Goal: Information Seeking & Learning: Find specific fact

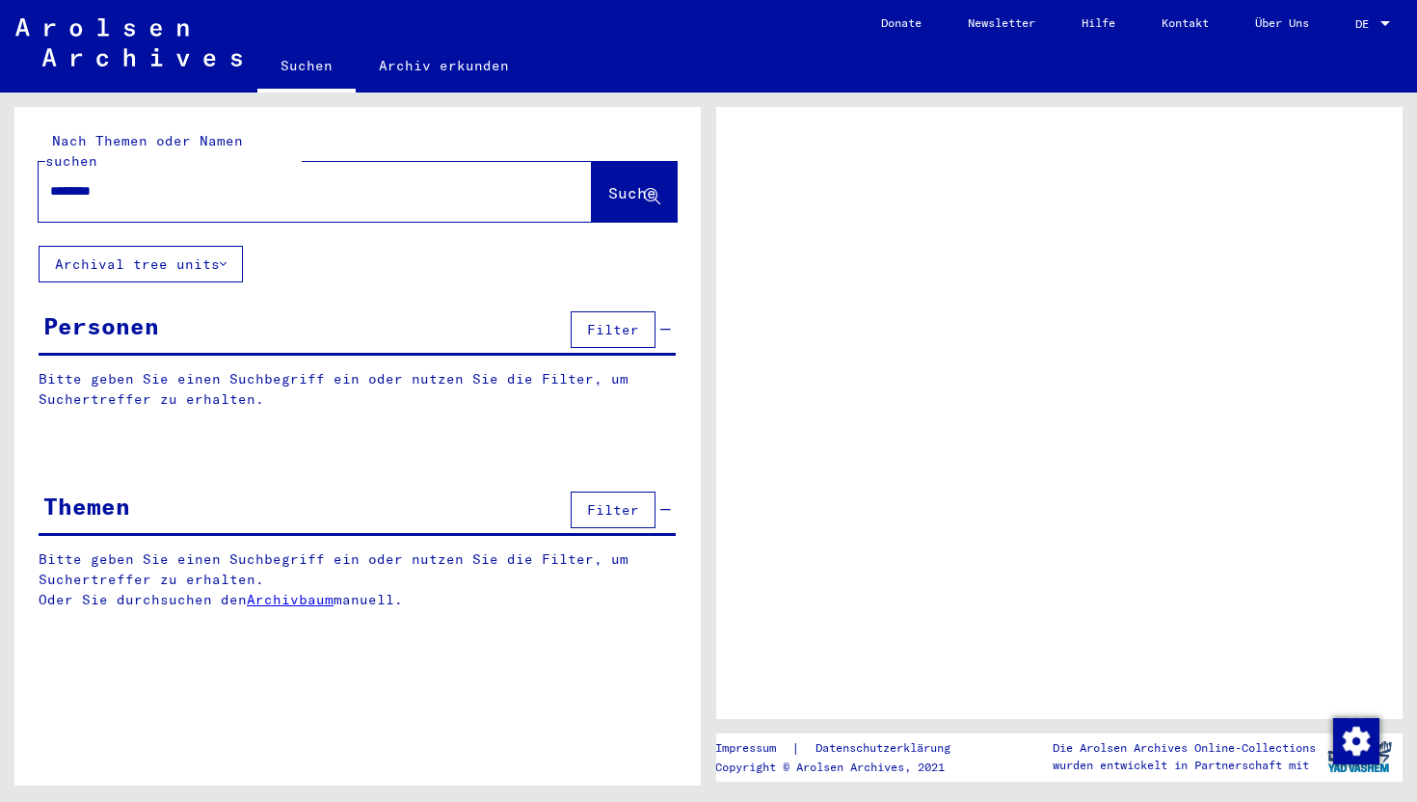
type input "*********"
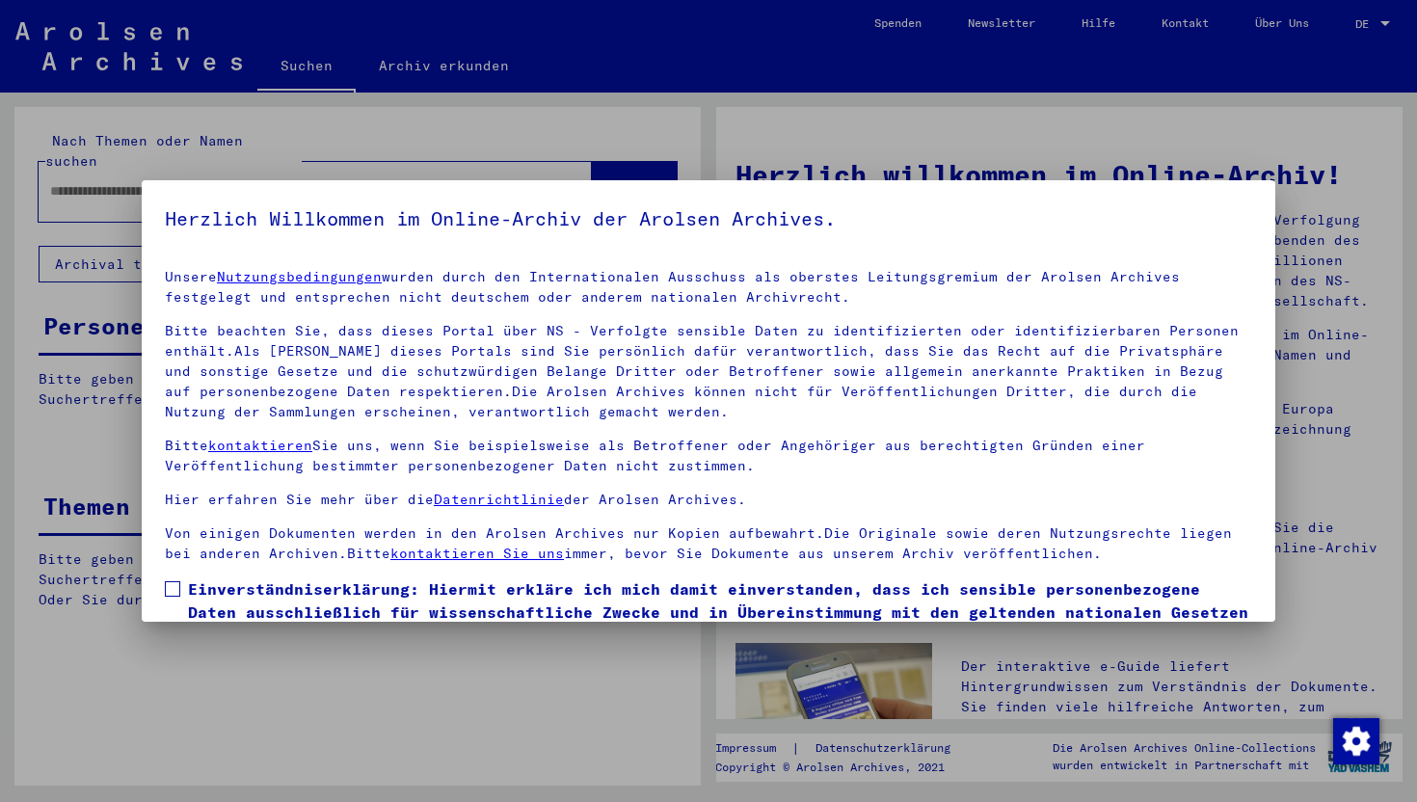
scroll to position [118, 0]
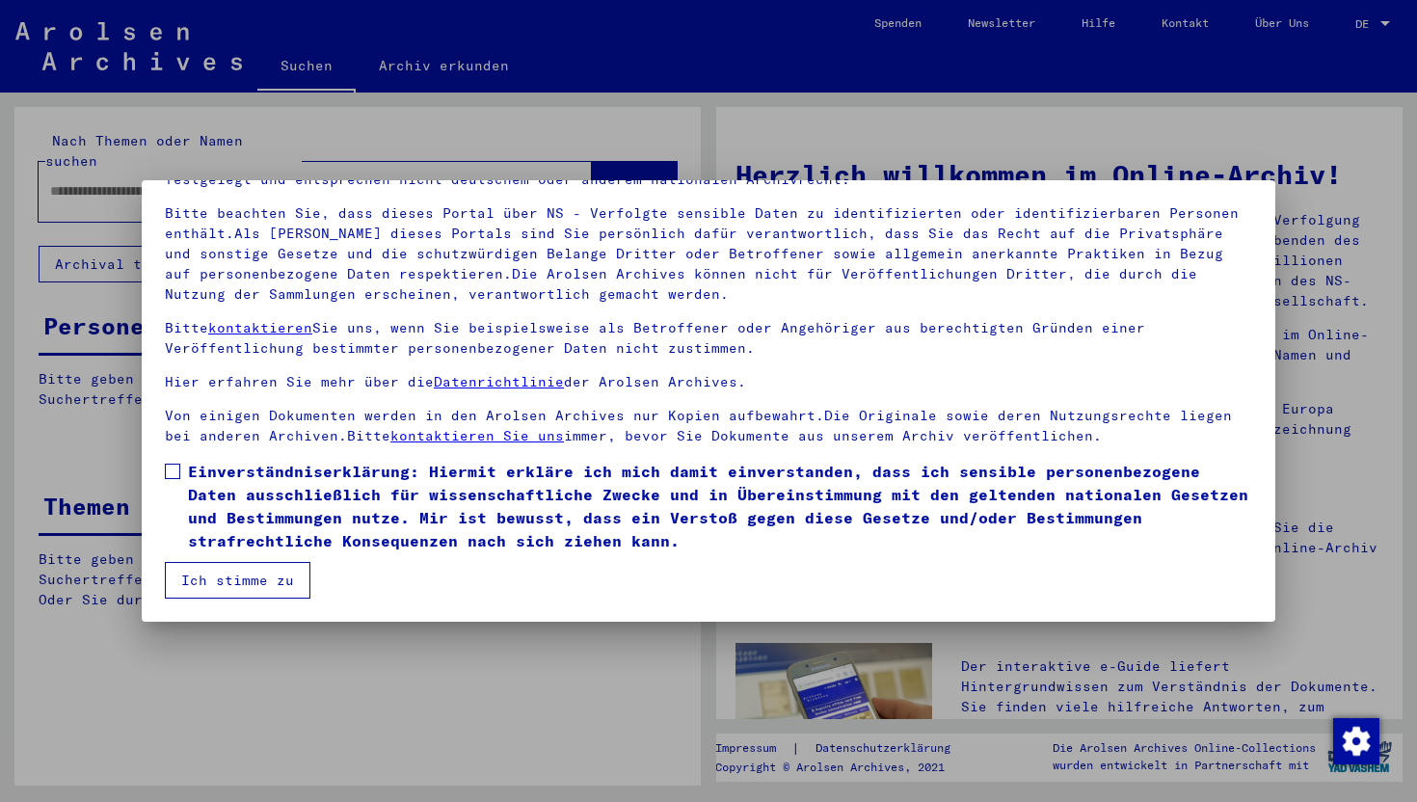
click at [225, 470] on span "Einverständniserklärung: Hiermit erkläre ich mich damit einverstanden, dass ich…" at bounding box center [720, 506] width 1064 height 93
click at [227, 568] on button "Ich stimme zu" at bounding box center [238, 580] width 146 height 37
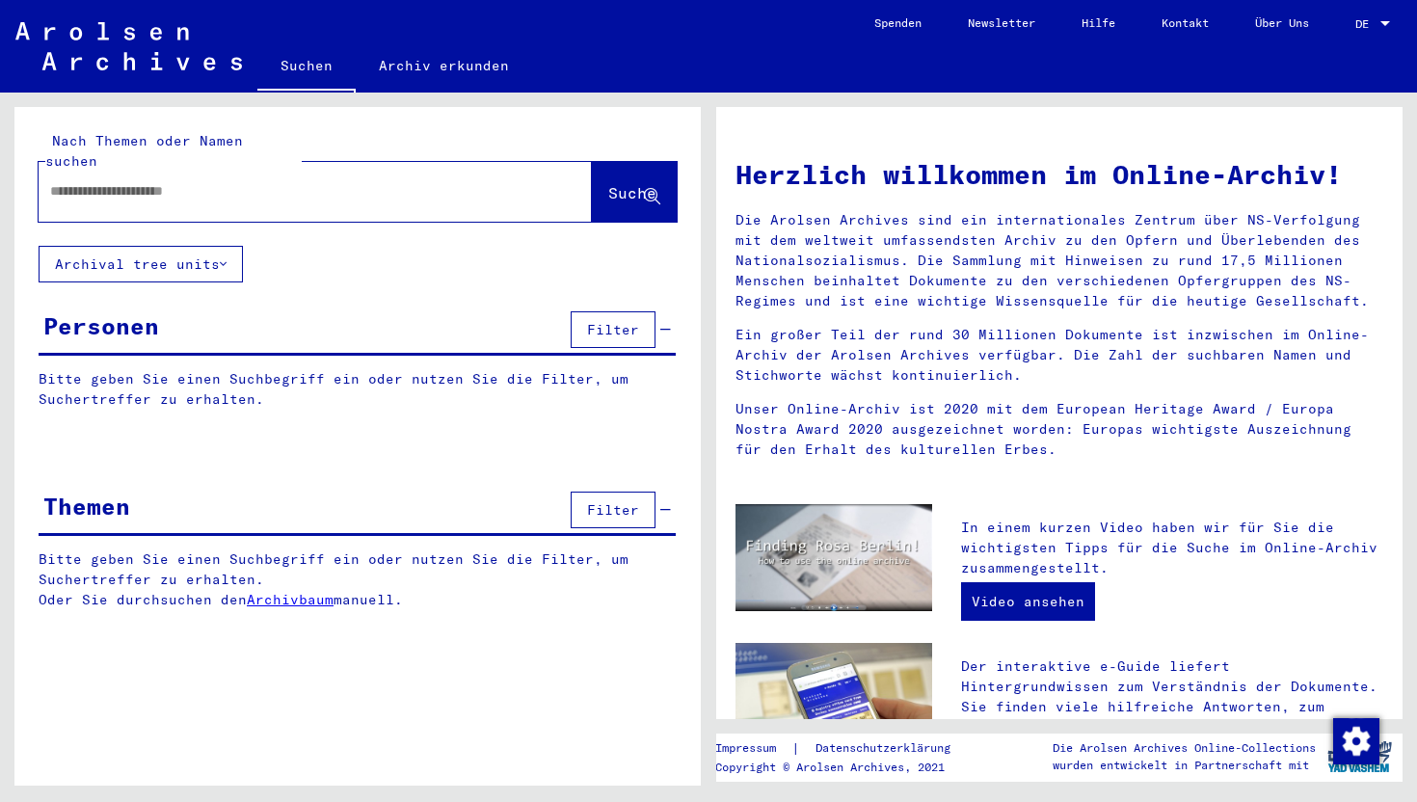
click at [211, 181] on input "text" at bounding box center [292, 191] width 484 height 20
type input "*********"
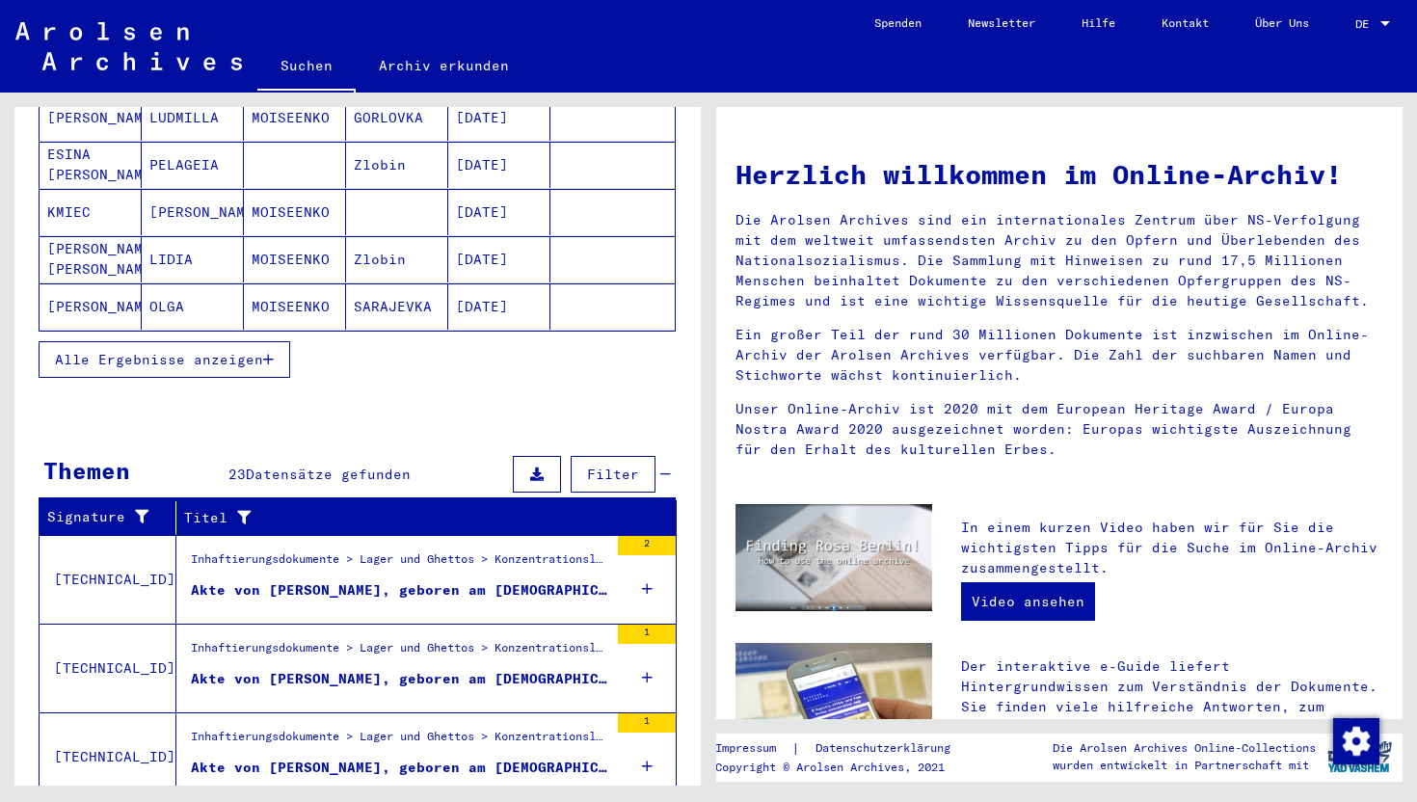
scroll to position [546, 0]
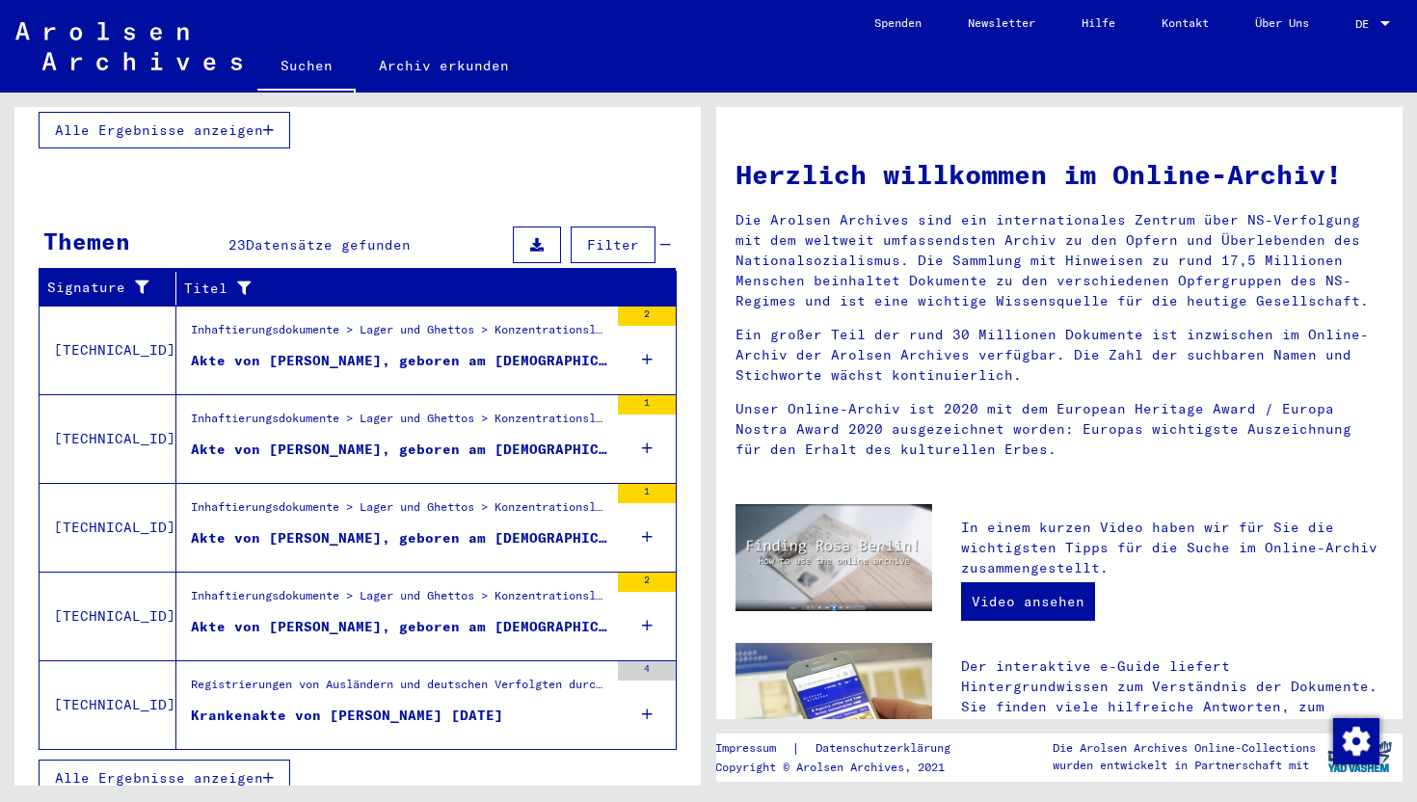
click at [268, 771] on icon "button" at bounding box center [268, 777] width 11 height 13
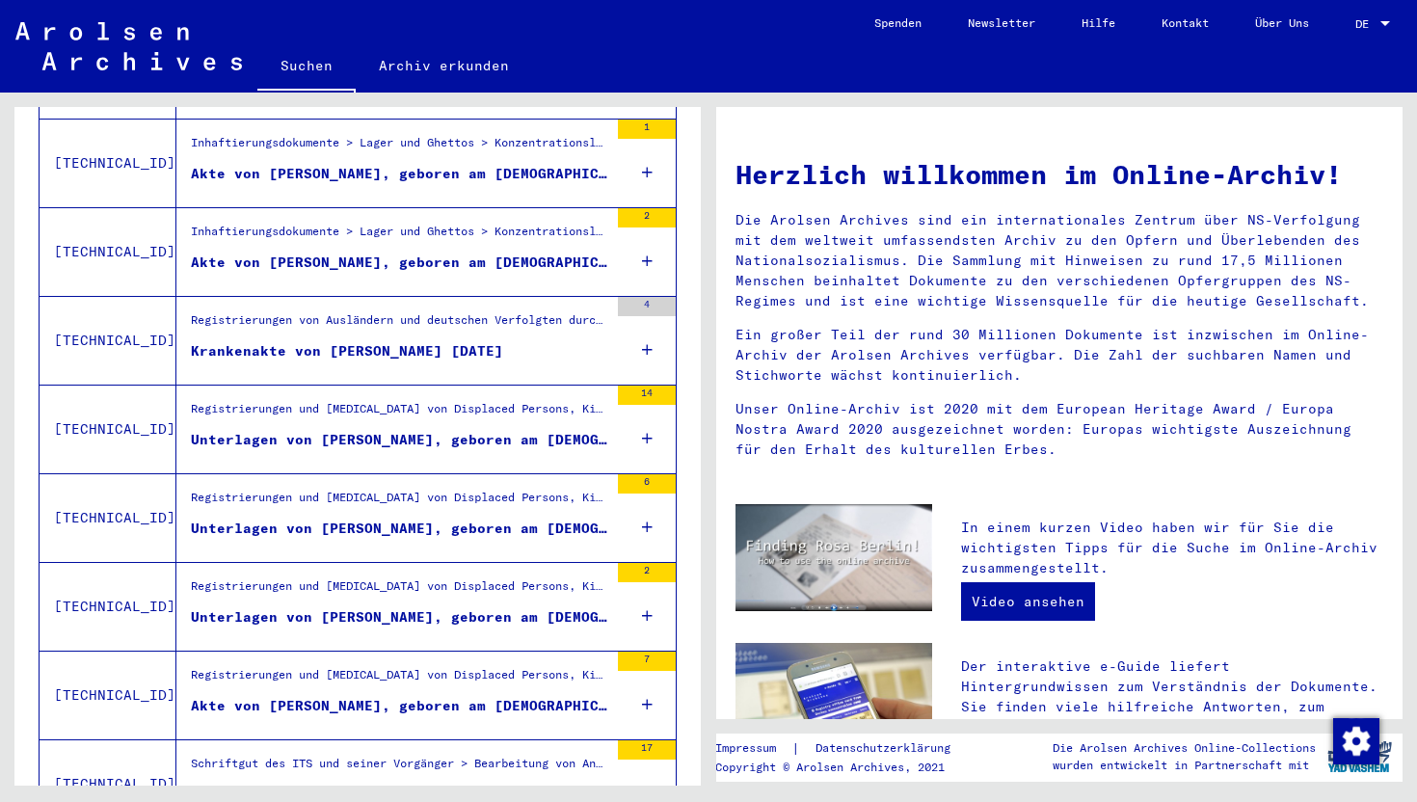
scroll to position [560, 0]
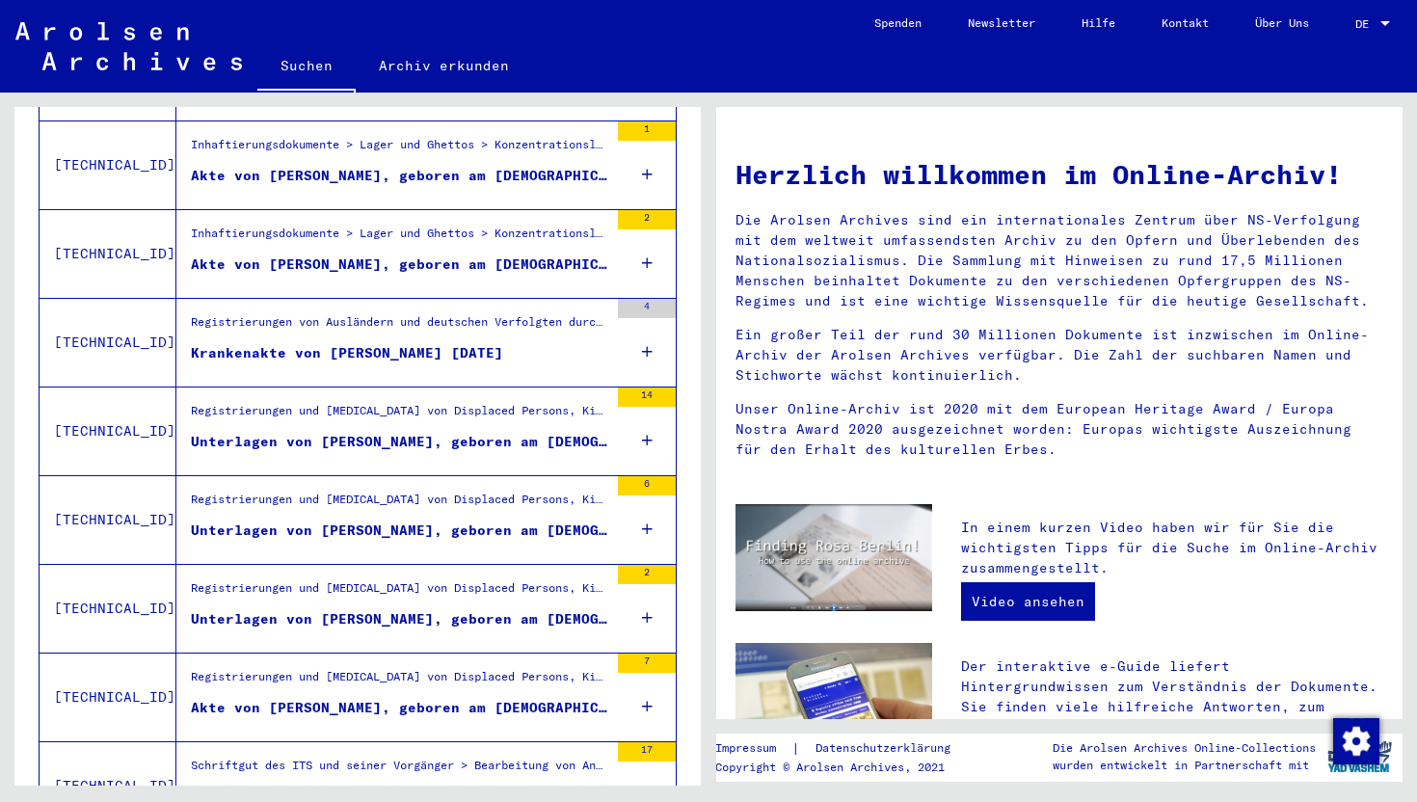
click at [563, 432] on div "Unterlagen von [PERSON_NAME], geboren am [DEMOGRAPHIC_DATA], geboren in [GEOGRA…" at bounding box center [399, 442] width 417 height 20
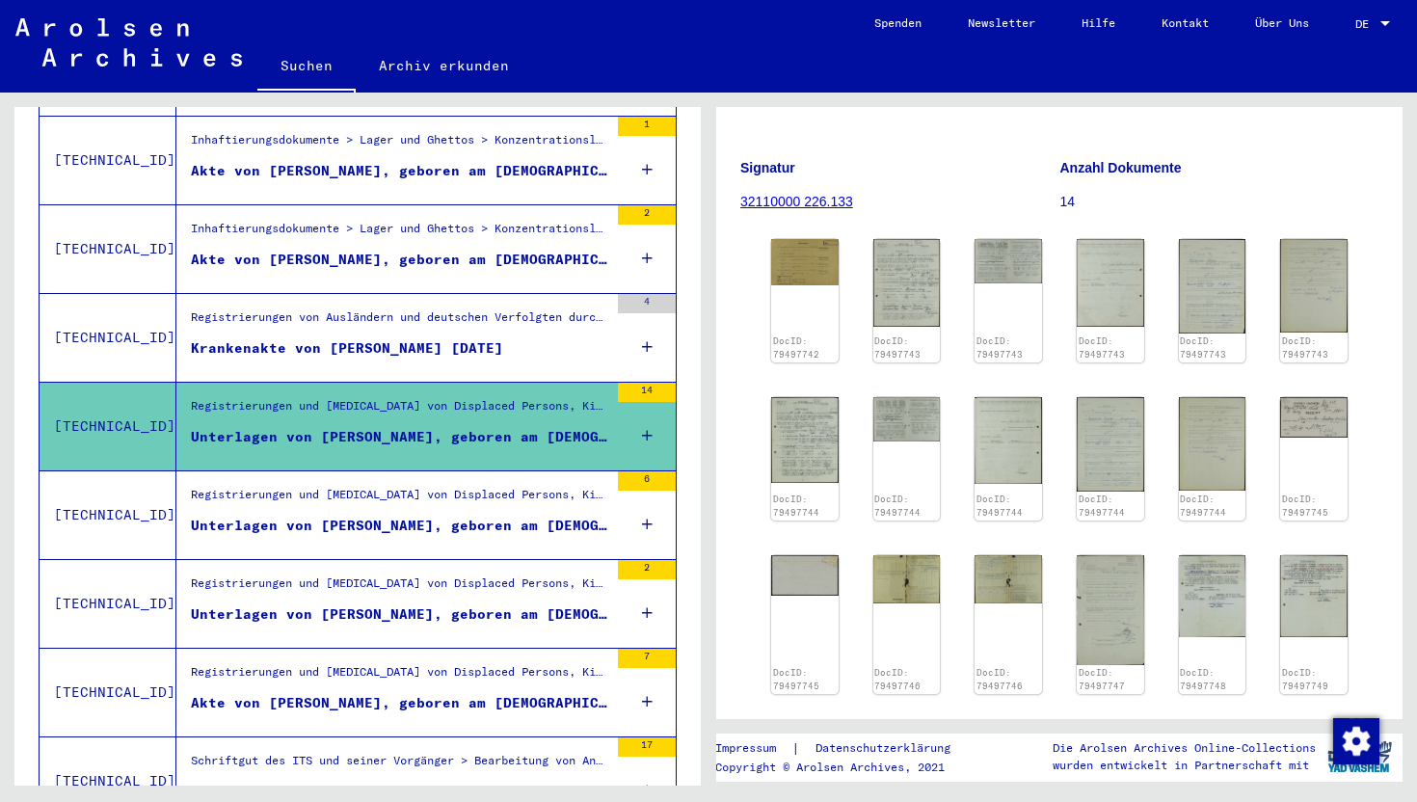
scroll to position [166, 0]
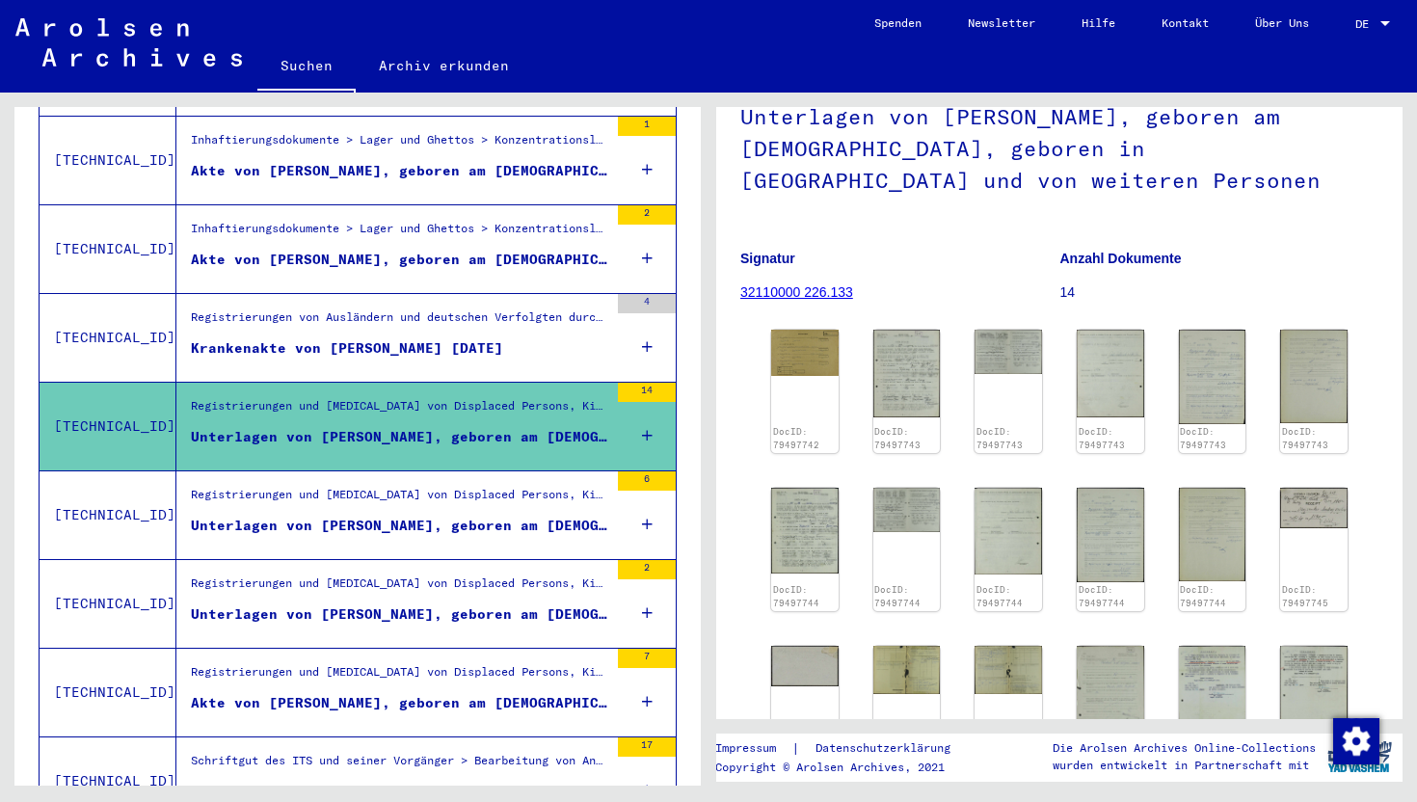
click at [758, 352] on div "DocID: 79497742 DocID: 79497743 DocID: 79497743 DocID: 79497743 DocID: 79497743…" at bounding box center [1059, 727] width 638 height 810
click at [804, 355] on img at bounding box center [804, 351] width 70 height 48
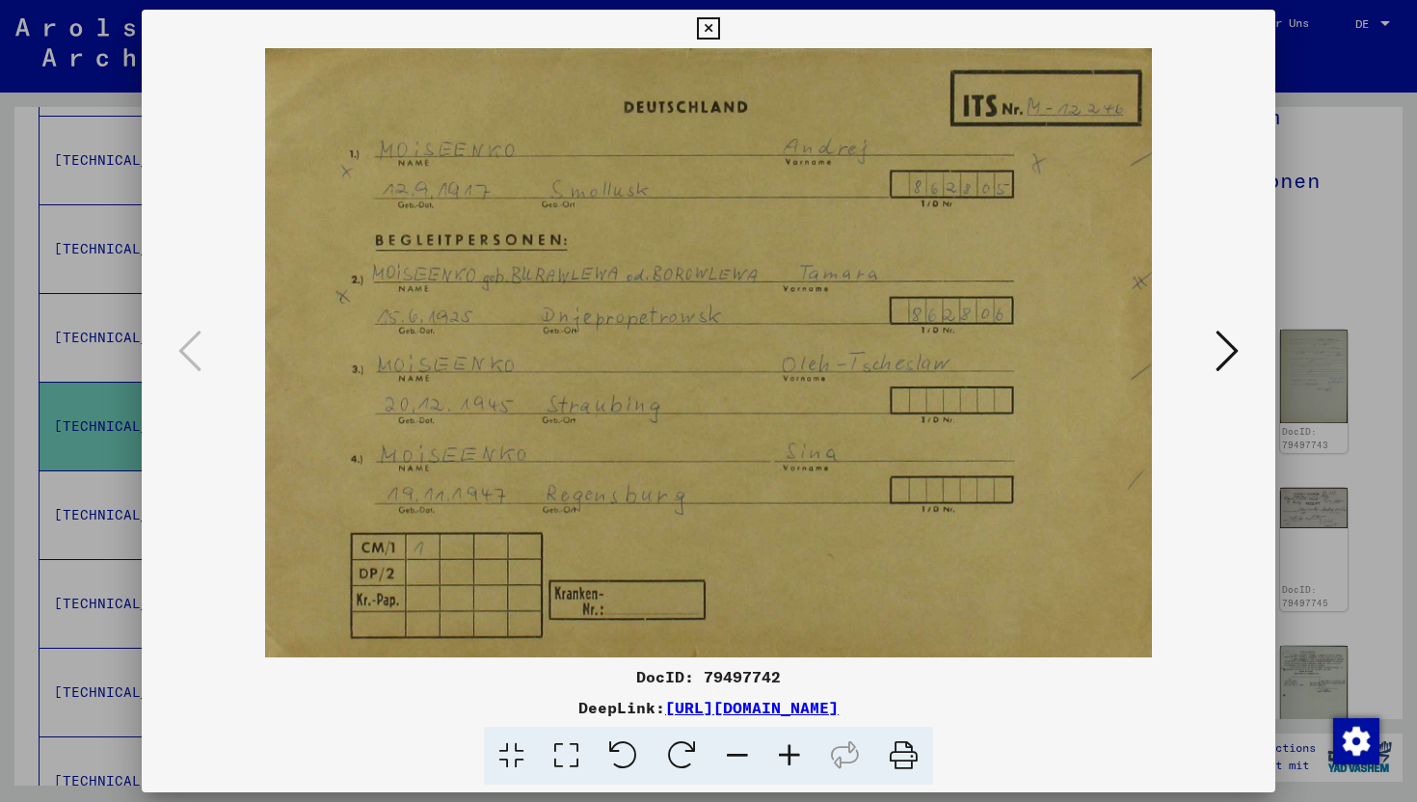
click at [1387, 260] on div at bounding box center [708, 401] width 1417 height 802
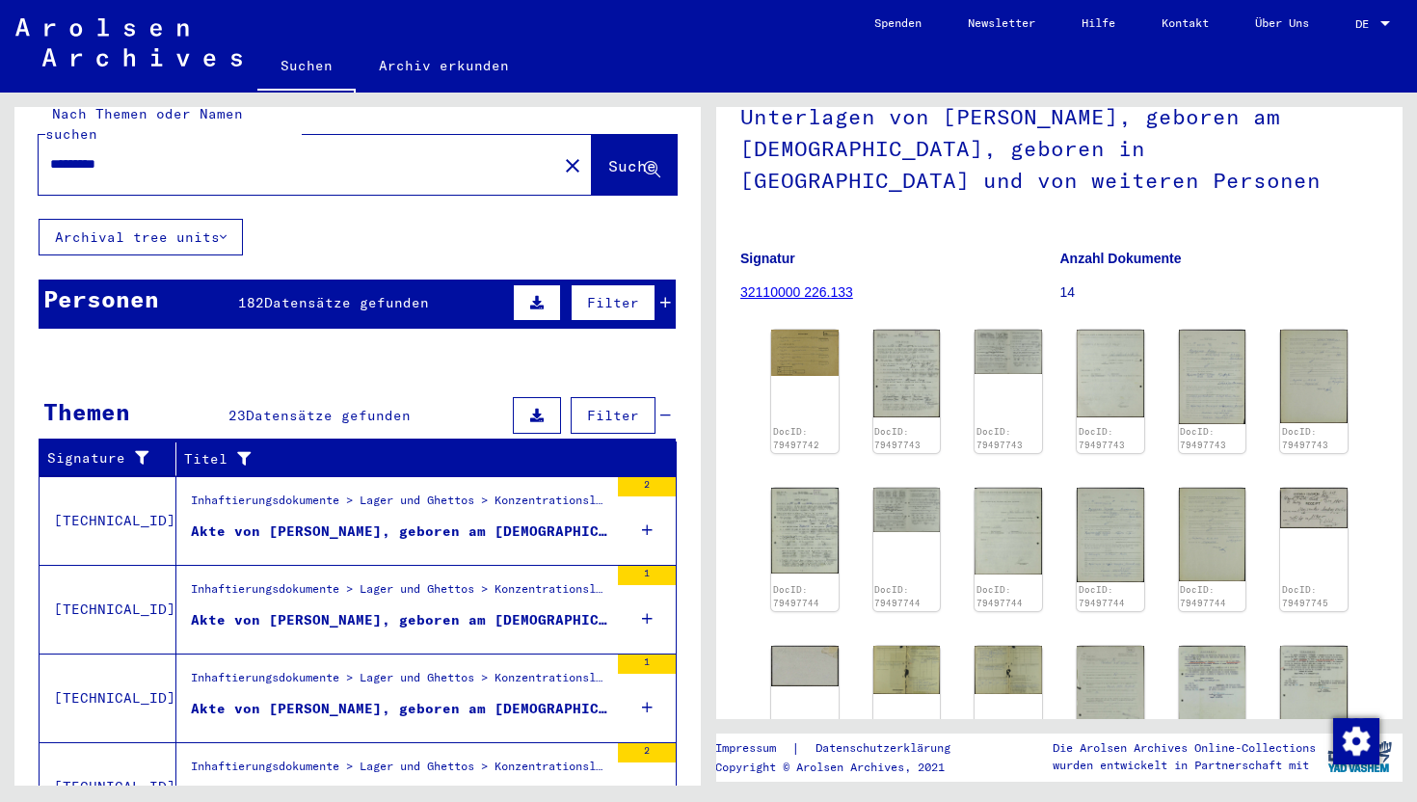
scroll to position [20, 0]
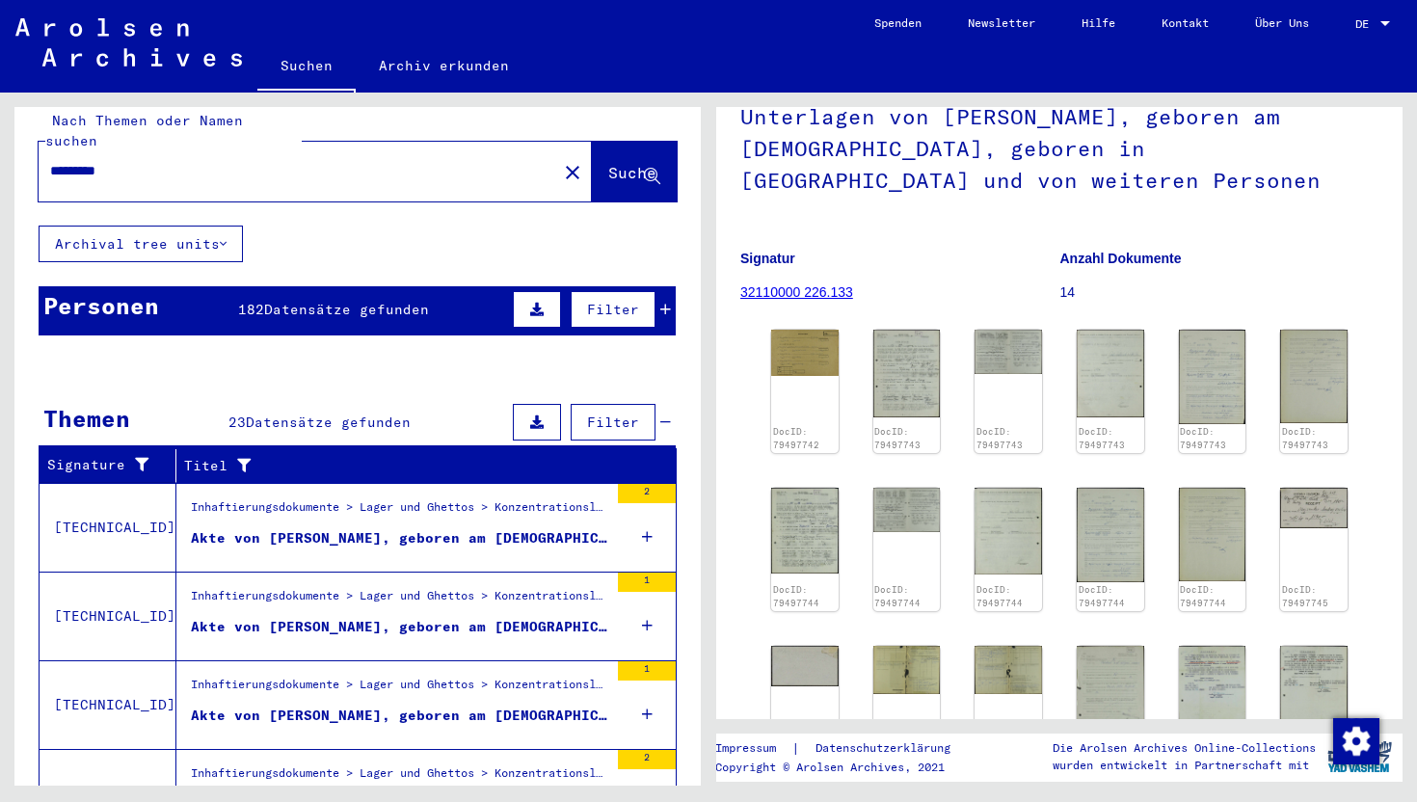
click at [342, 303] on div "Personen 182 Datensätze gefunden Filter" at bounding box center [357, 310] width 637 height 49
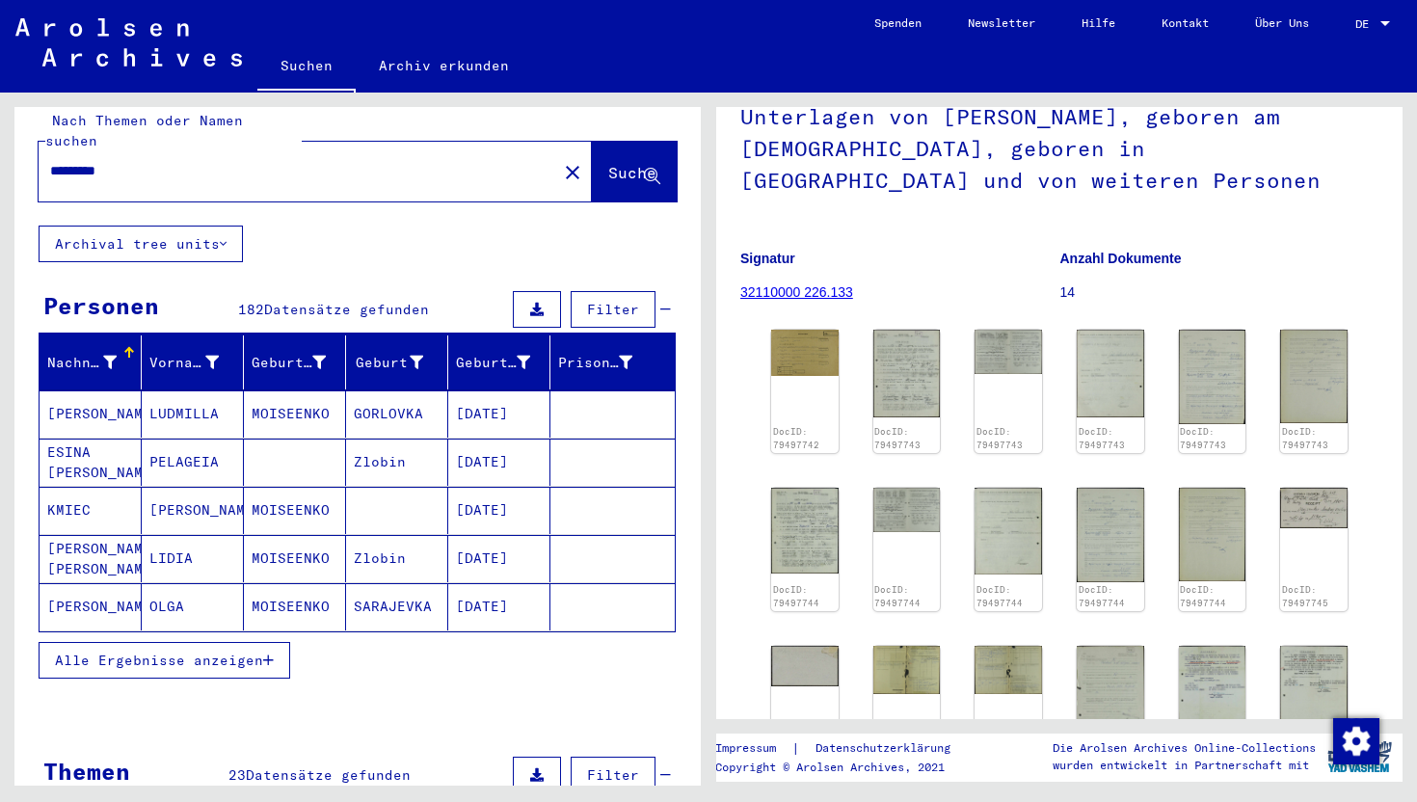
click at [235, 652] on span "Alle Ergebnisse anzeigen" at bounding box center [159, 660] width 208 height 17
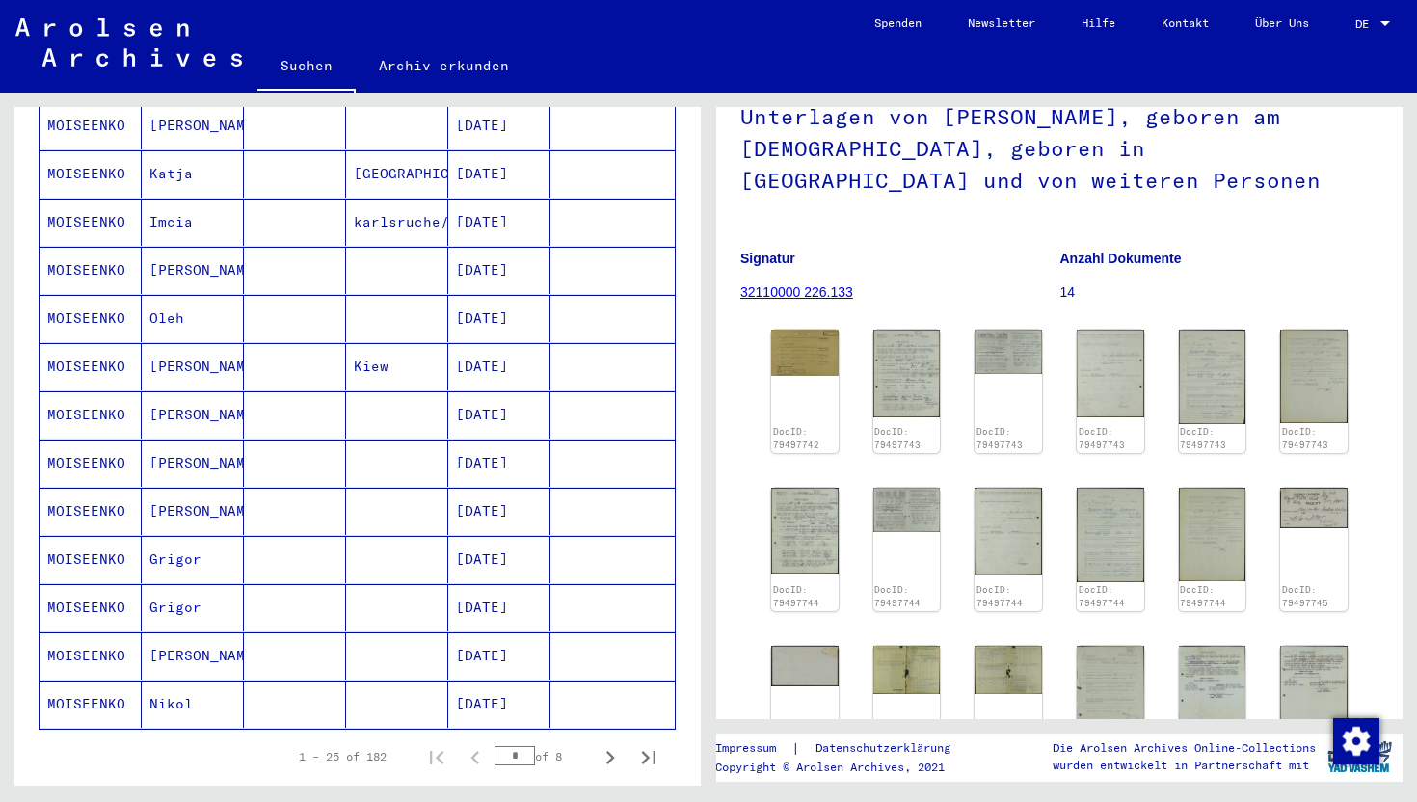
scroll to position [889, 0]
click at [613, 742] on icon "Next page" at bounding box center [610, 755] width 27 height 27
type input "*"
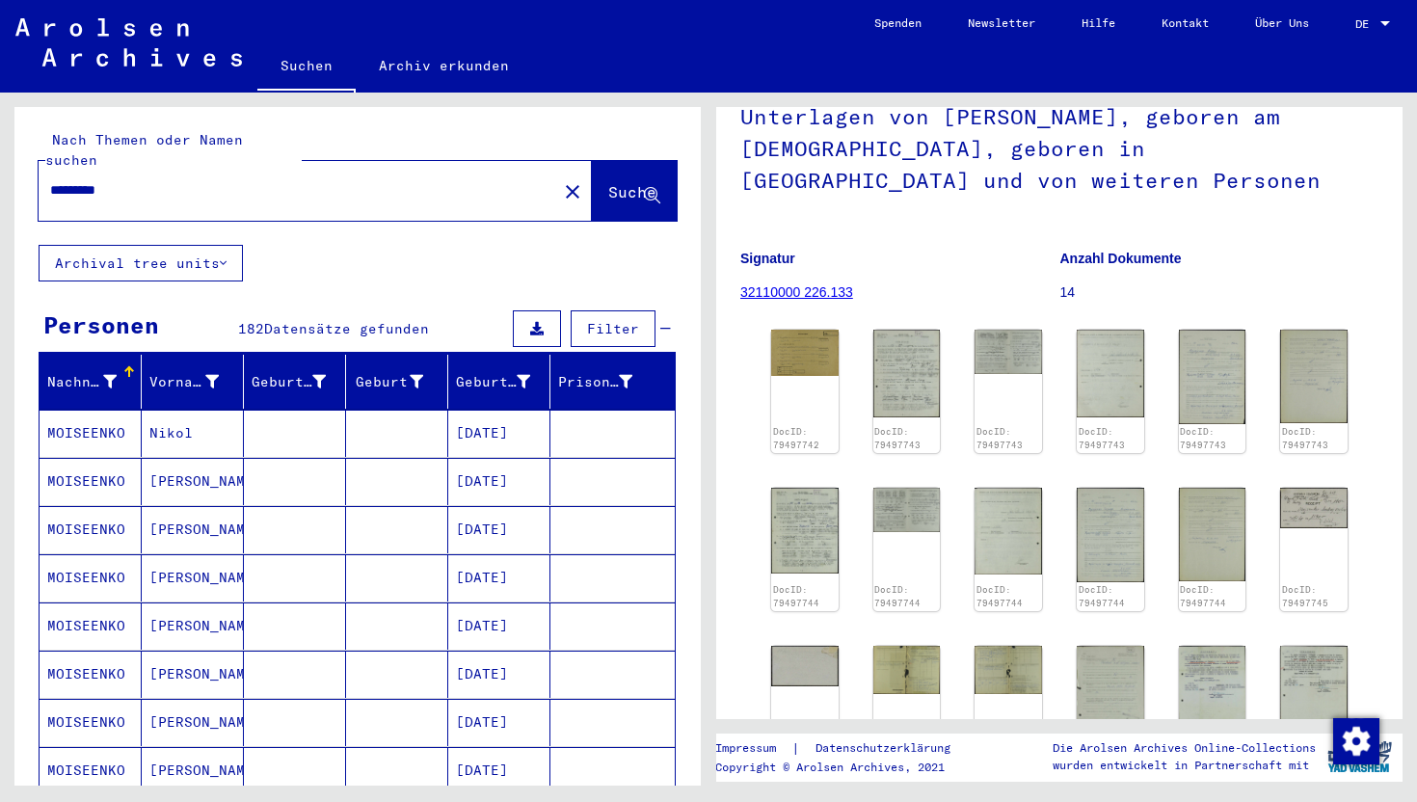
scroll to position [0, 0]
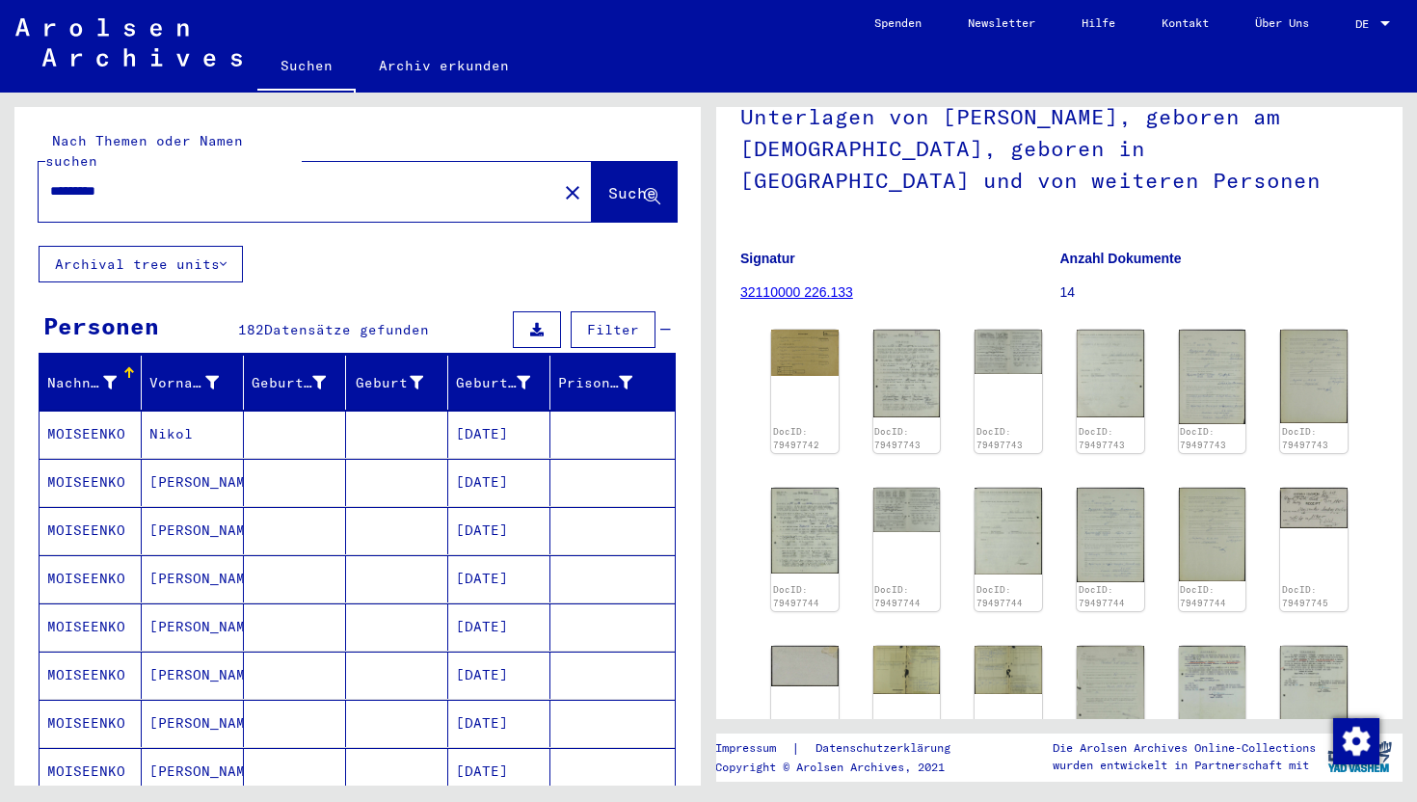
click at [229, 191] on div "*********" at bounding box center [292, 191] width 507 height 43
click at [241, 181] on input "*********" at bounding box center [297, 191] width 495 height 20
type input "**********"
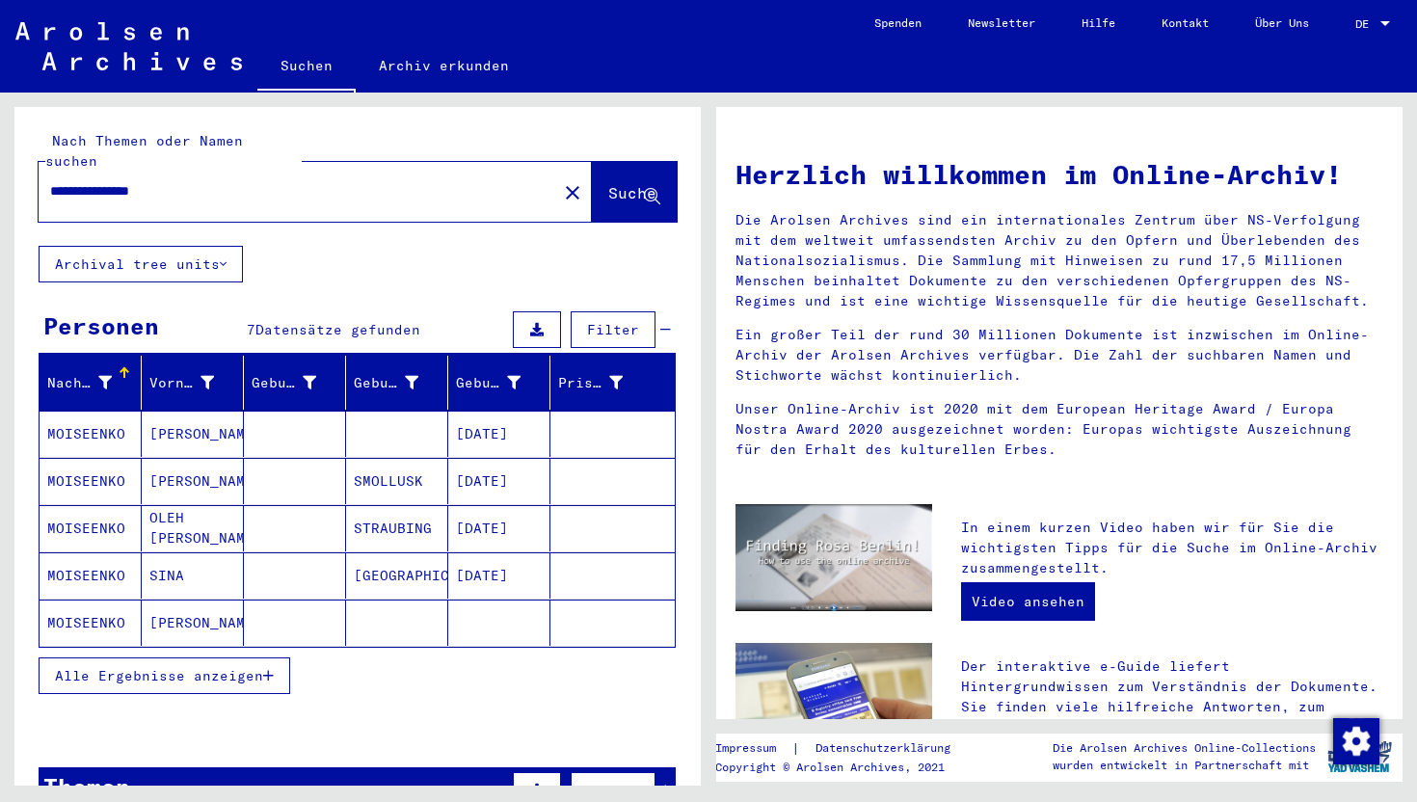
click at [200, 667] on span "Alle Ergebnisse anzeigen" at bounding box center [159, 675] width 208 height 17
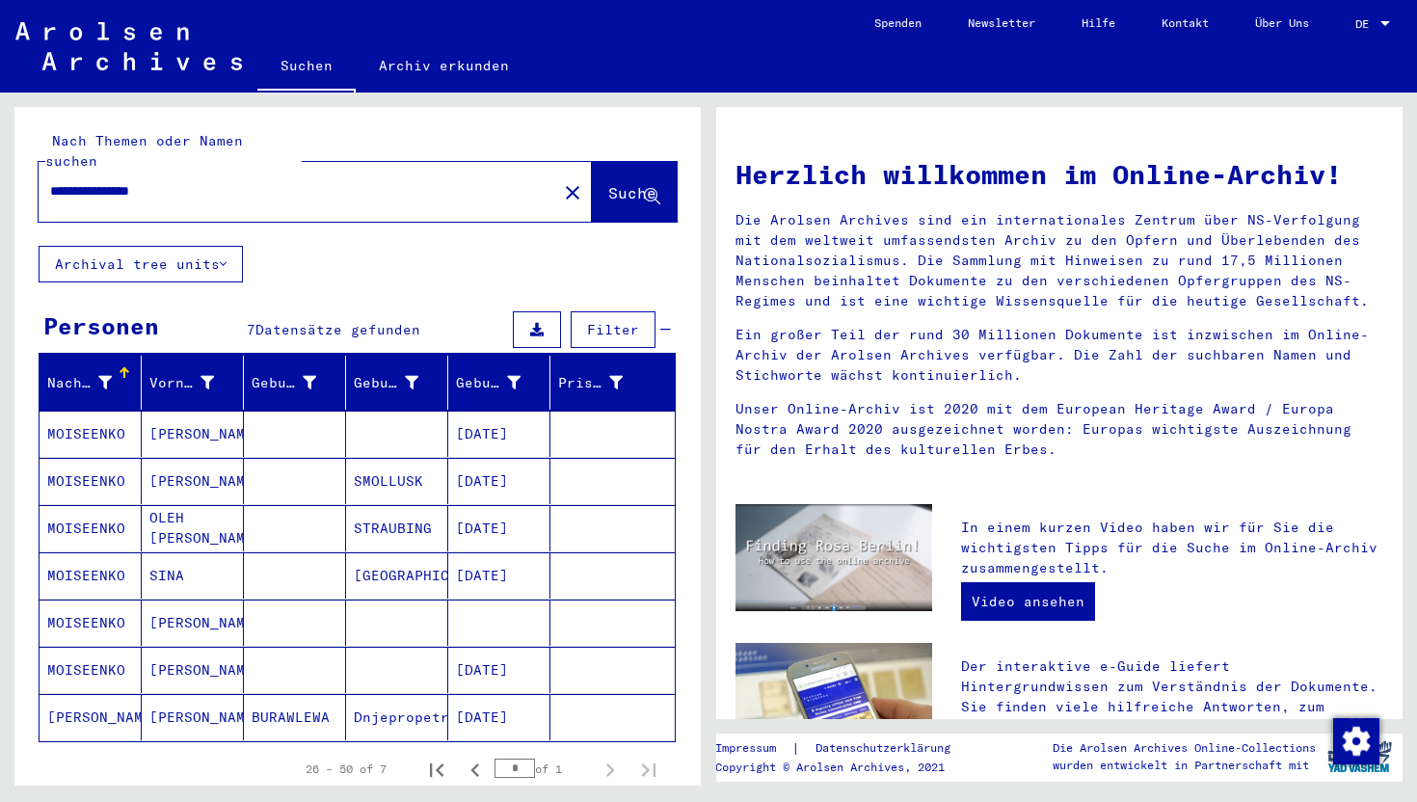
click at [246, 600] on mat-cell at bounding box center [295, 623] width 102 height 46
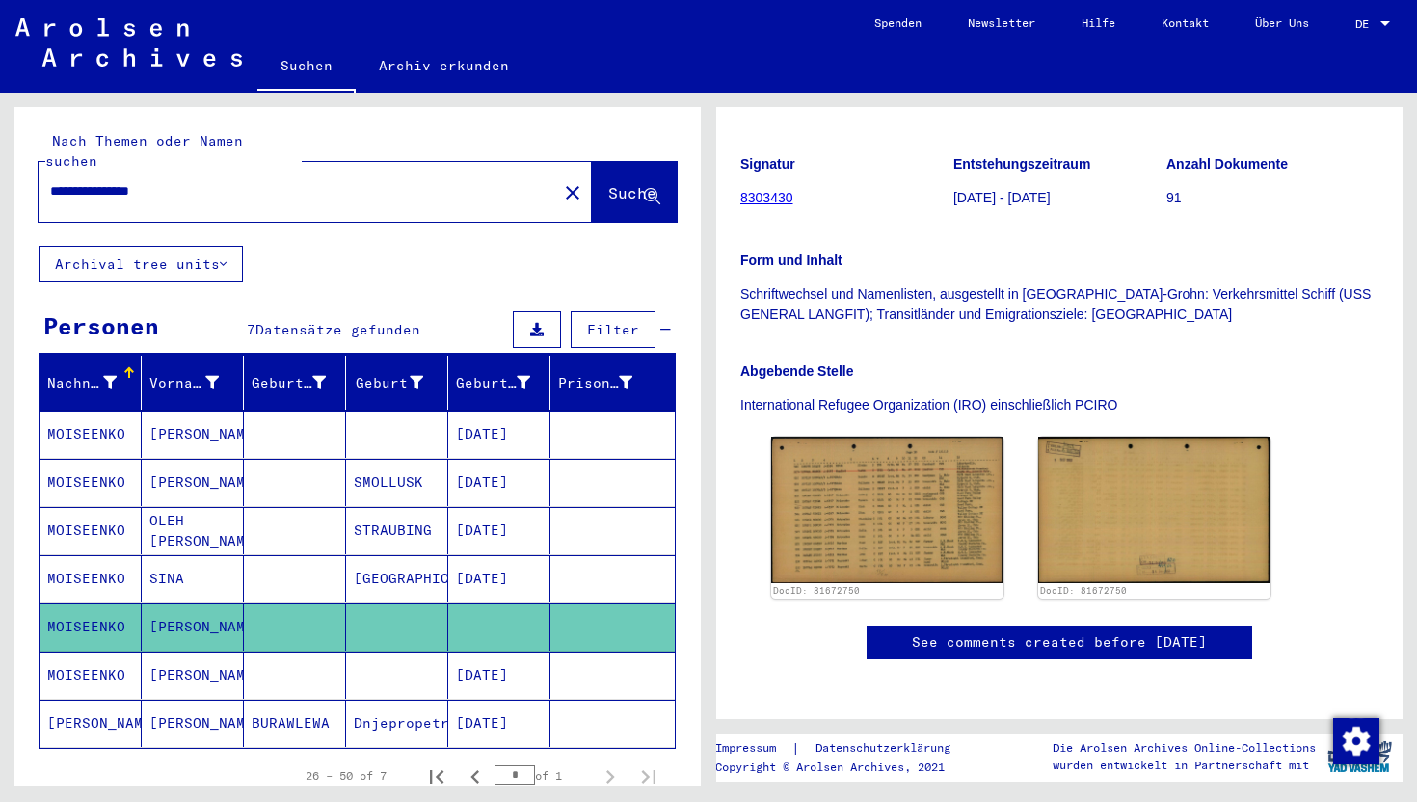
scroll to position [411, 0]
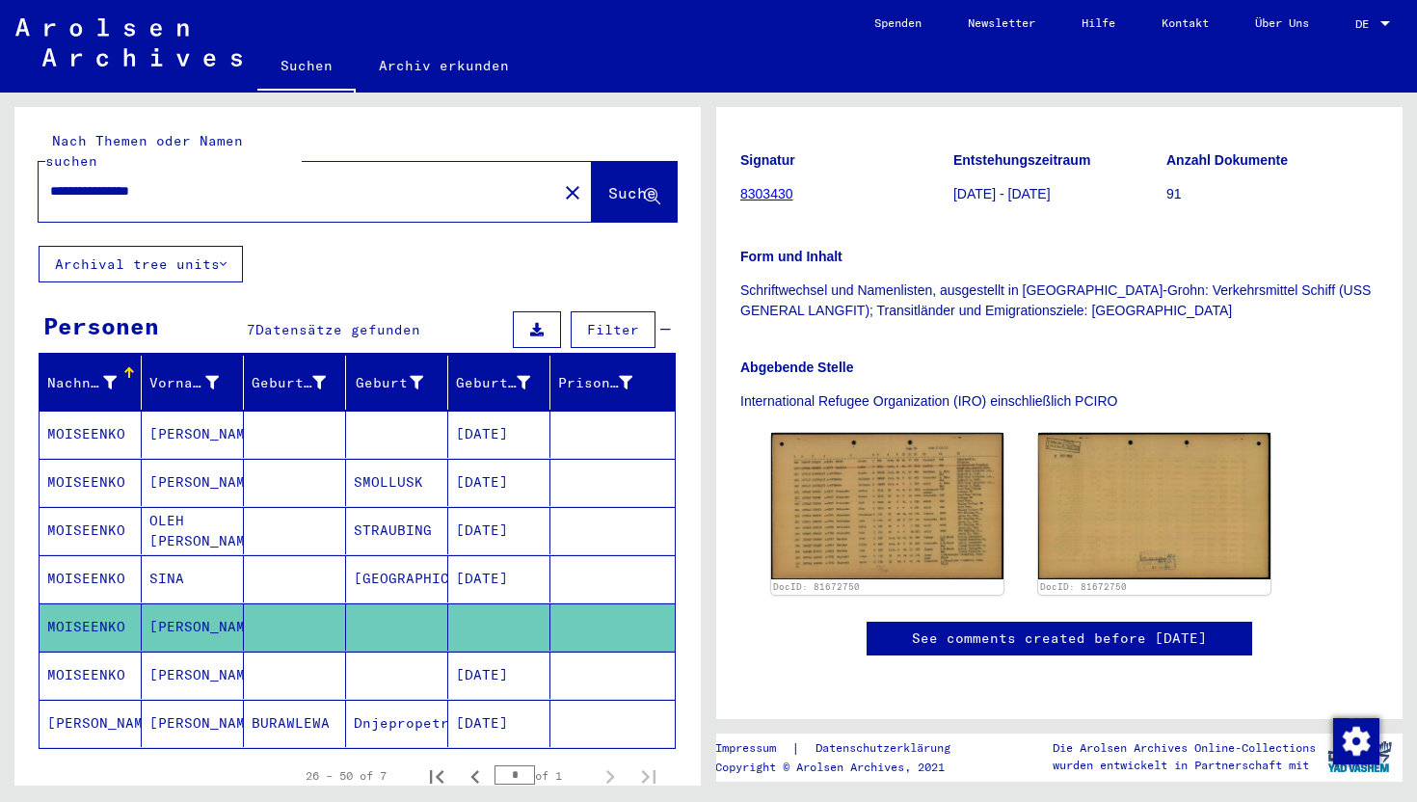
click at [530, 702] on mat-cell "[DATE]" at bounding box center [499, 723] width 102 height 47
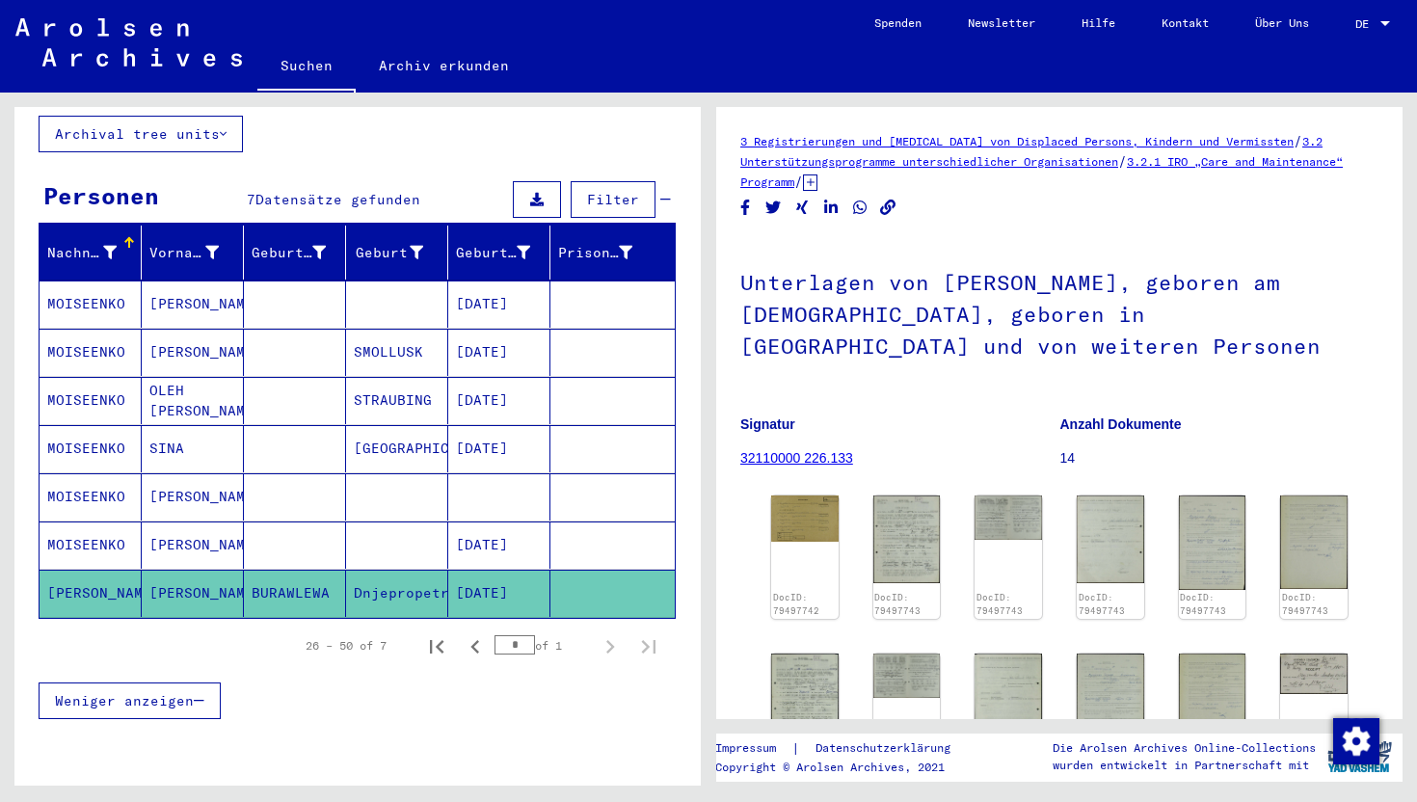
scroll to position [132, 0]
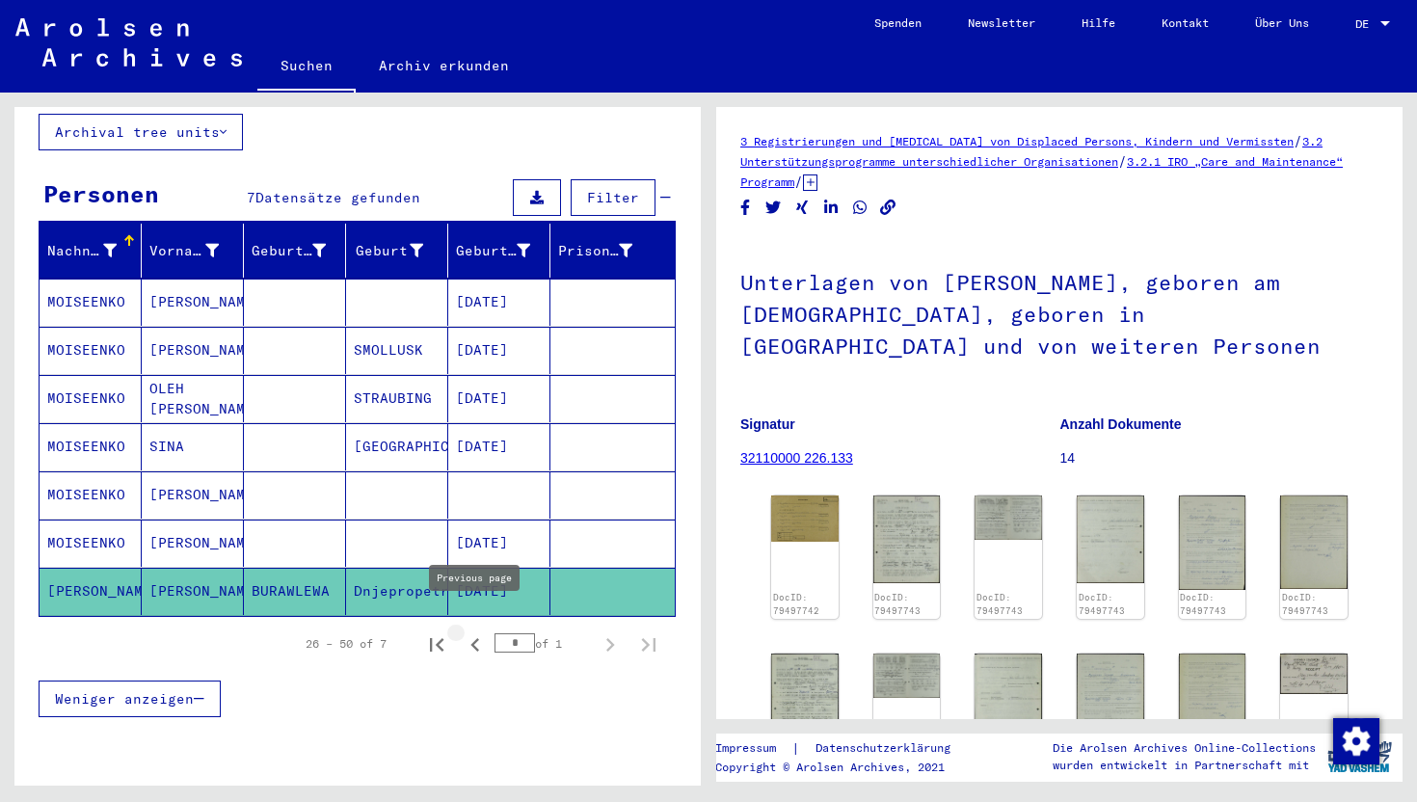
click at [483, 631] on icon "Previous page" at bounding box center [475, 644] width 27 height 27
type input "*"
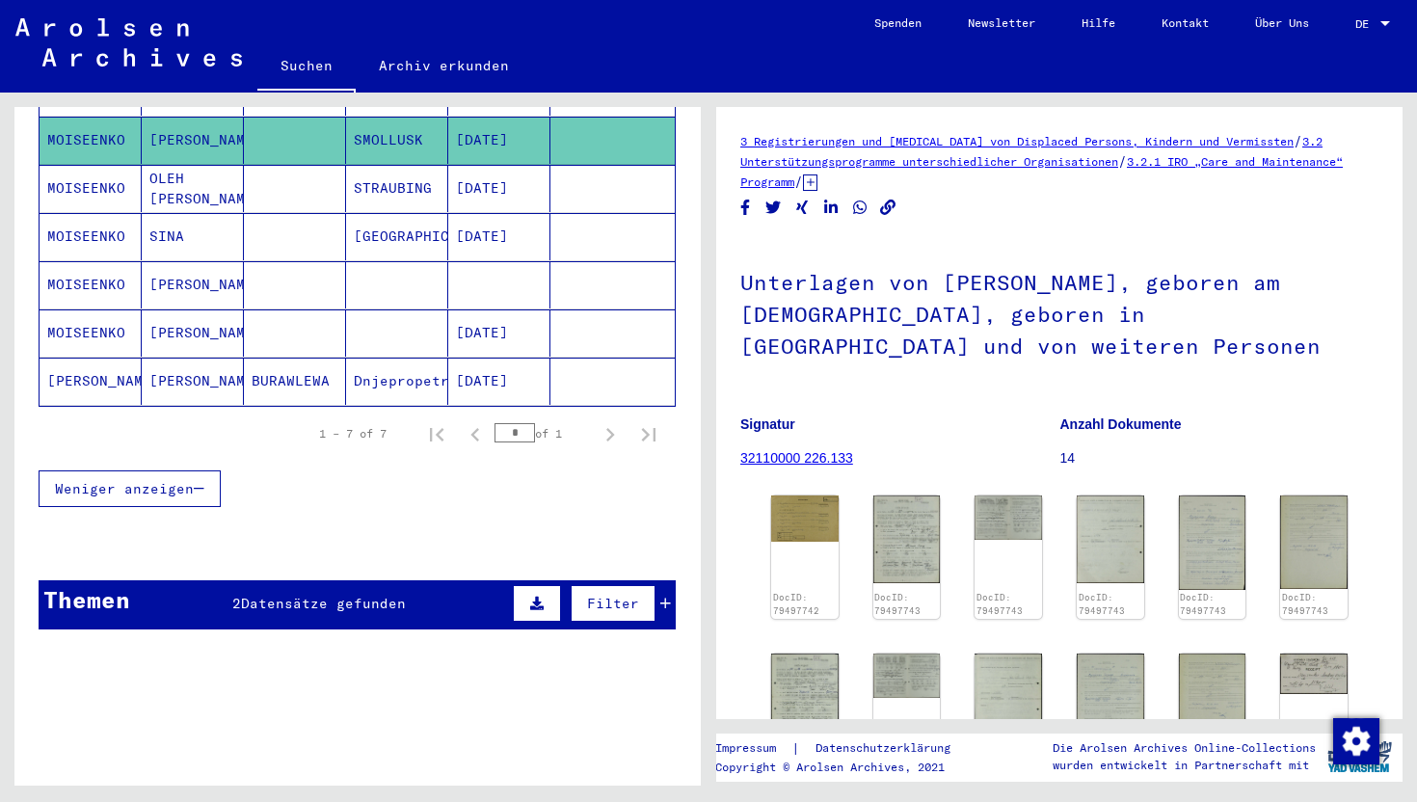
scroll to position [419, 0]
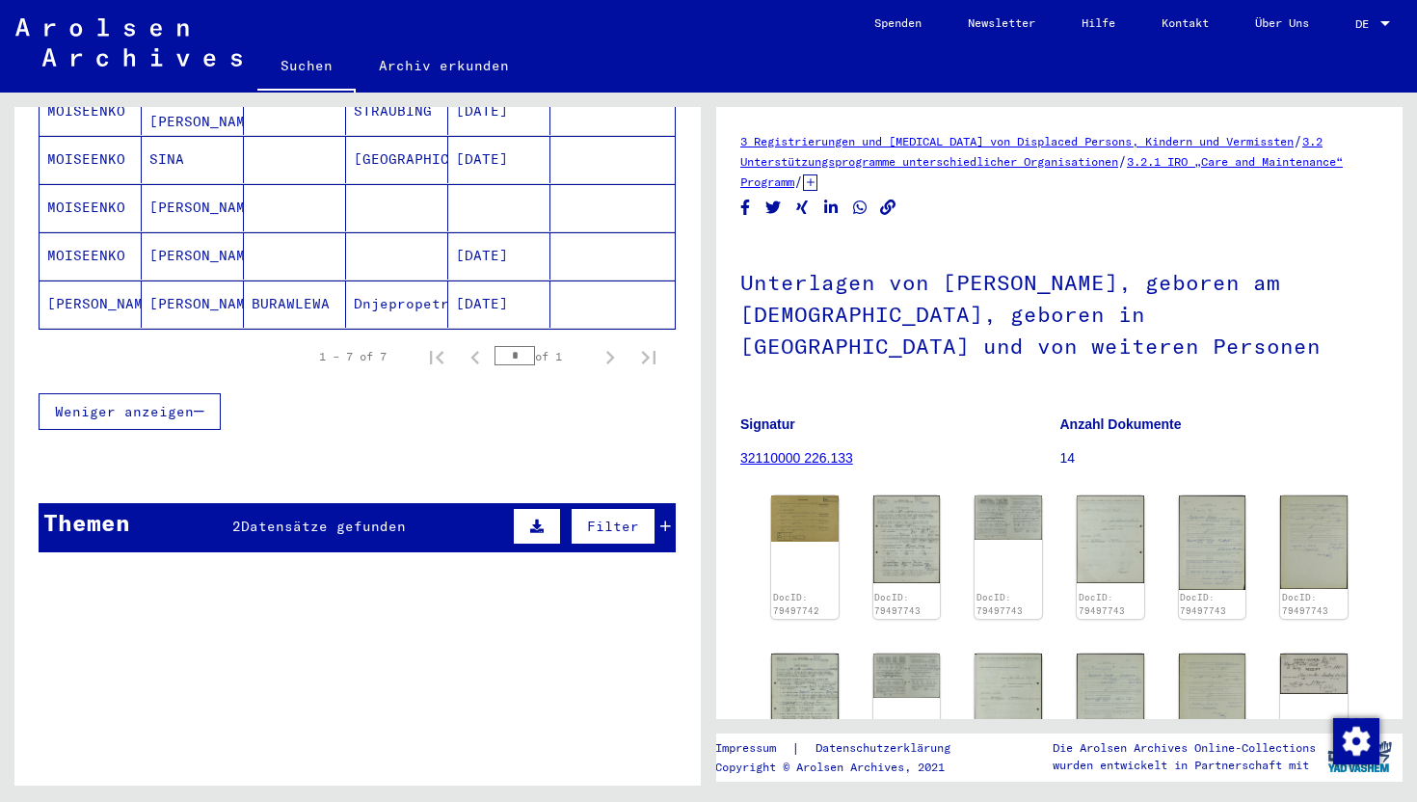
click at [437, 510] on div "Themen 2 Datensätze gefunden Filter" at bounding box center [357, 527] width 637 height 49
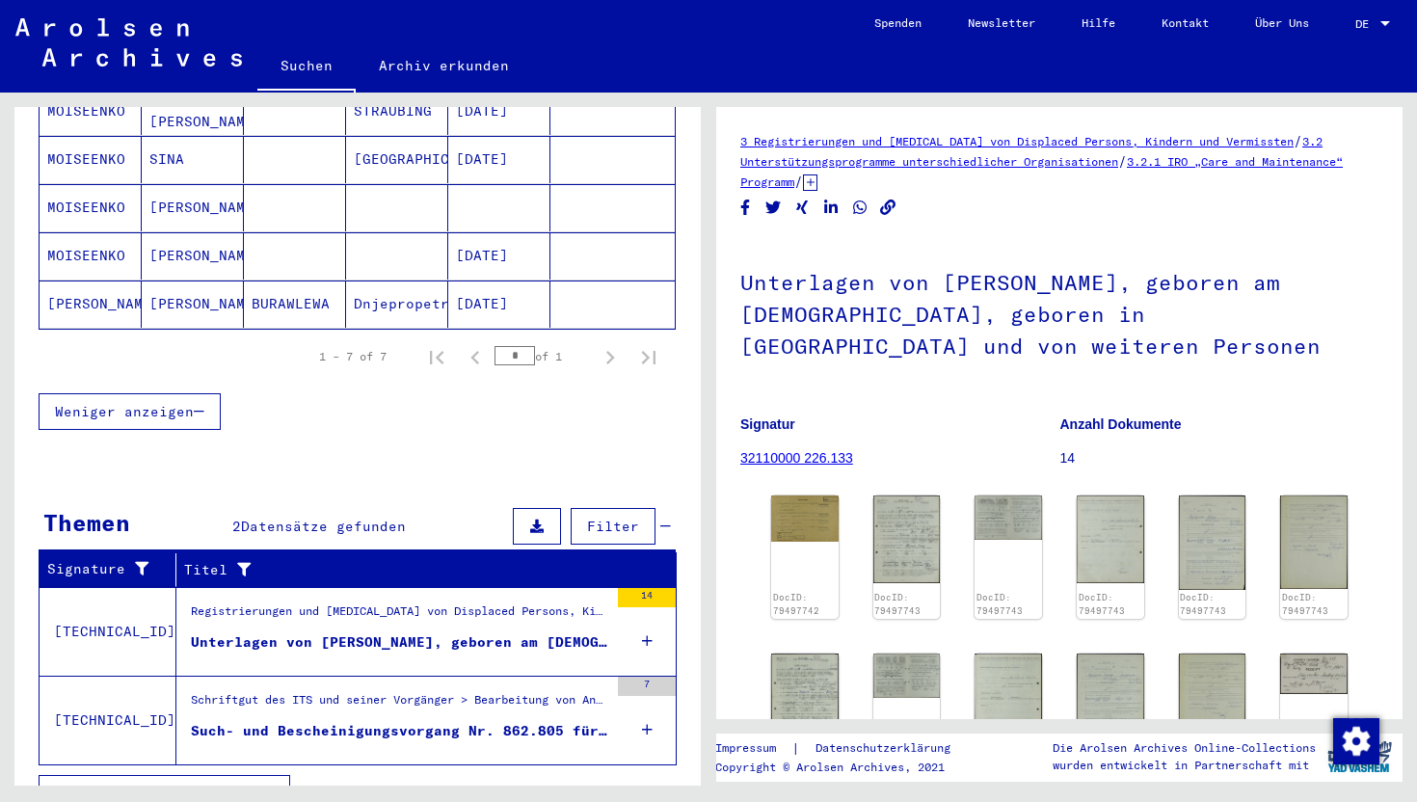
click at [441, 604] on div "Registrierungen und [MEDICAL_DATA] von Displaced Persons, Kindern und Vermisste…" at bounding box center [399, 615] width 417 height 27
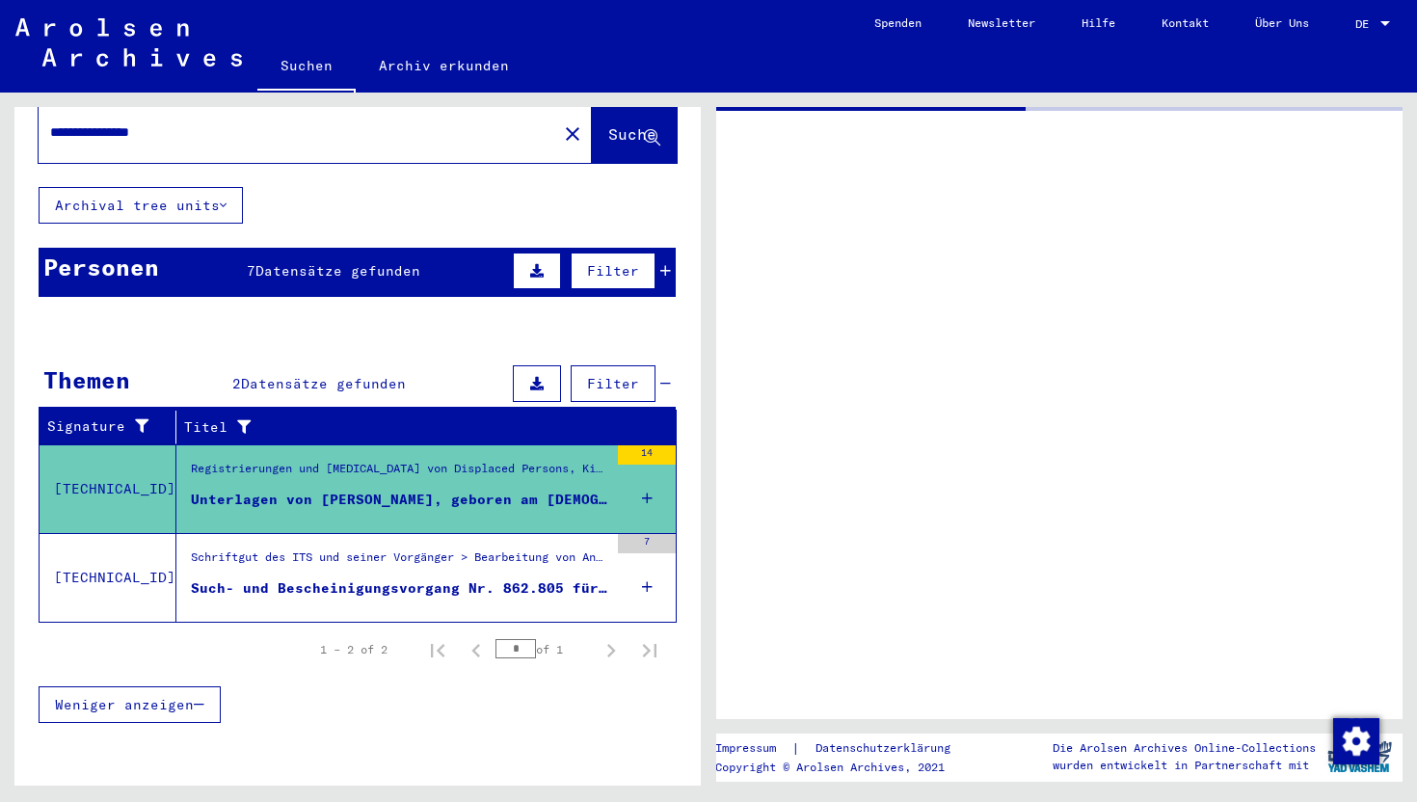
scroll to position [38, 0]
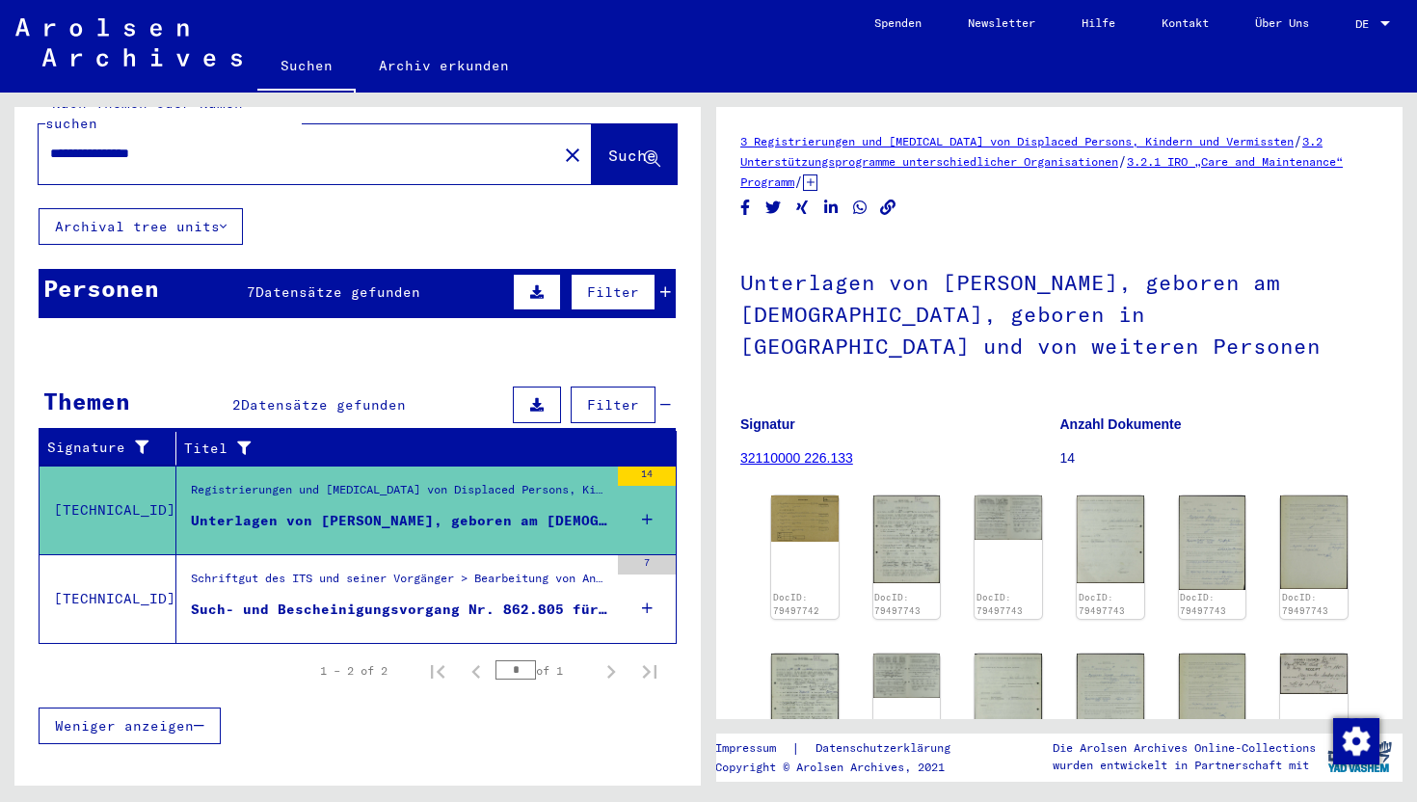
click at [416, 570] on div "Schriftgut des ITS und seiner Vorgänger > Bearbeitung von Anfragen > Fallbezoge…" at bounding box center [399, 583] width 417 height 27
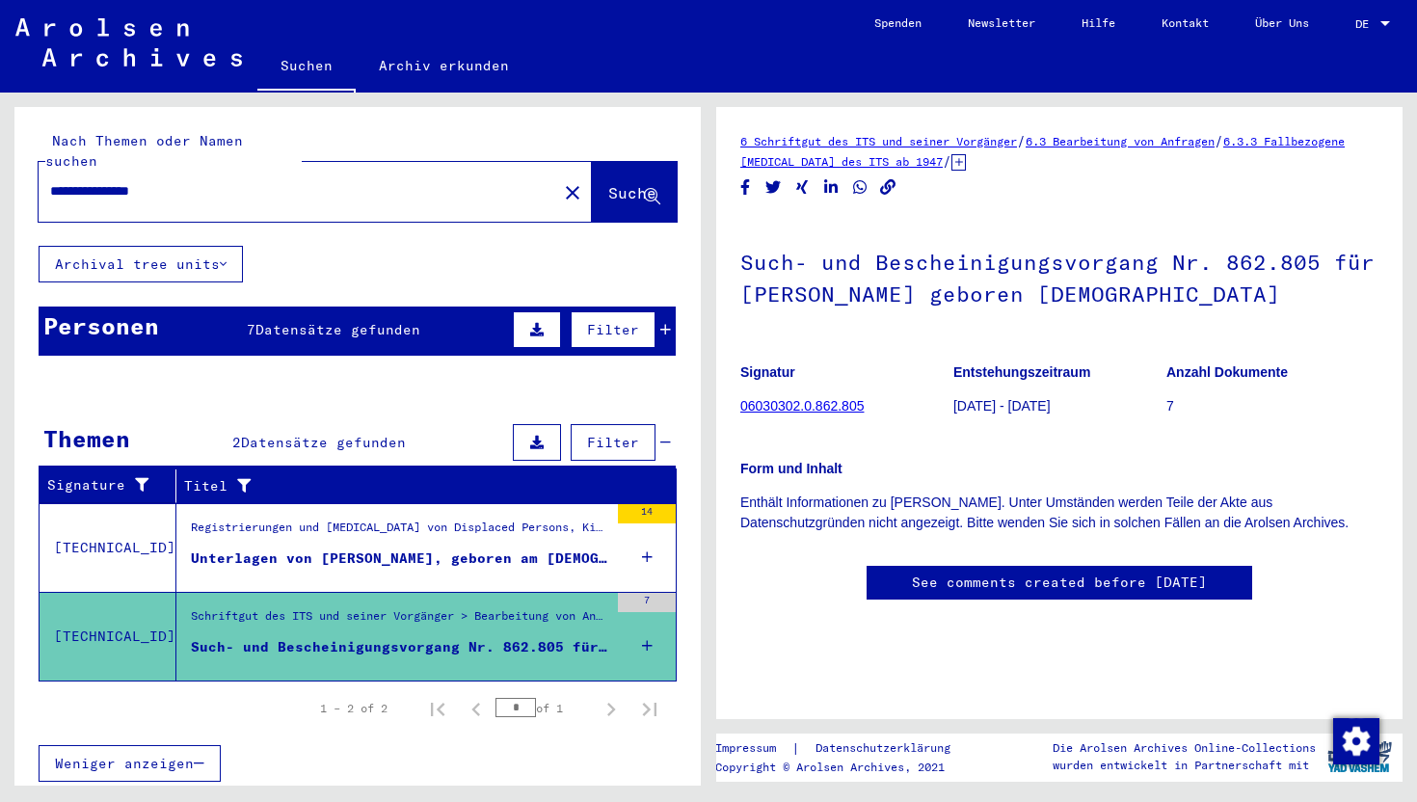
click at [230, 170] on div "**********" at bounding box center [292, 191] width 507 height 43
click at [230, 181] on input "**********" at bounding box center [297, 191] width 495 height 20
click at [123, 181] on input "**********" at bounding box center [297, 191] width 495 height 20
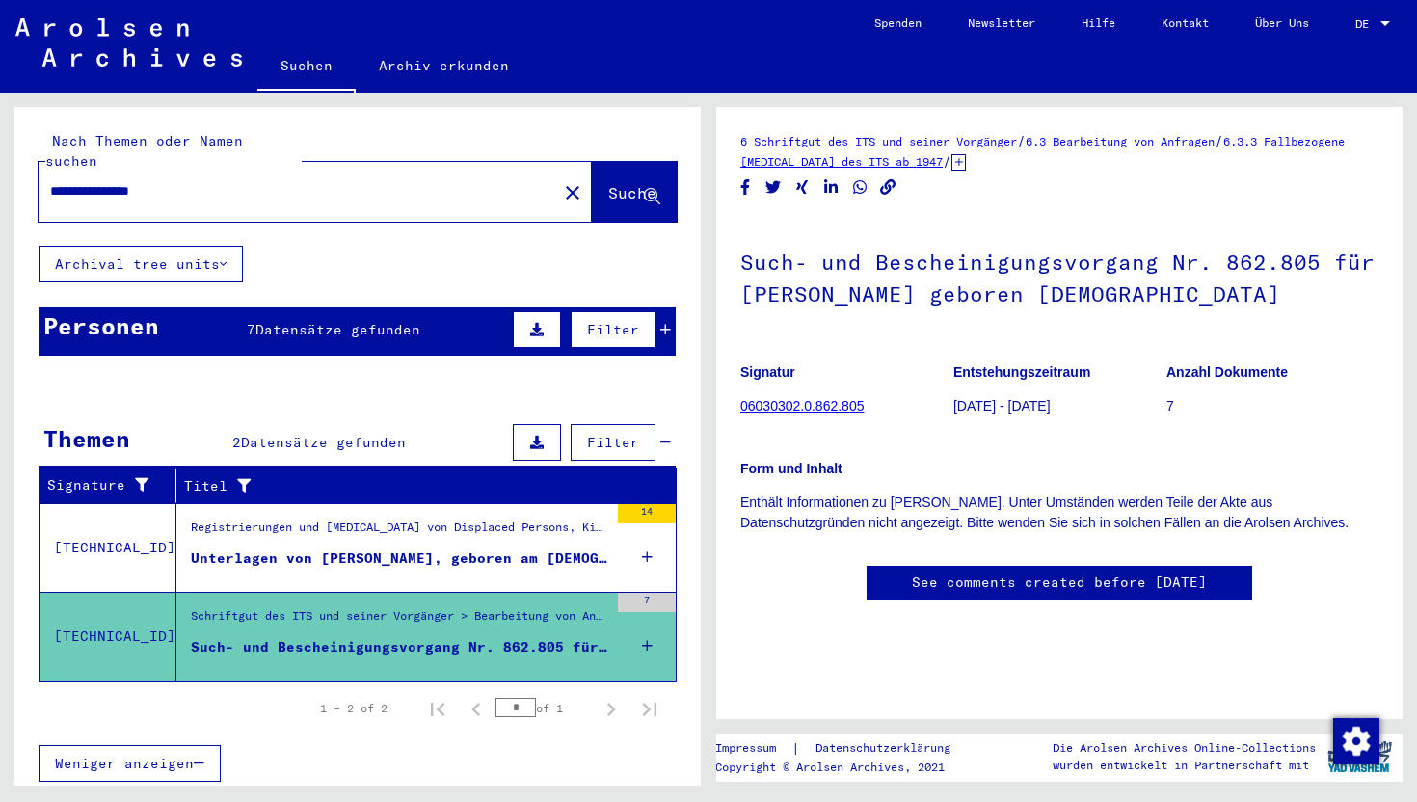
click at [160, 181] on div "**********" at bounding box center [292, 191] width 507 height 43
click at [163, 181] on input "**********" at bounding box center [297, 191] width 495 height 20
click at [45, 173] on div "*********" at bounding box center [292, 191] width 507 height 43
click at [54, 181] on input "*********" at bounding box center [297, 191] width 495 height 20
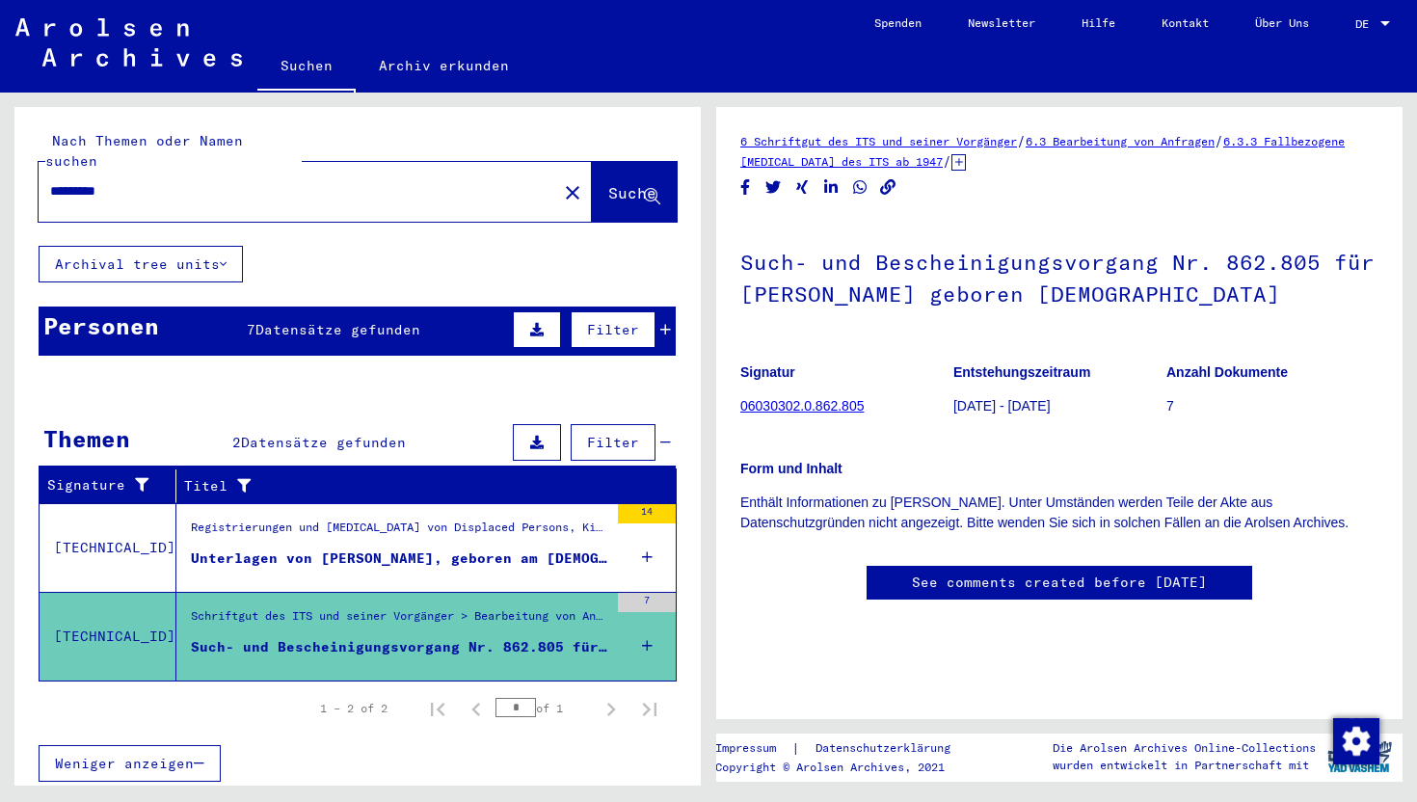
click at [50, 181] on input "*********" at bounding box center [297, 191] width 495 height 20
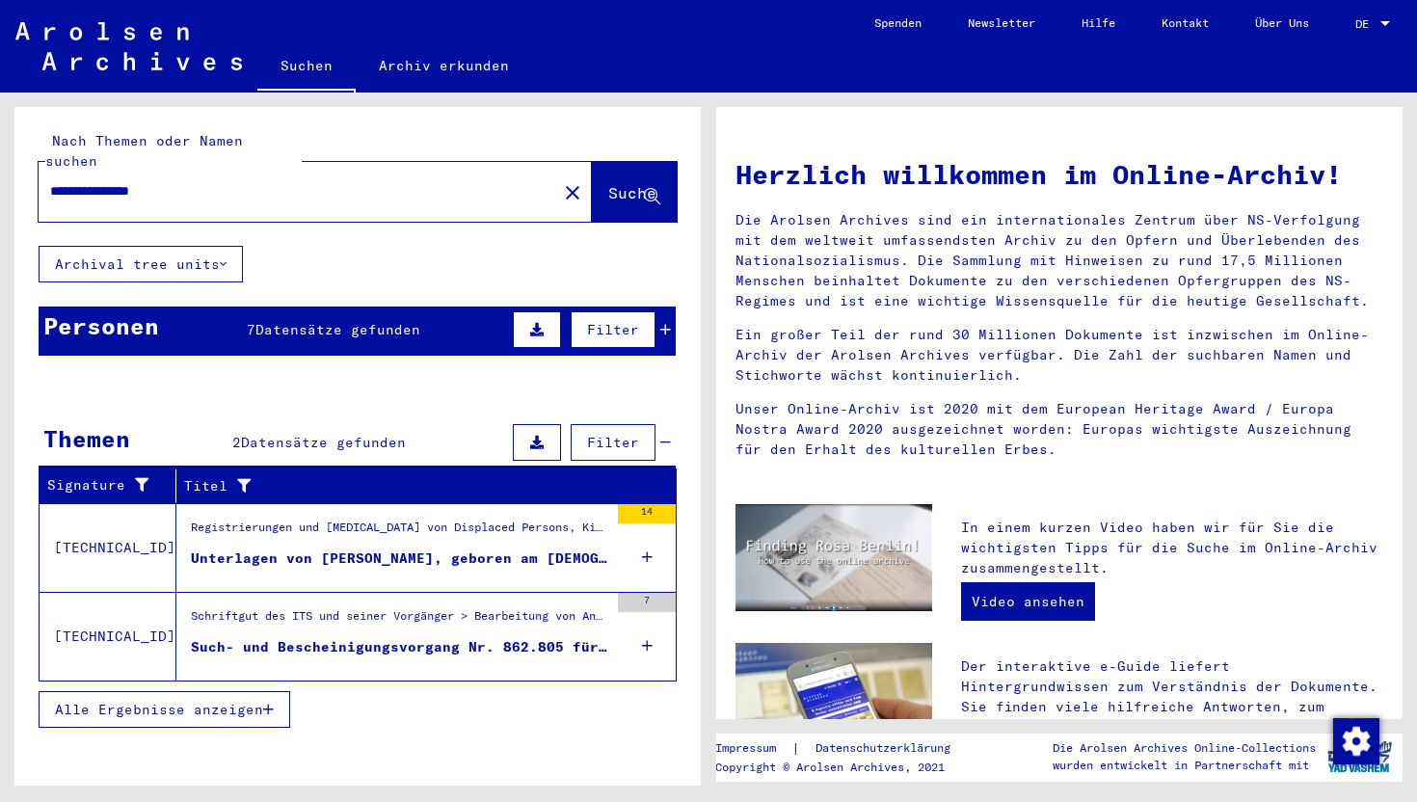
click at [255, 321] on span "Datensätze gefunden" at bounding box center [337, 329] width 165 height 17
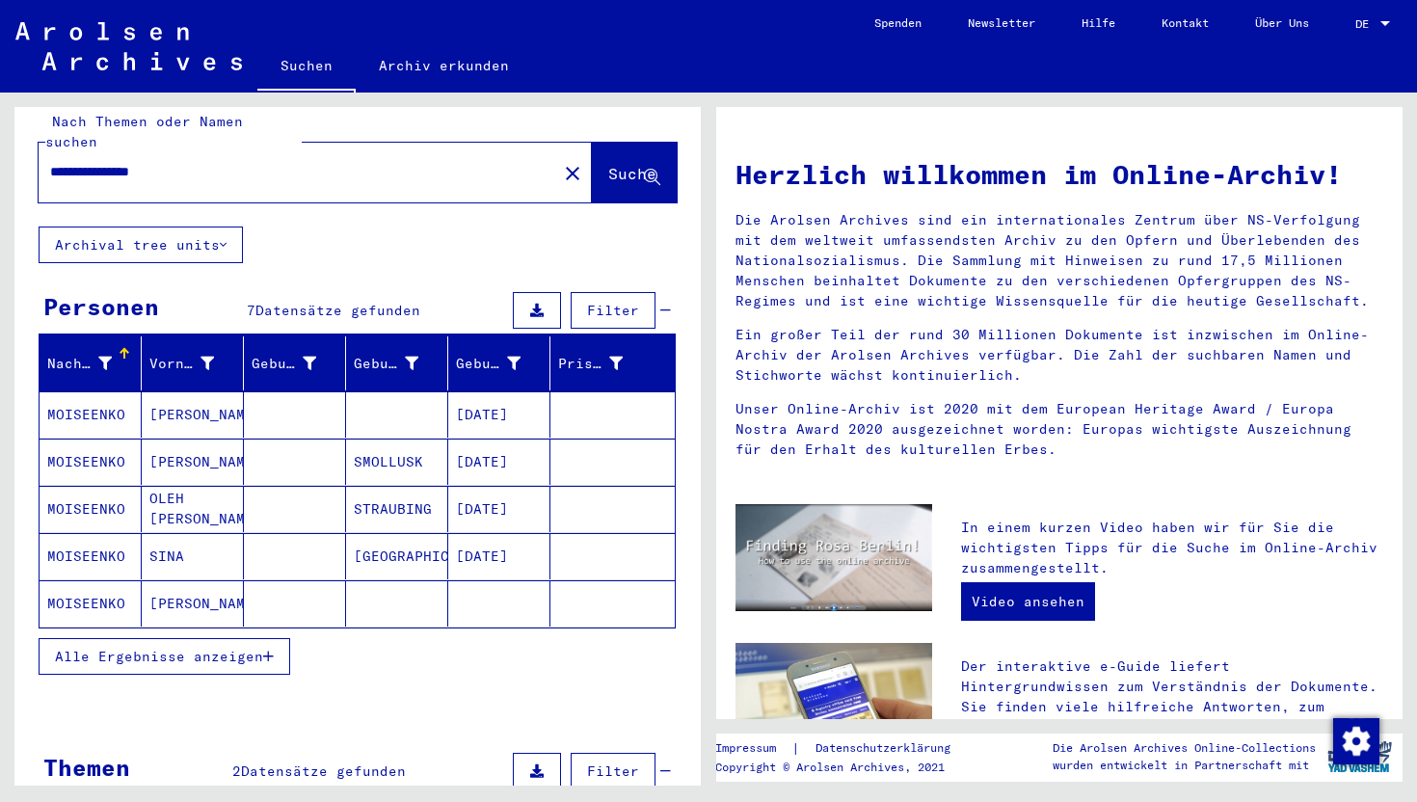
scroll to position [35, 0]
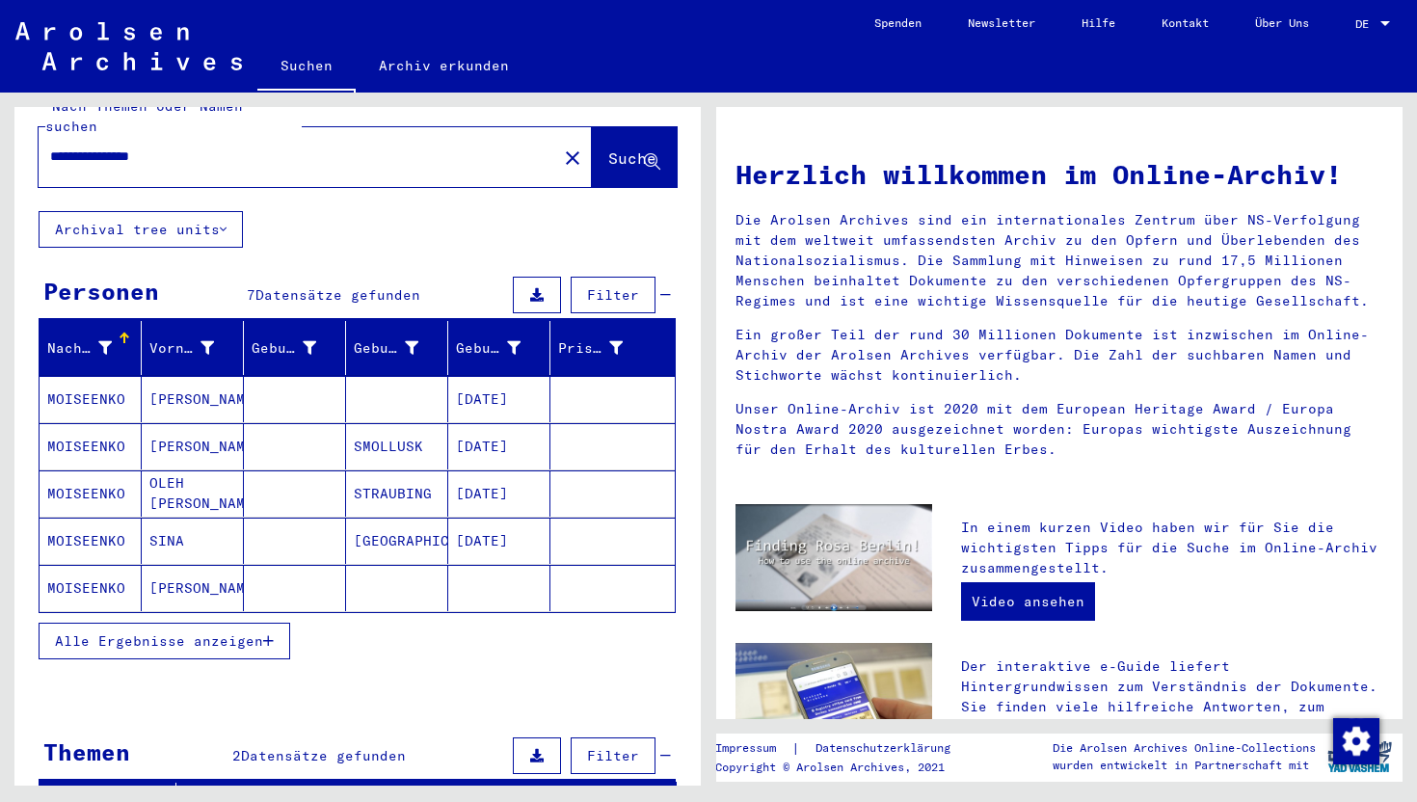
click at [222, 630] on button "Alle Ergebnisse anzeigen" at bounding box center [165, 641] width 252 height 37
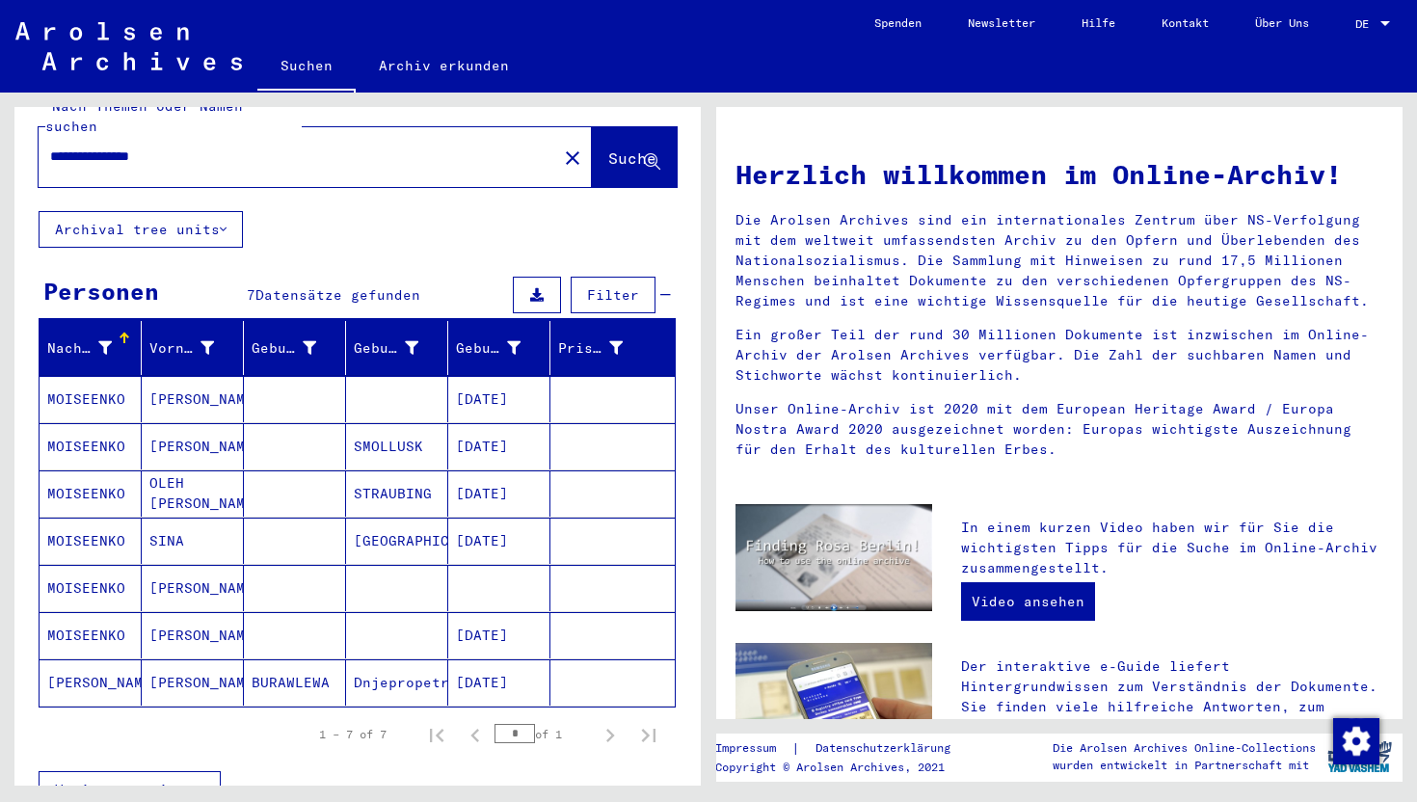
click at [250, 565] on mat-cell at bounding box center [295, 588] width 102 height 46
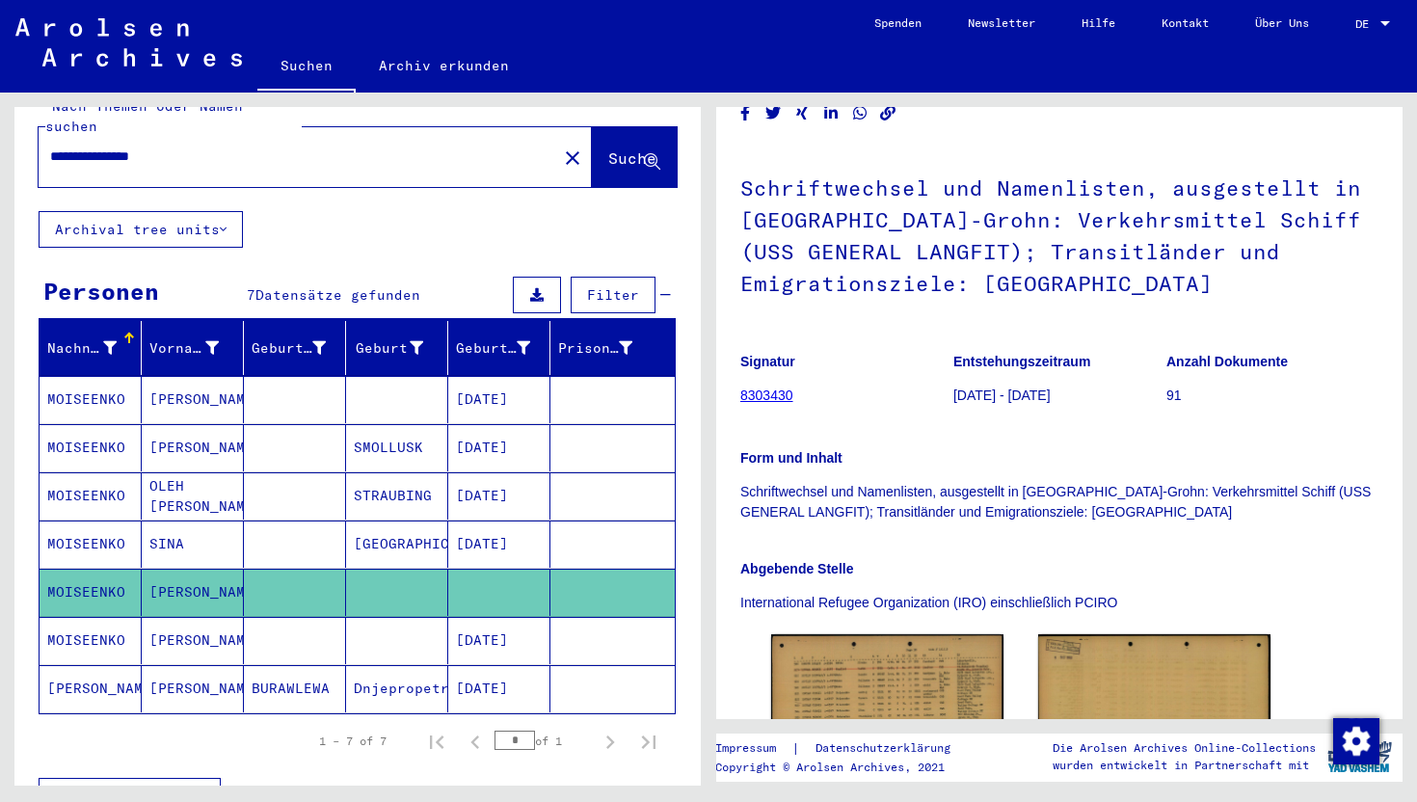
scroll to position [88, 0]
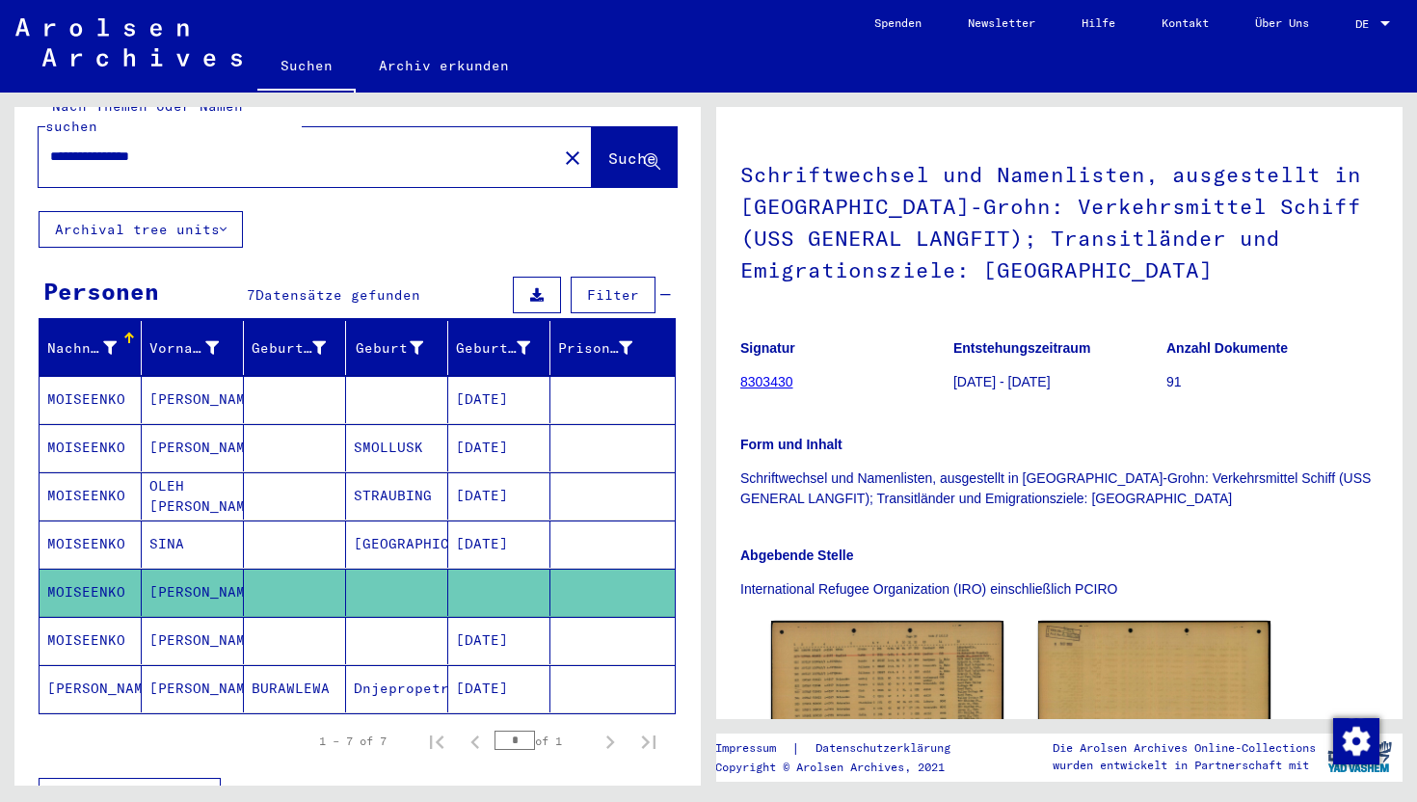
click at [555, 665] on mat-cell at bounding box center [612, 688] width 124 height 47
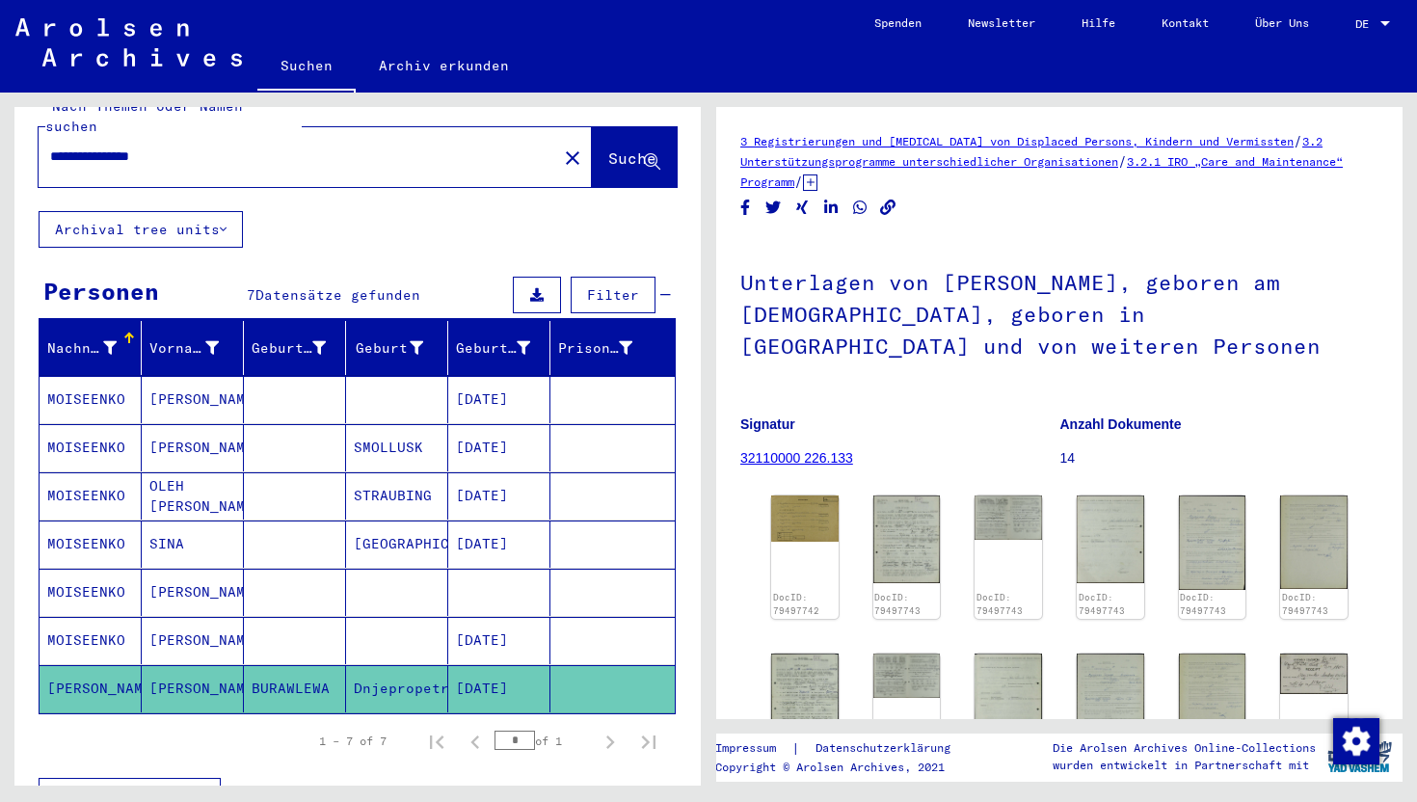
click at [81, 147] on input "**********" at bounding box center [297, 157] width 495 height 20
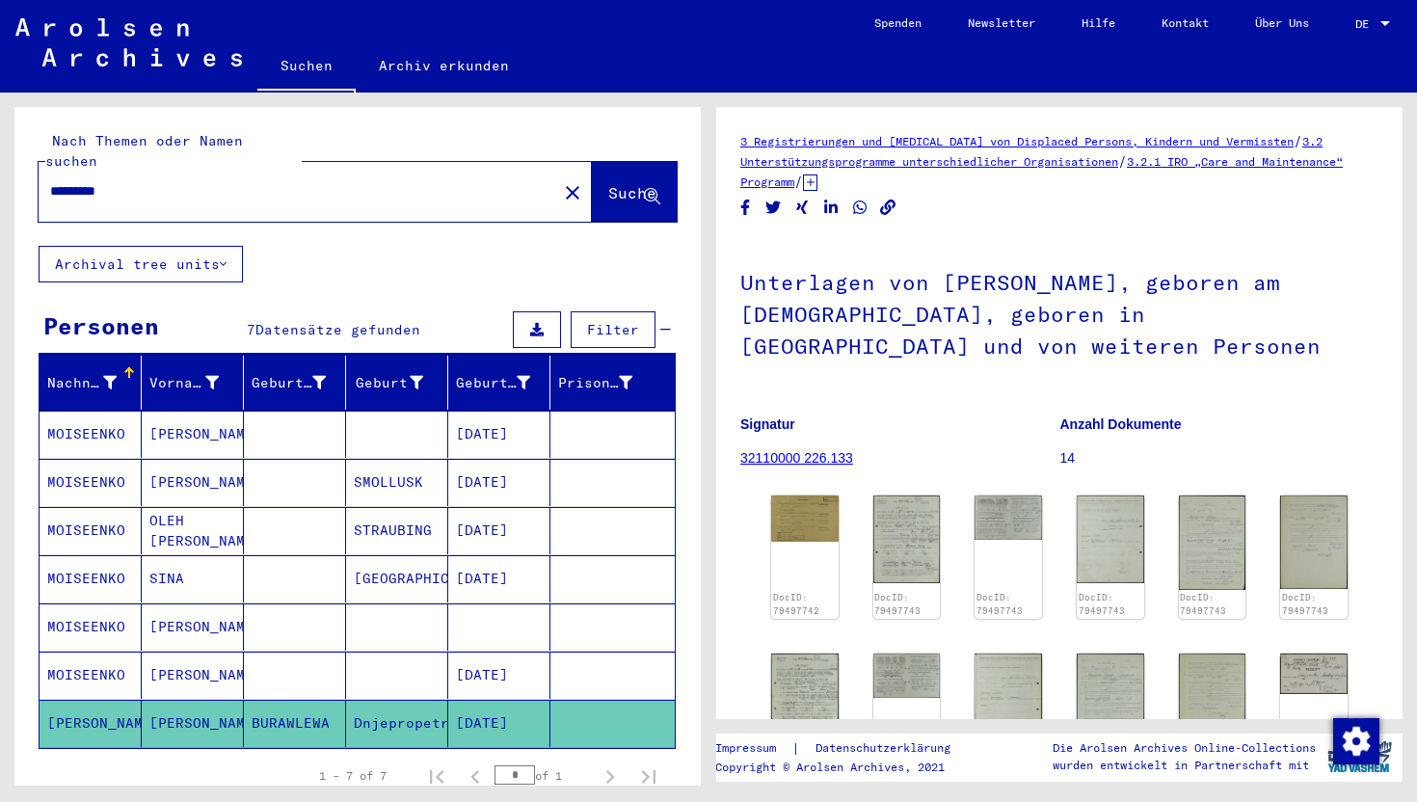
type input "*********"
click at [626, 189] on button "Suche" at bounding box center [634, 192] width 85 height 60
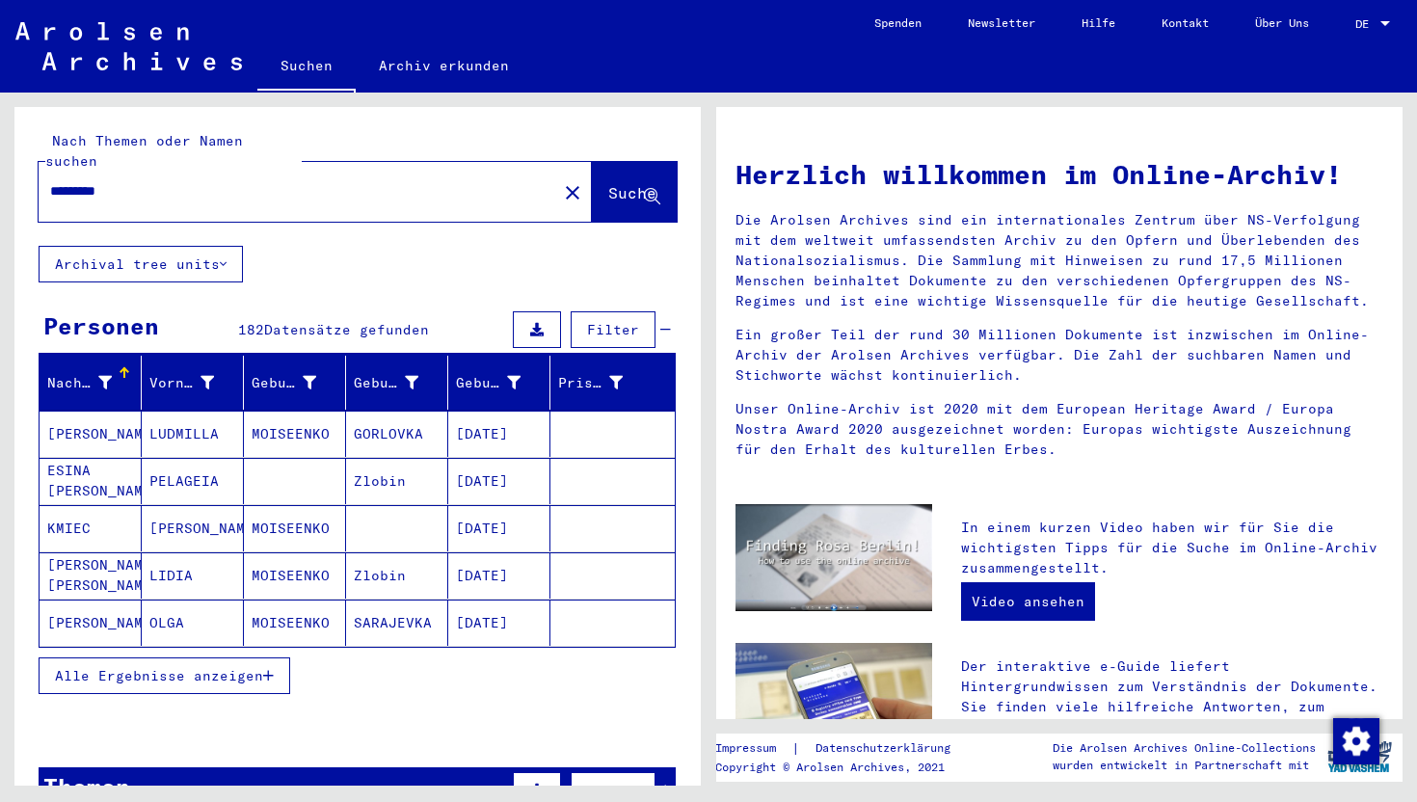
click at [626, 321] on span "Filter" at bounding box center [613, 329] width 52 height 17
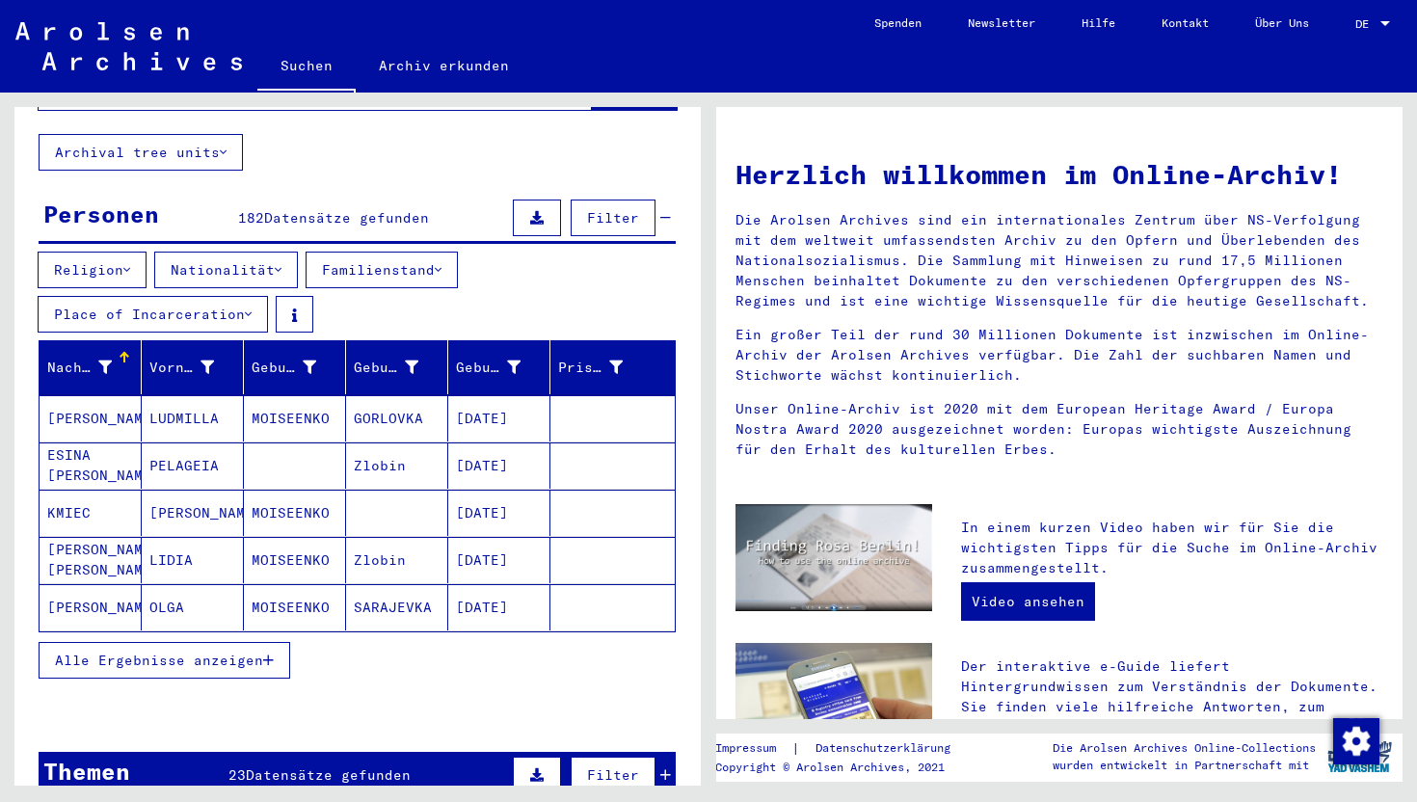
scroll to position [115, 0]
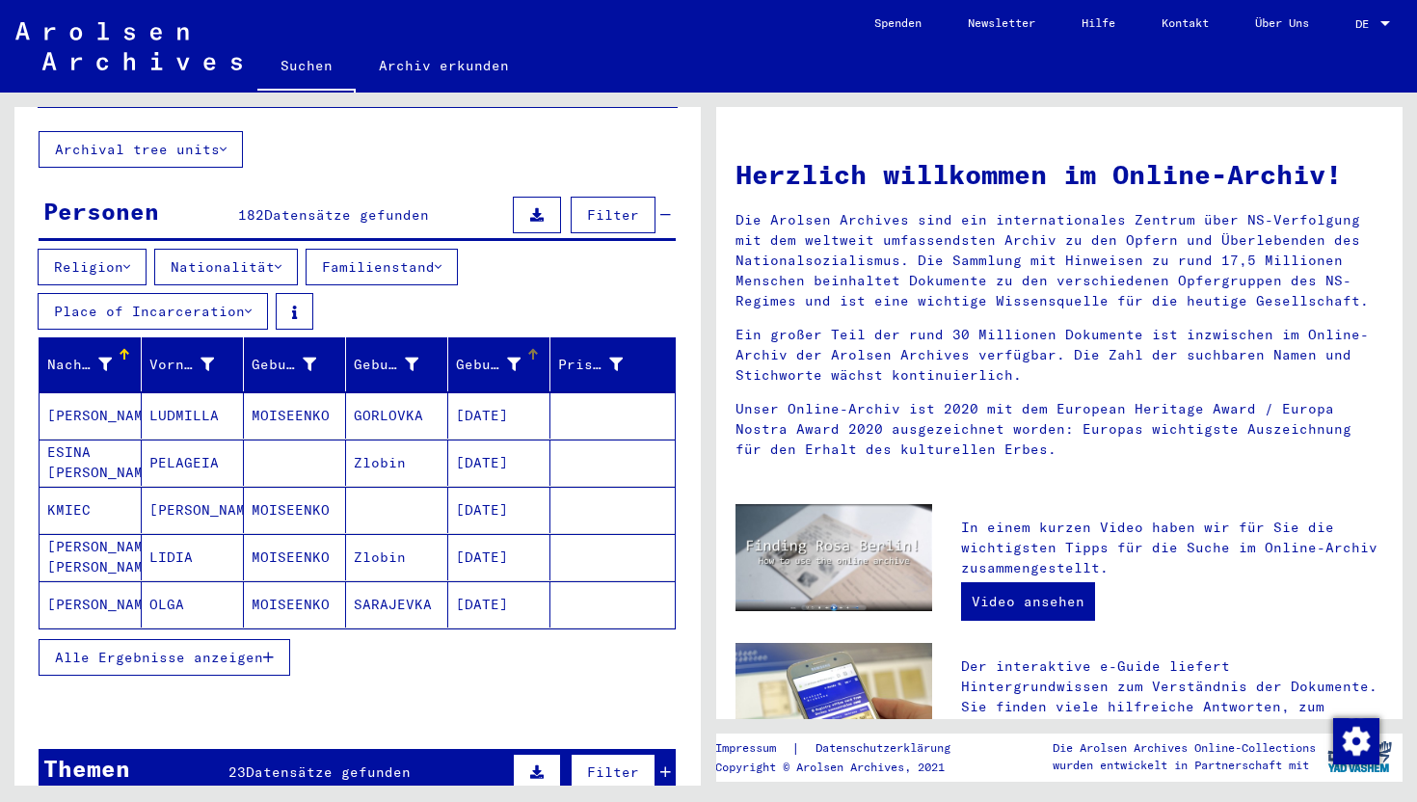
click at [520, 358] on icon at bounding box center [513, 364] width 13 height 13
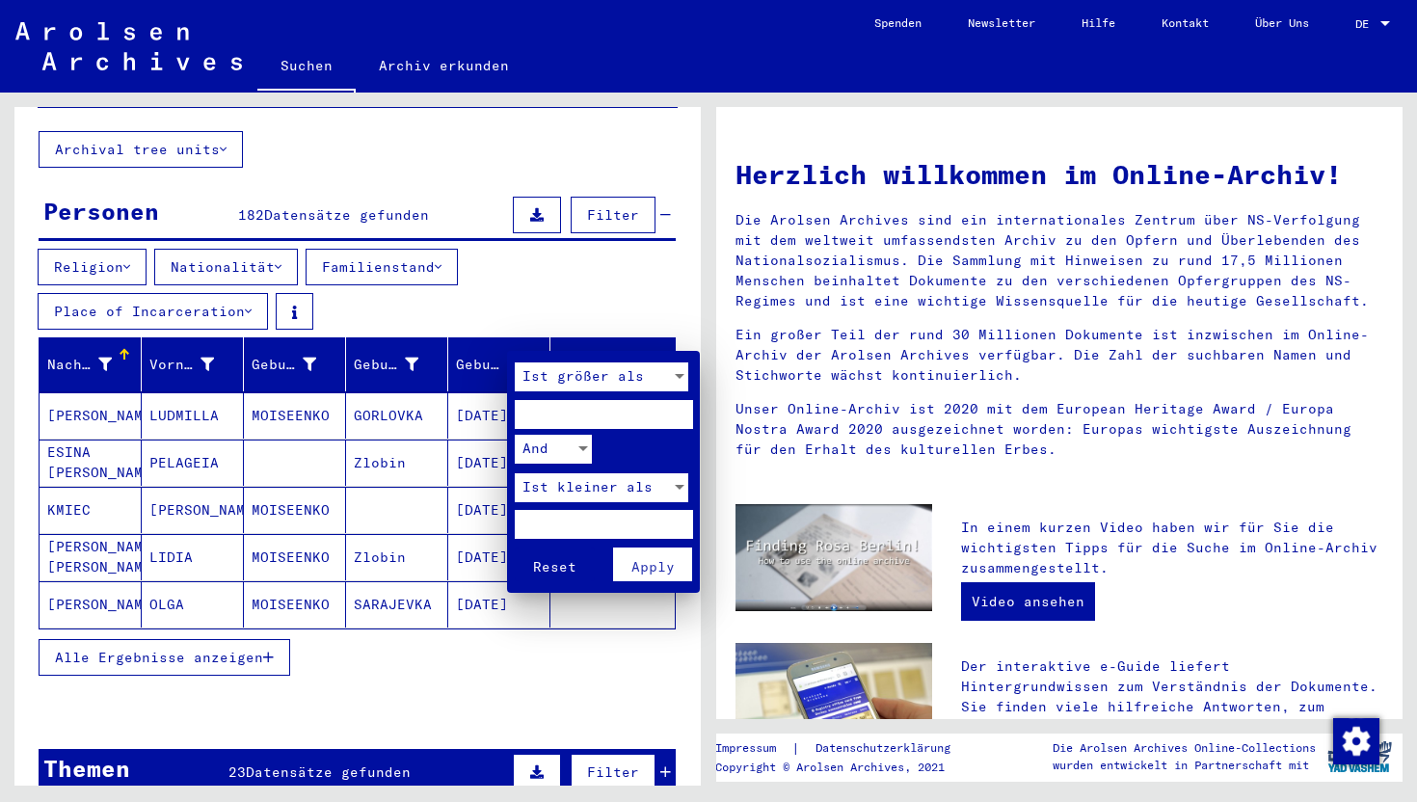
click at [573, 416] on input "number" at bounding box center [604, 414] width 178 height 29
click at [675, 415] on input "****" at bounding box center [604, 414] width 178 height 29
click at [676, 416] on input "****" at bounding box center [604, 414] width 178 height 29
click at [602, 415] on input "****" at bounding box center [604, 414] width 178 height 29
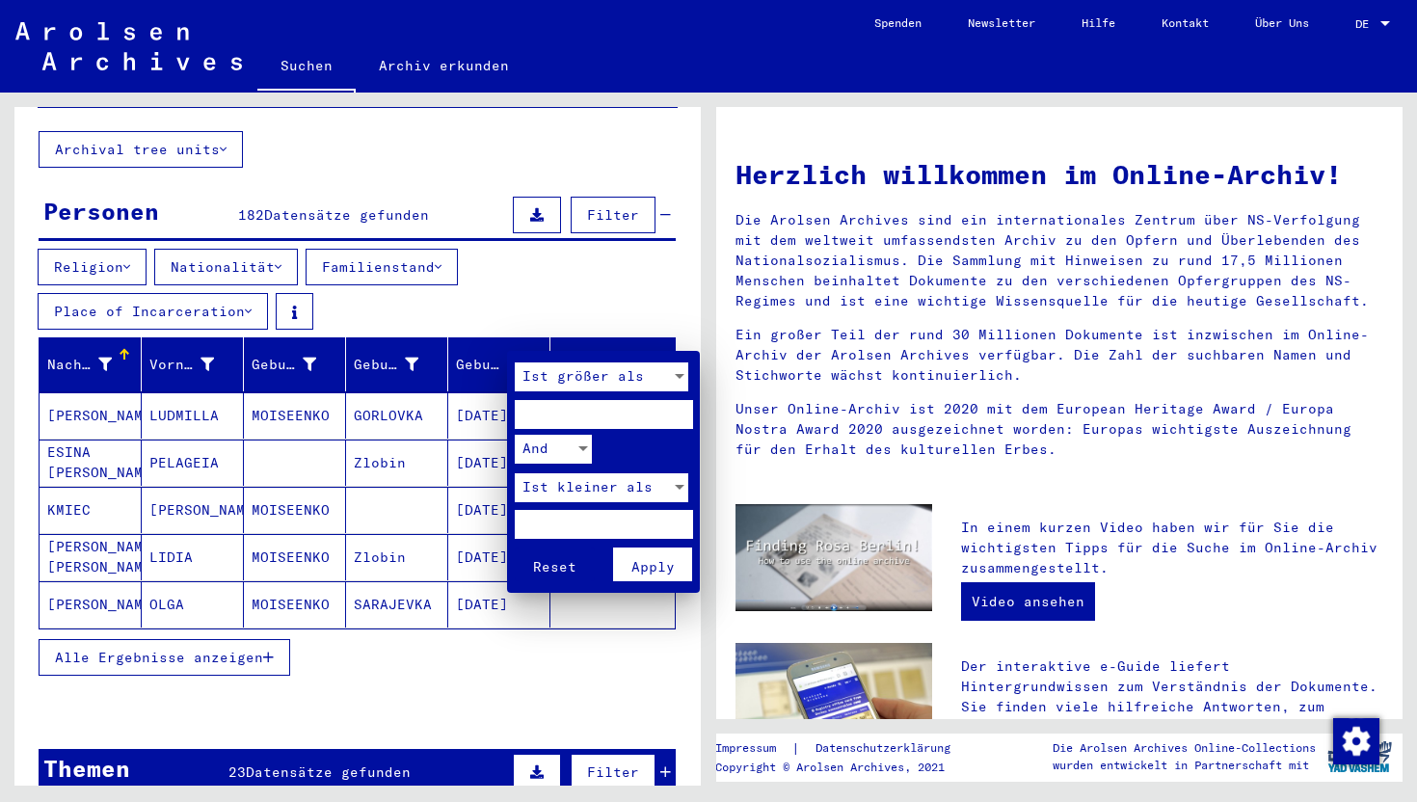
click at [602, 415] on input "****" at bounding box center [604, 414] width 178 height 29
type input "****"
click at [568, 443] on div "And" at bounding box center [545, 449] width 60 height 29
click at [630, 443] on div at bounding box center [708, 401] width 1417 height 802
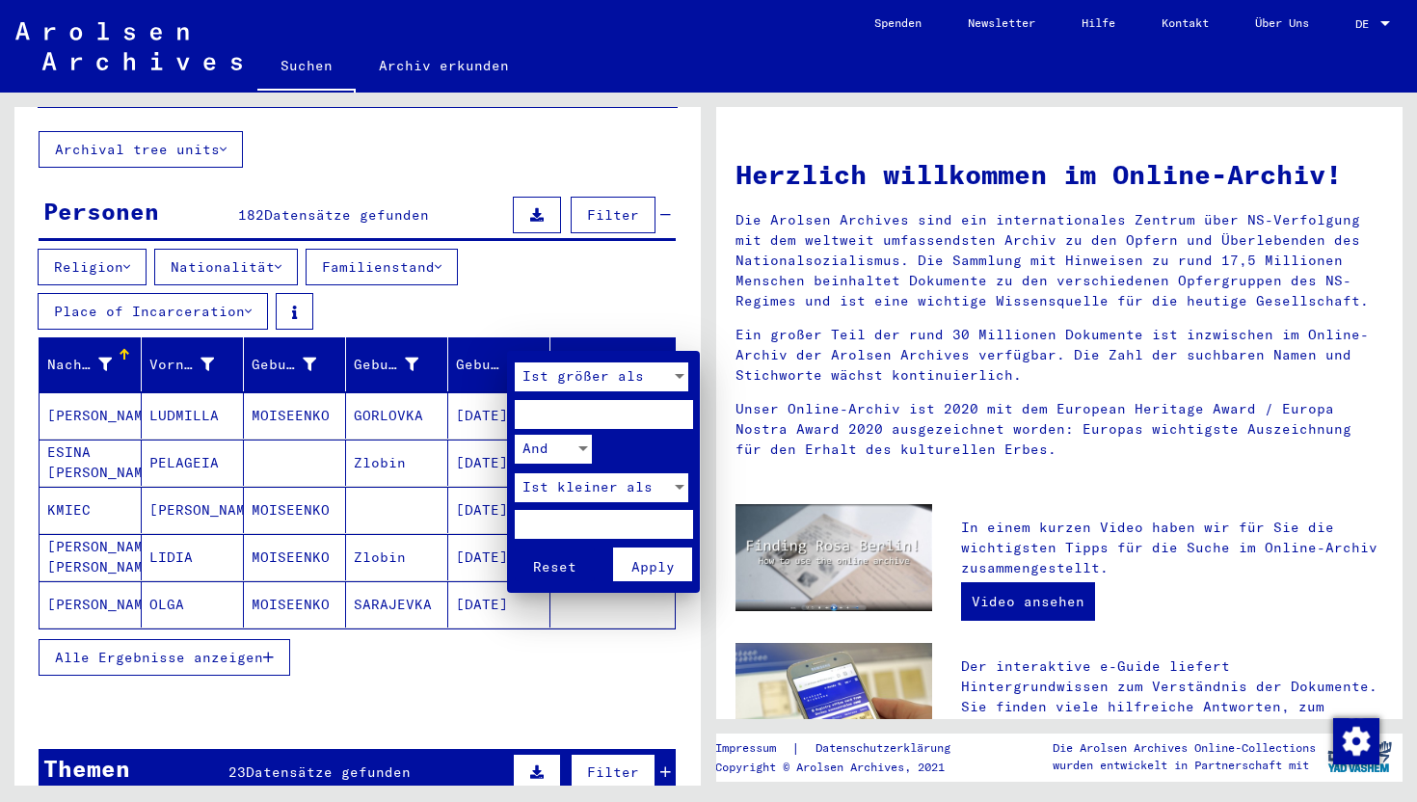
click at [610, 406] on input "****" at bounding box center [604, 414] width 178 height 29
click at [594, 274] on div at bounding box center [708, 401] width 1417 height 802
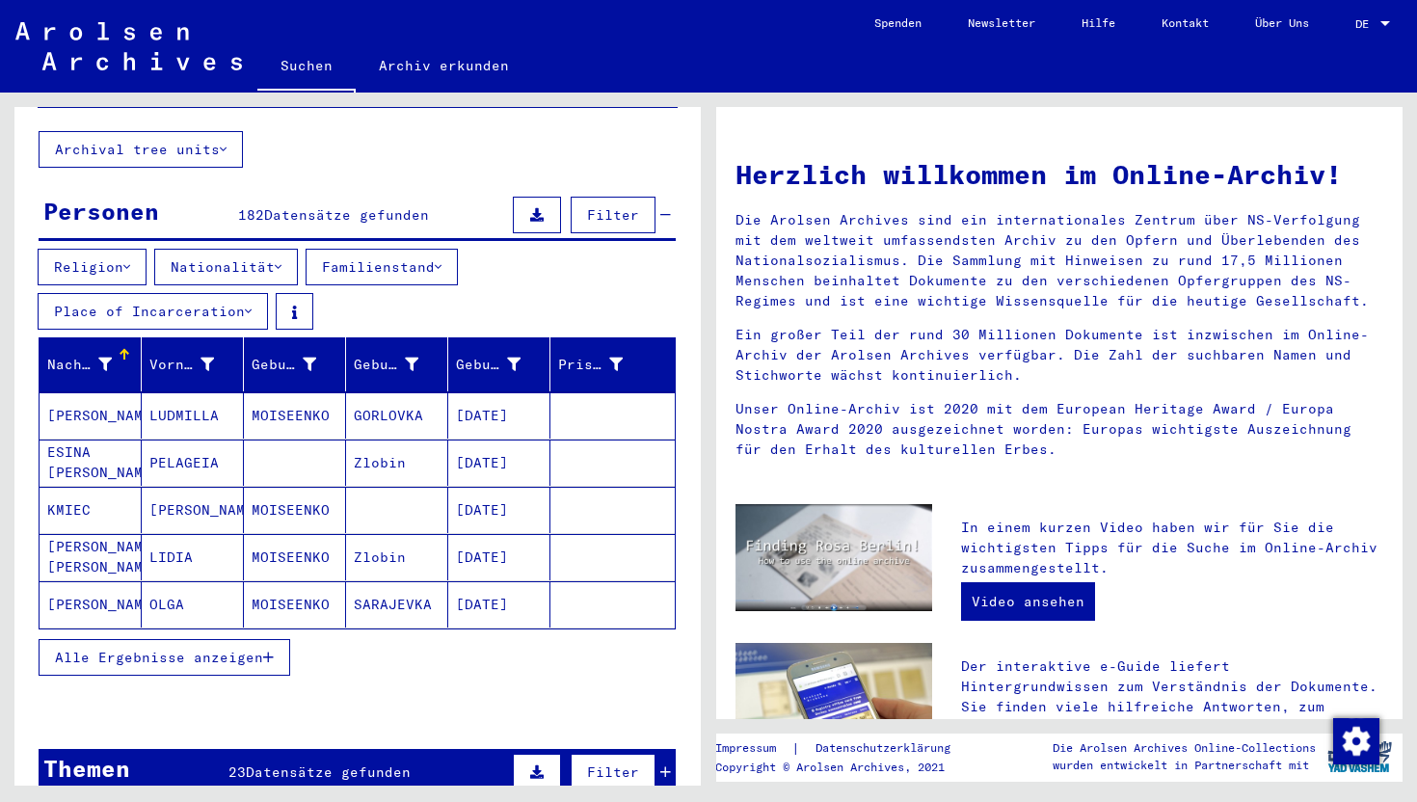
click at [234, 647] on button "Alle Ergebnisse anzeigen" at bounding box center [165, 657] width 252 height 37
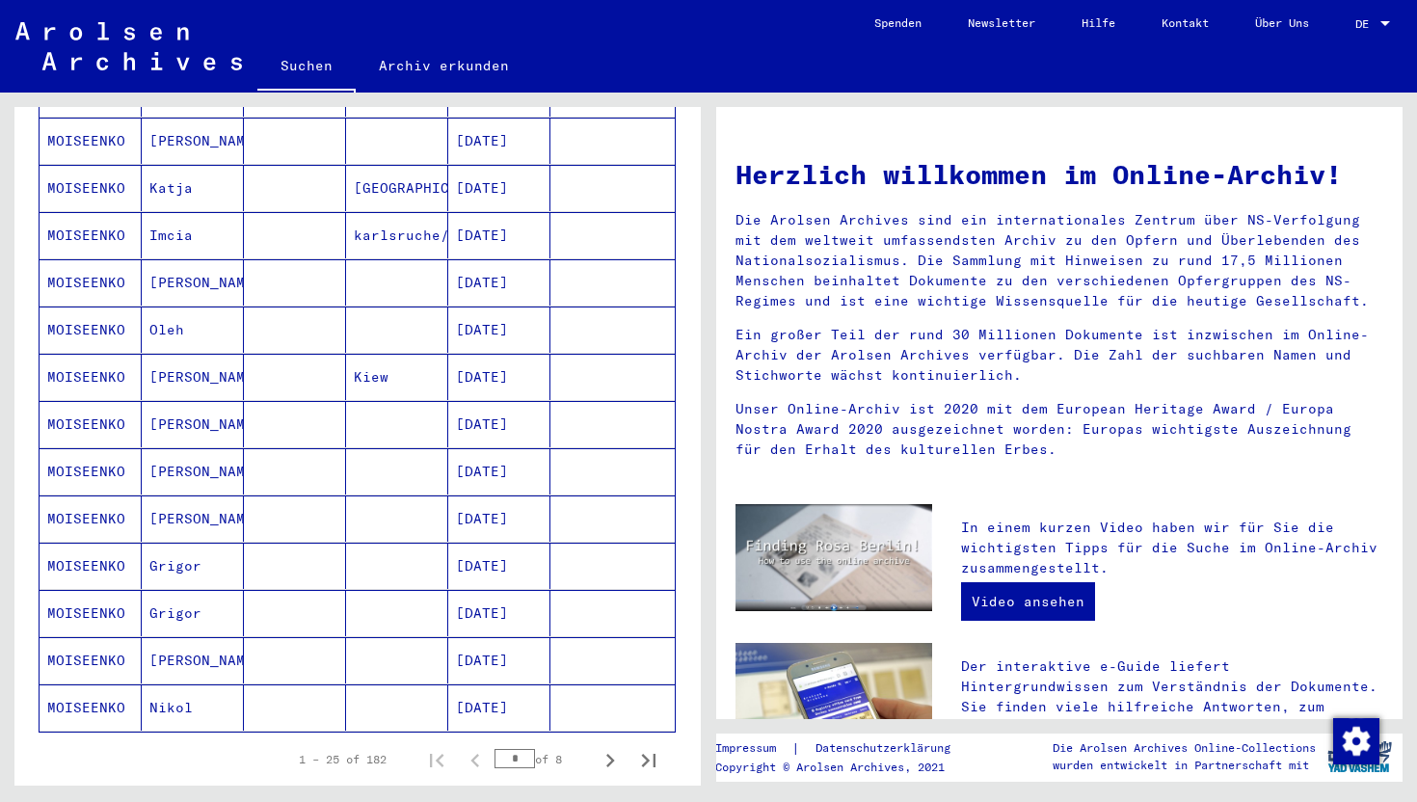
scroll to position [959, 0]
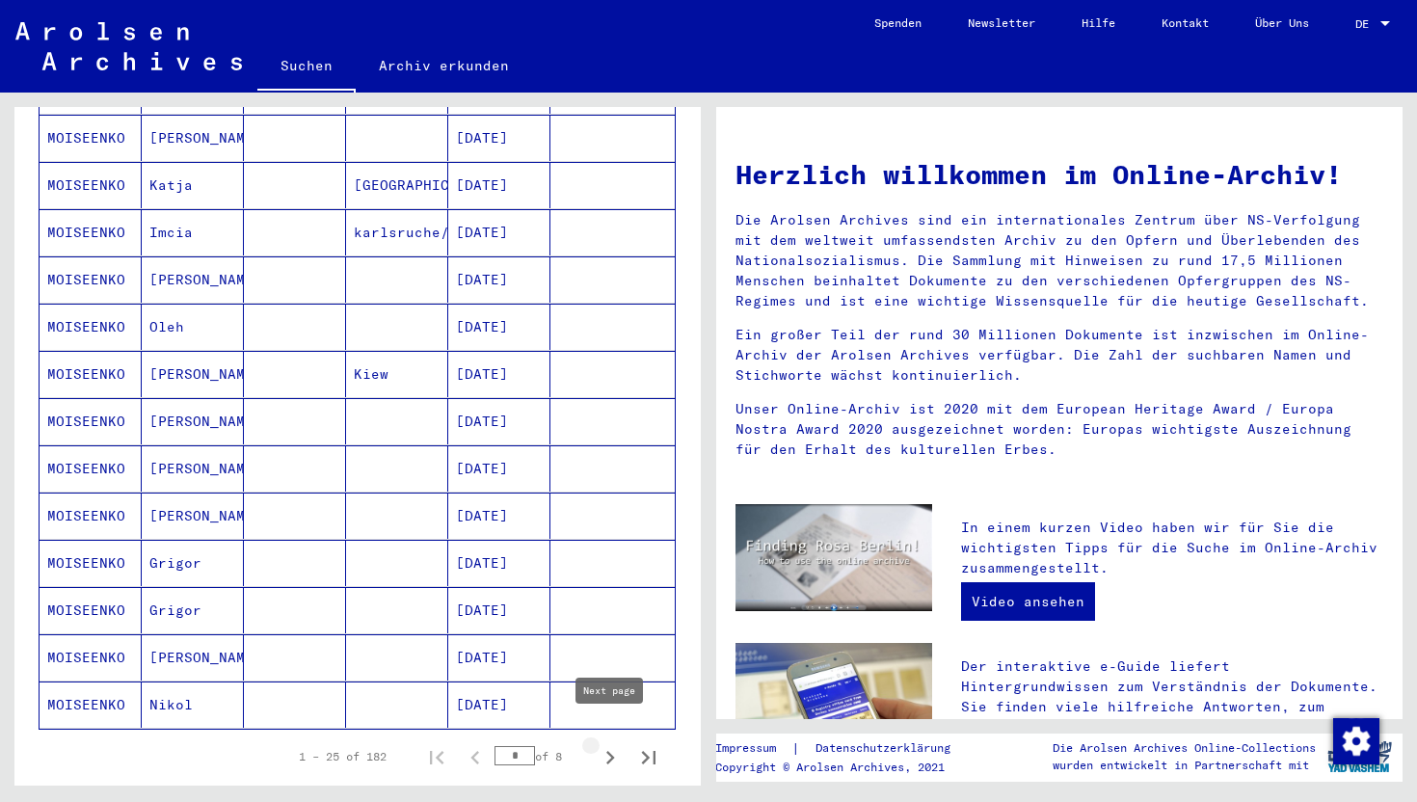
click at [606, 744] on icon "Next page" at bounding box center [610, 757] width 27 height 27
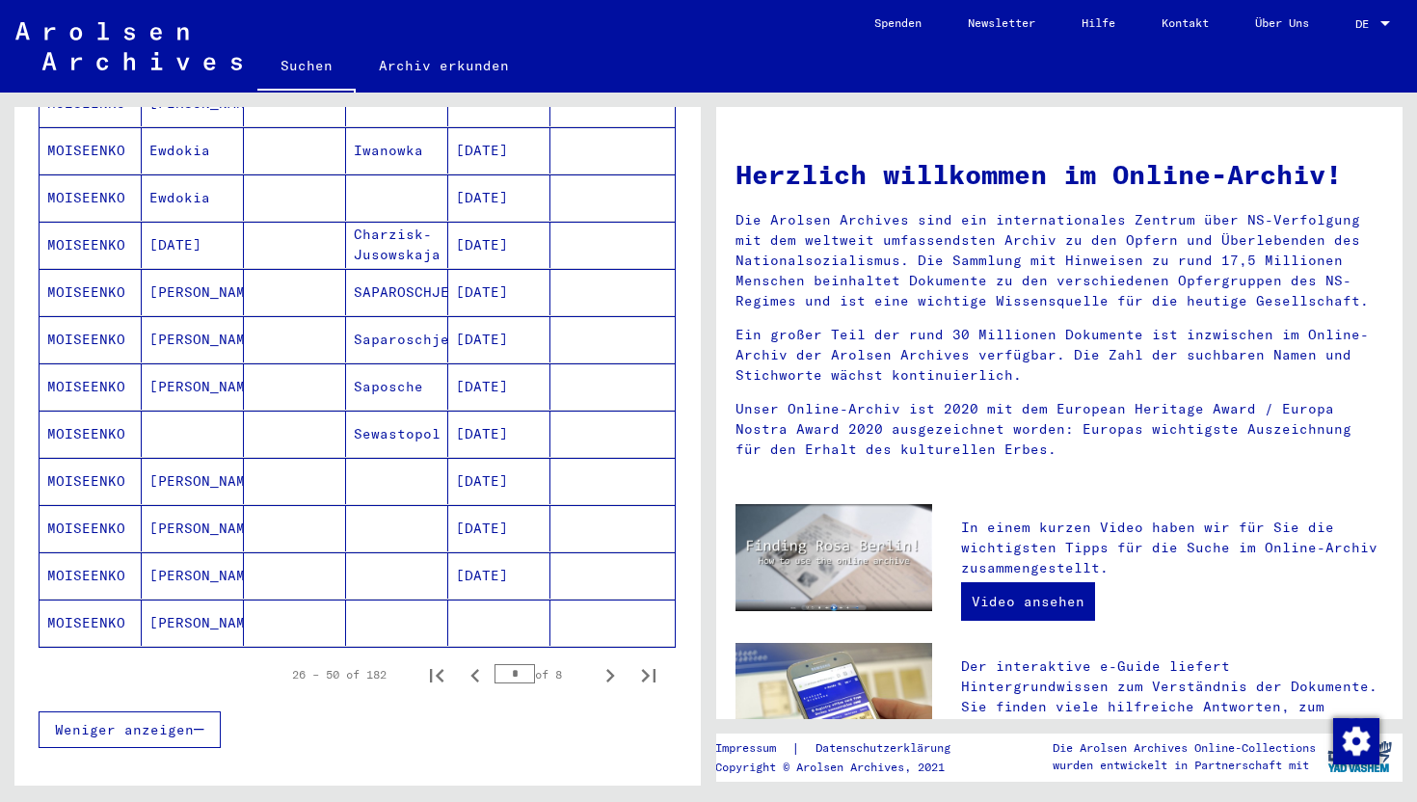
scroll to position [1191, 0]
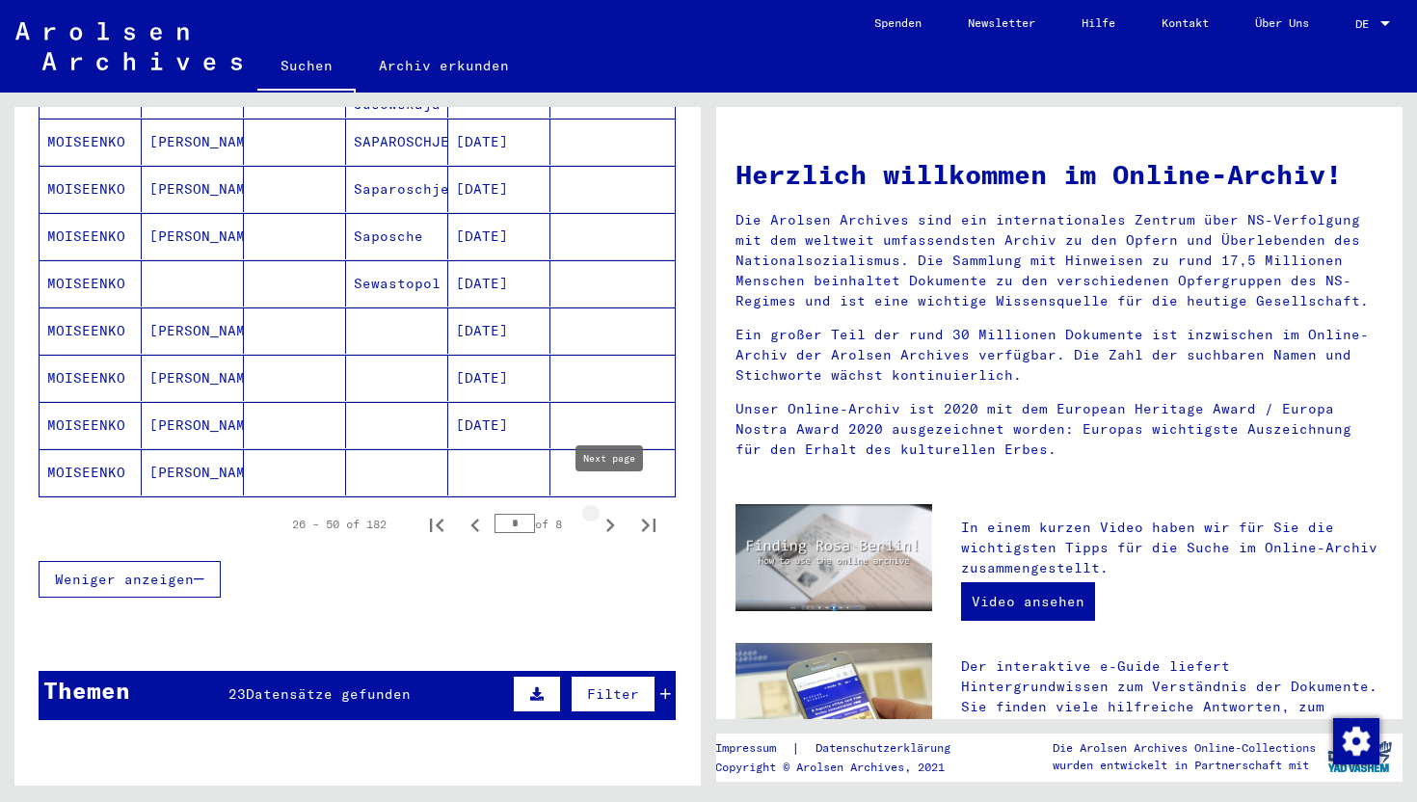
click at [610, 512] on icon "Next page" at bounding box center [610, 525] width 27 height 27
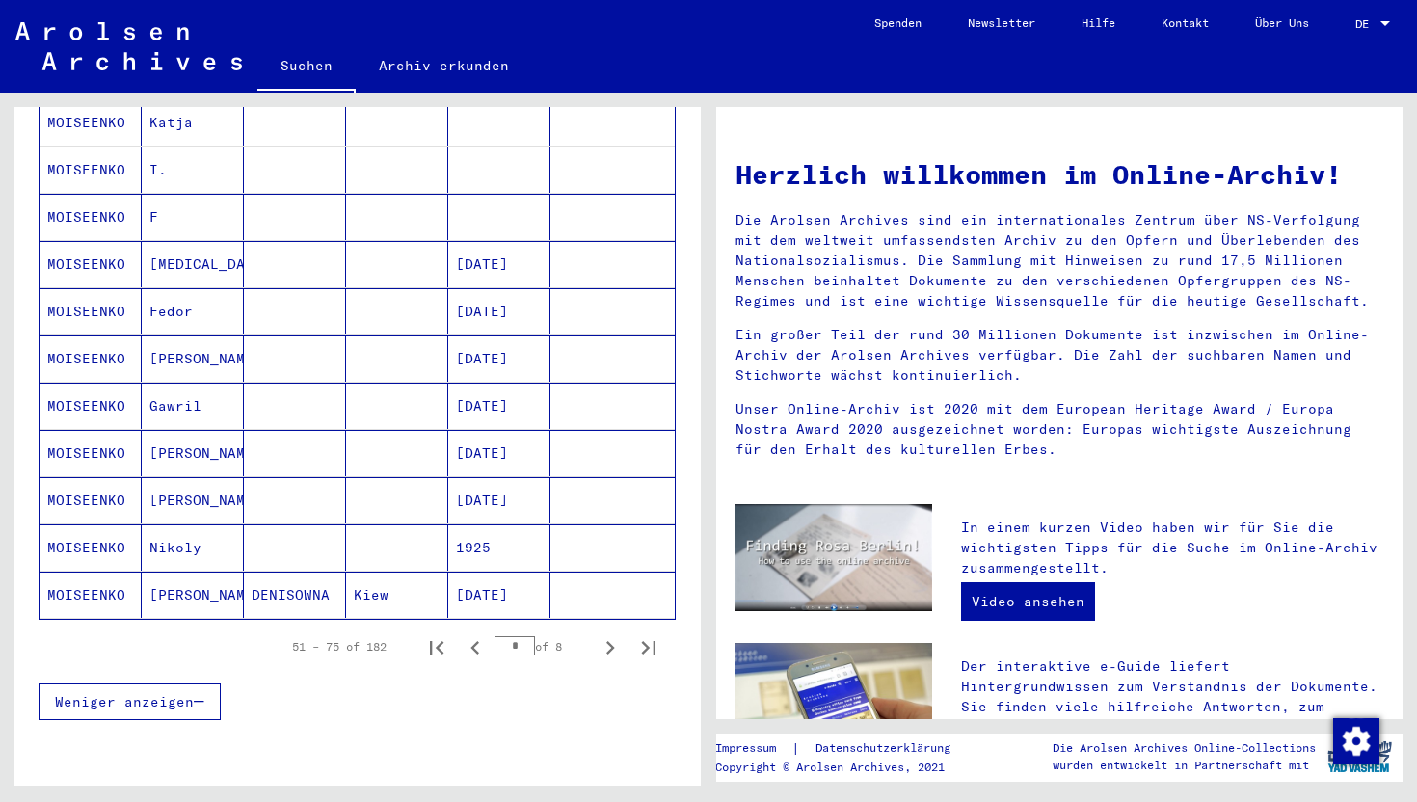
scroll to position [1157, 0]
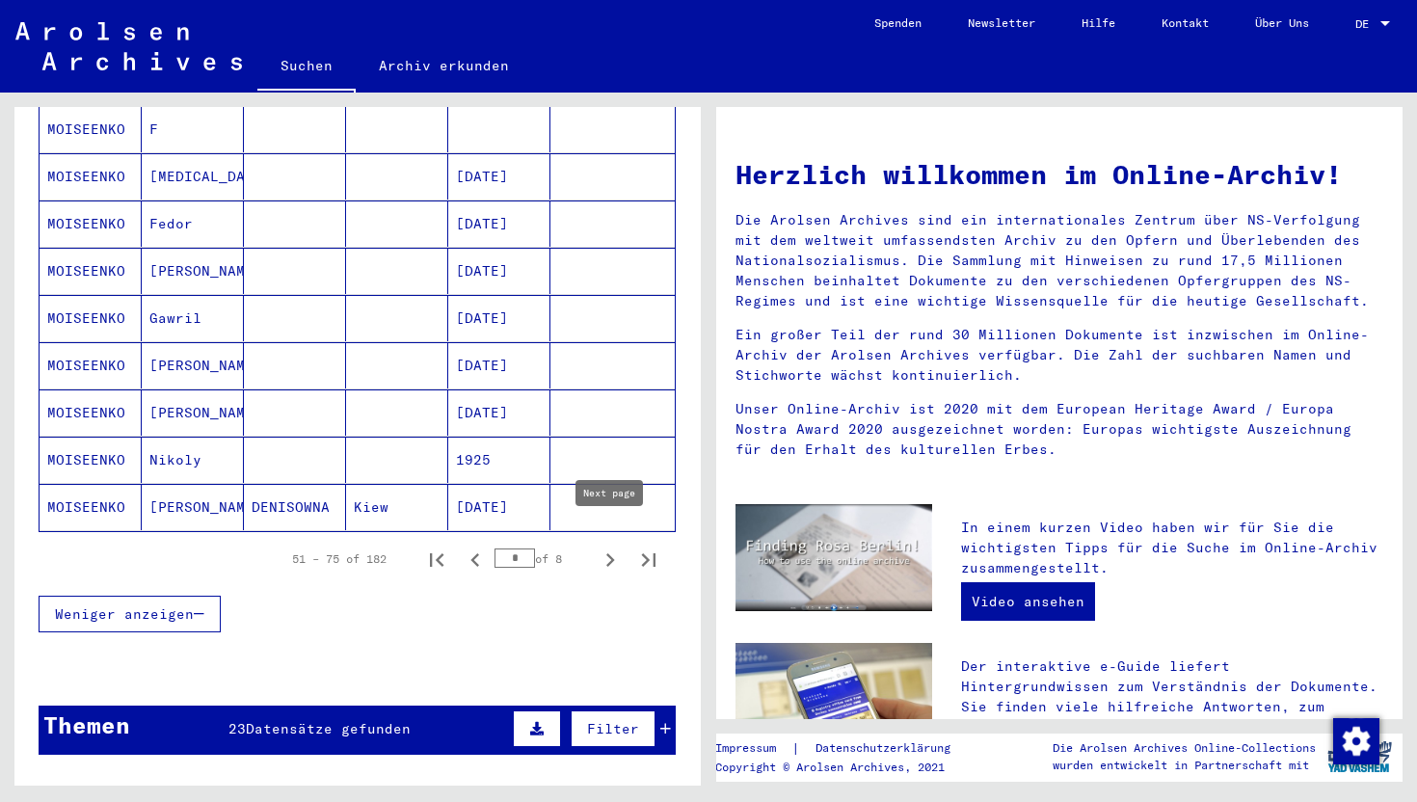
click at [608, 553] on icon "Next page" at bounding box center [610, 559] width 9 height 13
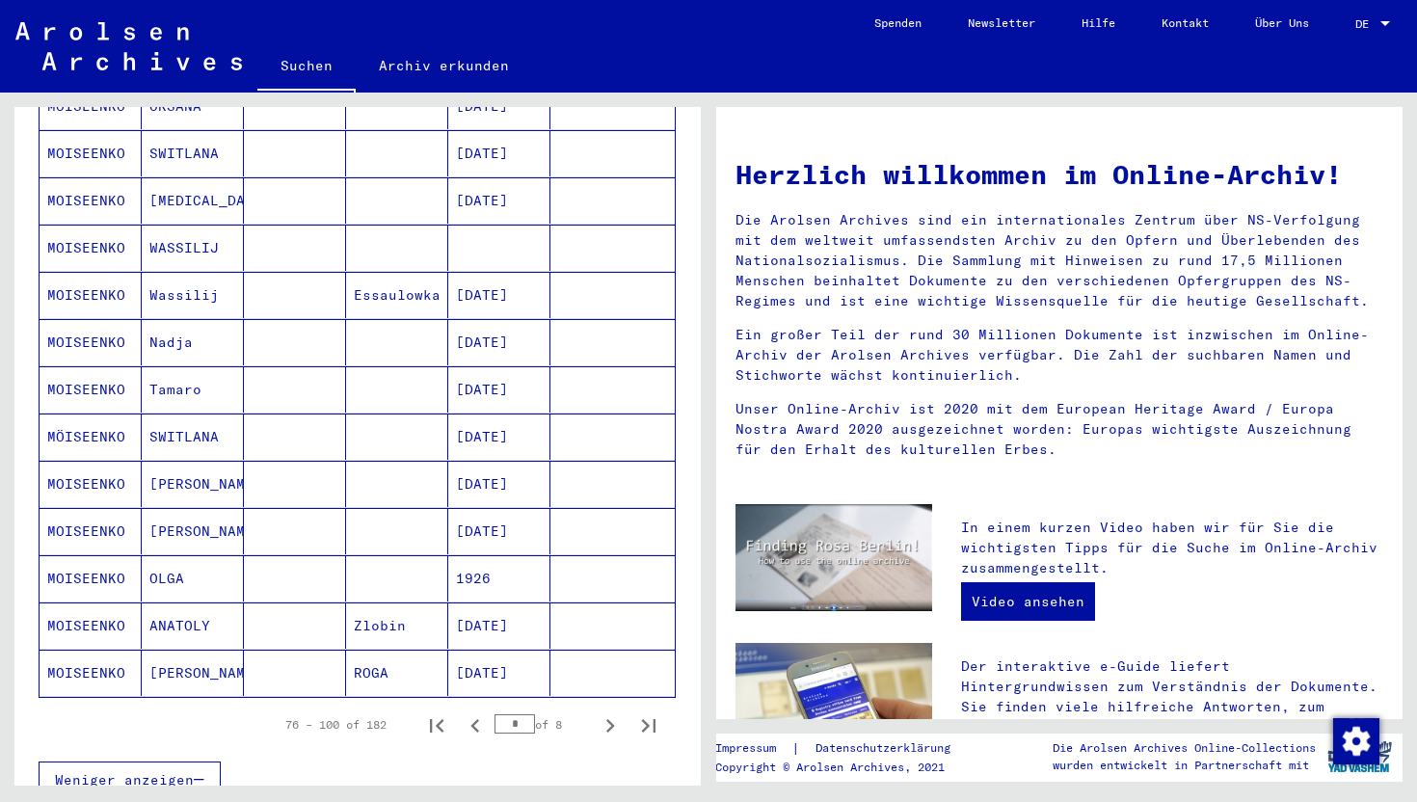
scroll to position [1363, 0]
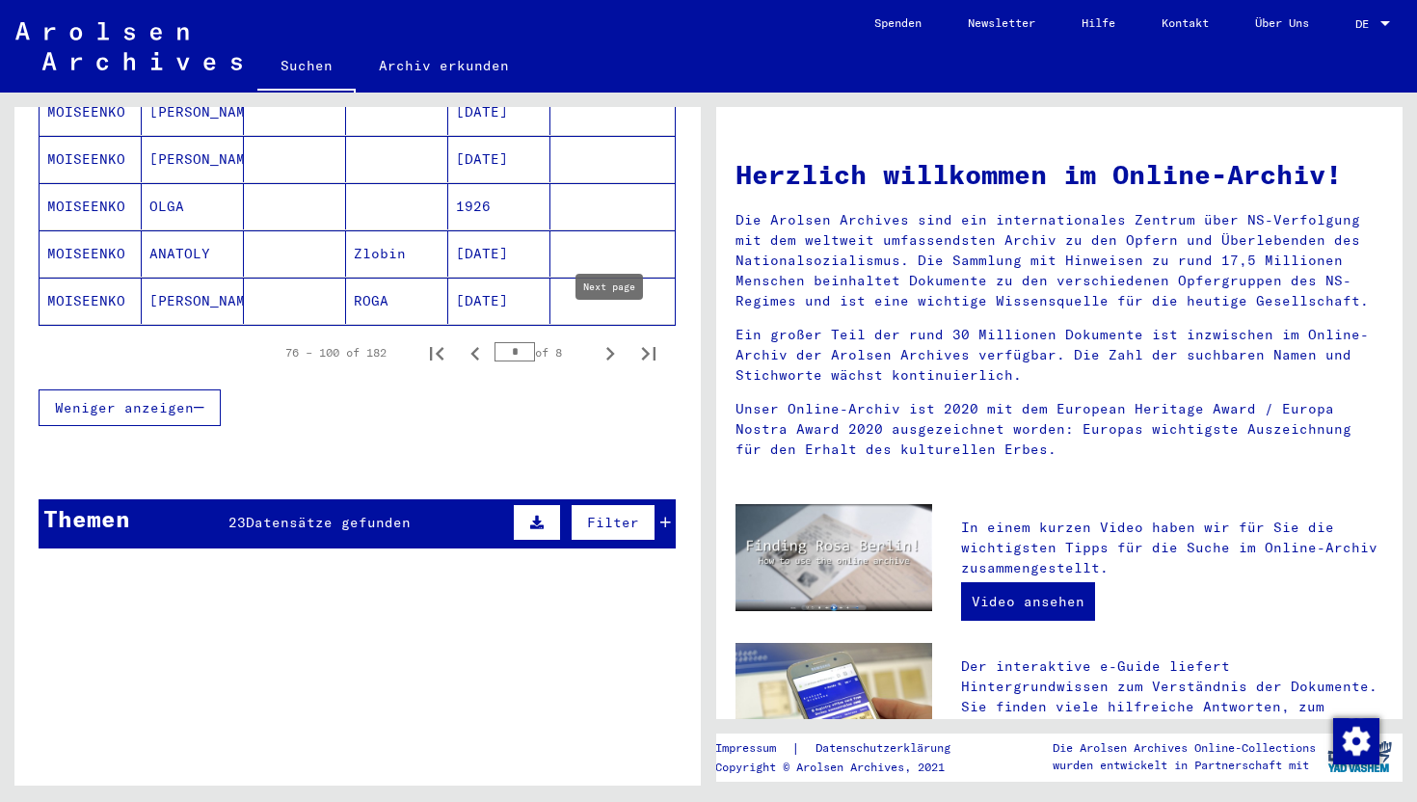
click at [610, 347] on icon "Next page" at bounding box center [610, 353] width 9 height 13
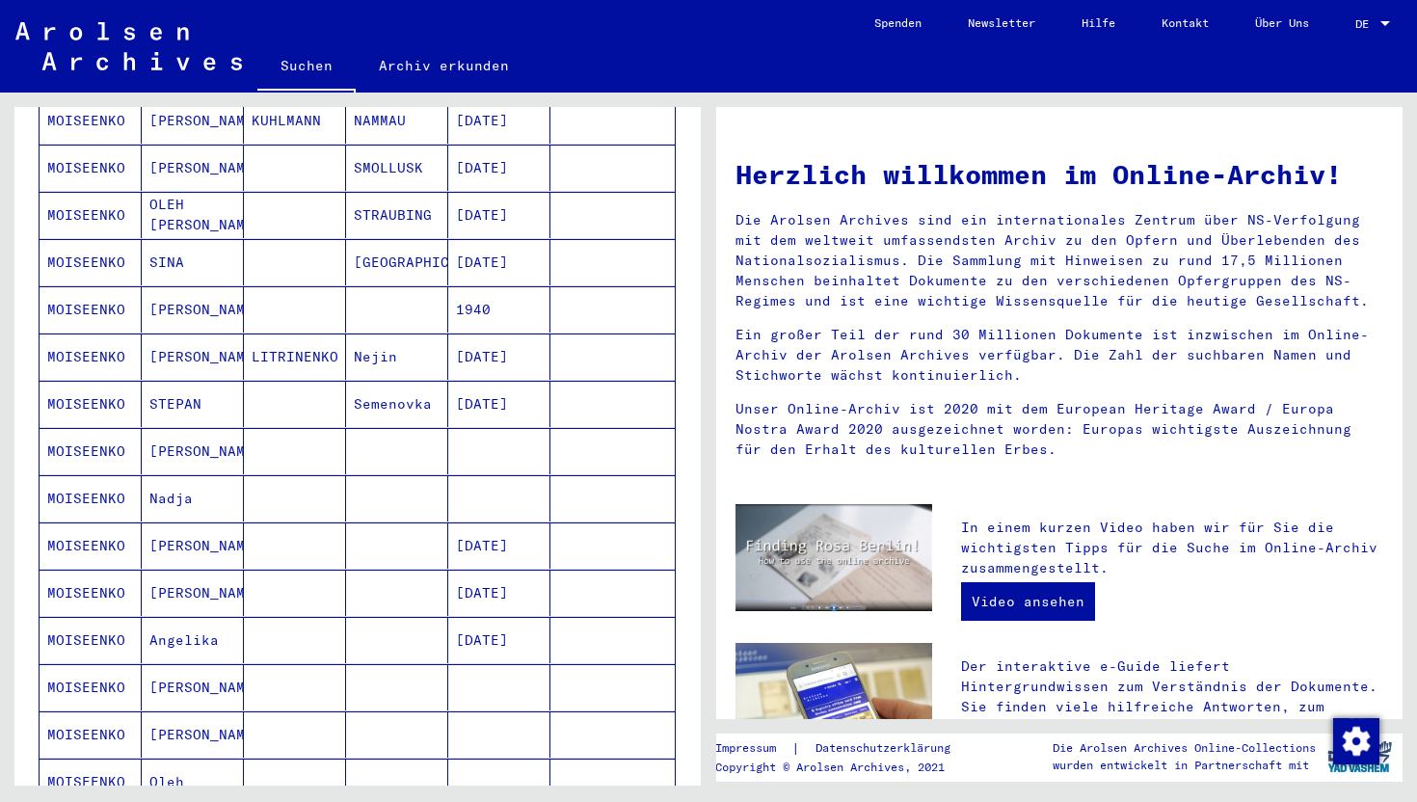
scroll to position [413, 0]
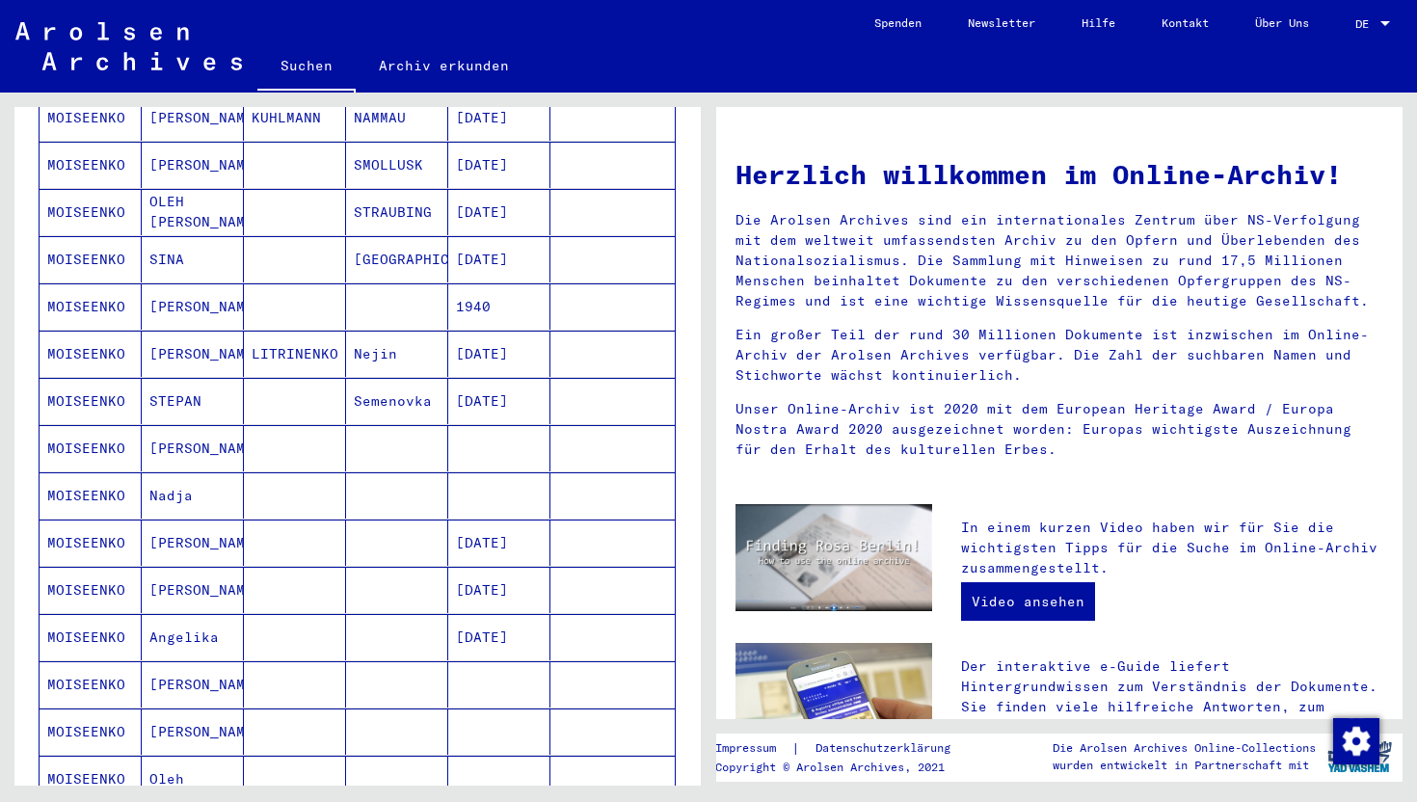
click at [492, 661] on mat-cell at bounding box center [499, 684] width 102 height 46
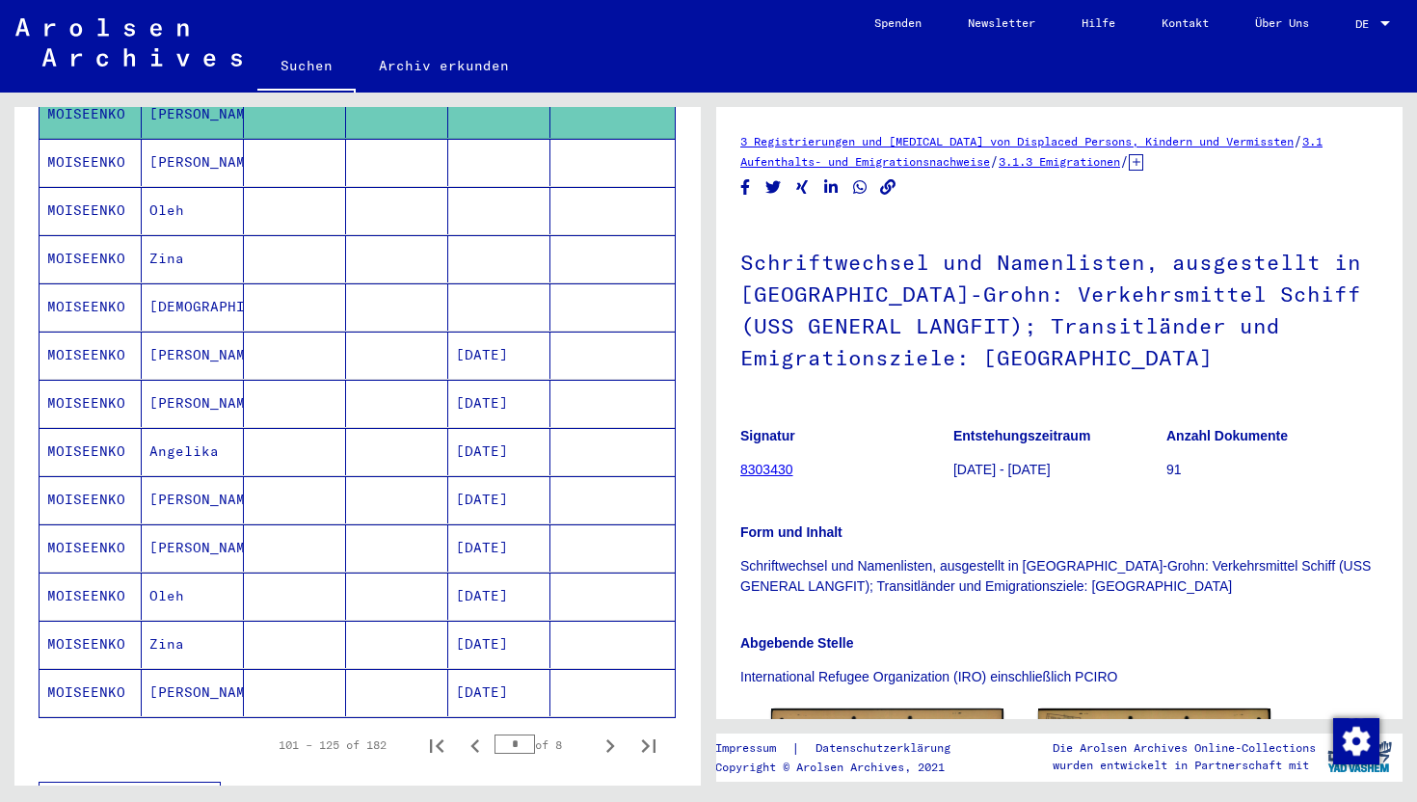
scroll to position [1003, 0]
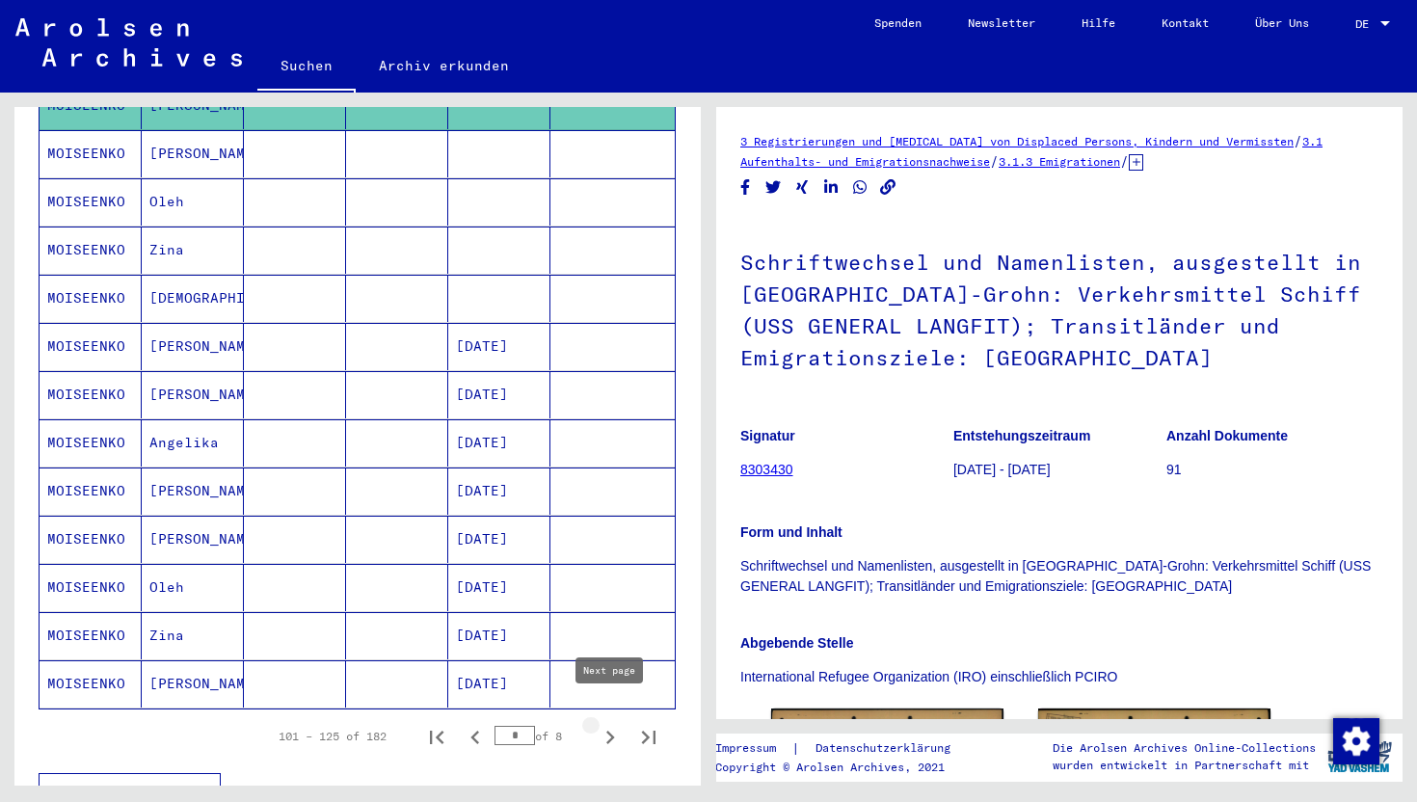
click at [615, 724] on icon "Next page" at bounding box center [610, 737] width 27 height 27
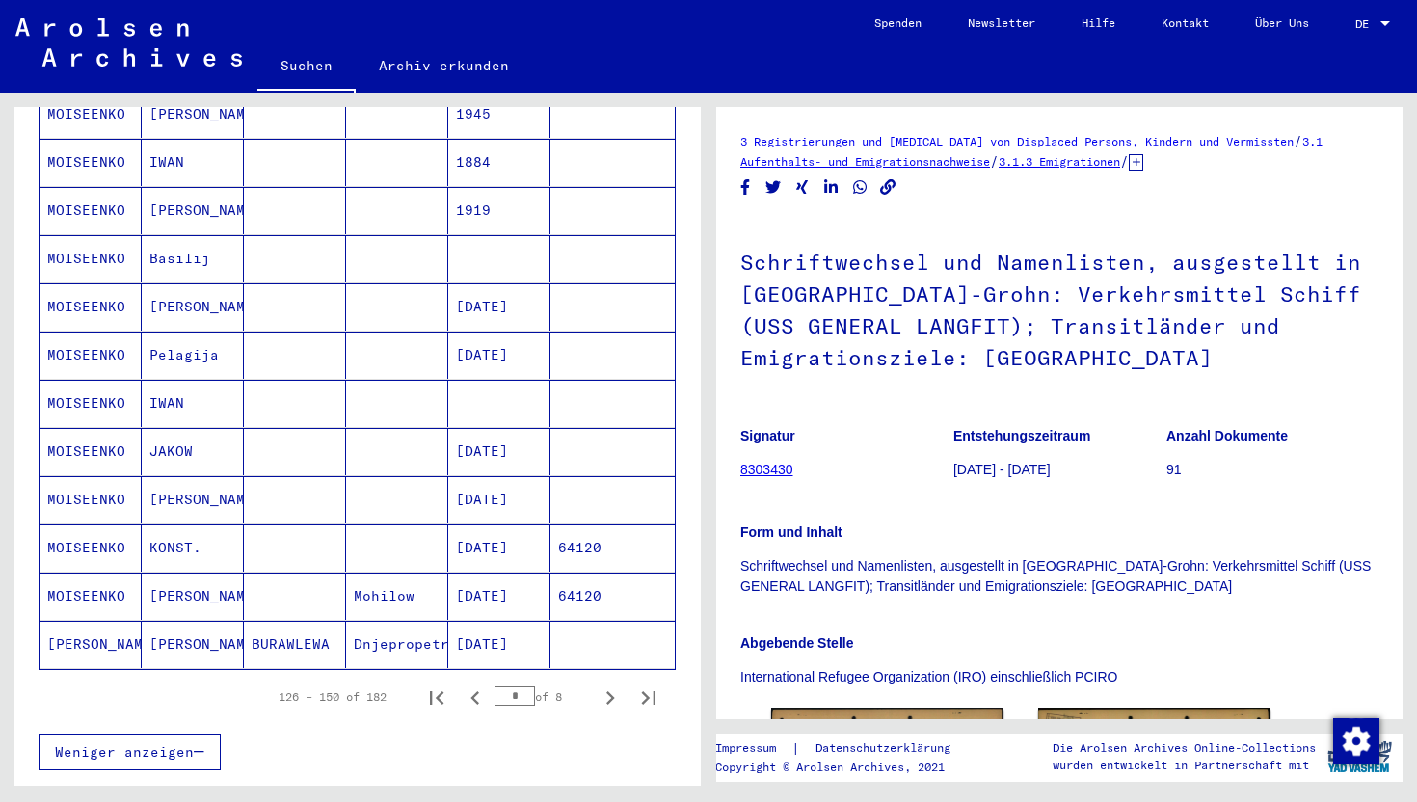
scroll to position [1046, 0]
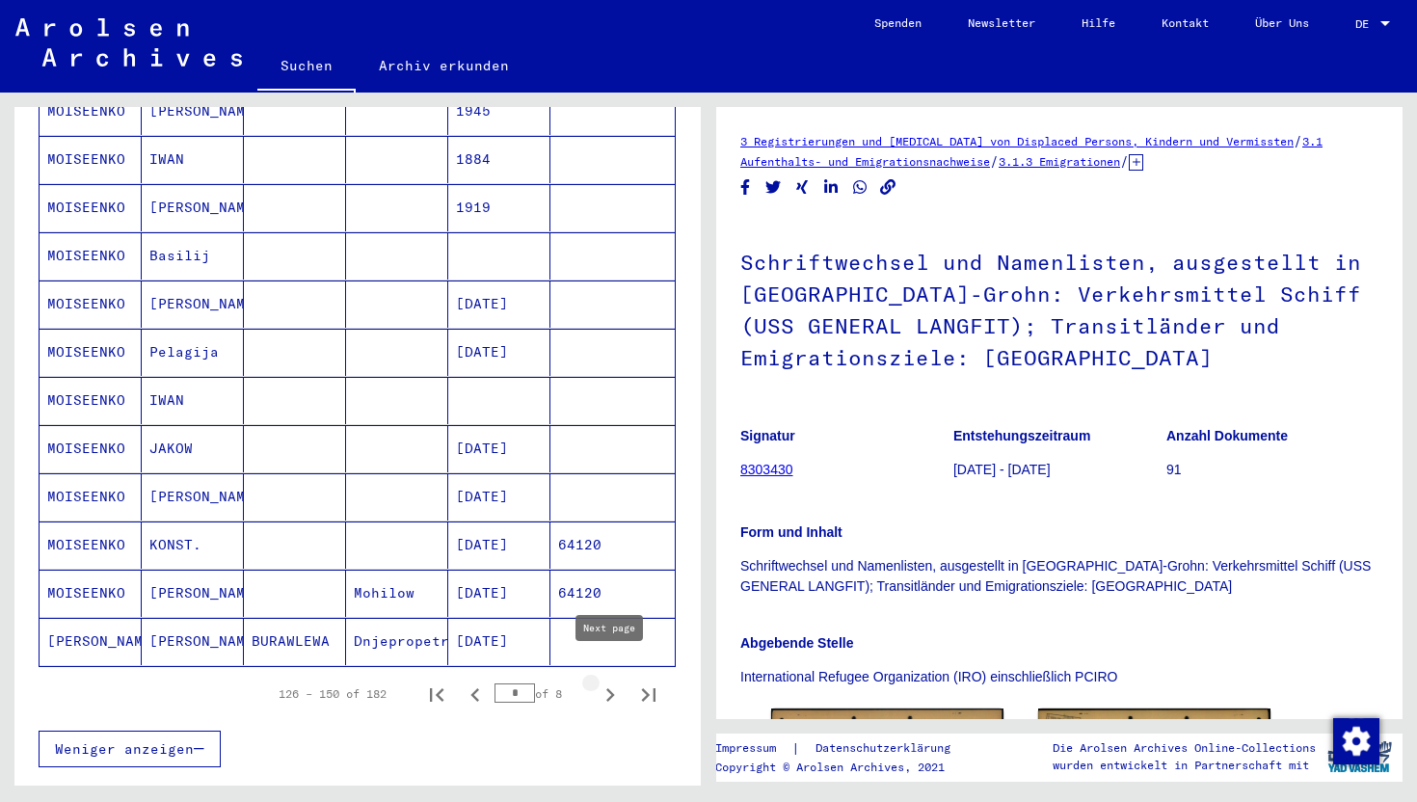
click at [605, 682] on icon "Next page" at bounding box center [610, 695] width 27 height 27
type input "*"
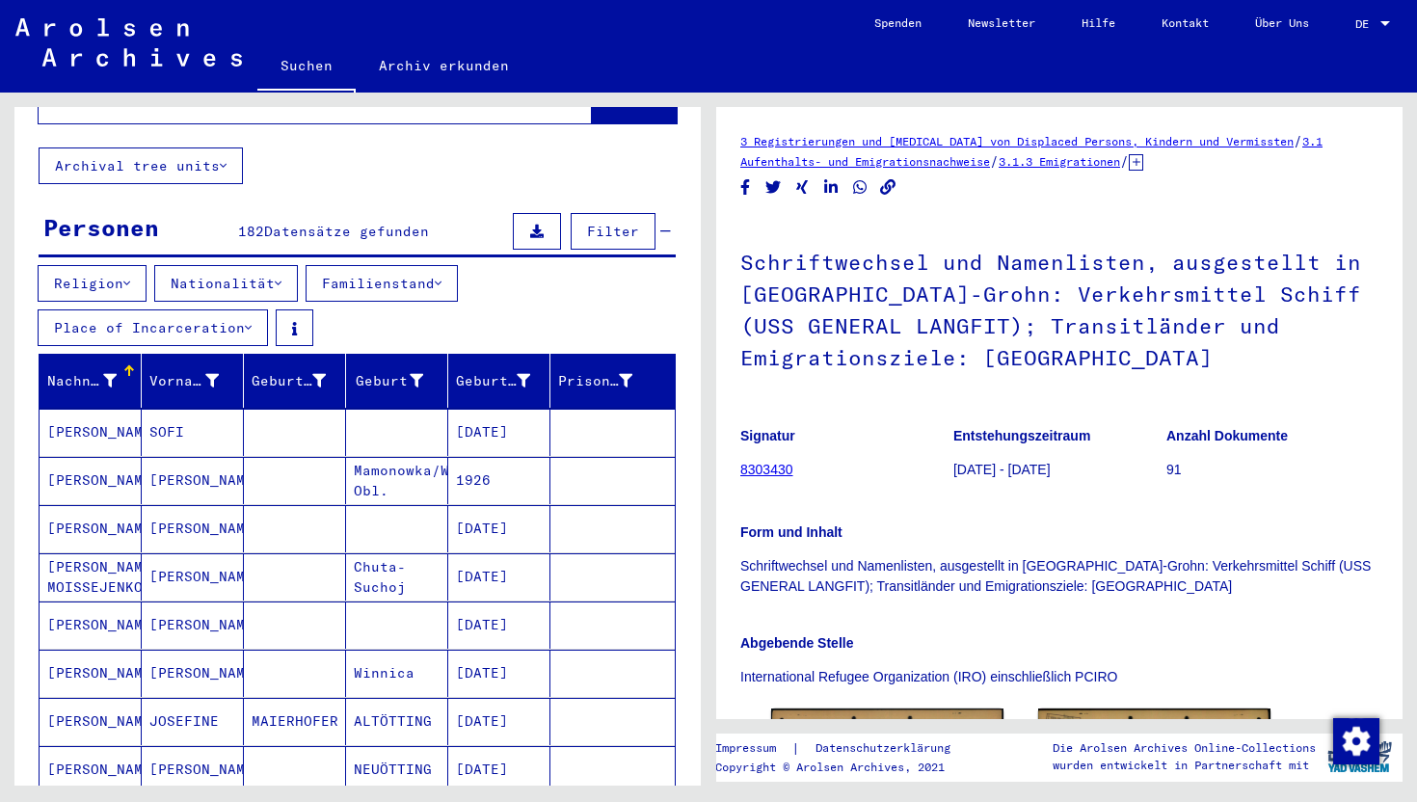
scroll to position [0, 0]
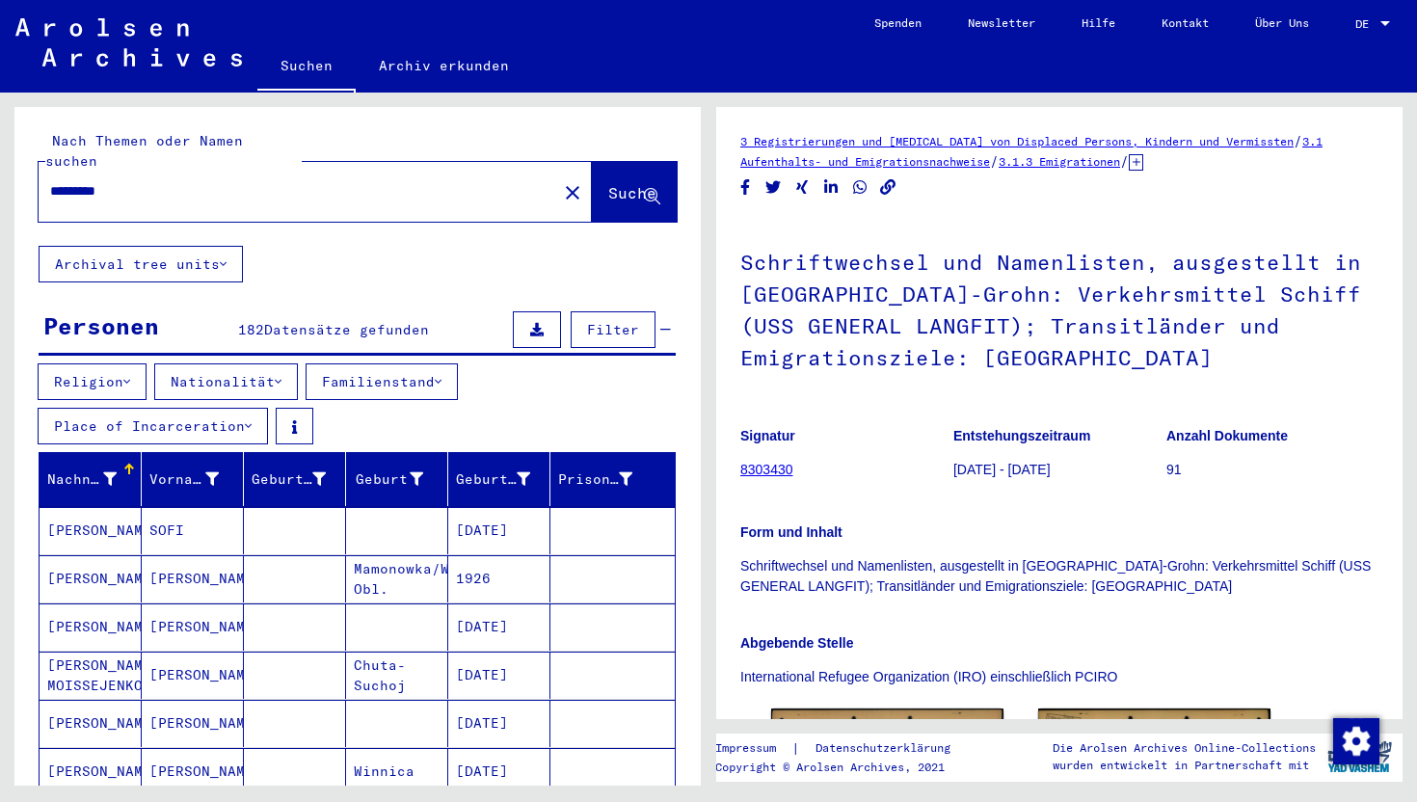
click at [378, 181] on input "*********" at bounding box center [297, 191] width 495 height 20
paste input "**********"
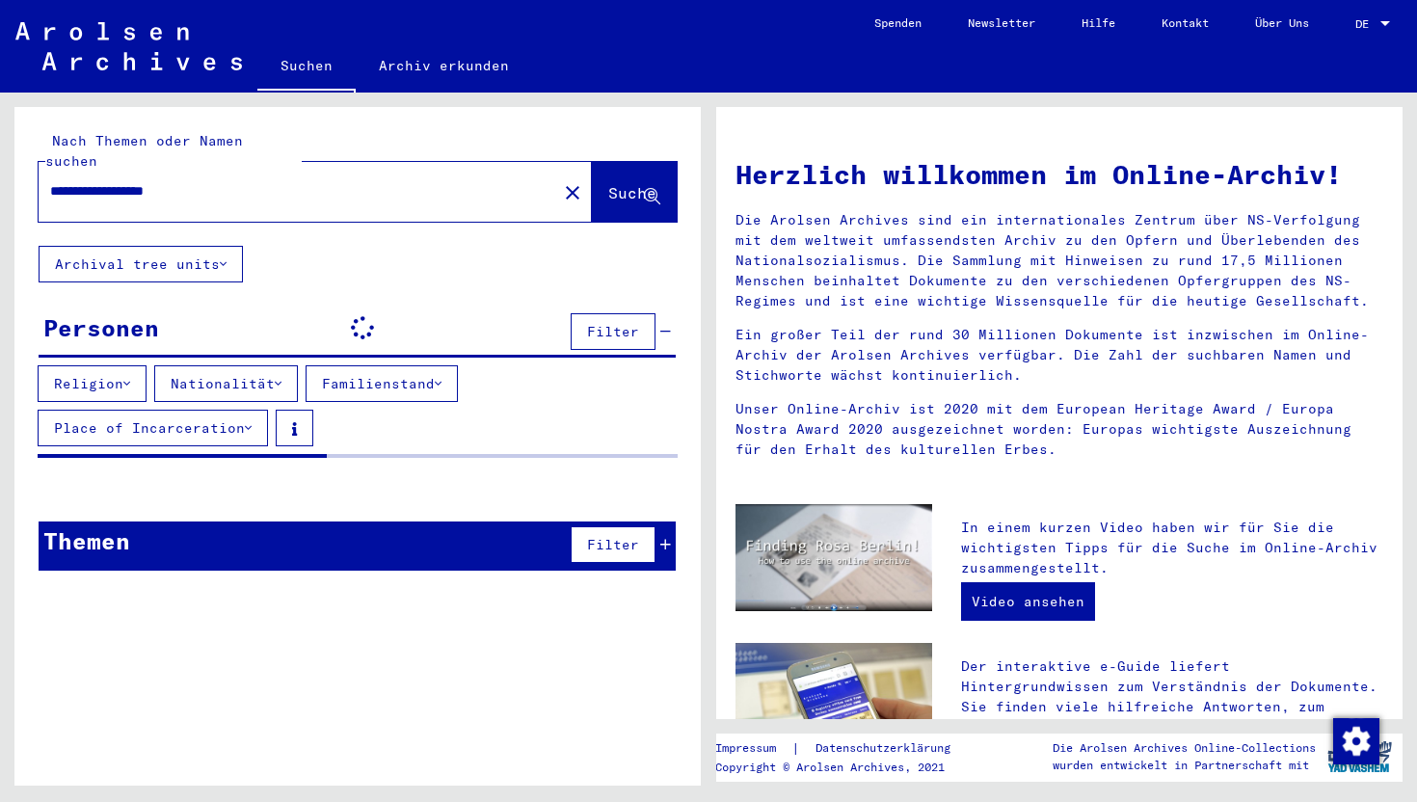
click at [122, 181] on input "**********" at bounding box center [292, 191] width 484 height 20
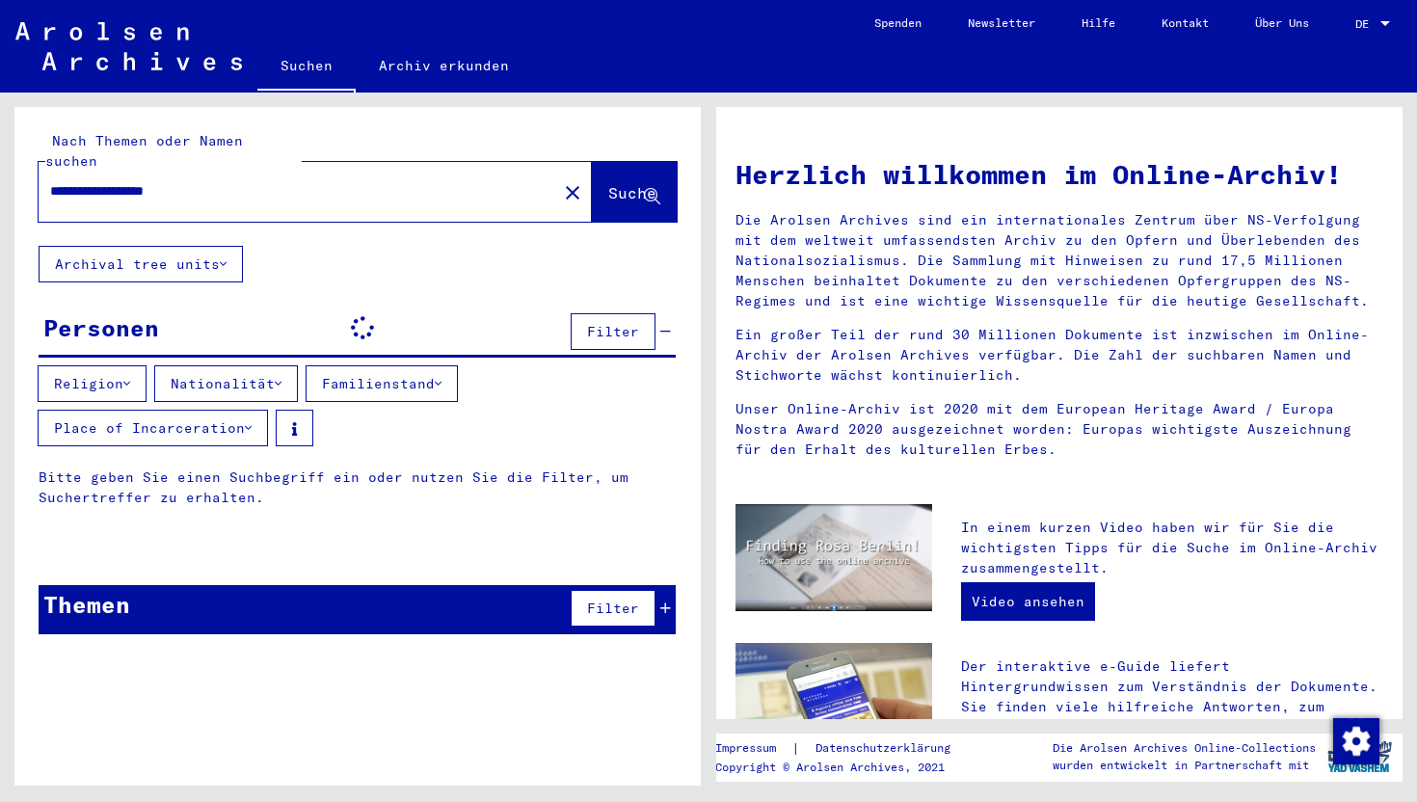
click at [122, 181] on input "**********" at bounding box center [292, 191] width 484 height 20
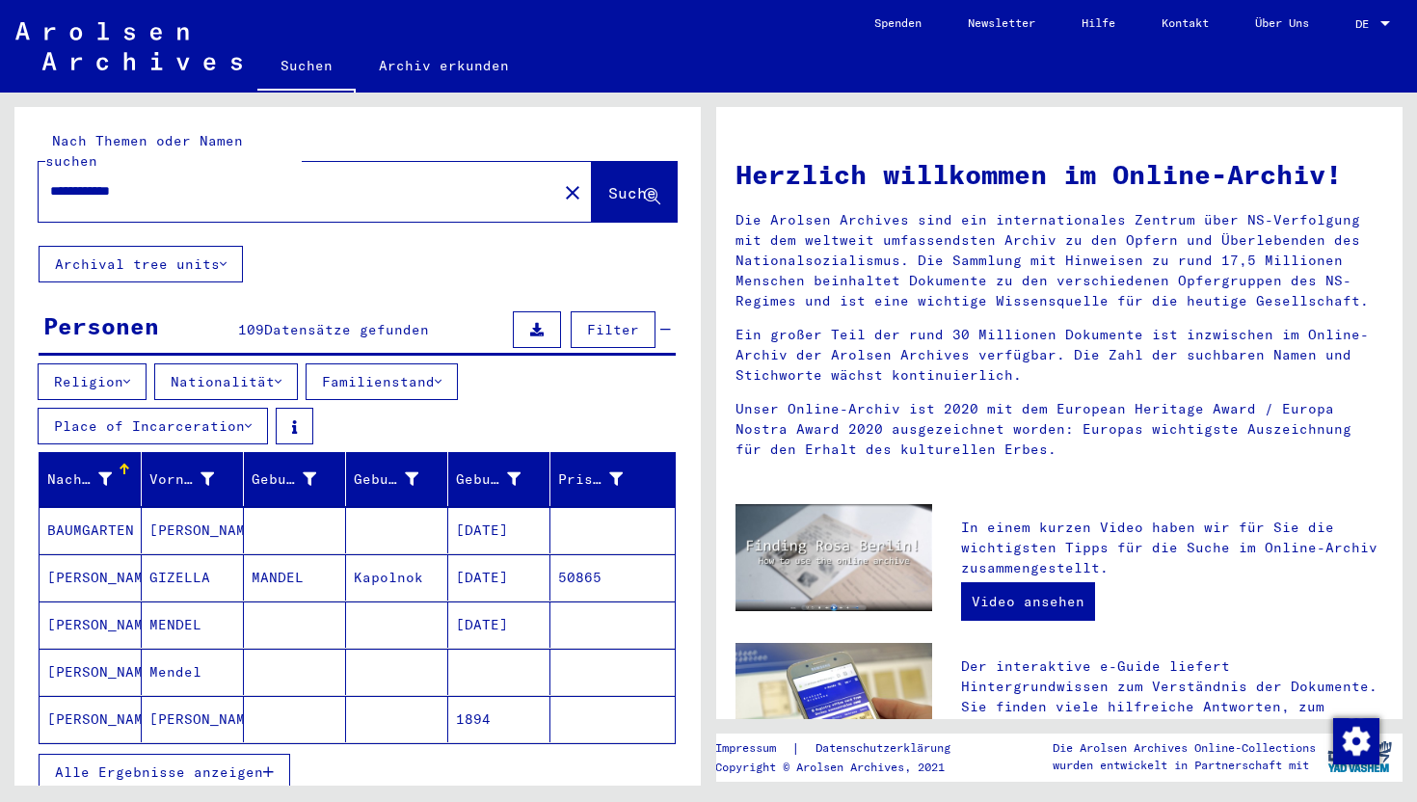
click at [270, 765] on icon "button" at bounding box center [268, 771] width 11 height 13
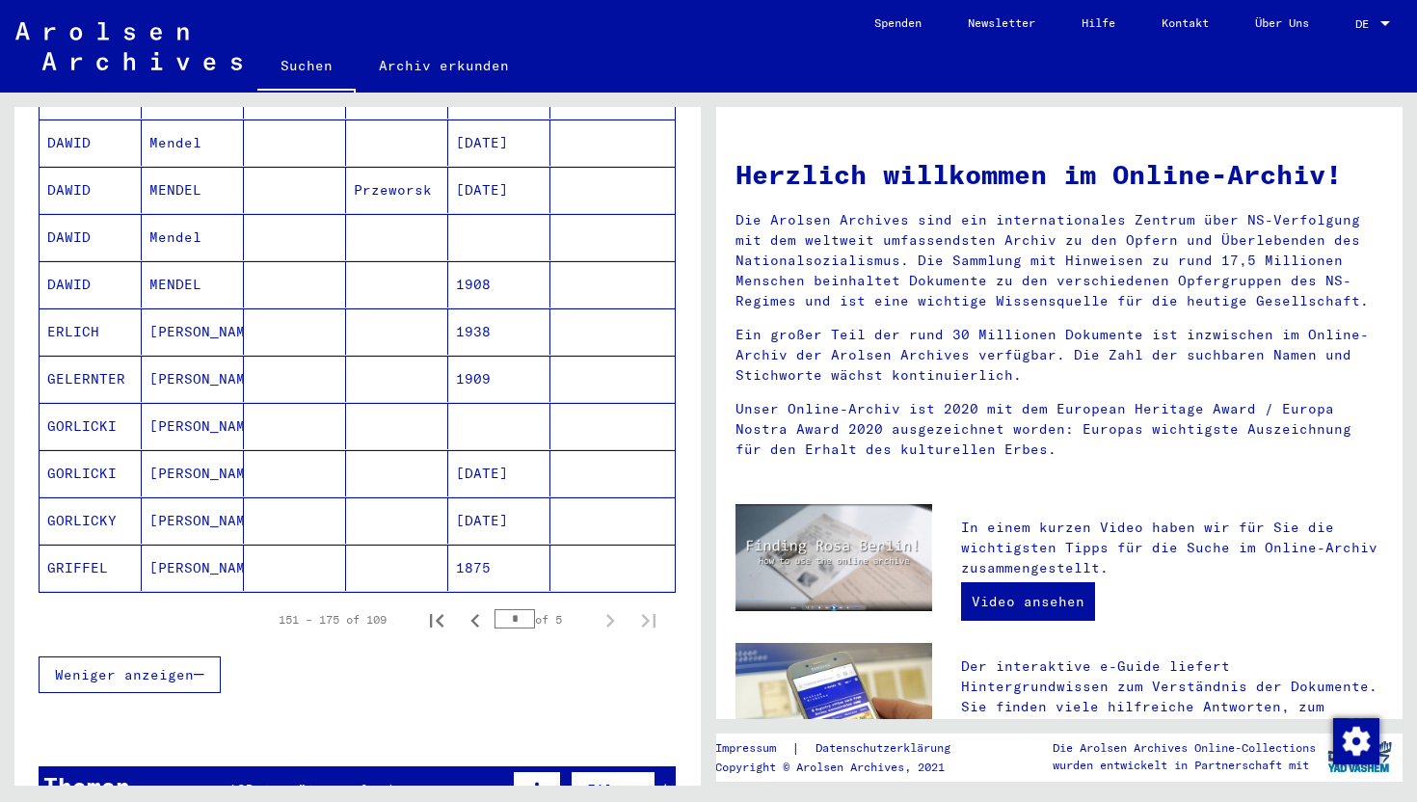
scroll to position [1109, 0]
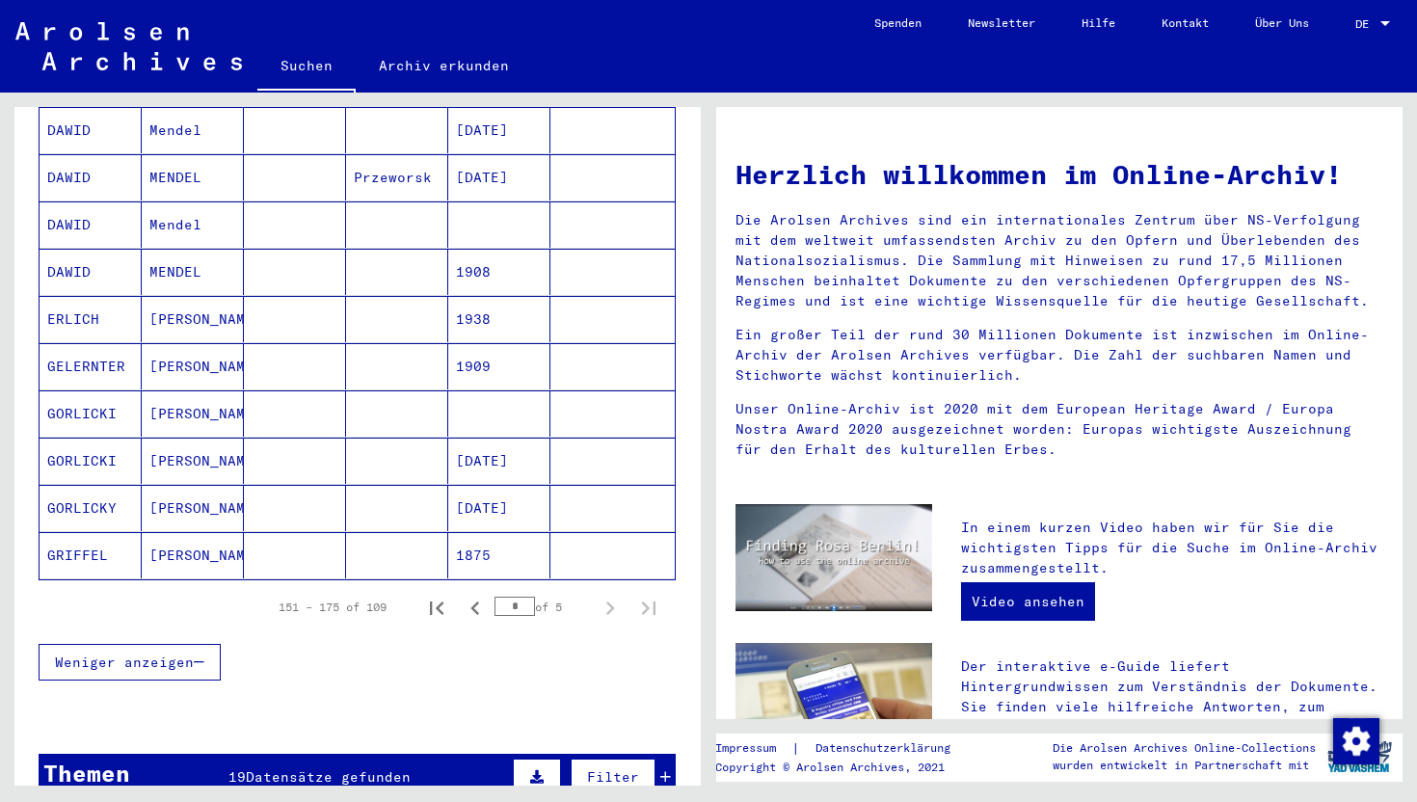
click at [461, 761] on div "Themen 19 Datensätze gefunden Filter" at bounding box center [357, 778] width 637 height 49
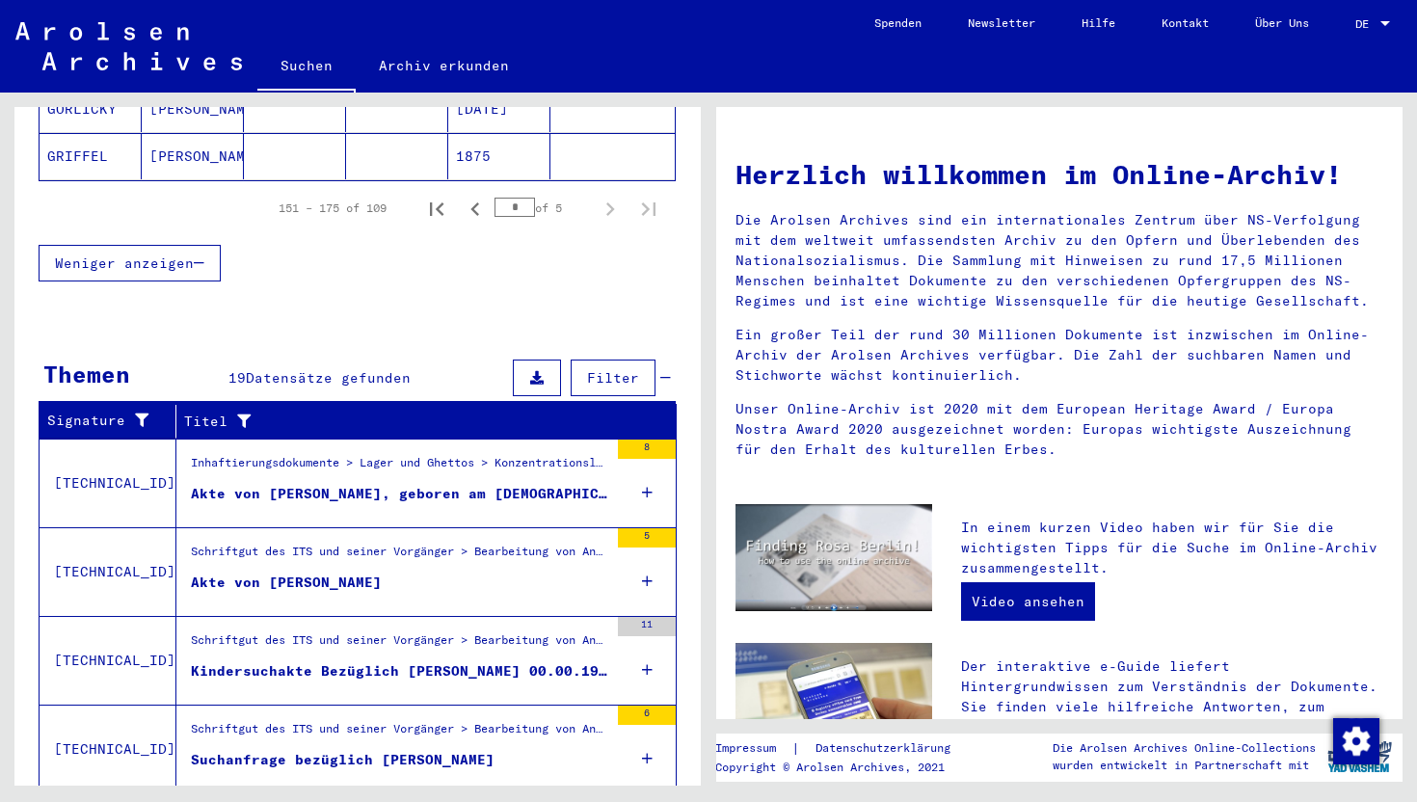
scroll to position [1641, 0]
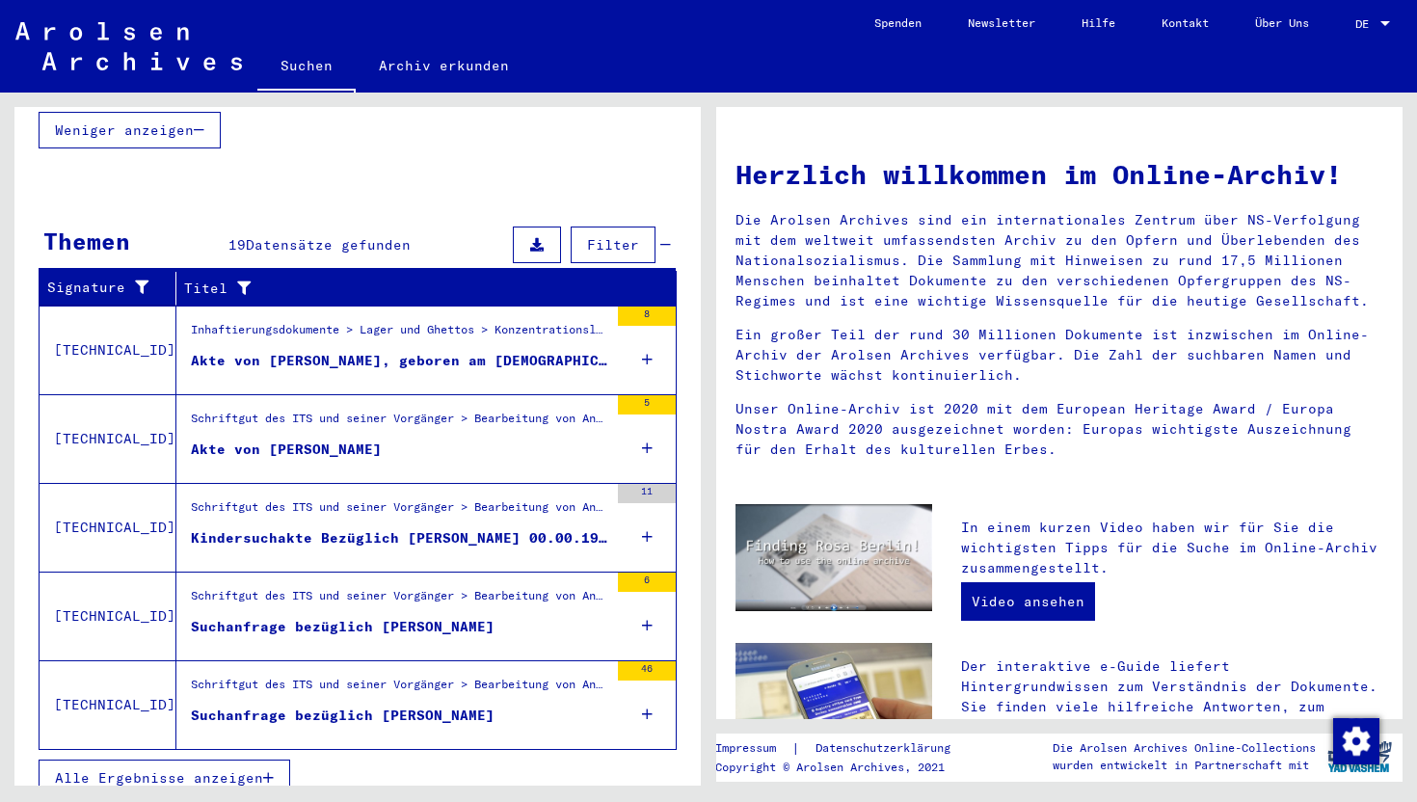
click at [445, 327] on figure "Inhaftierungsdokumente > Lager und Ghettos > Konzentrationslager [GEOGRAPHIC_DA…" at bounding box center [399, 335] width 417 height 29
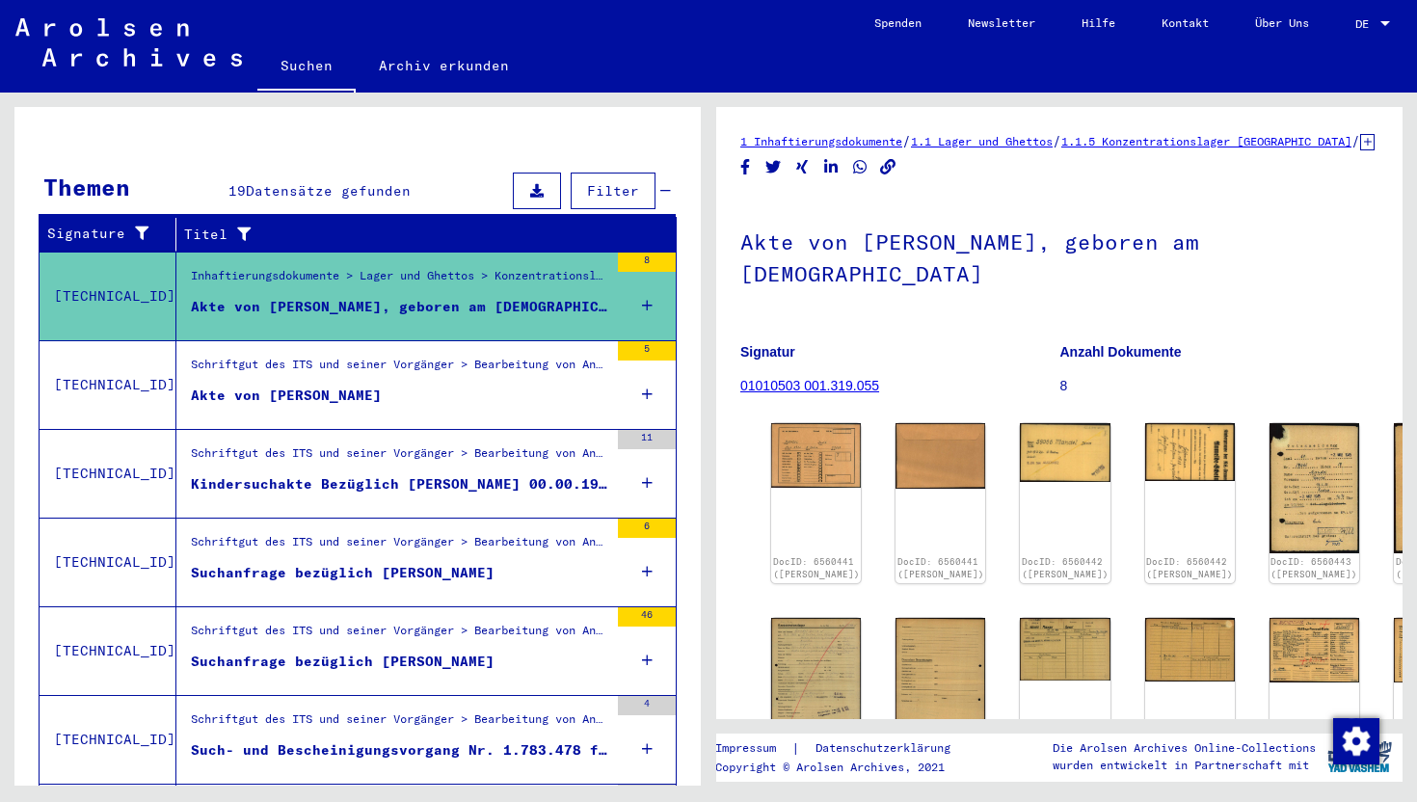
scroll to position [351, 0]
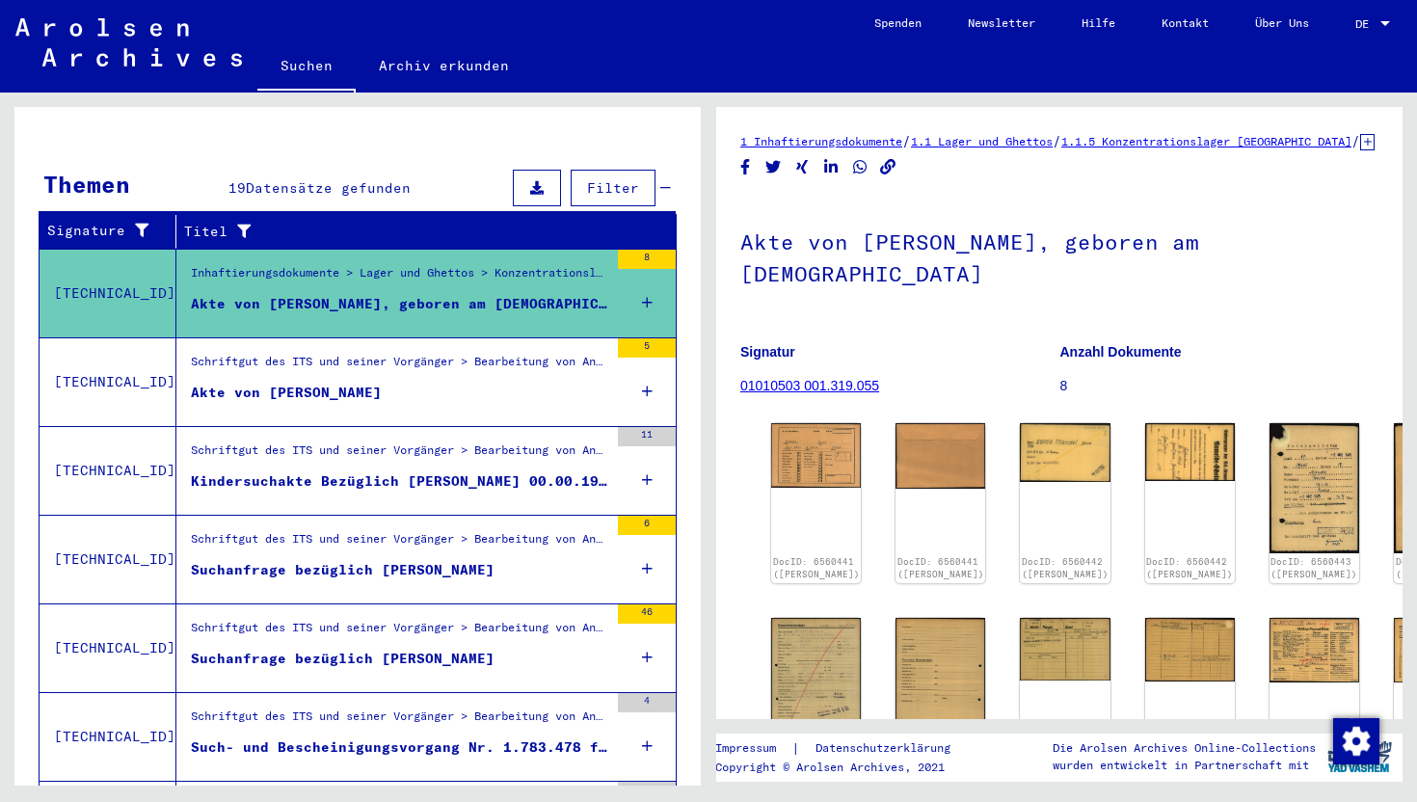
click at [478, 385] on figure "Akte von [PERSON_NAME]" at bounding box center [399, 397] width 417 height 29
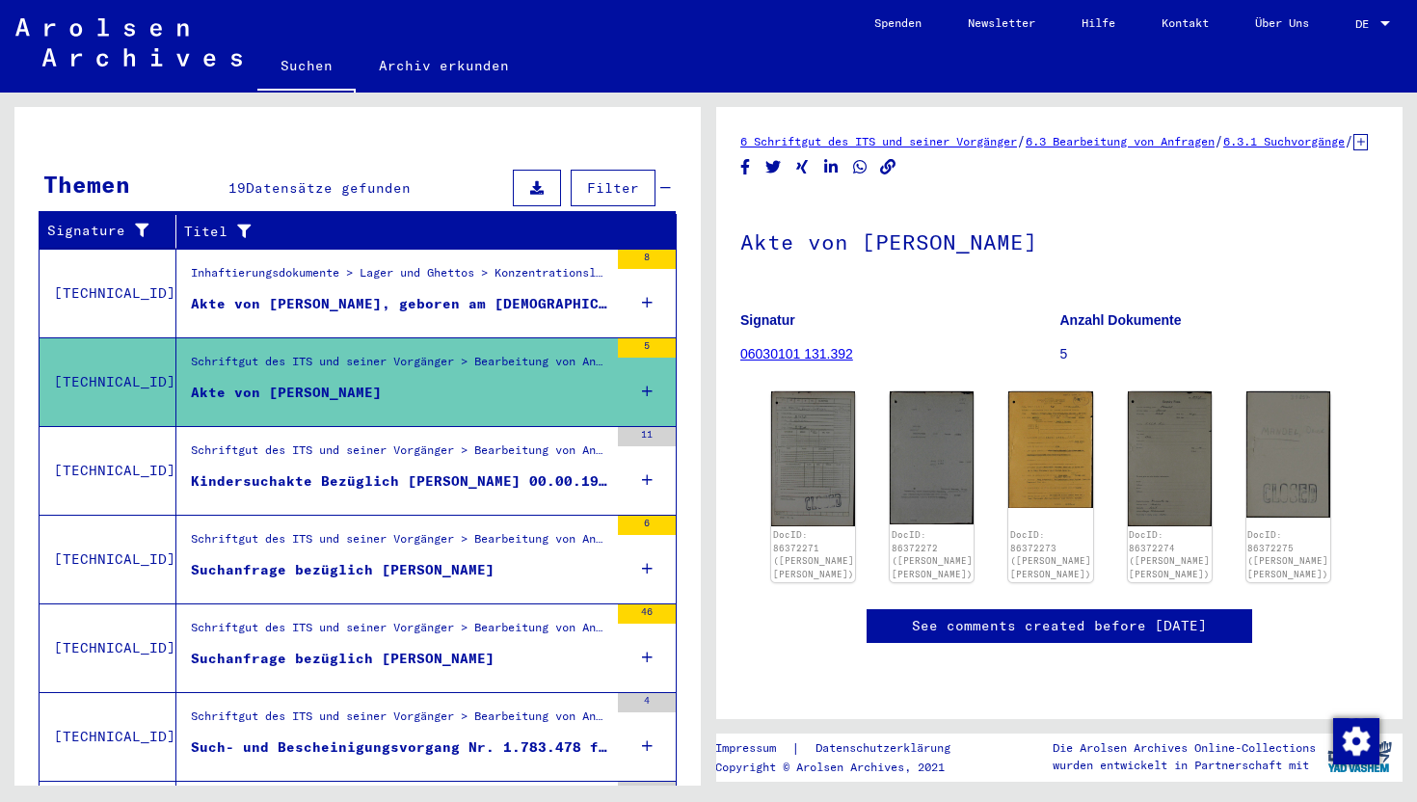
click at [495, 471] on div "Kindersuchakte Bezüglich [PERSON_NAME] 00.00.1931" at bounding box center [399, 481] width 417 height 20
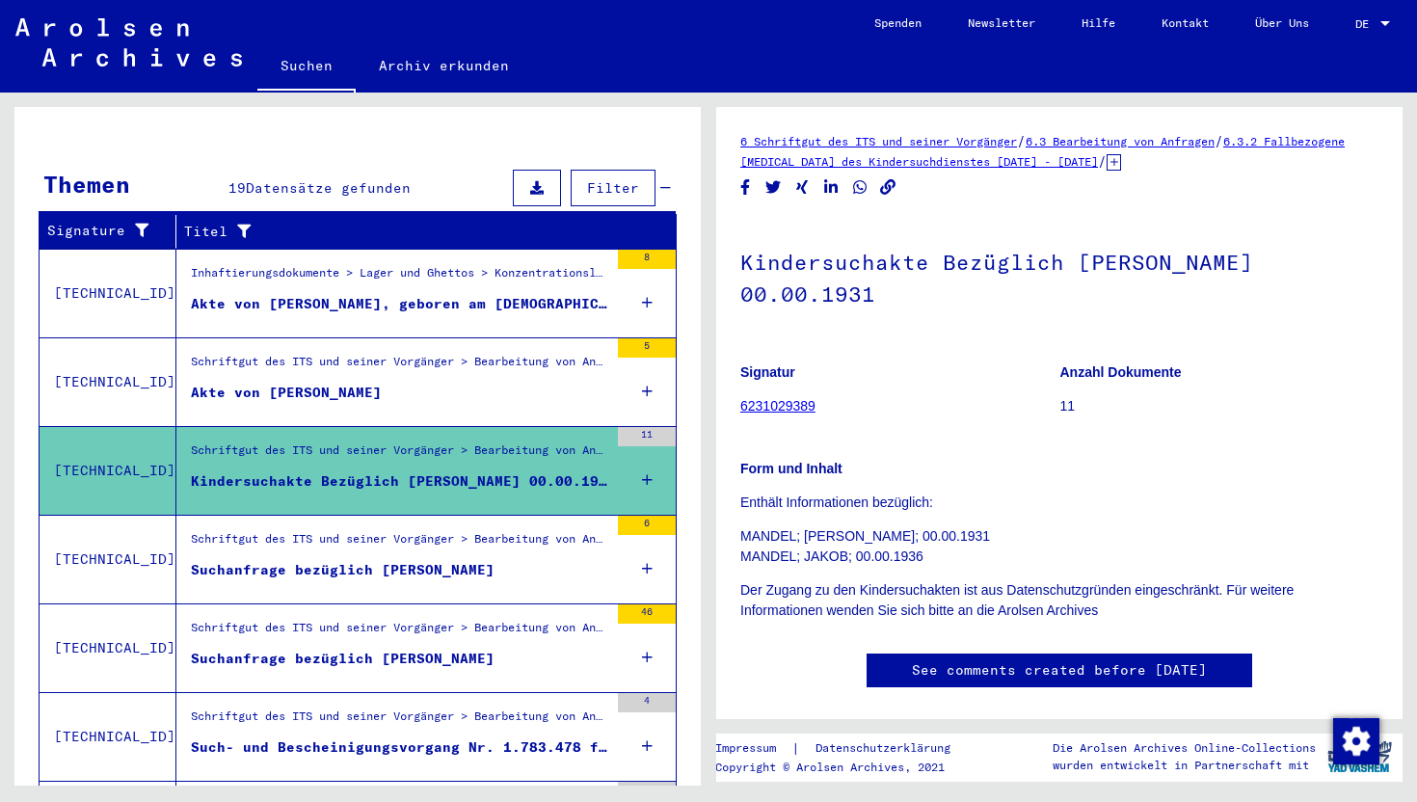
click at [468, 361] on mat-grid-list "Schriftgut des ITS und seiner Vorgänger > Bearbeitung von Anfragen > Suchvorgän…" at bounding box center [399, 382] width 417 height 59
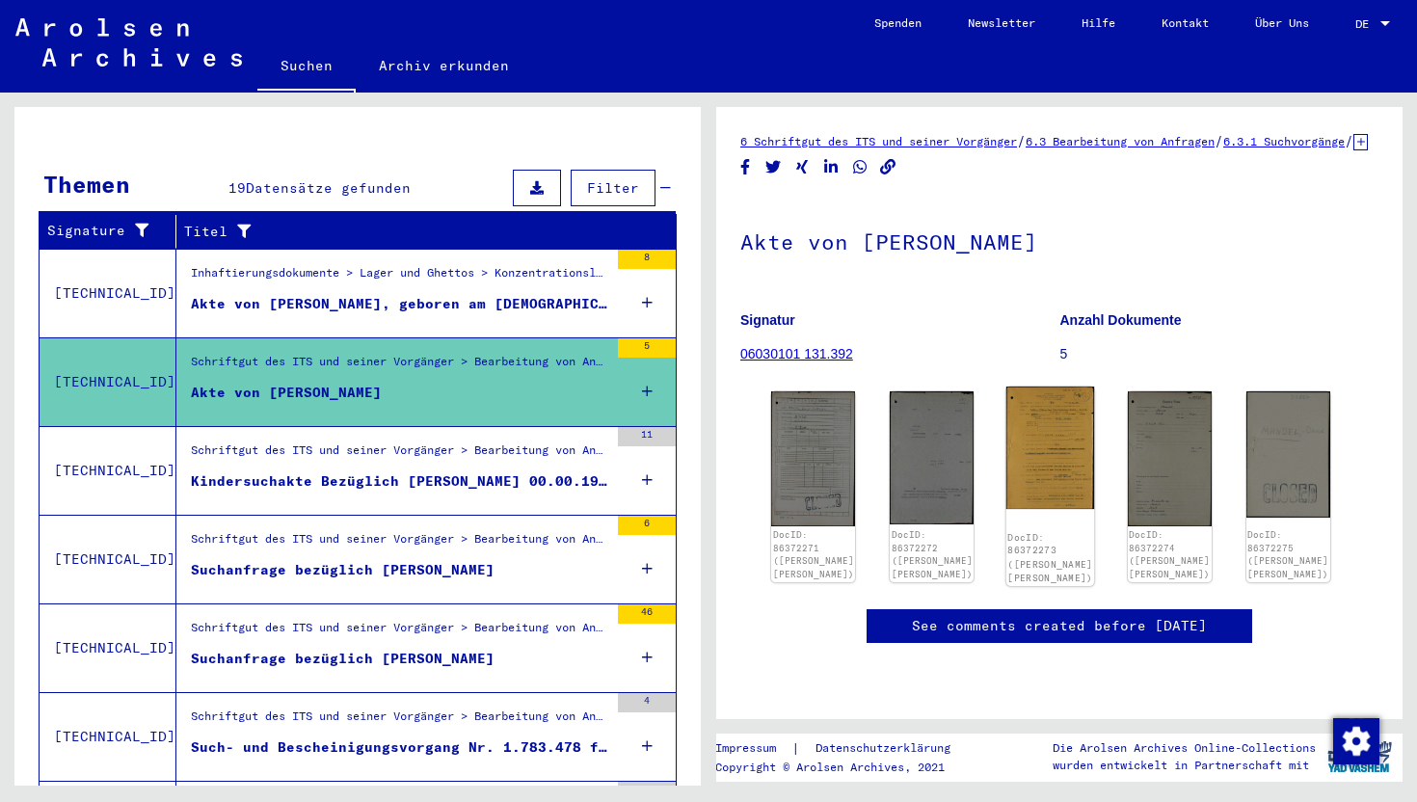
click at [1050, 506] on img at bounding box center [1050, 448] width 89 height 122
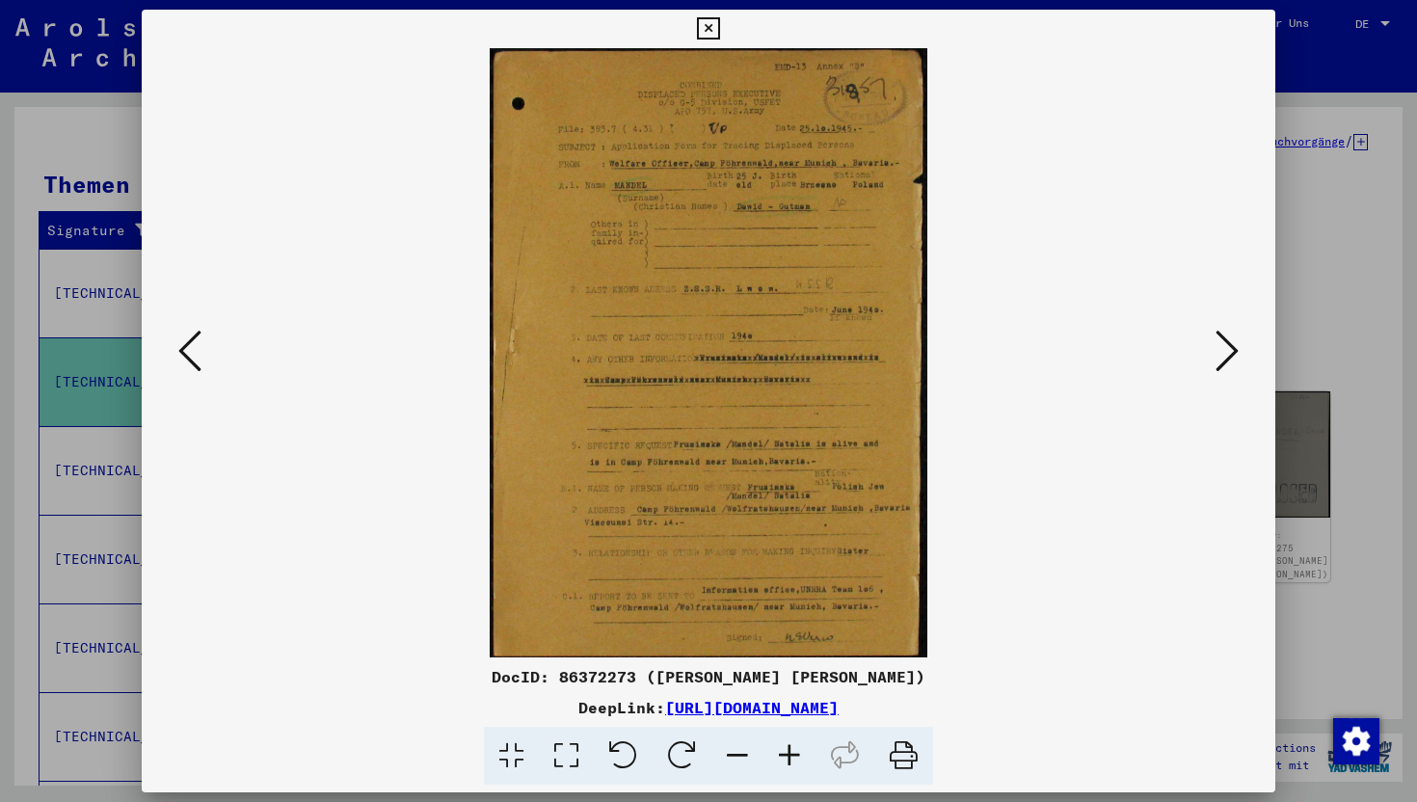
click at [1367, 477] on div at bounding box center [708, 401] width 1417 height 802
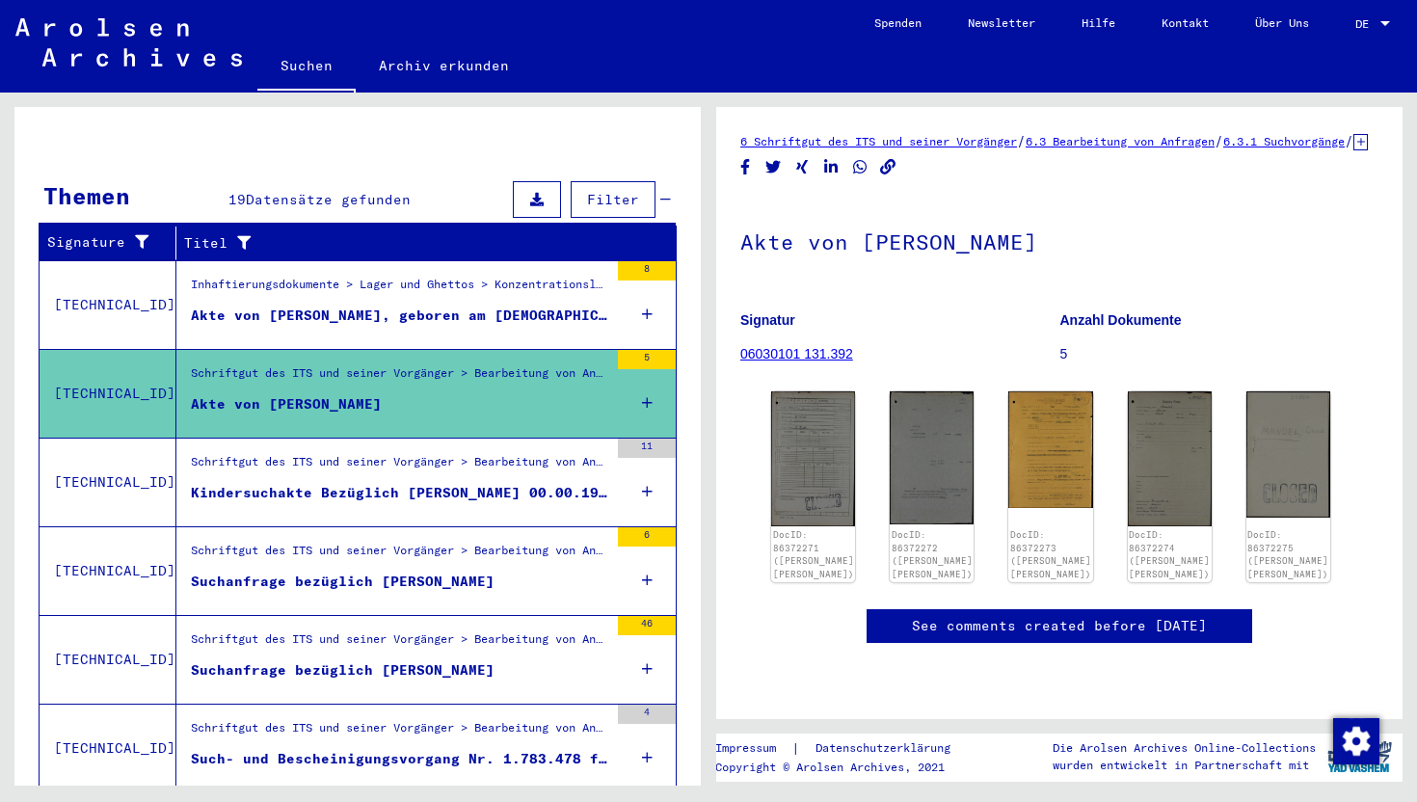
scroll to position [335, 0]
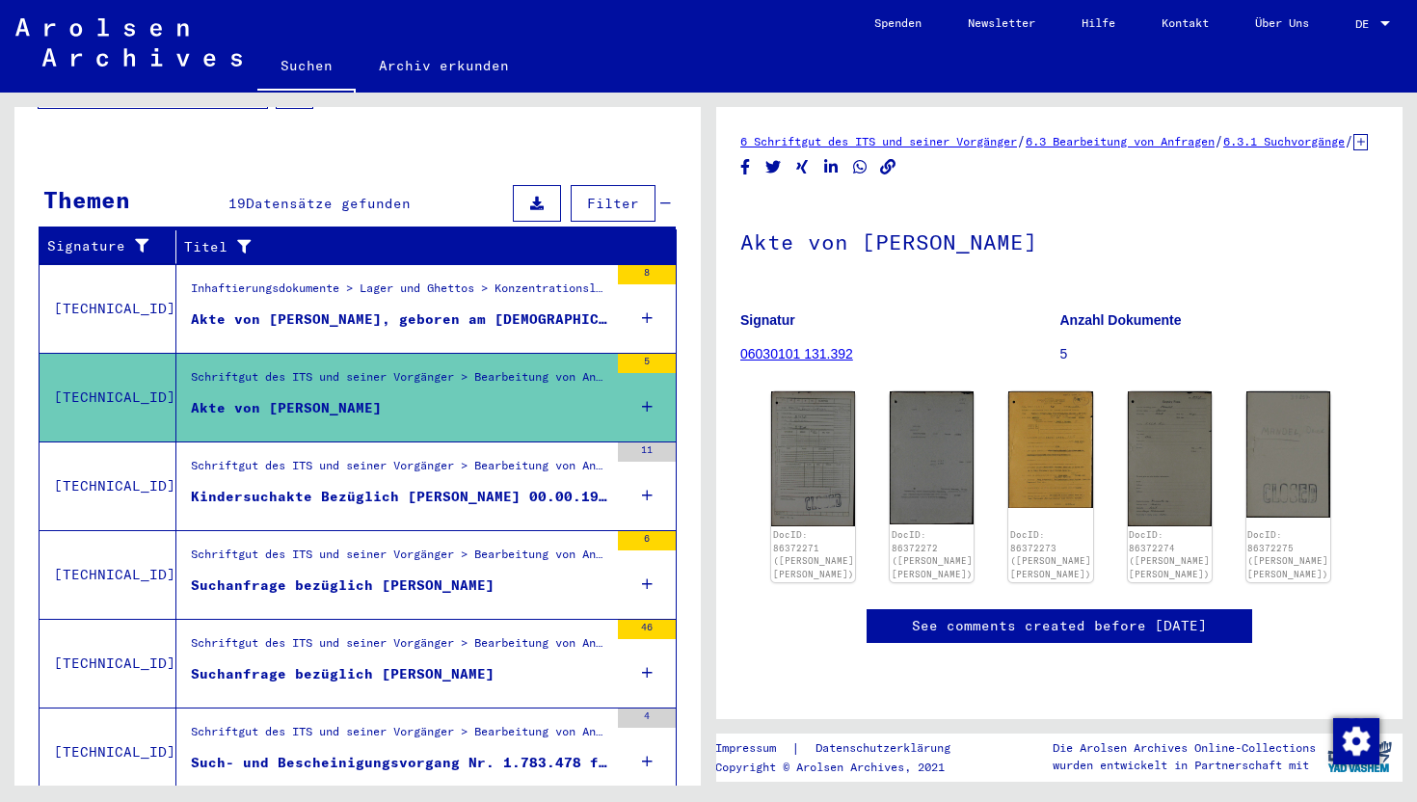
click at [456, 487] on div "Kindersuchakte Bezüglich [PERSON_NAME] 00.00.1931" at bounding box center [399, 497] width 417 height 20
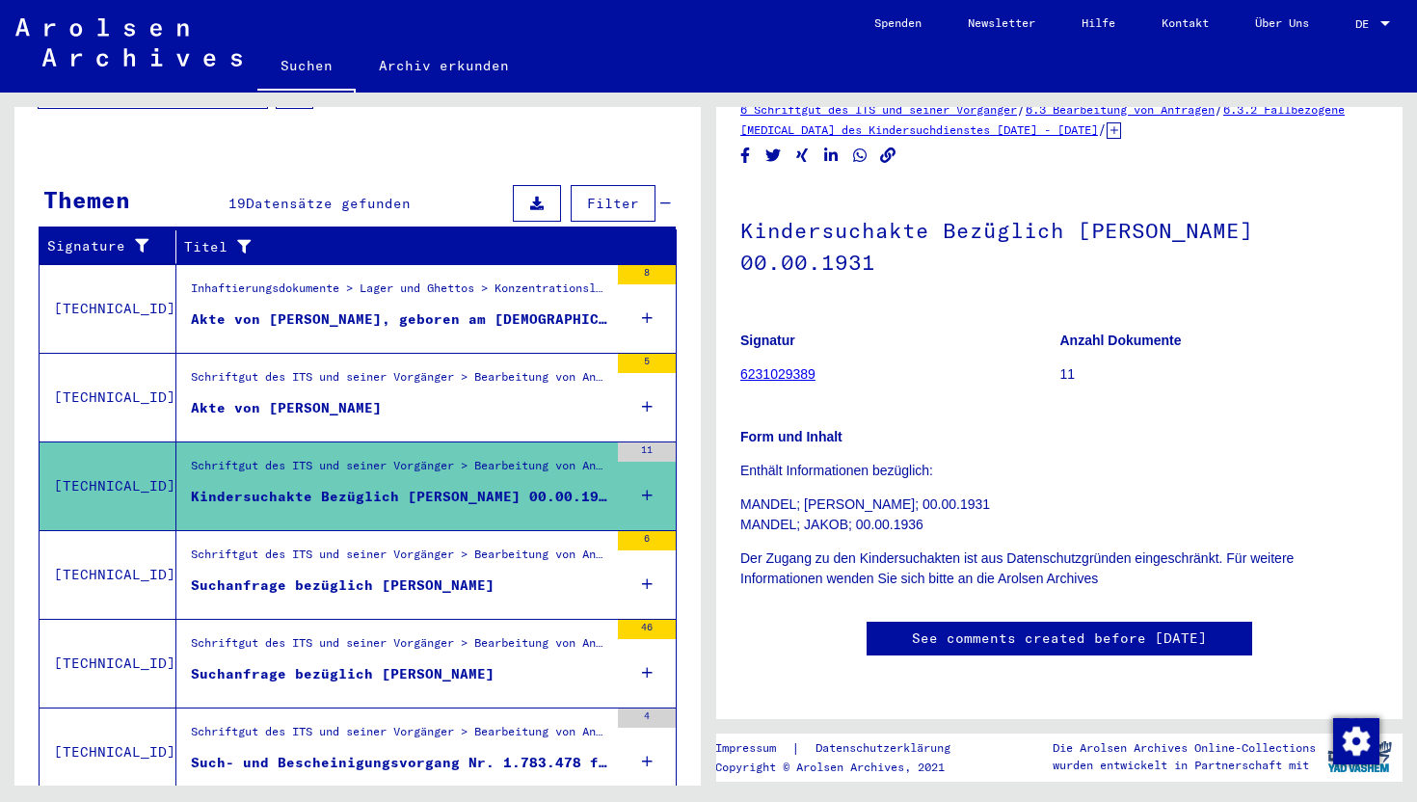
scroll to position [90, 0]
click at [500, 546] on div "Schriftgut des ITS und seiner Vorgänger > Bearbeitung von Anfragen > Fallbezoge…" at bounding box center [399, 559] width 417 height 27
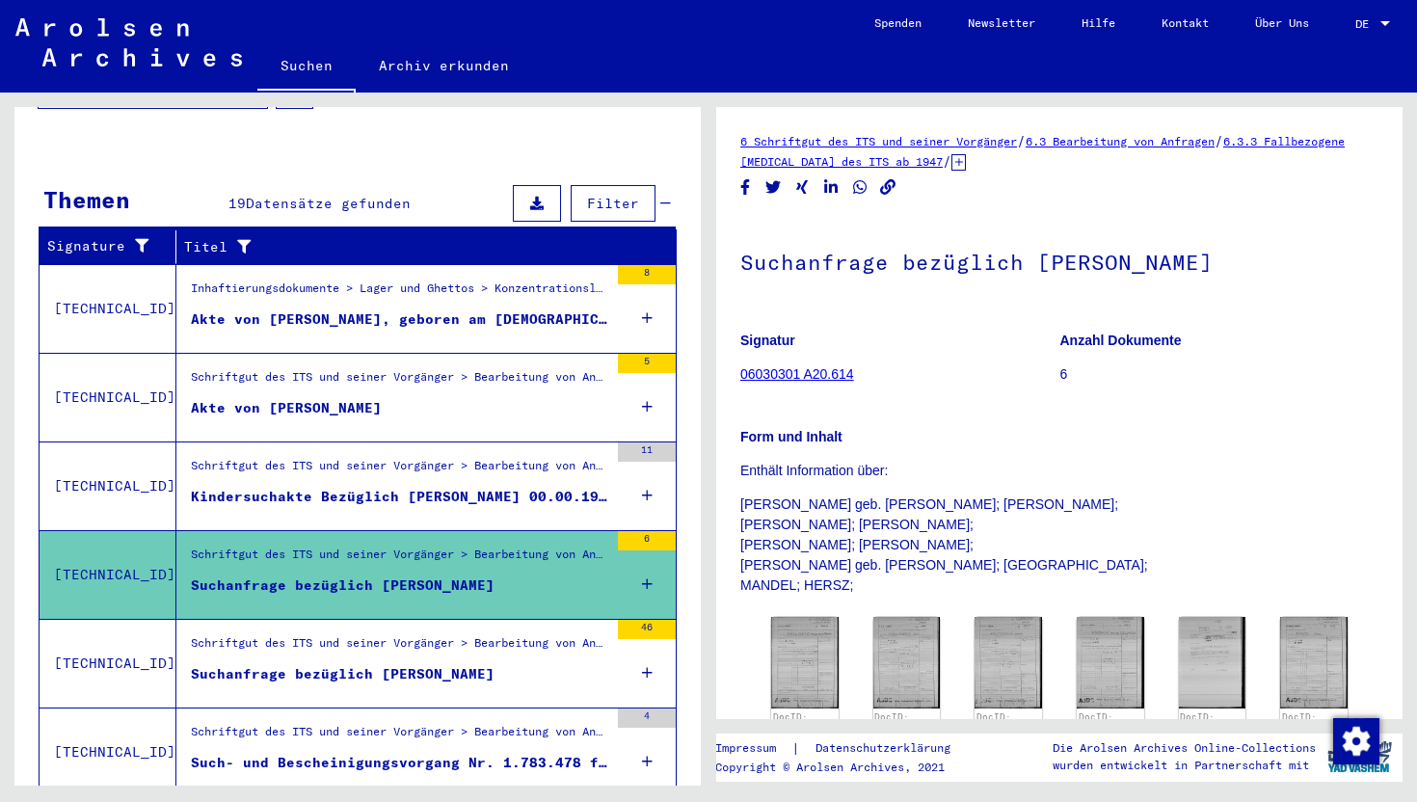
click at [510, 673] on mat-cell "1912" at bounding box center [499, 677] width 102 height 47
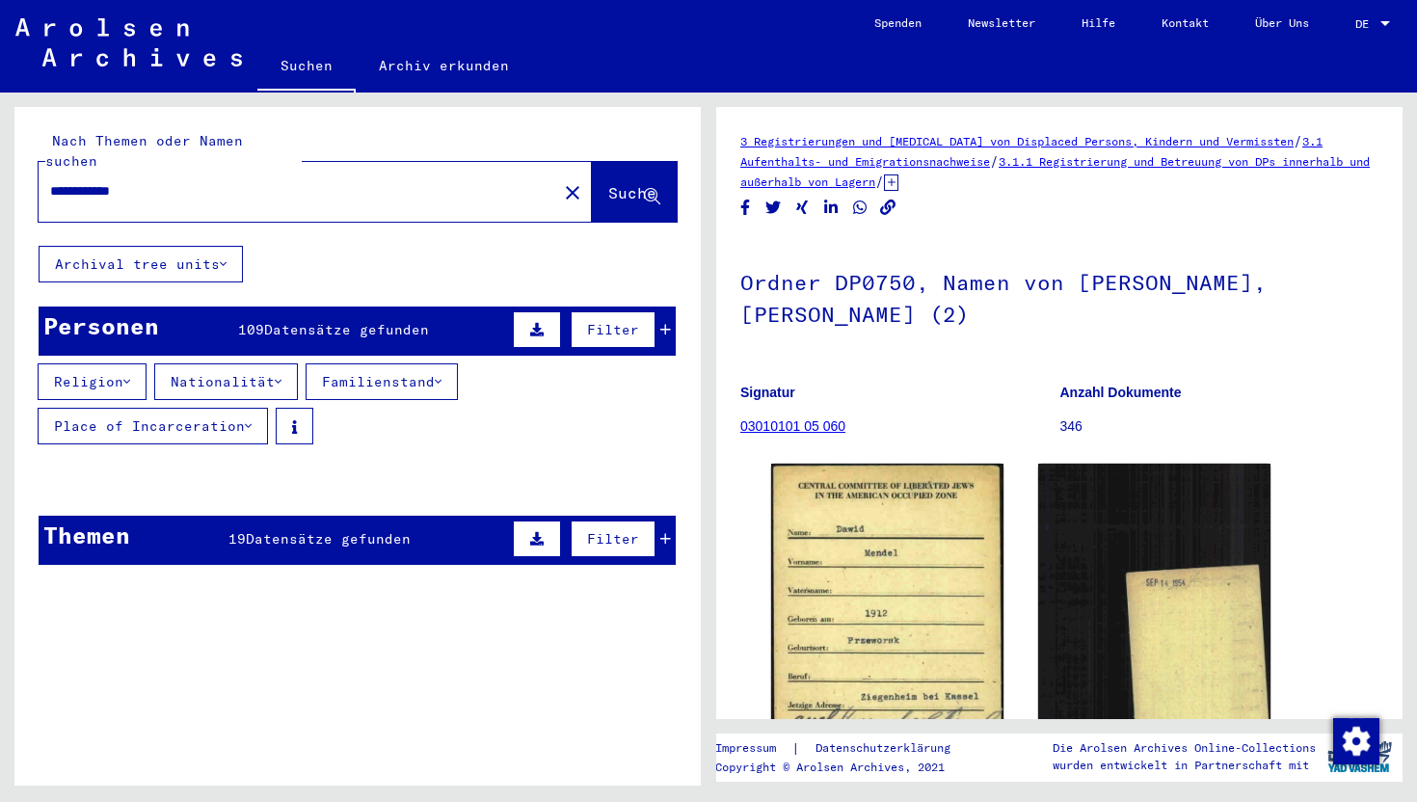
click at [403, 307] on div "Personen 109 Datensätze gefunden Filter" at bounding box center [357, 331] width 637 height 49
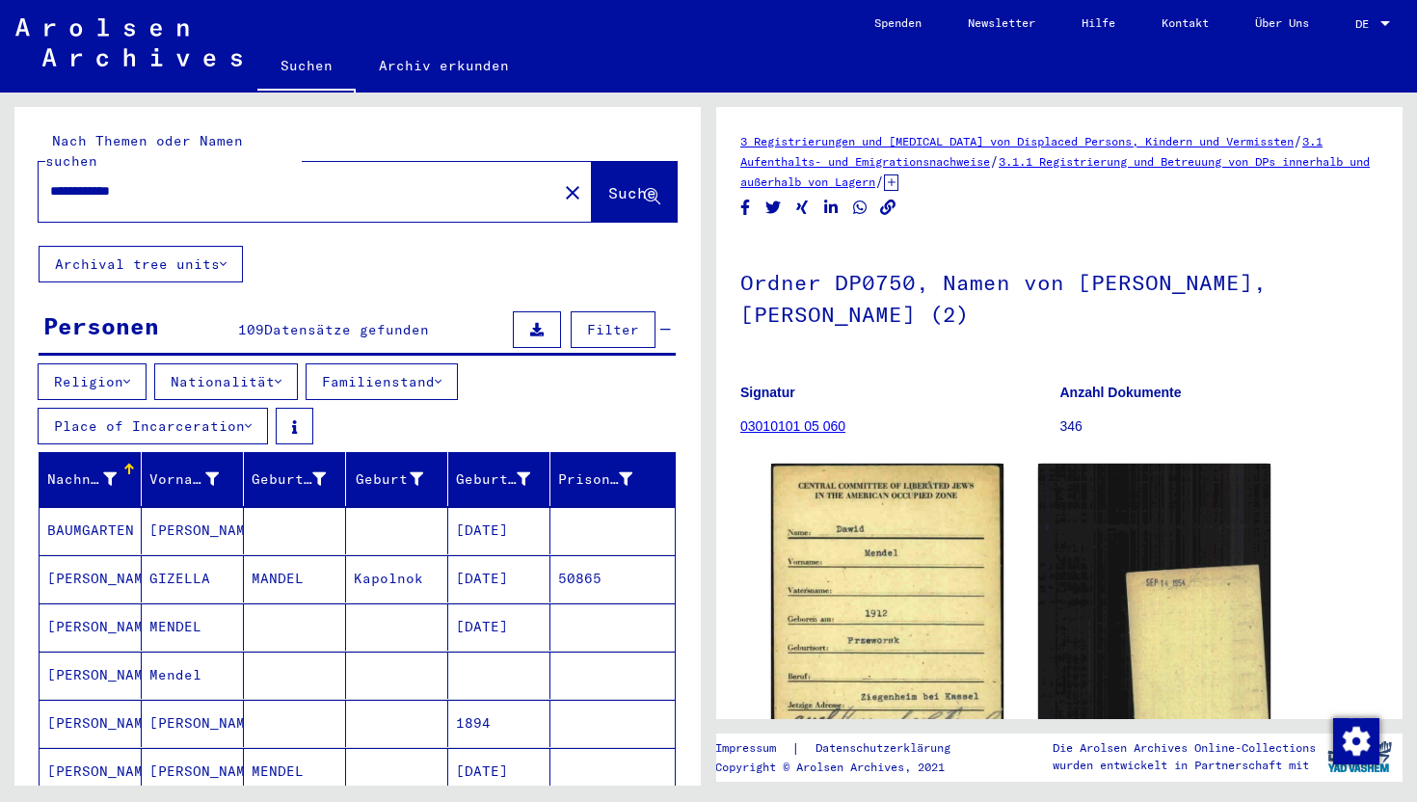
click at [109, 181] on input "**********" at bounding box center [297, 191] width 495 height 20
paste input "*******"
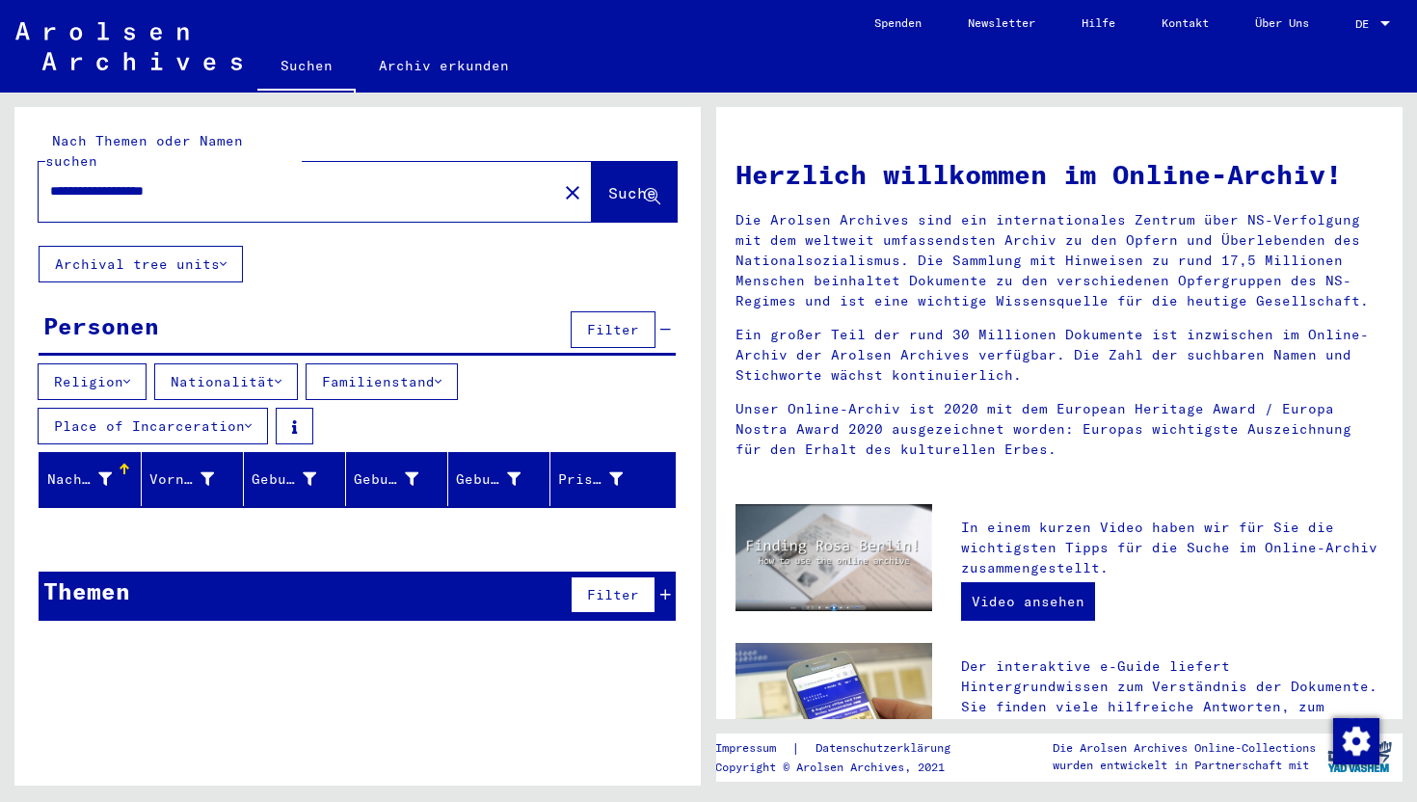
click at [84, 181] on input "**********" at bounding box center [292, 191] width 484 height 20
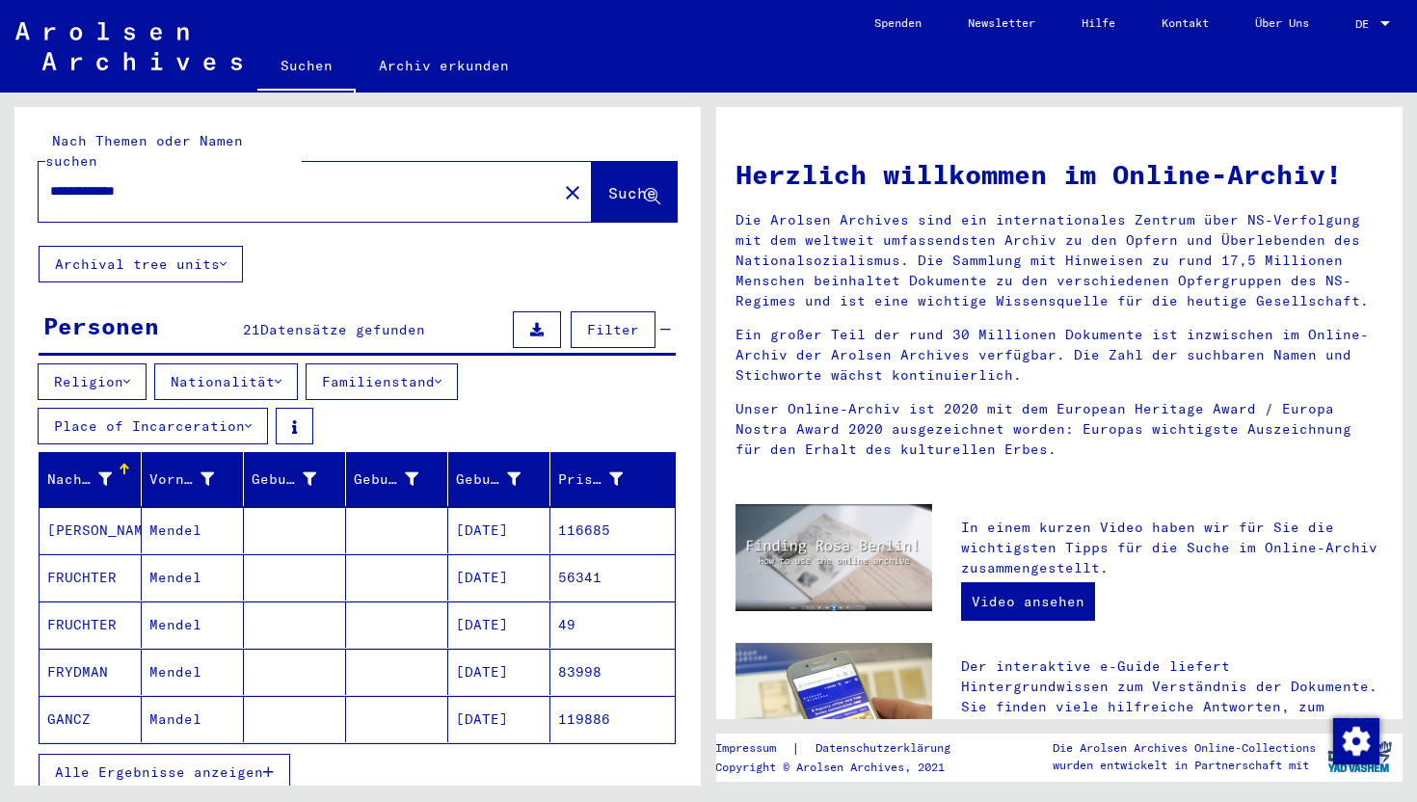
click at [79, 181] on input "**********" at bounding box center [292, 191] width 484 height 20
click at [211, 760] on button "Alle Ergebnisse anzeigen" at bounding box center [165, 772] width 252 height 37
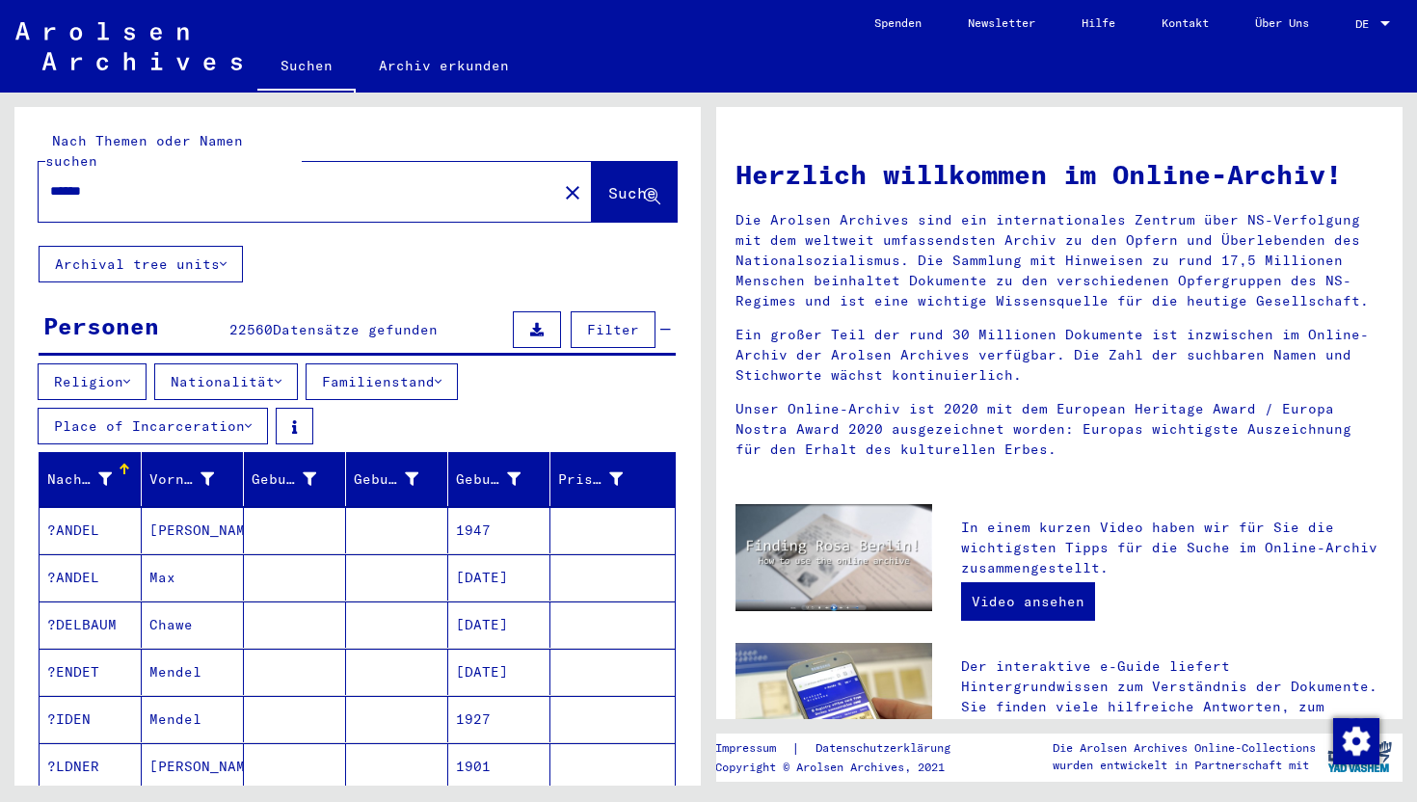
click at [48, 174] on div "******" at bounding box center [286, 191] width 495 height 43
click at [50, 181] on input "******" at bounding box center [292, 191] width 484 height 20
type input "**********"
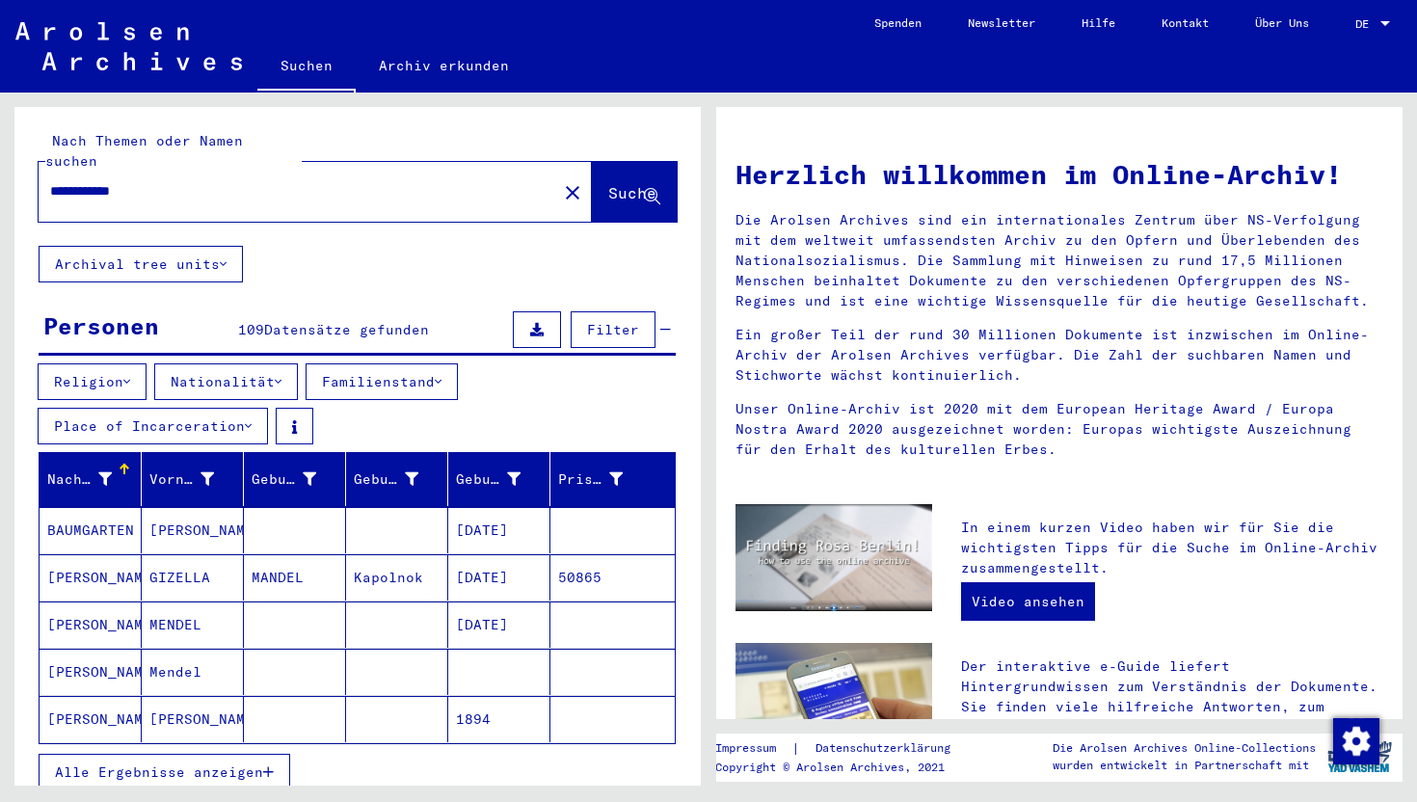
click at [70, 767] on button "Alle Ergebnisse anzeigen" at bounding box center [165, 772] width 252 height 37
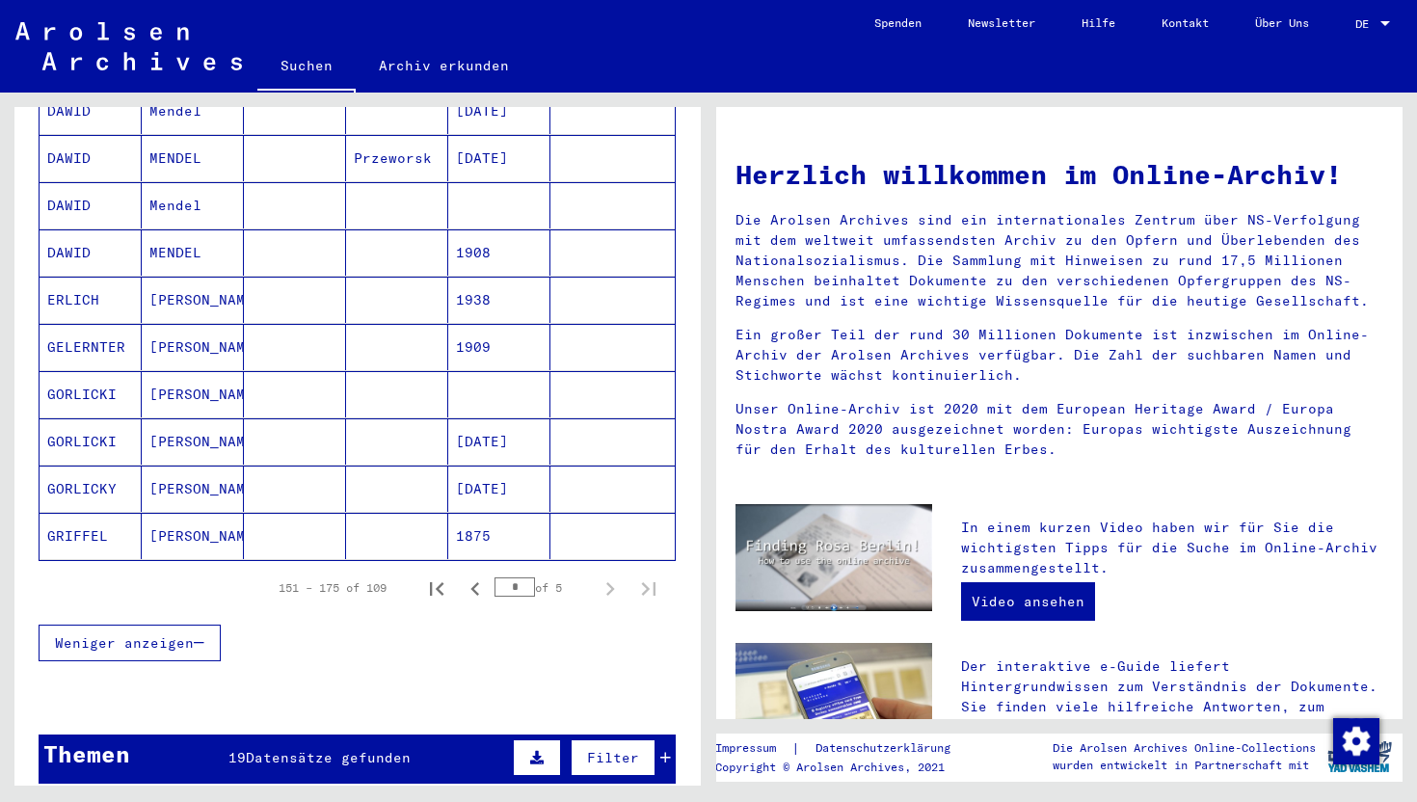
scroll to position [1131, 0]
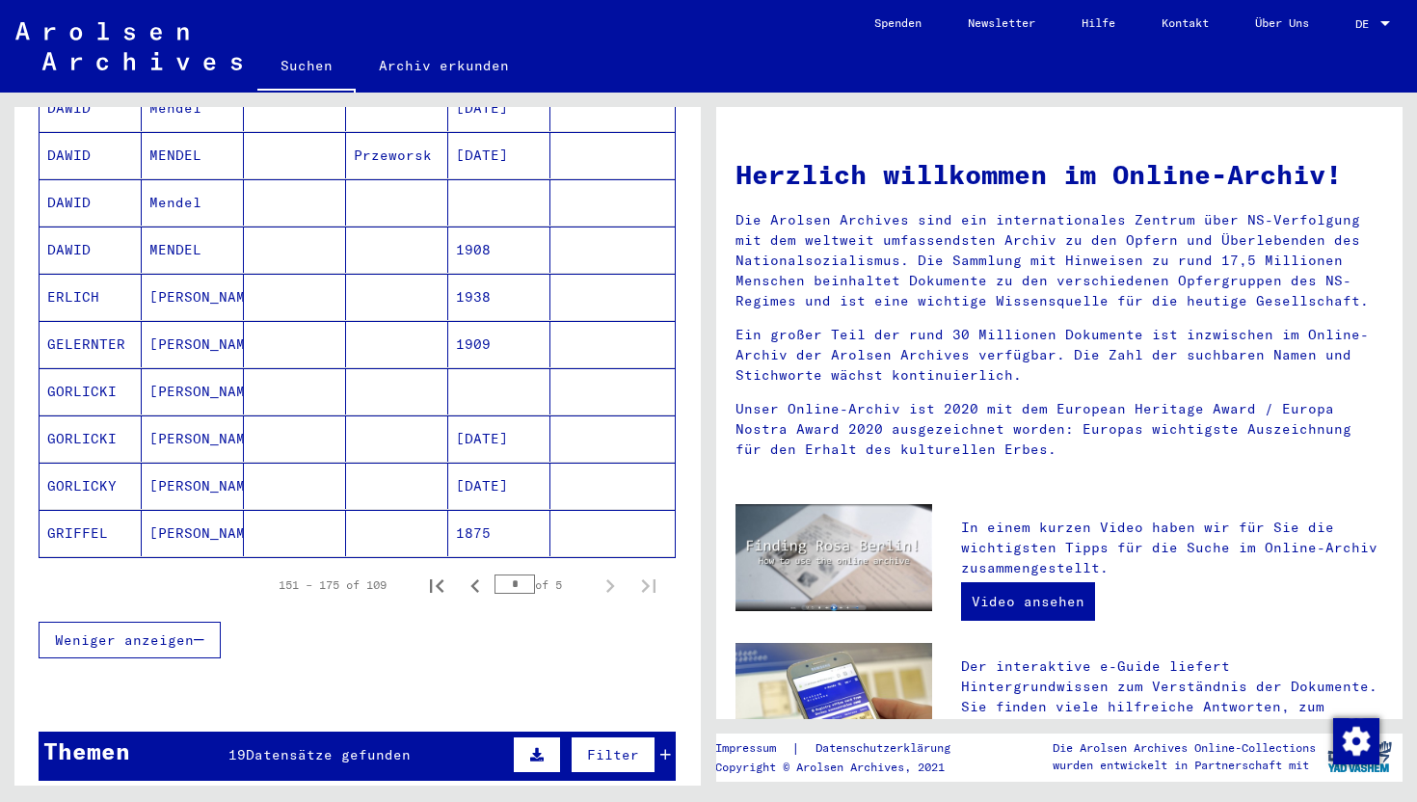
click at [195, 750] on div "Themen 19 Datensätze gefunden Filter" at bounding box center [357, 756] width 637 height 49
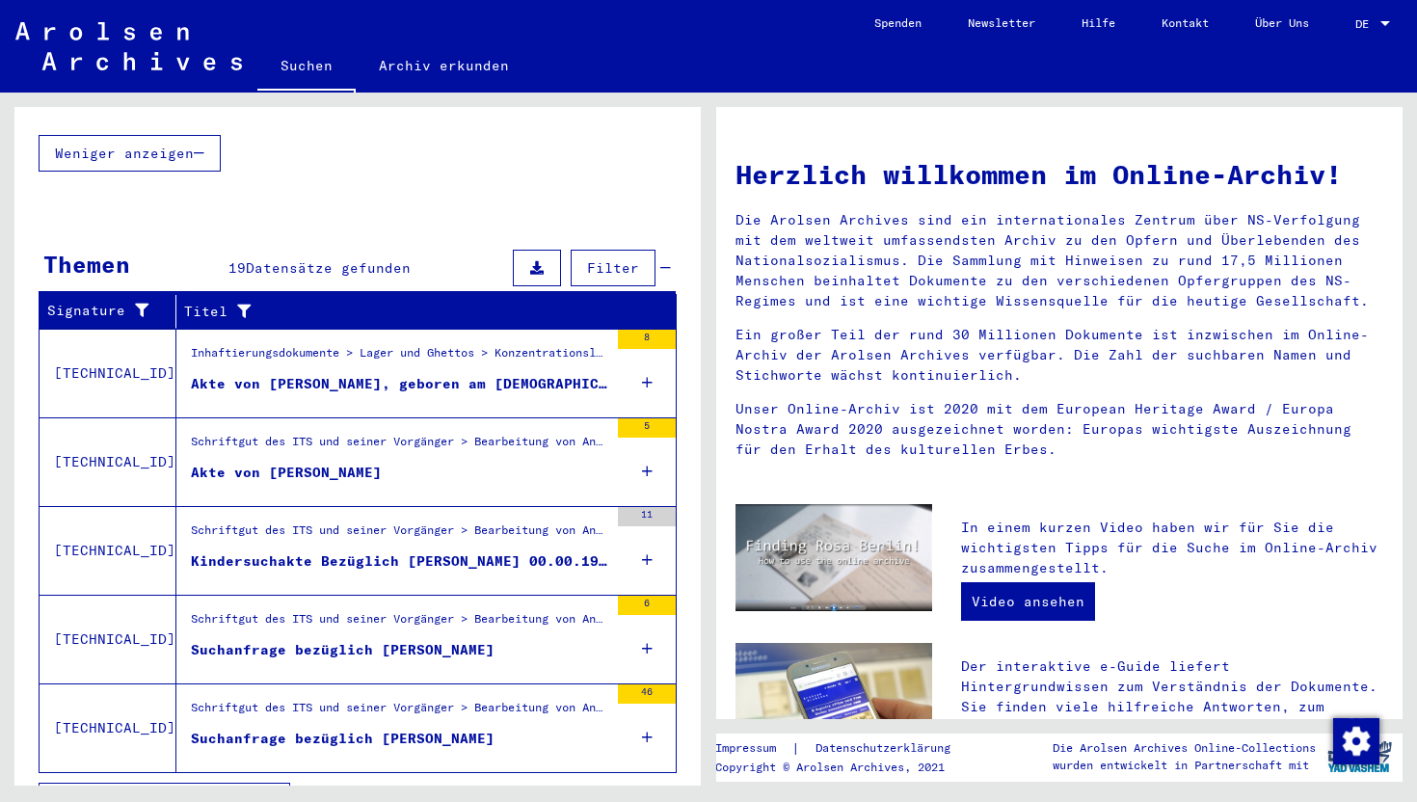
scroll to position [1641, 0]
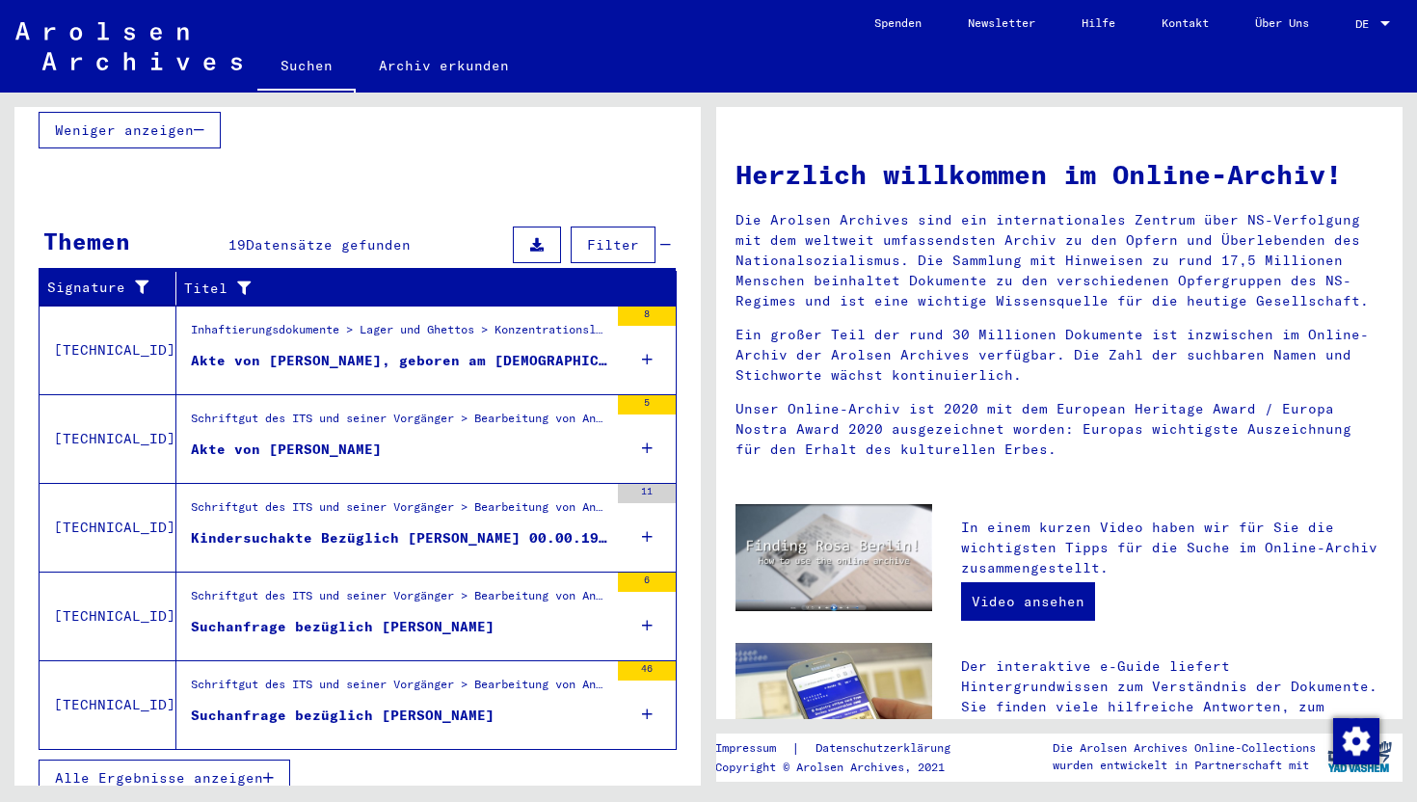
click at [335, 451] on div "Schriftgut des ITS und seiner Vorgänger > Bearbeitung von Anfragen > Suchvorgän…" at bounding box center [392, 439] width 432 height 88
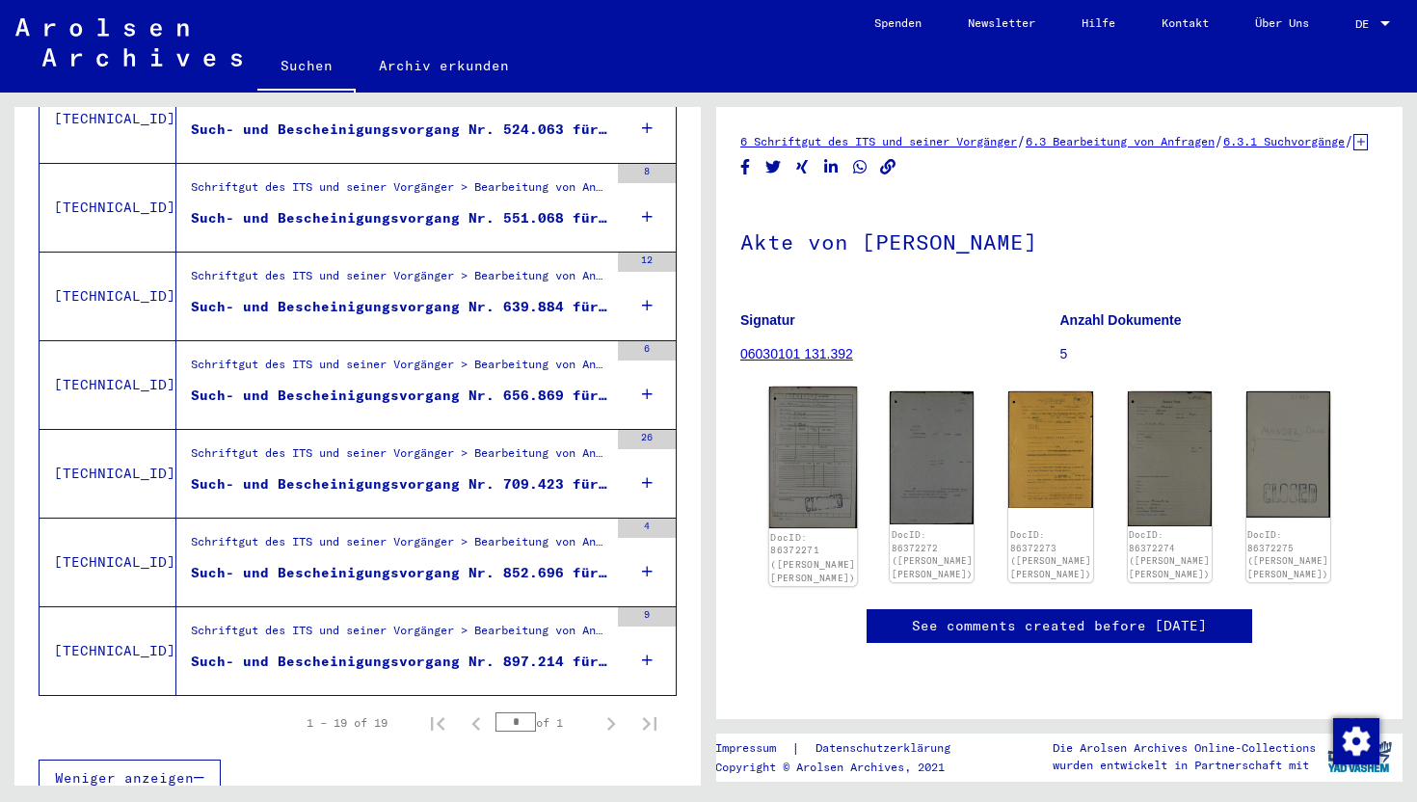
click at [804, 469] on img at bounding box center [813, 458] width 89 height 142
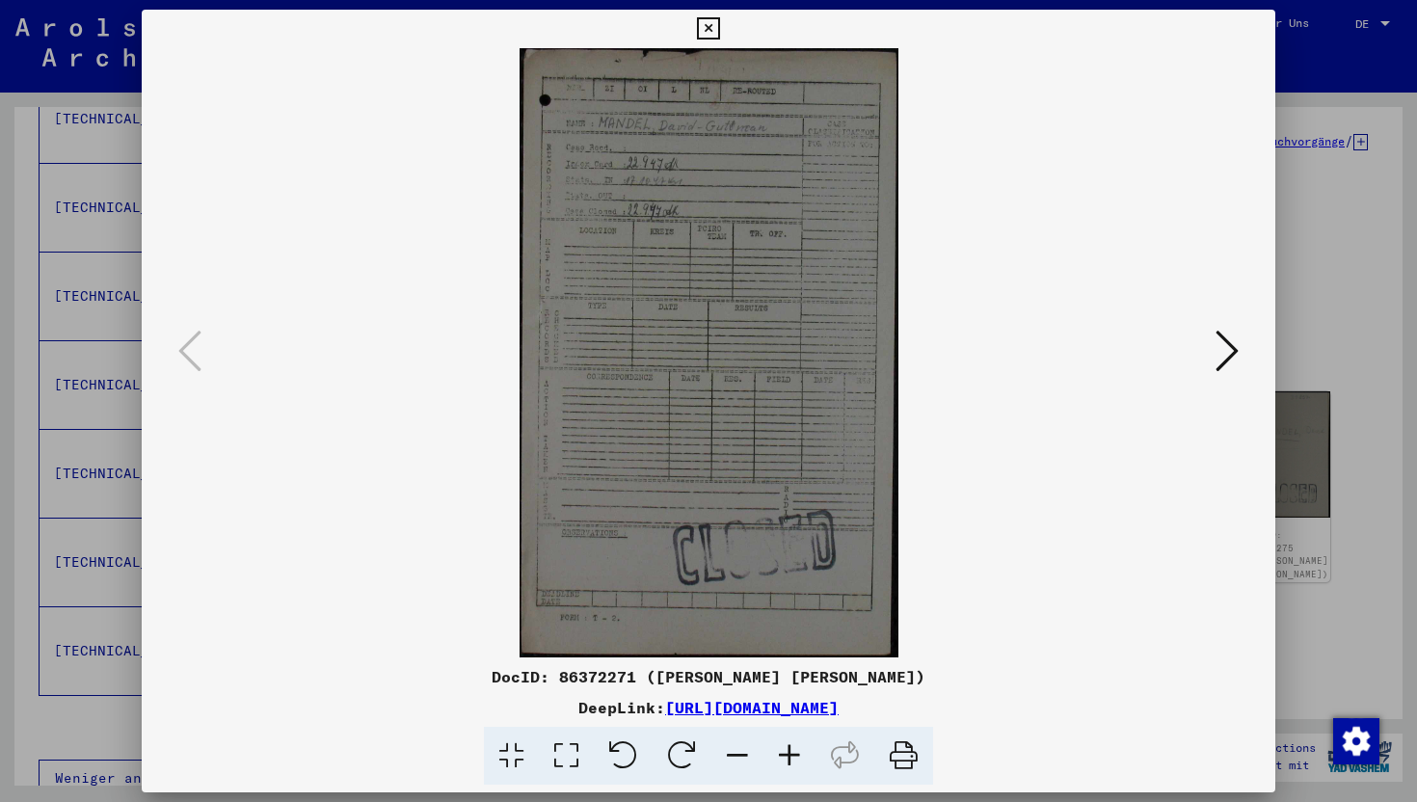
click at [1228, 350] on icon at bounding box center [1227, 351] width 23 height 46
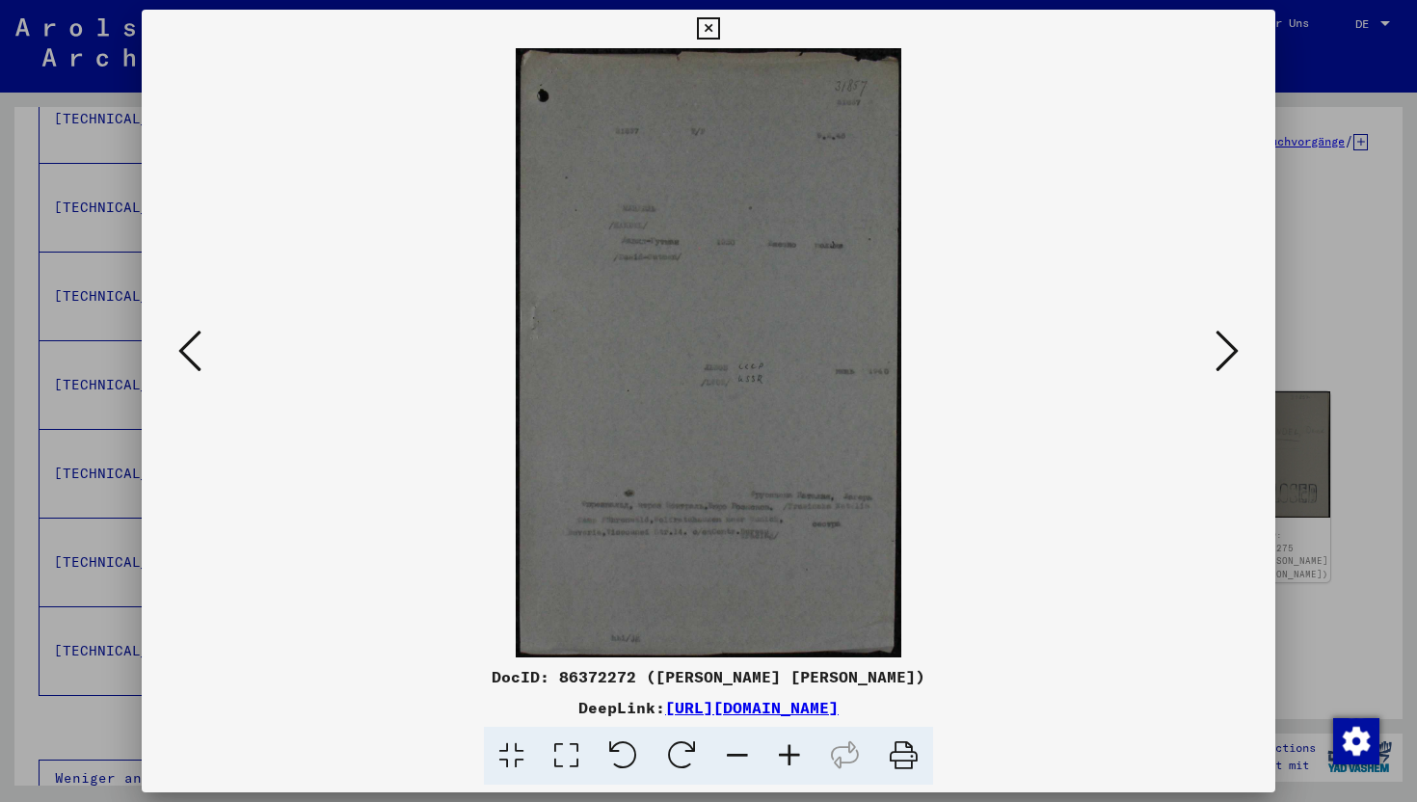
click at [1228, 344] on icon at bounding box center [1227, 351] width 23 height 46
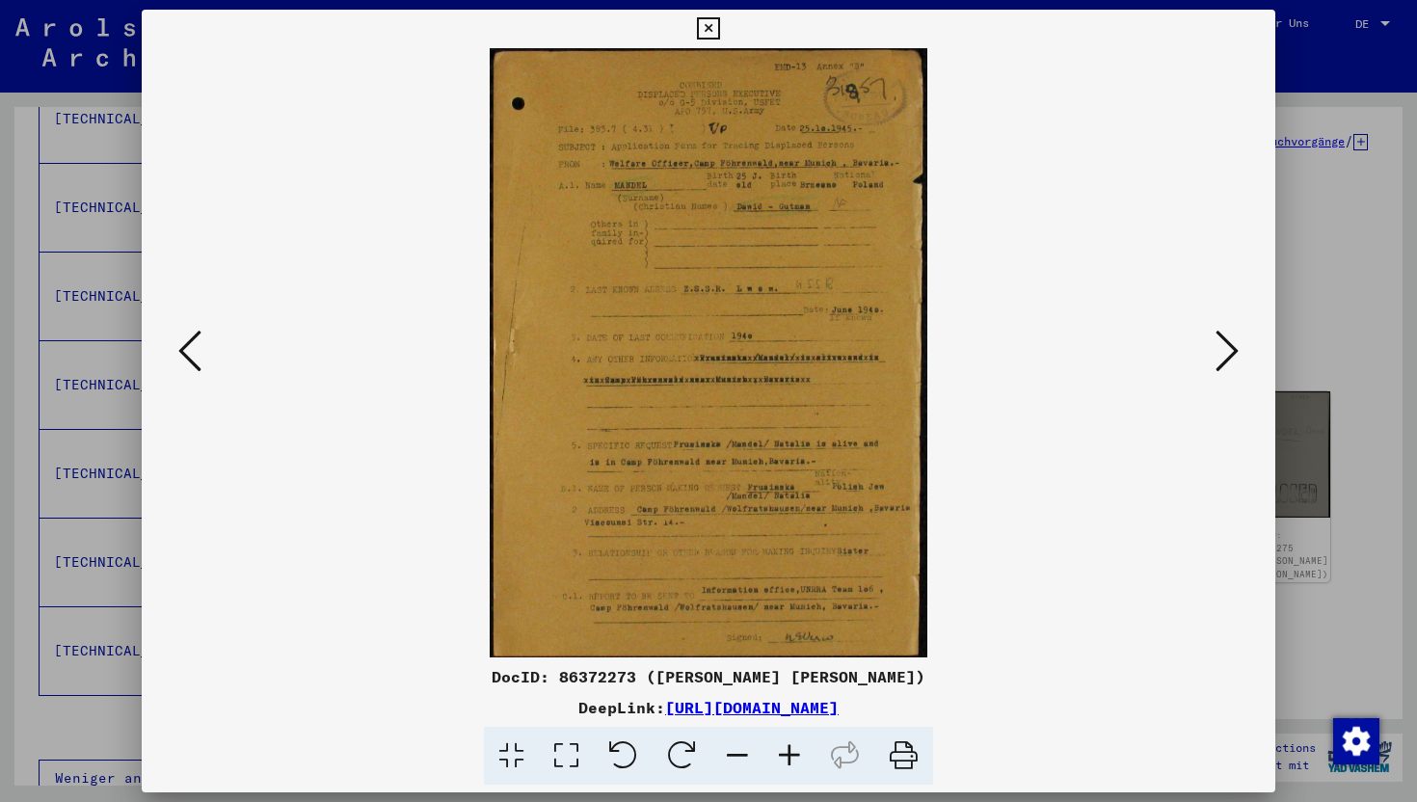
click at [1416, 91] on div at bounding box center [708, 401] width 1417 height 802
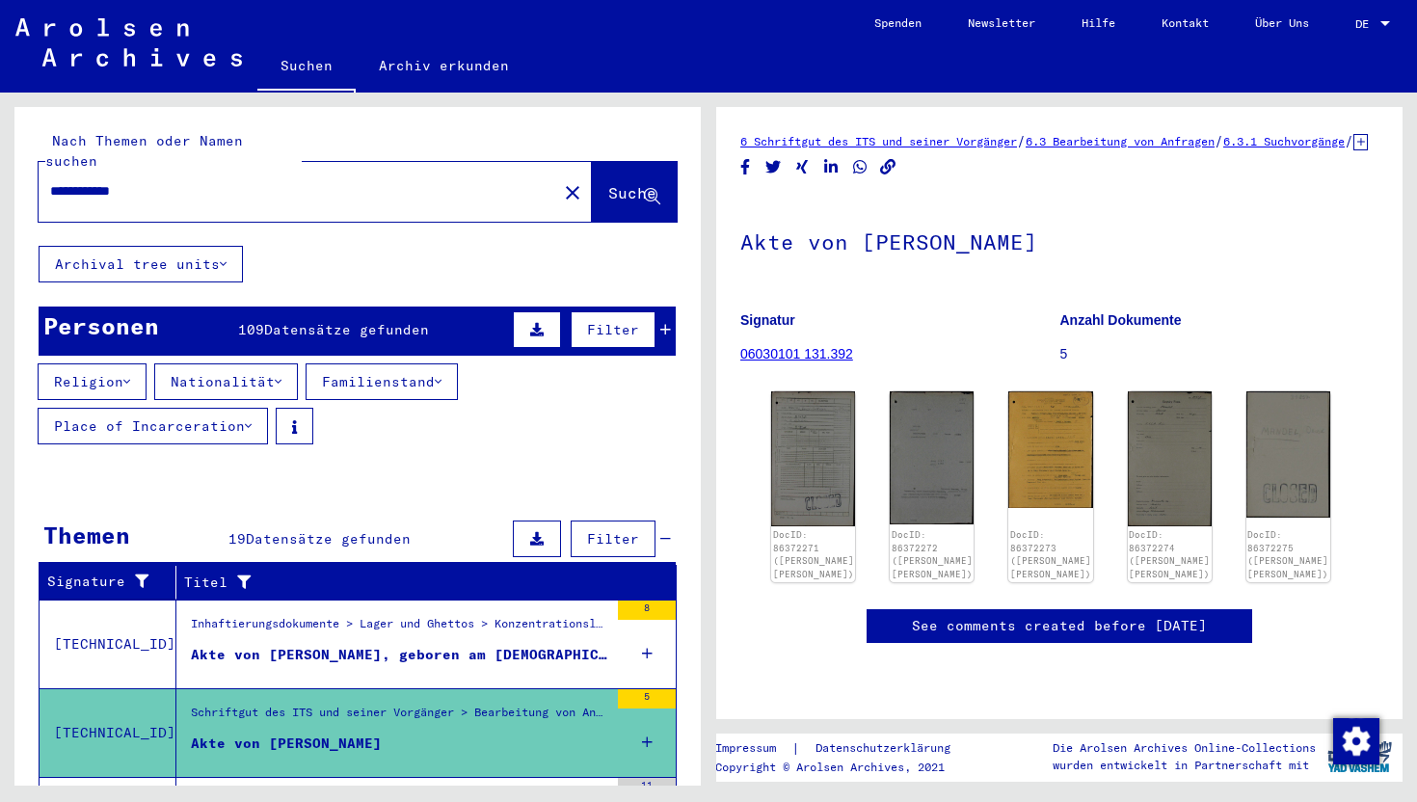
click at [387, 181] on input "**********" at bounding box center [297, 191] width 495 height 20
paste input "text"
type input "******"
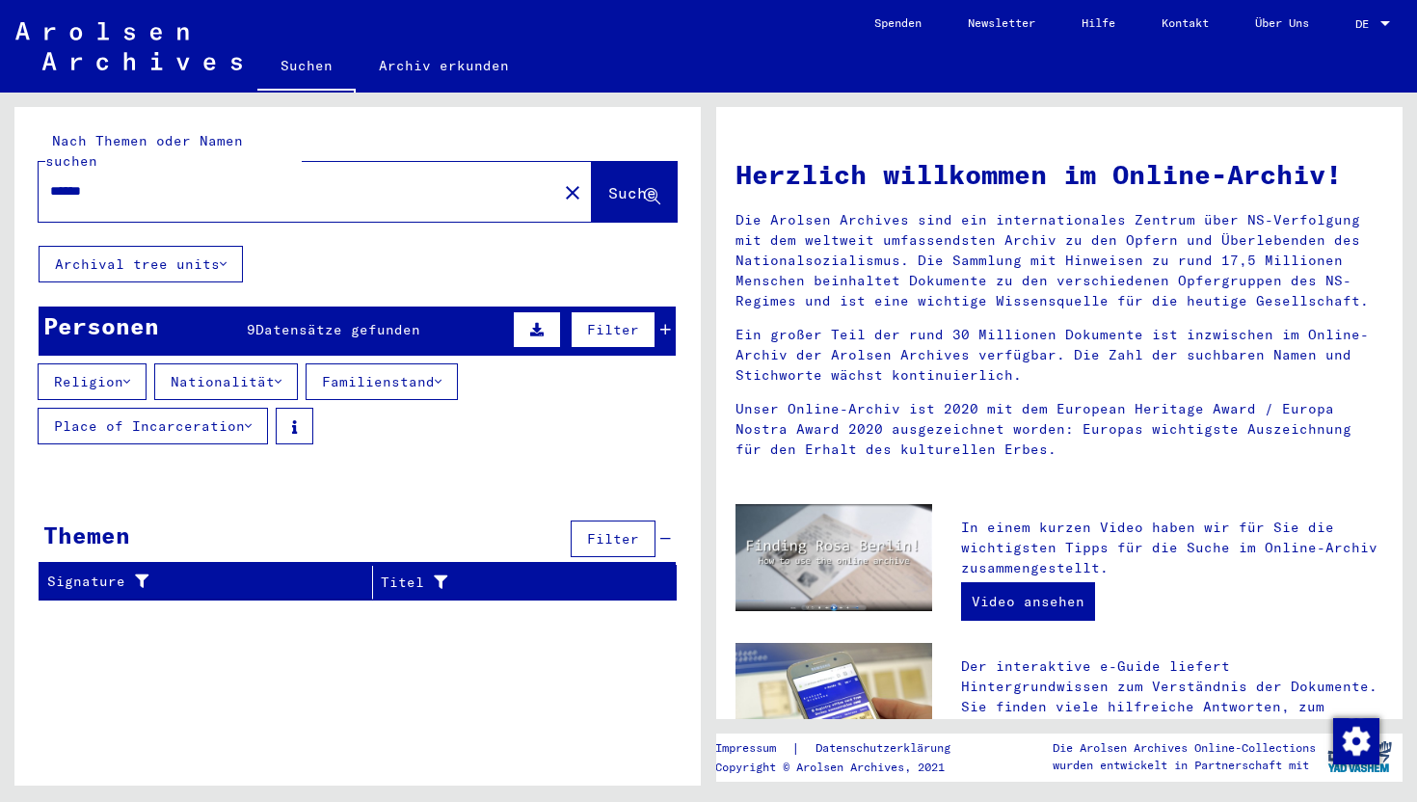
click at [445, 307] on div "Personen 9 Datensätze gefunden Filter" at bounding box center [357, 331] width 637 height 49
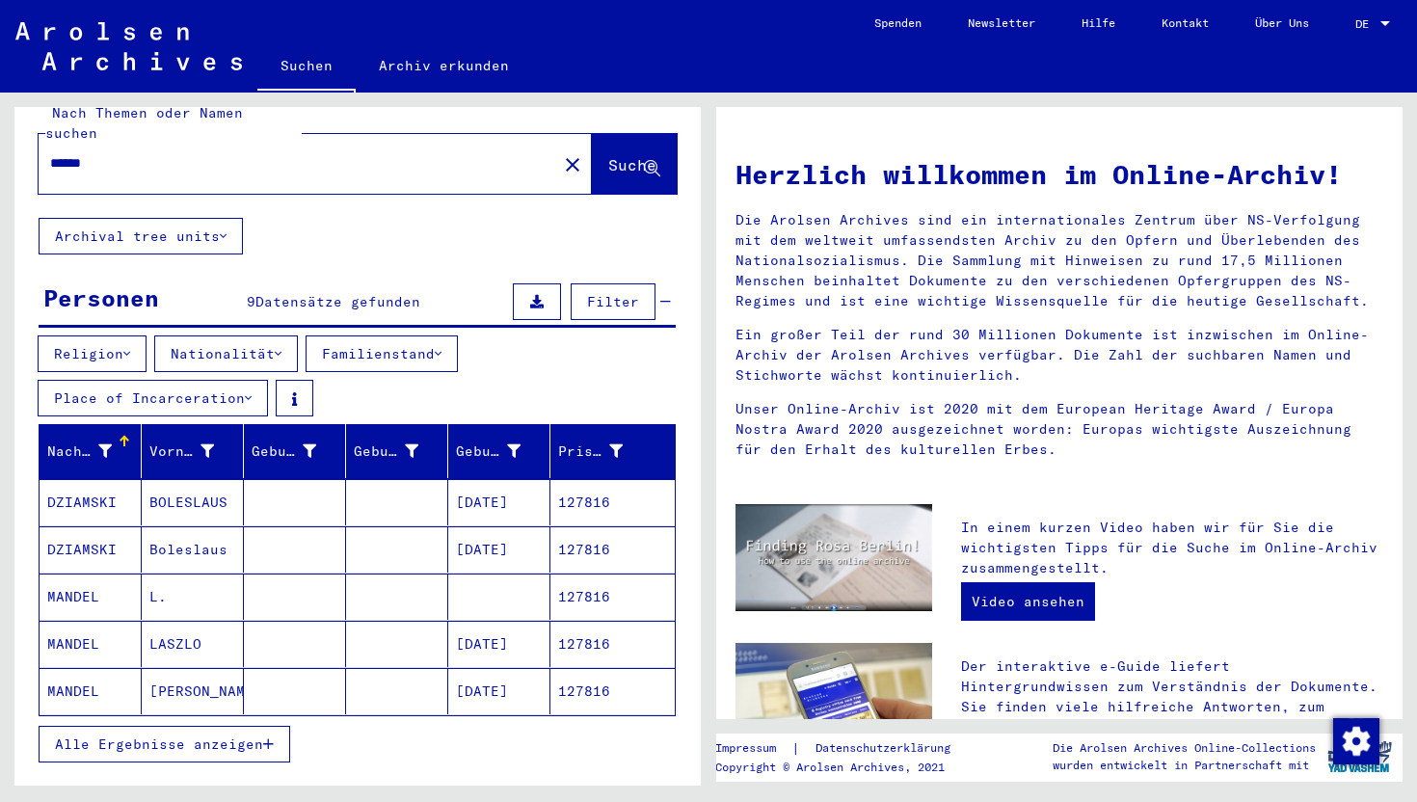
scroll to position [47, 0]
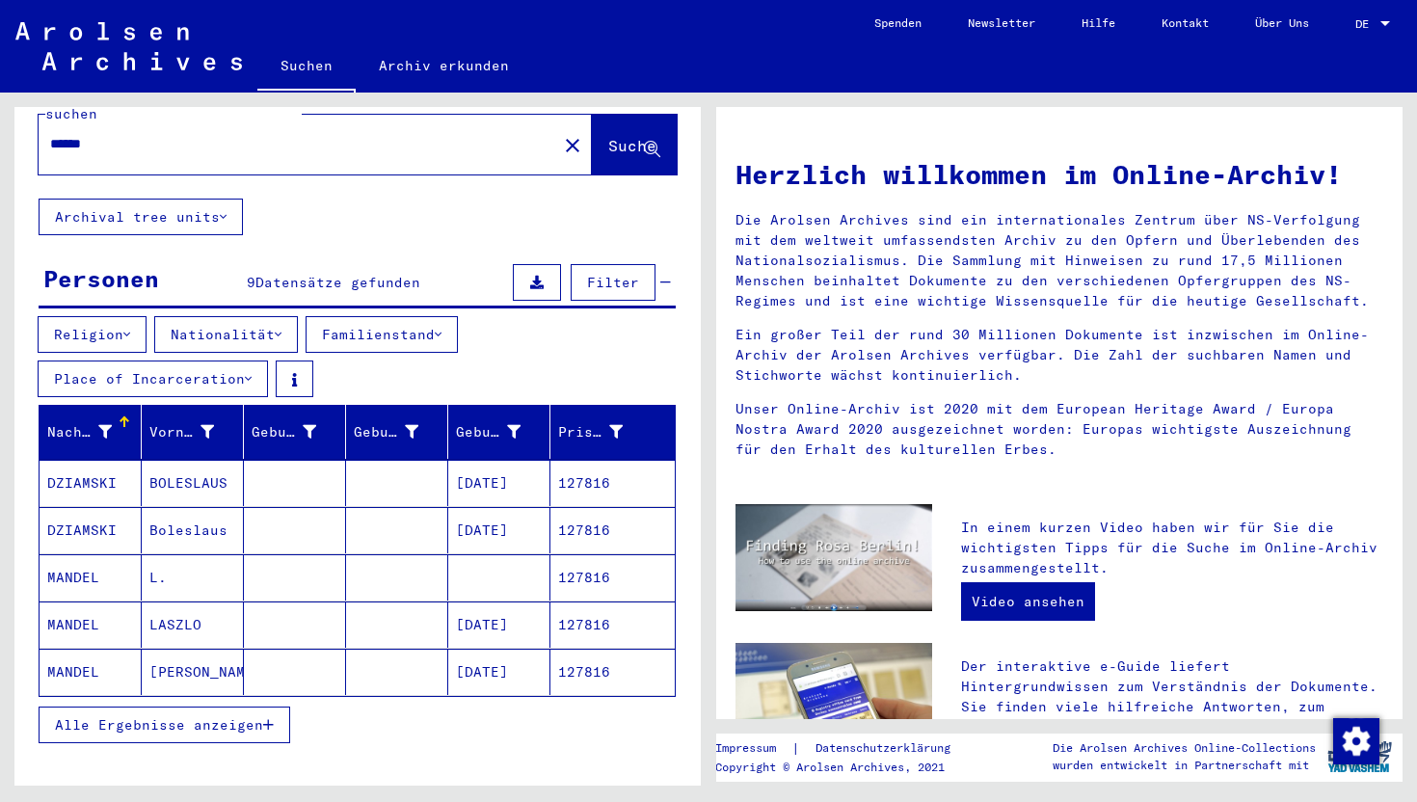
click at [237, 609] on mat-cell "LASZLO" at bounding box center [193, 625] width 102 height 46
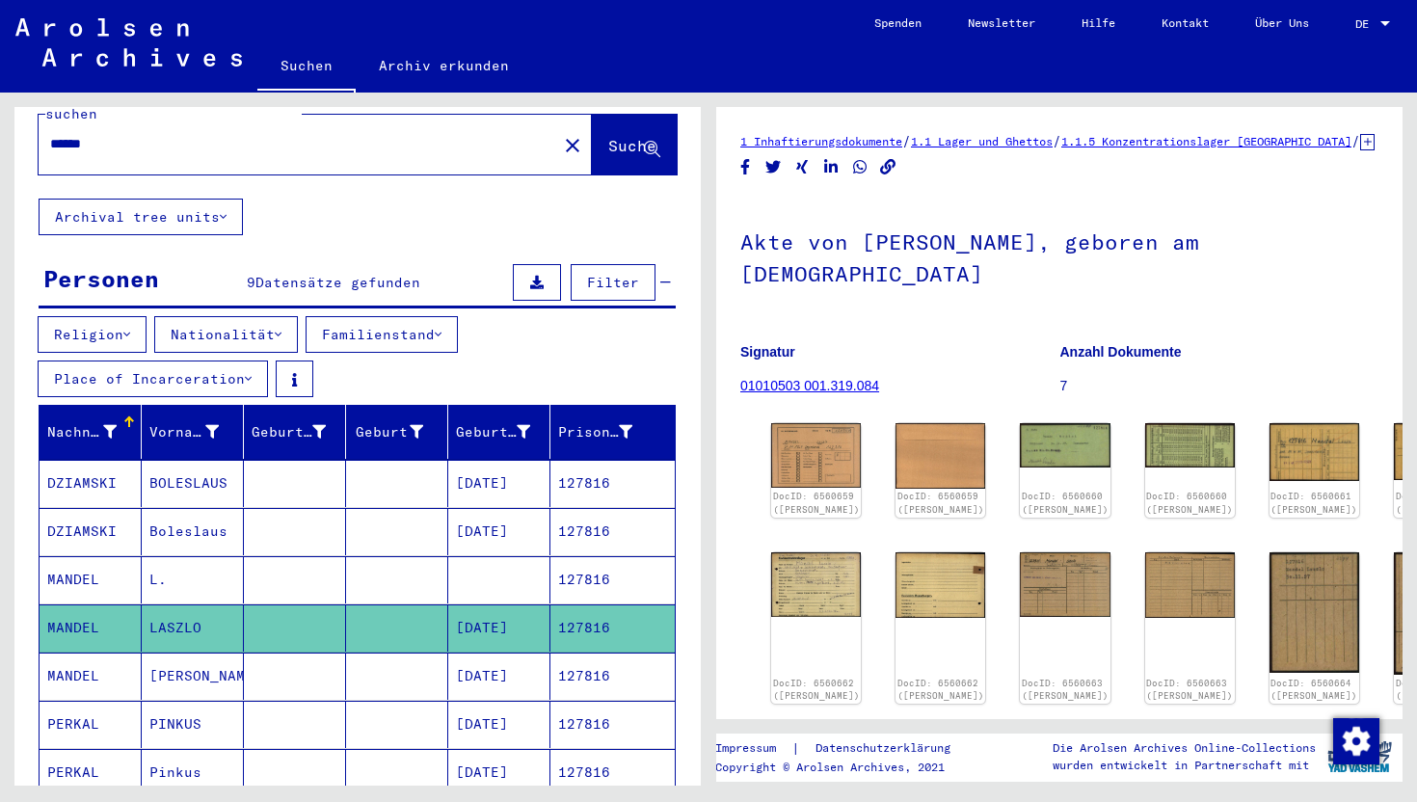
click at [237, 572] on mat-cell "L." at bounding box center [193, 579] width 102 height 47
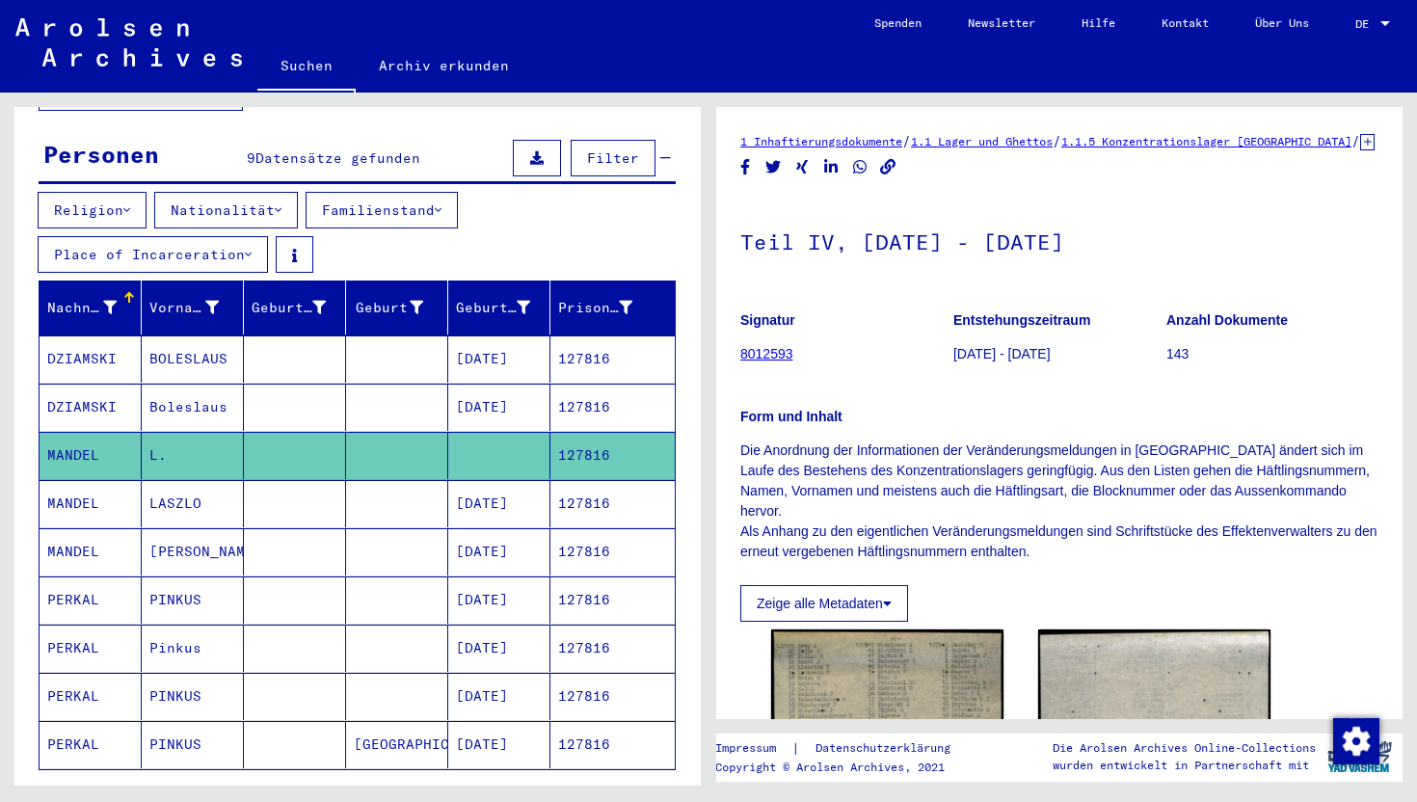
scroll to position [166, 0]
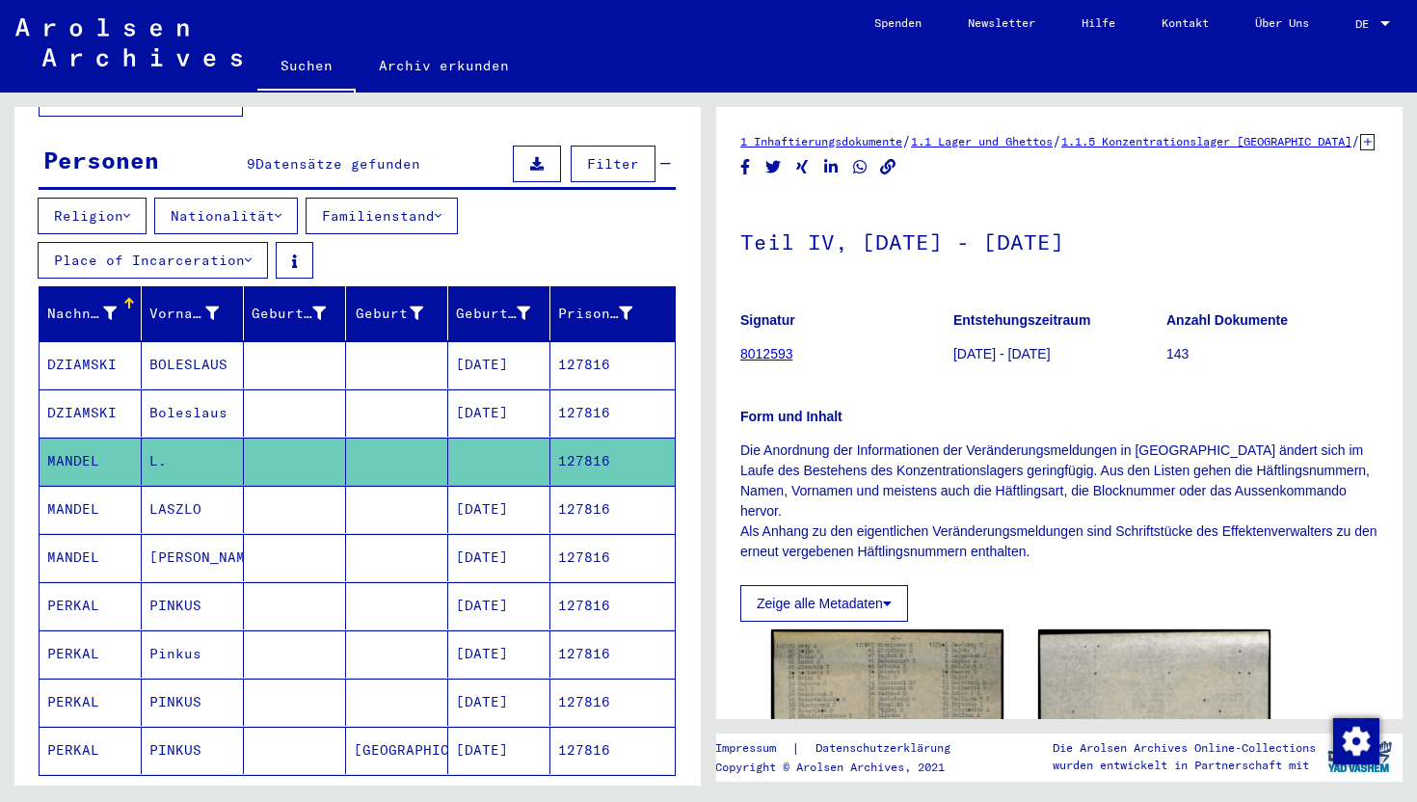
click at [240, 509] on mat-cell "LASZLO" at bounding box center [193, 509] width 102 height 47
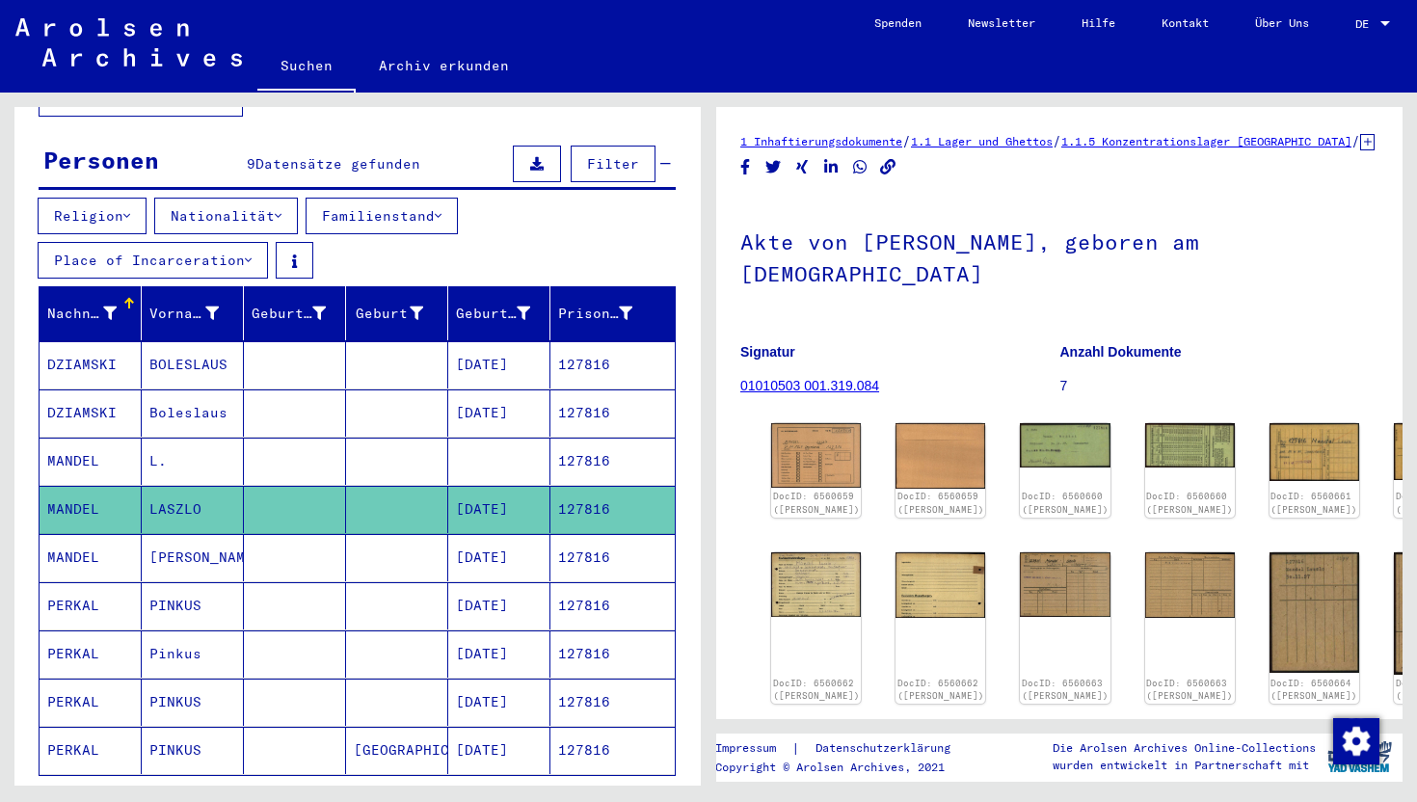
click at [240, 542] on mat-cell "[PERSON_NAME]" at bounding box center [193, 557] width 102 height 47
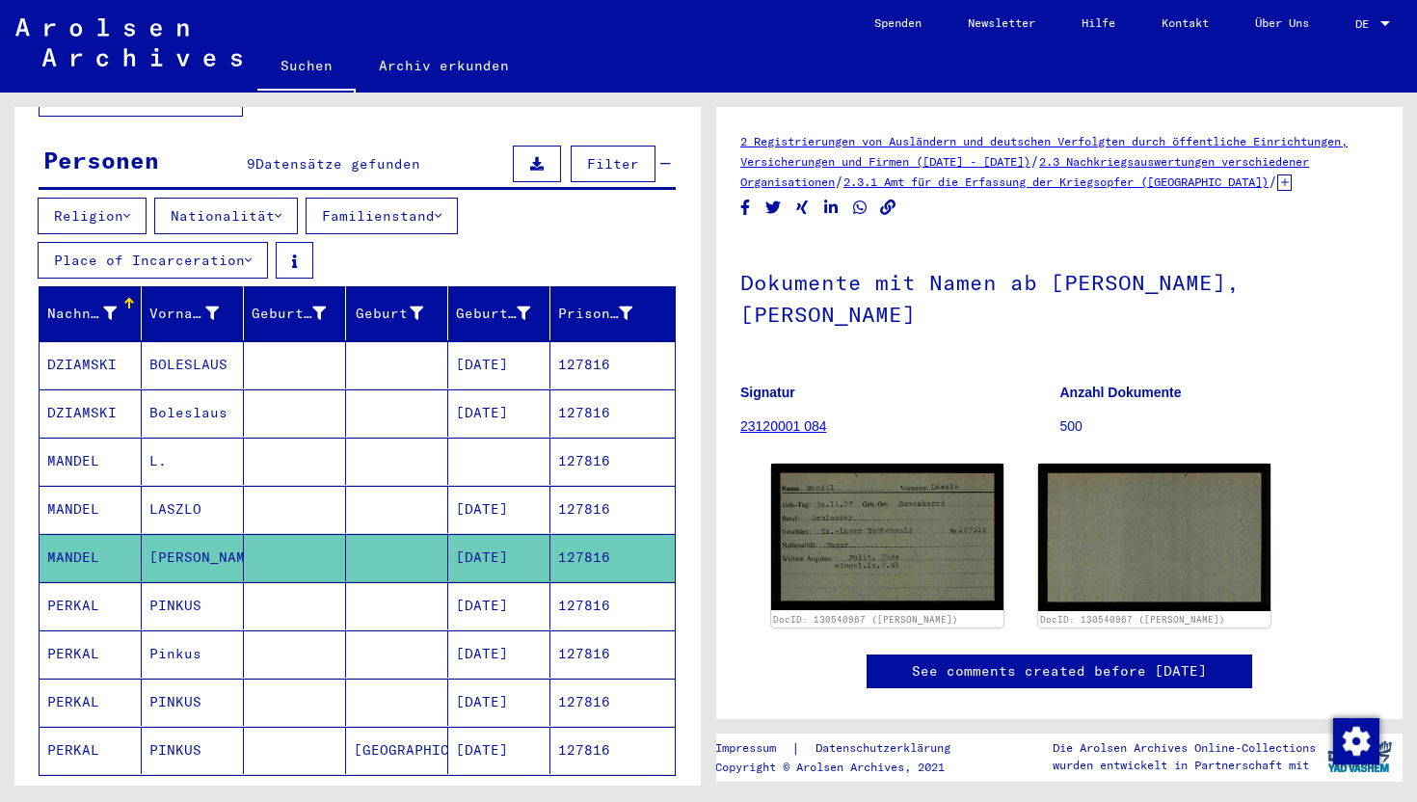
click at [252, 492] on mat-cell at bounding box center [295, 509] width 102 height 47
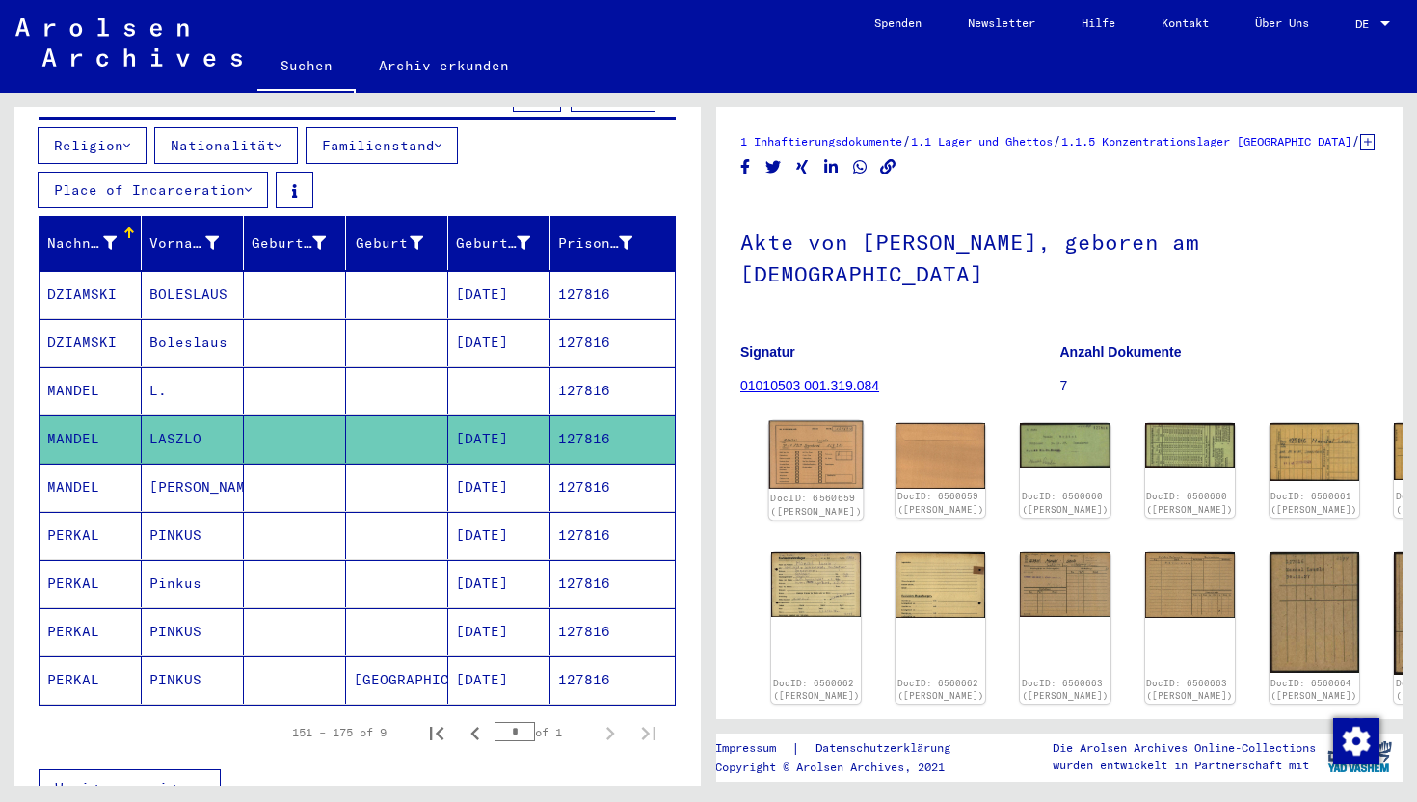
click at [789, 421] on img at bounding box center [816, 454] width 94 height 67
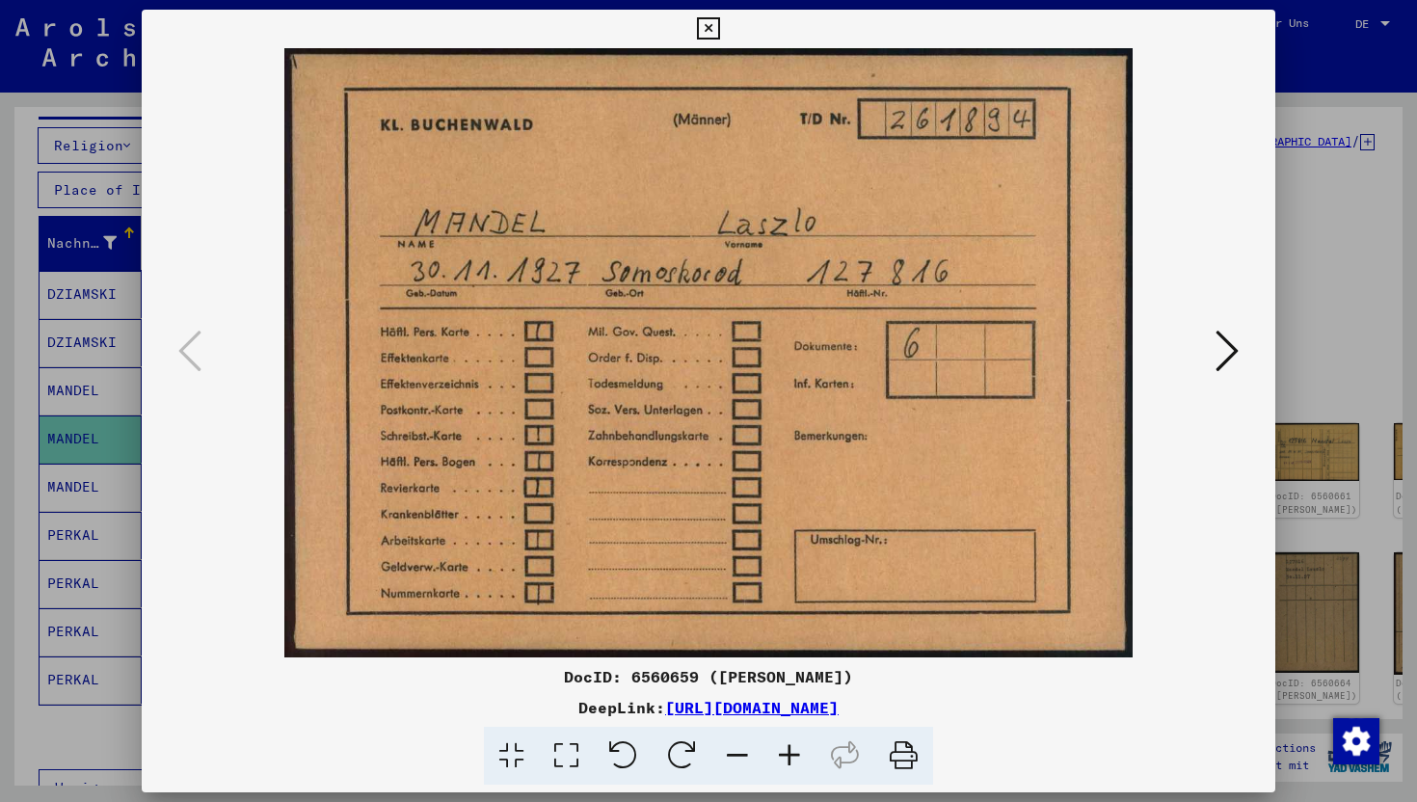
click at [1234, 362] on icon at bounding box center [1227, 351] width 23 height 46
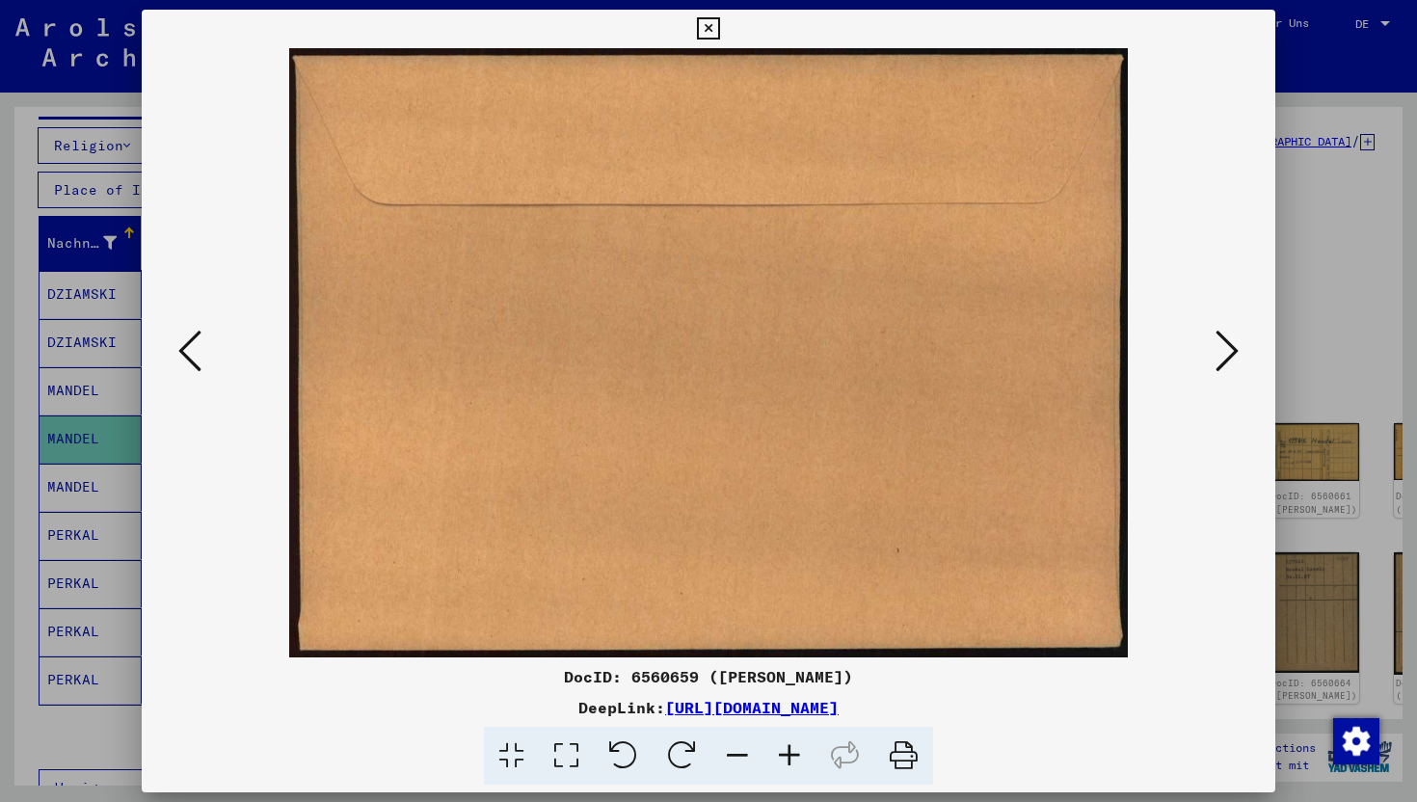
click at [1234, 362] on icon at bounding box center [1227, 351] width 23 height 46
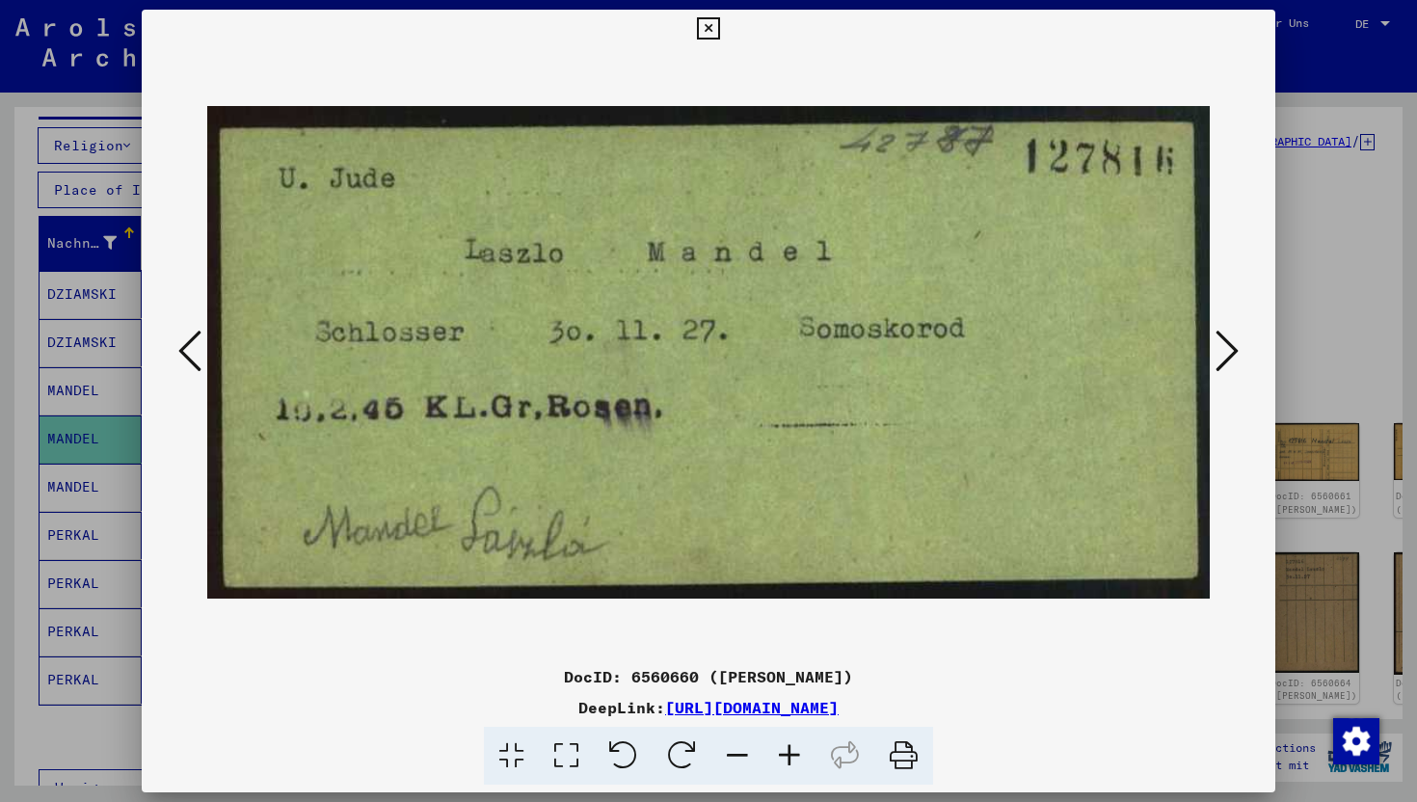
click at [1206, 353] on img at bounding box center [708, 352] width 1003 height 609
click at [1226, 347] on icon at bounding box center [1227, 351] width 23 height 46
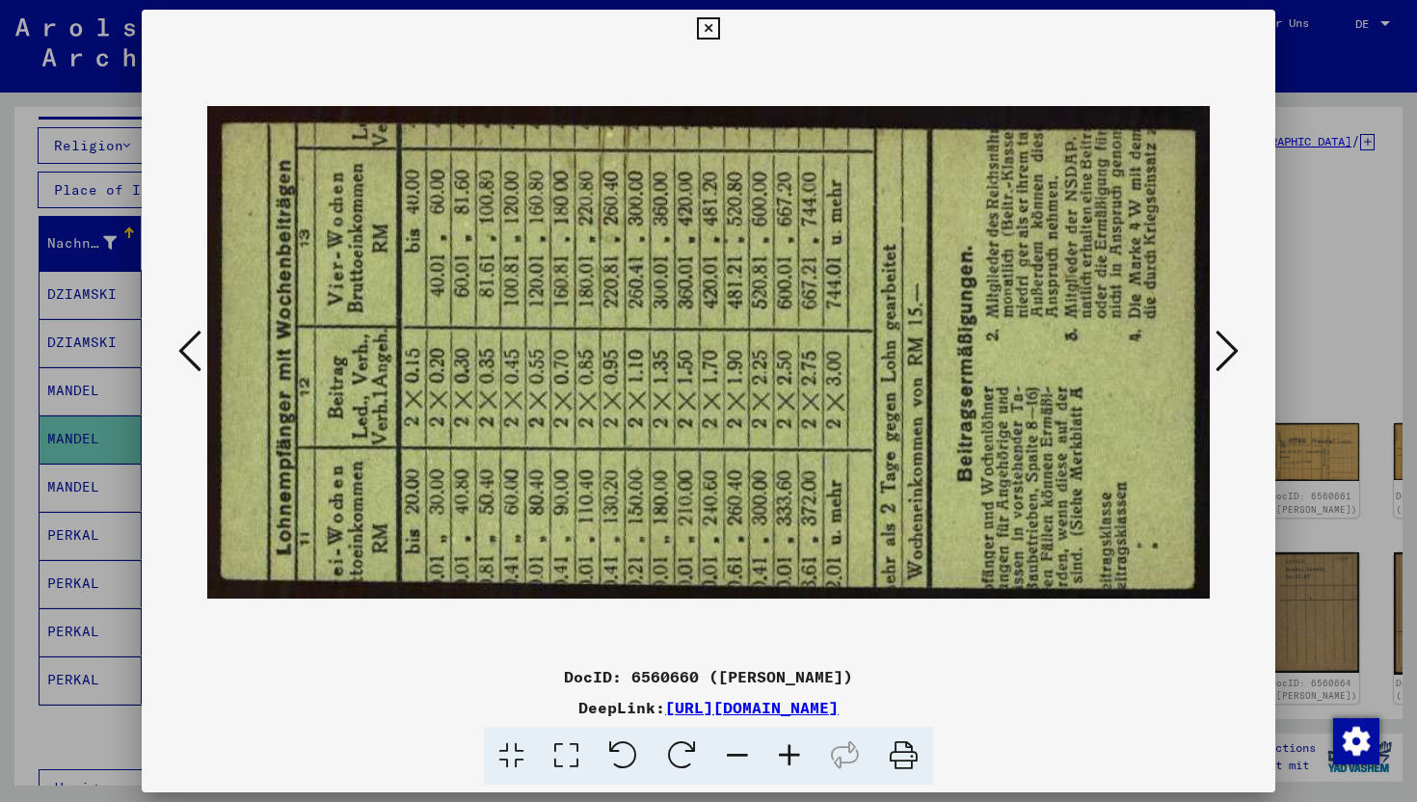
click at [1227, 346] on icon at bounding box center [1227, 351] width 23 height 46
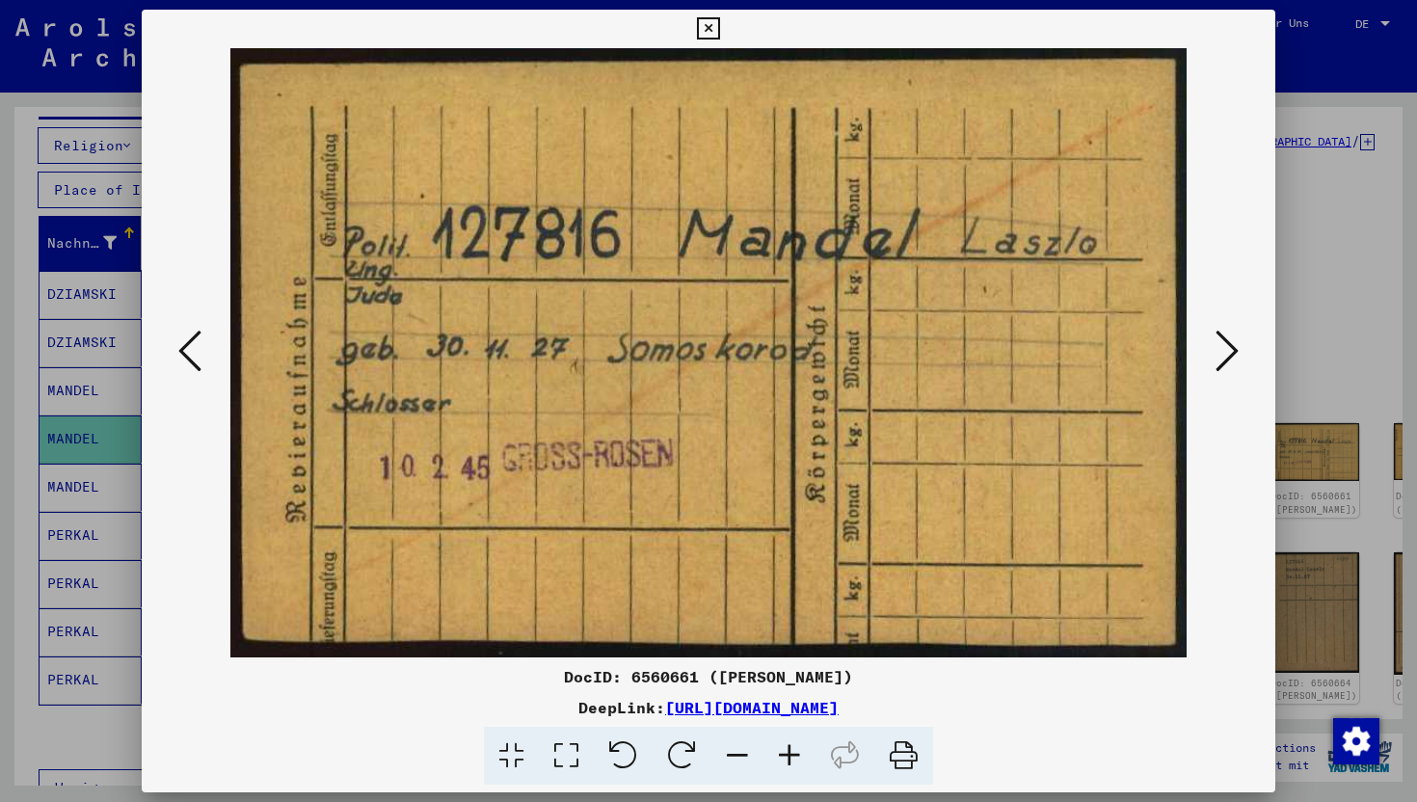
click at [155, 357] on div at bounding box center [709, 352] width 1134 height 609
click at [185, 355] on icon at bounding box center [189, 351] width 23 height 46
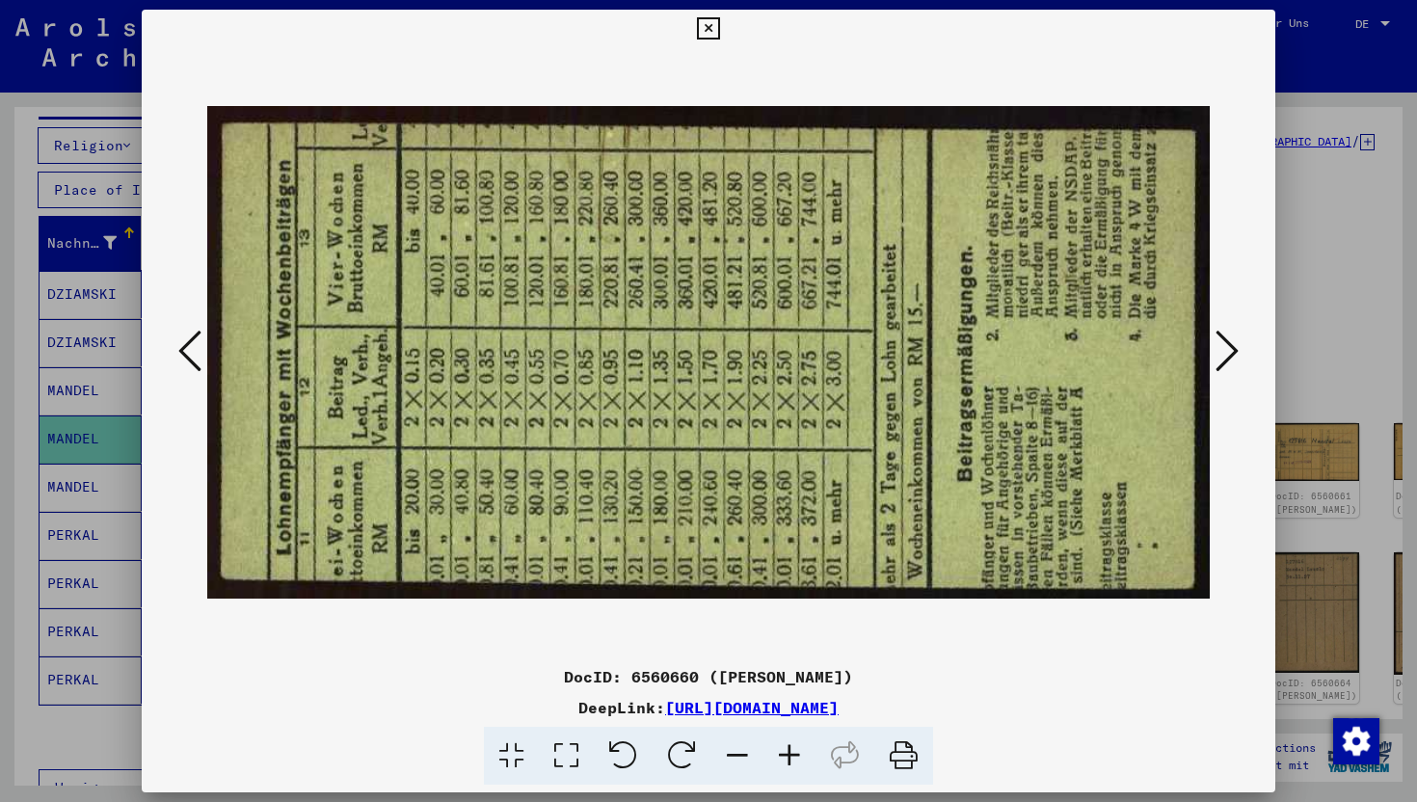
click at [184, 354] on icon at bounding box center [189, 351] width 23 height 46
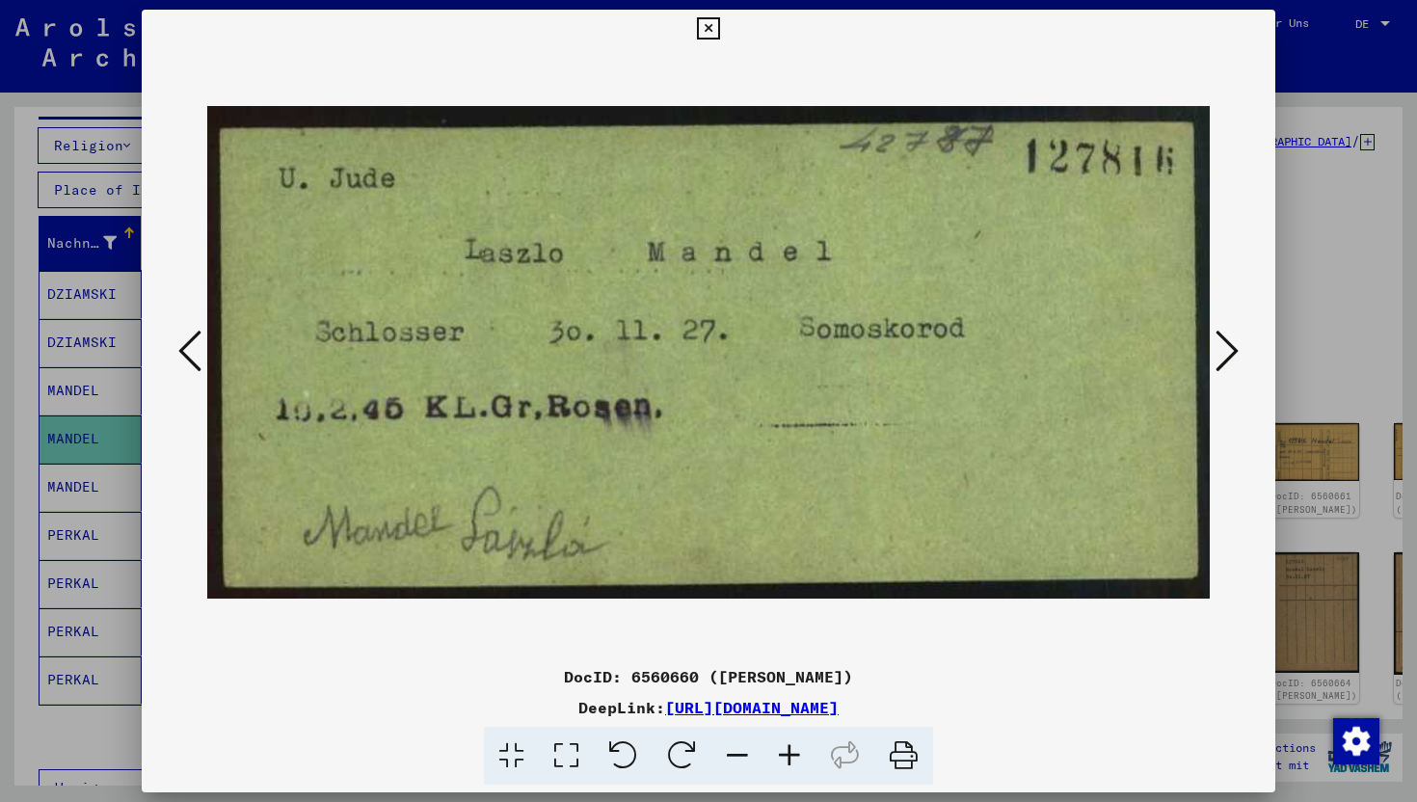
click at [193, 372] on icon at bounding box center [189, 351] width 23 height 46
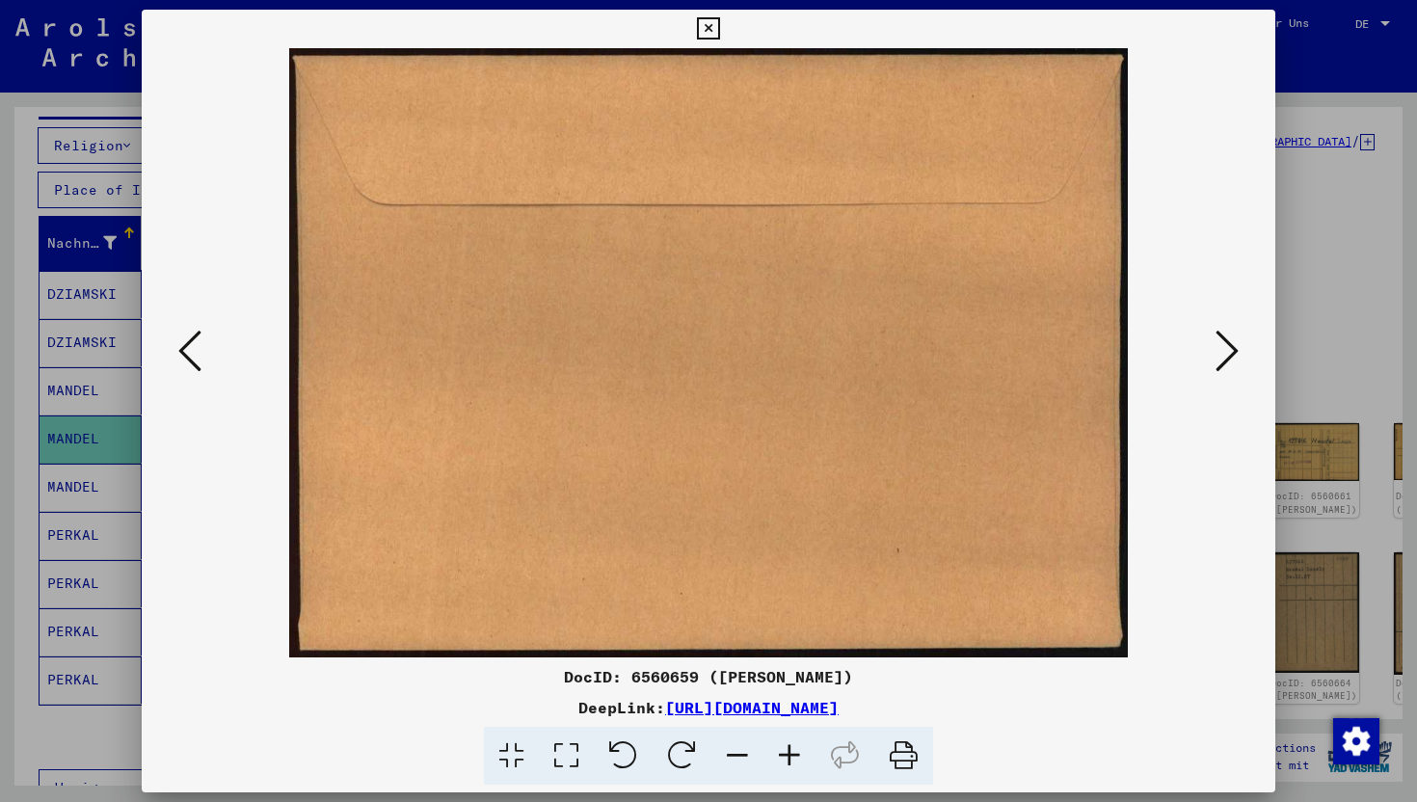
click at [193, 372] on icon at bounding box center [189, 351] width 23 height 46
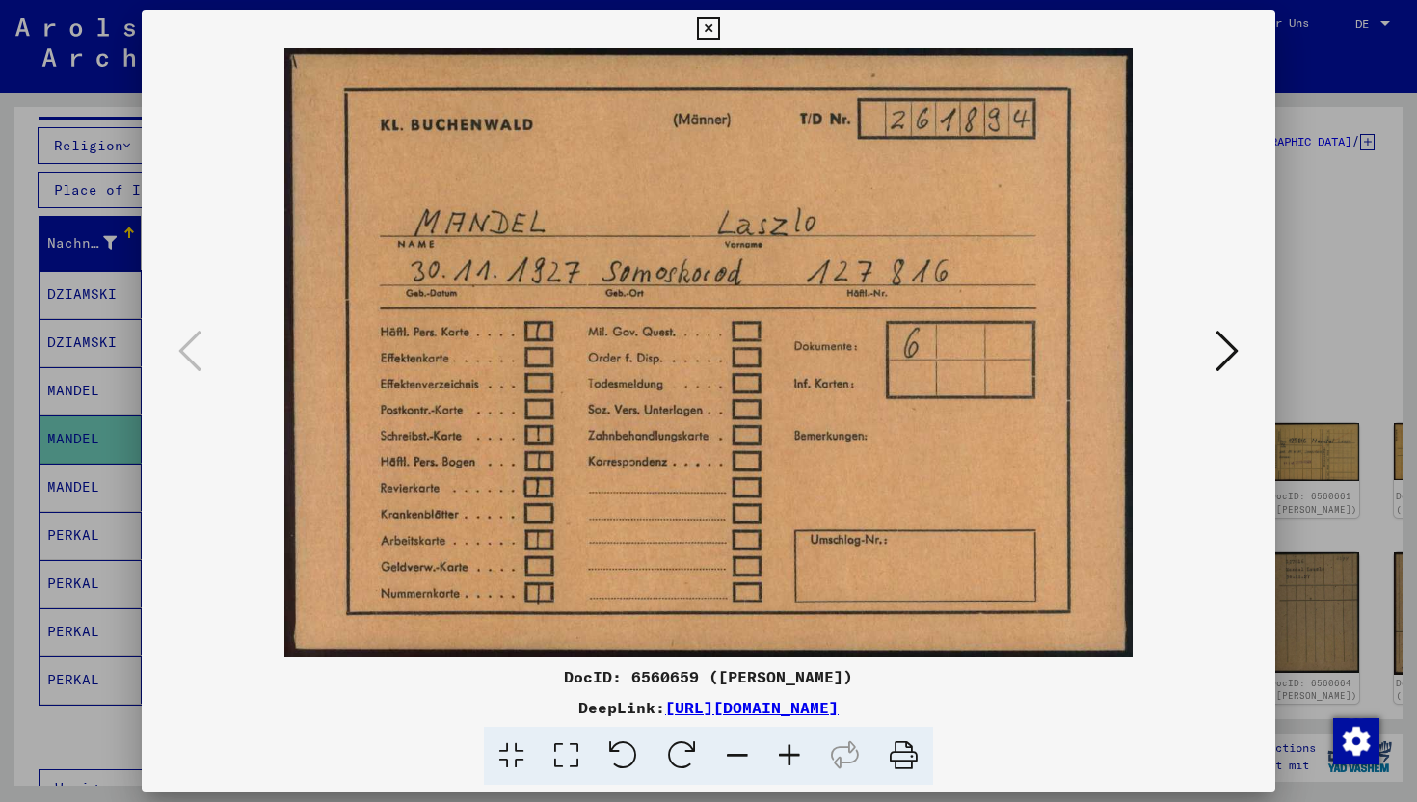
click at [1247, 361] on div at bounding box center [709, 352] width 1134 height 609
click at [1219, 374] on button at bounding box center [1227, 352] width 35 height 55
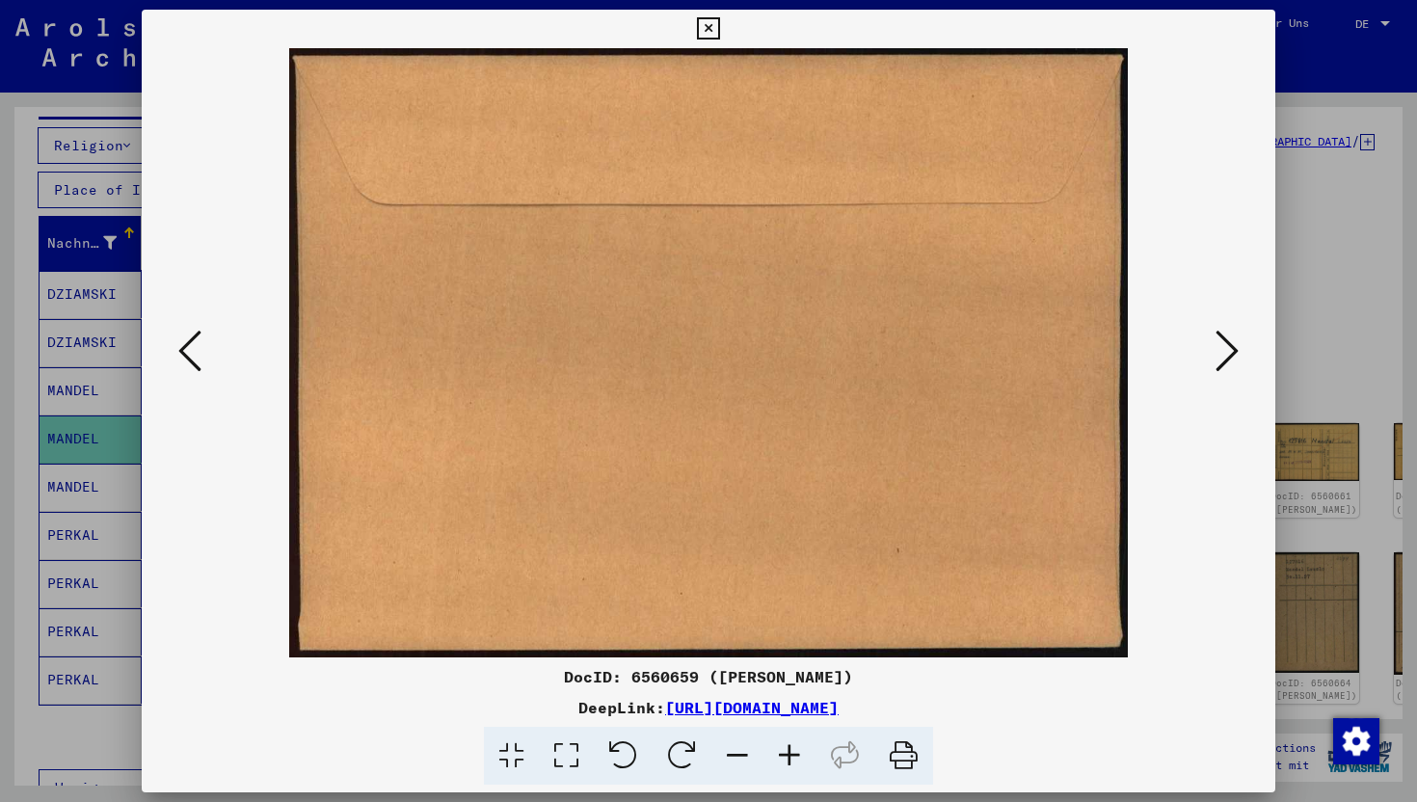
click at [1219, 367] on icon at bounding box center [1227, 351] width 23 height 46
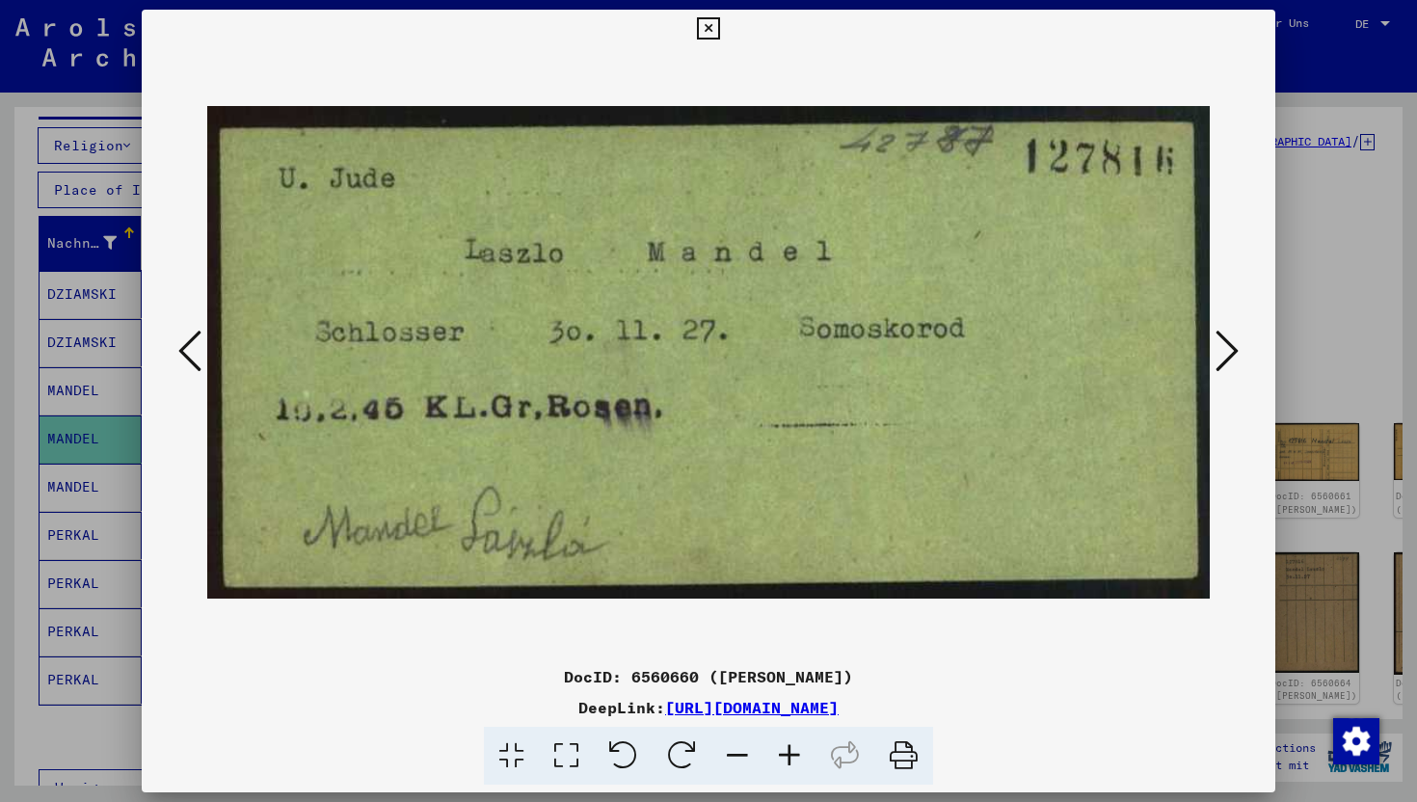
click at [1219, 367] on icon at bounding box center [1227, 351] width 23 height 46
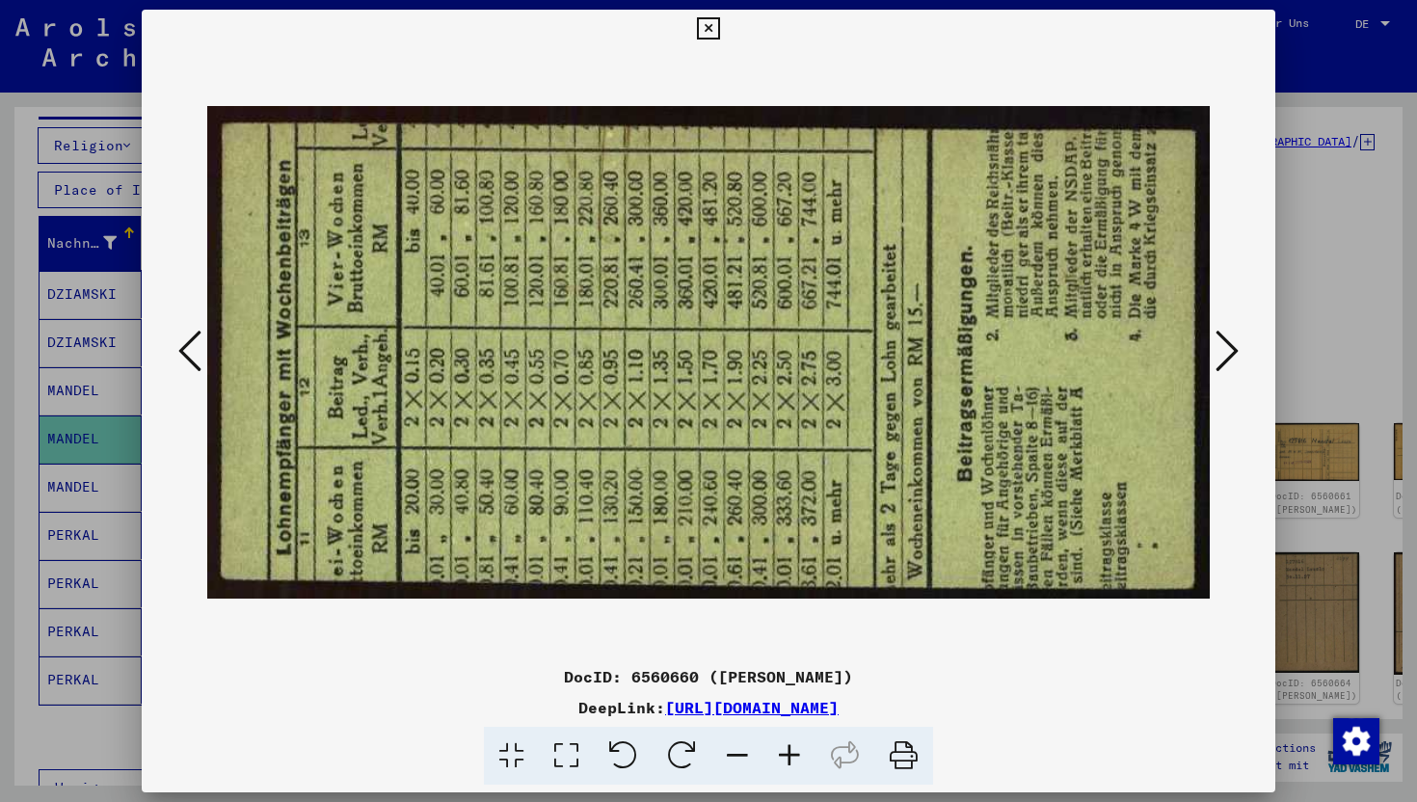
click at [186, 366] on icon at bounding box center [189, 351] width 23 height 46
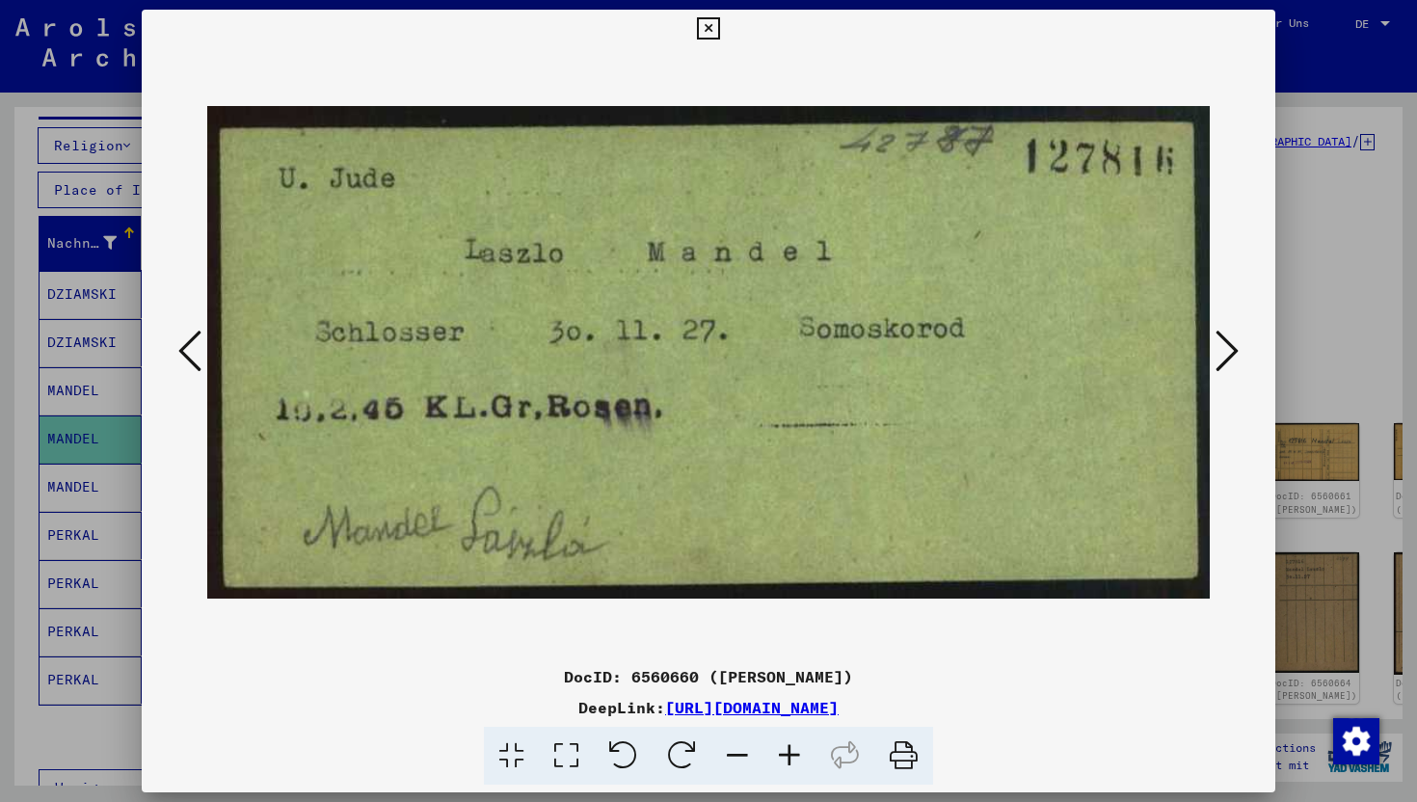
click at [1211, 333] on button at bounding box center [1227, 352] width 35 height 55
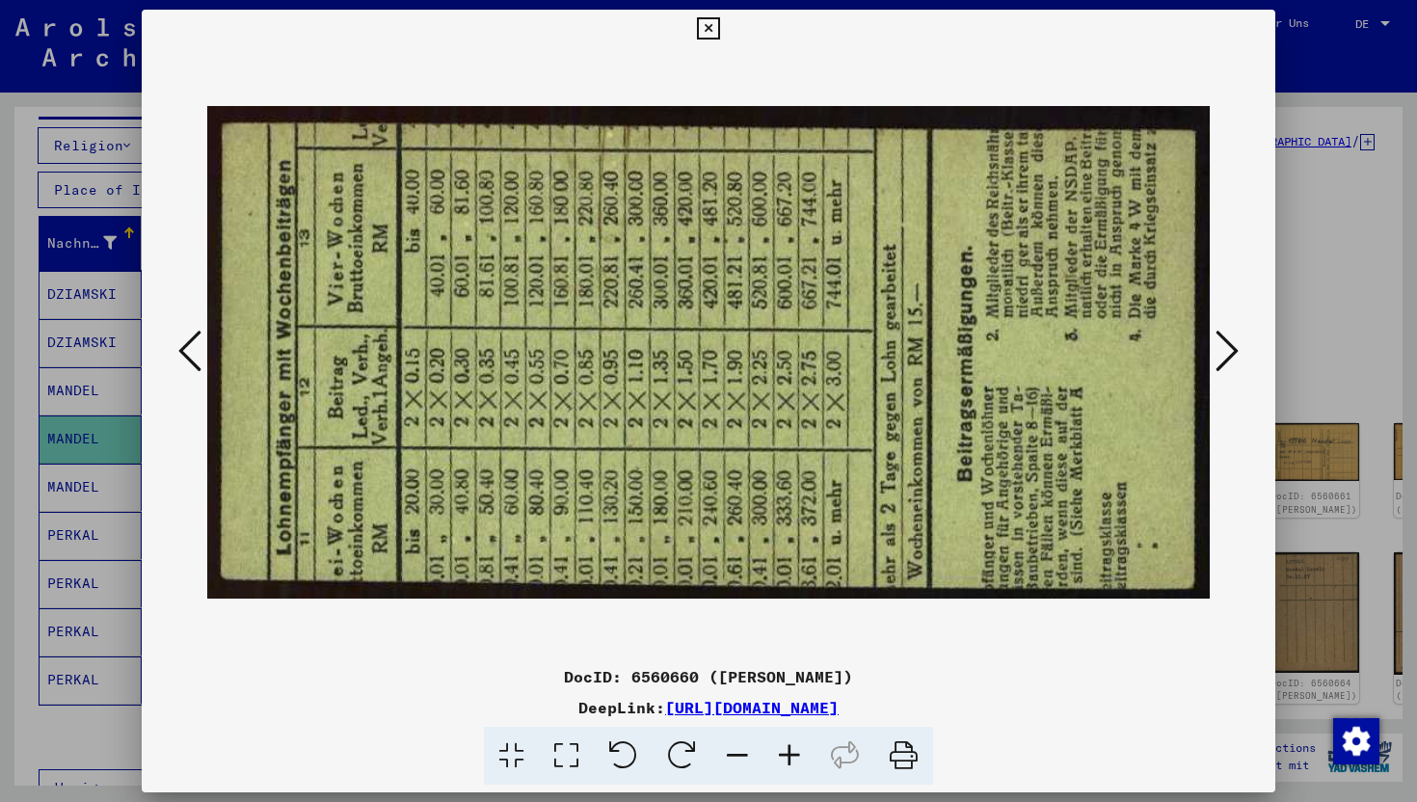
click at [1211, 333] on button at bounding box center [1227, 352] width 35 height 55
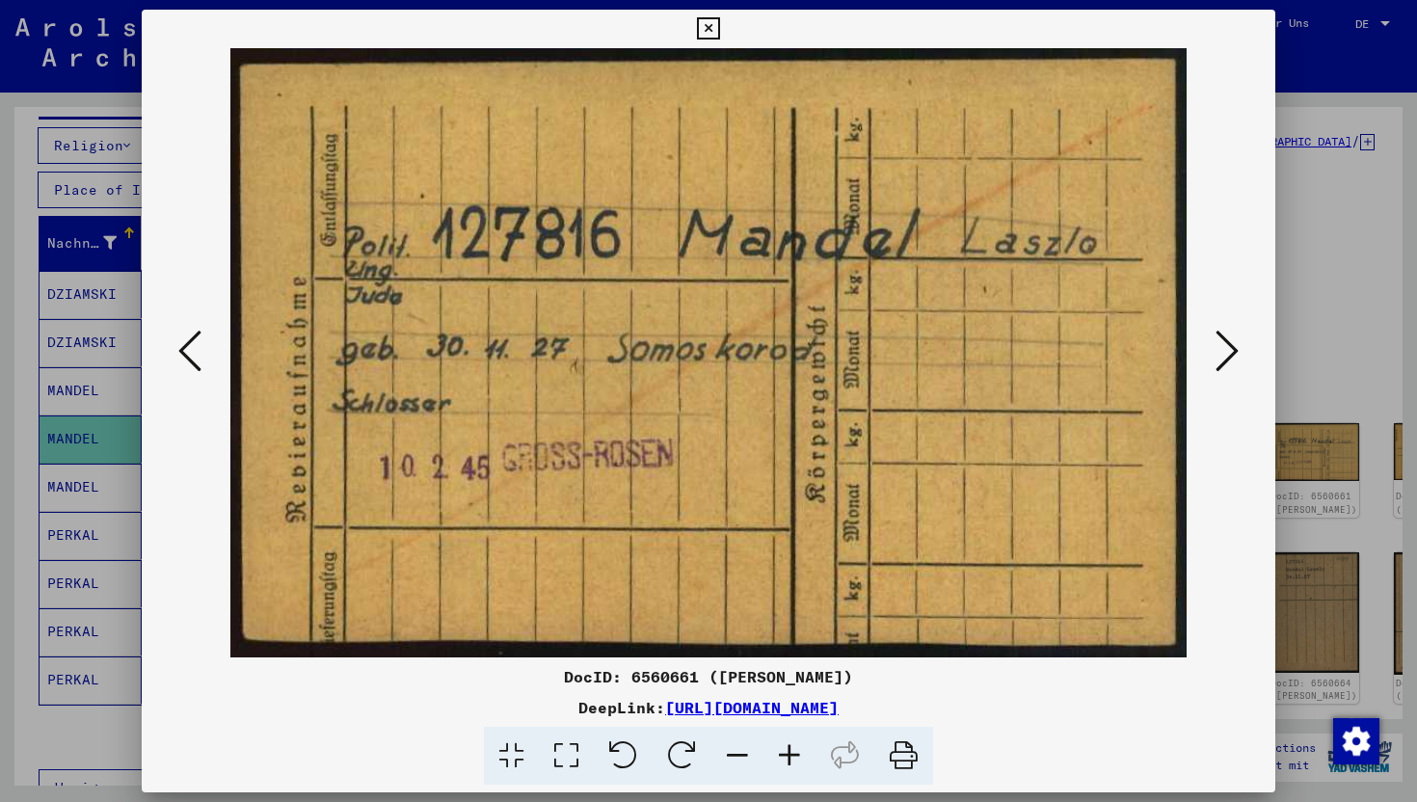
click at [1213, 333] on button at bounding box center [1227, 352] width 35 height 55
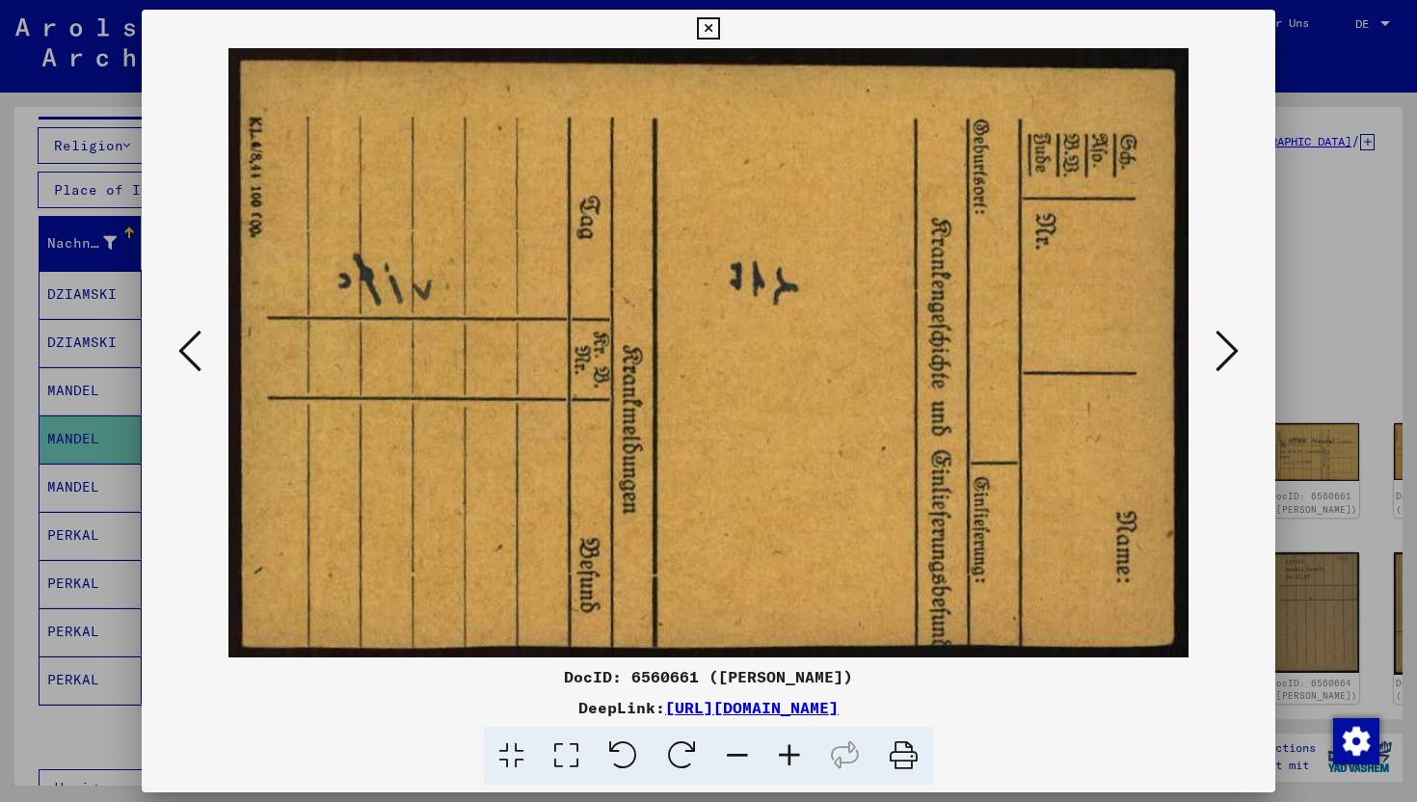
click at [1213, 333] on button at bounding box center [1227, 352] width 35 height 55
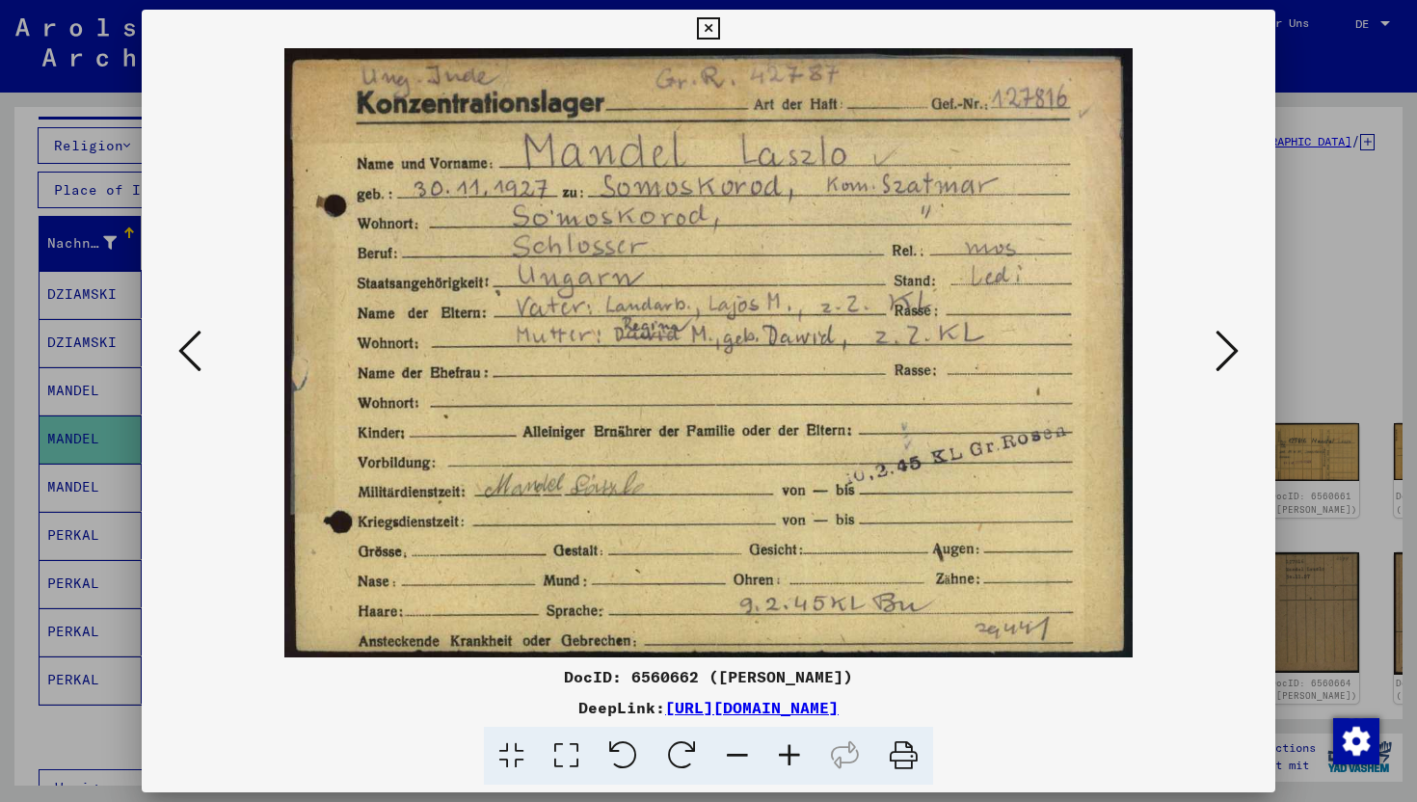
click at [1218, 355] on icon at bounding box center [1227, 351] width 23 height 46
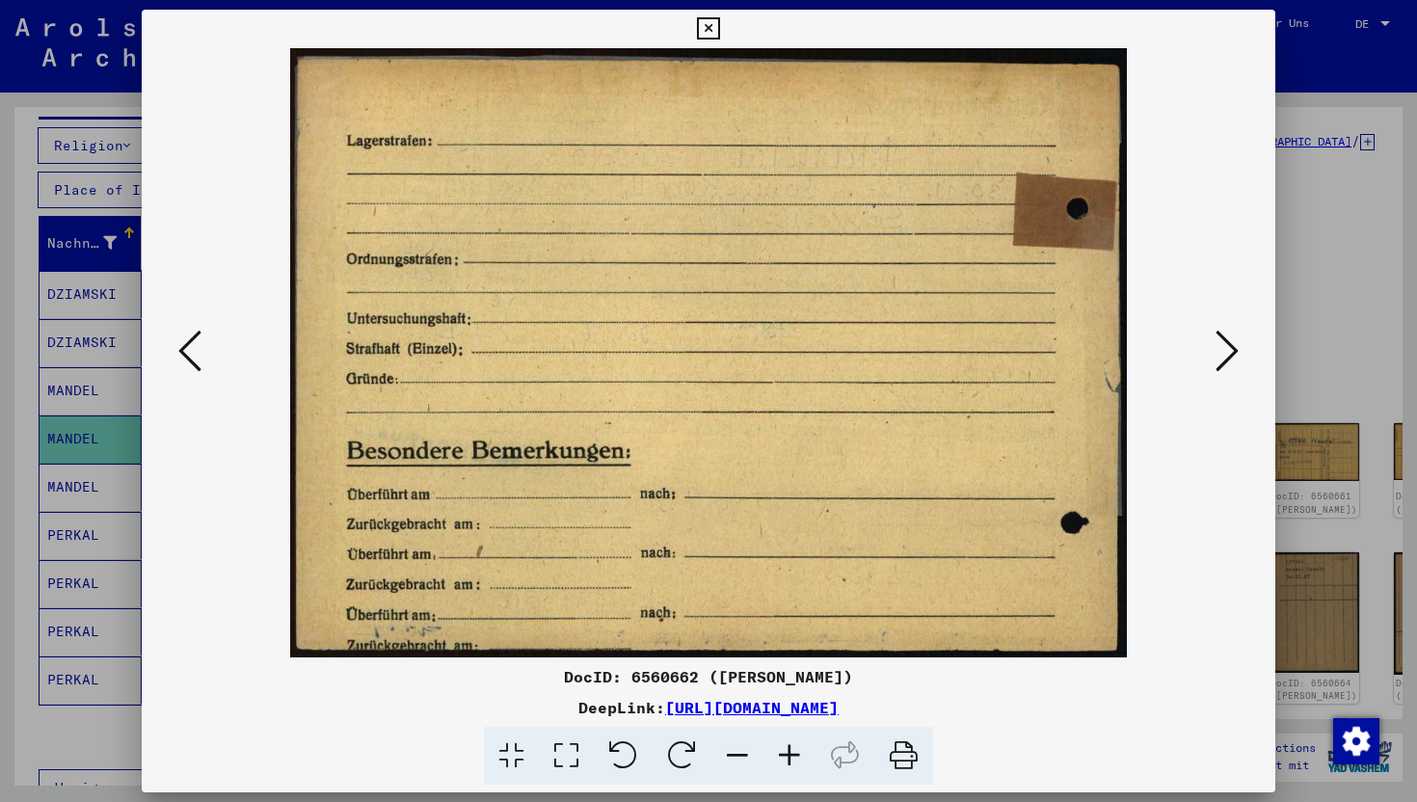
click at [1215, 350] on button at bounding box center [1227, 352] width 35 height 55
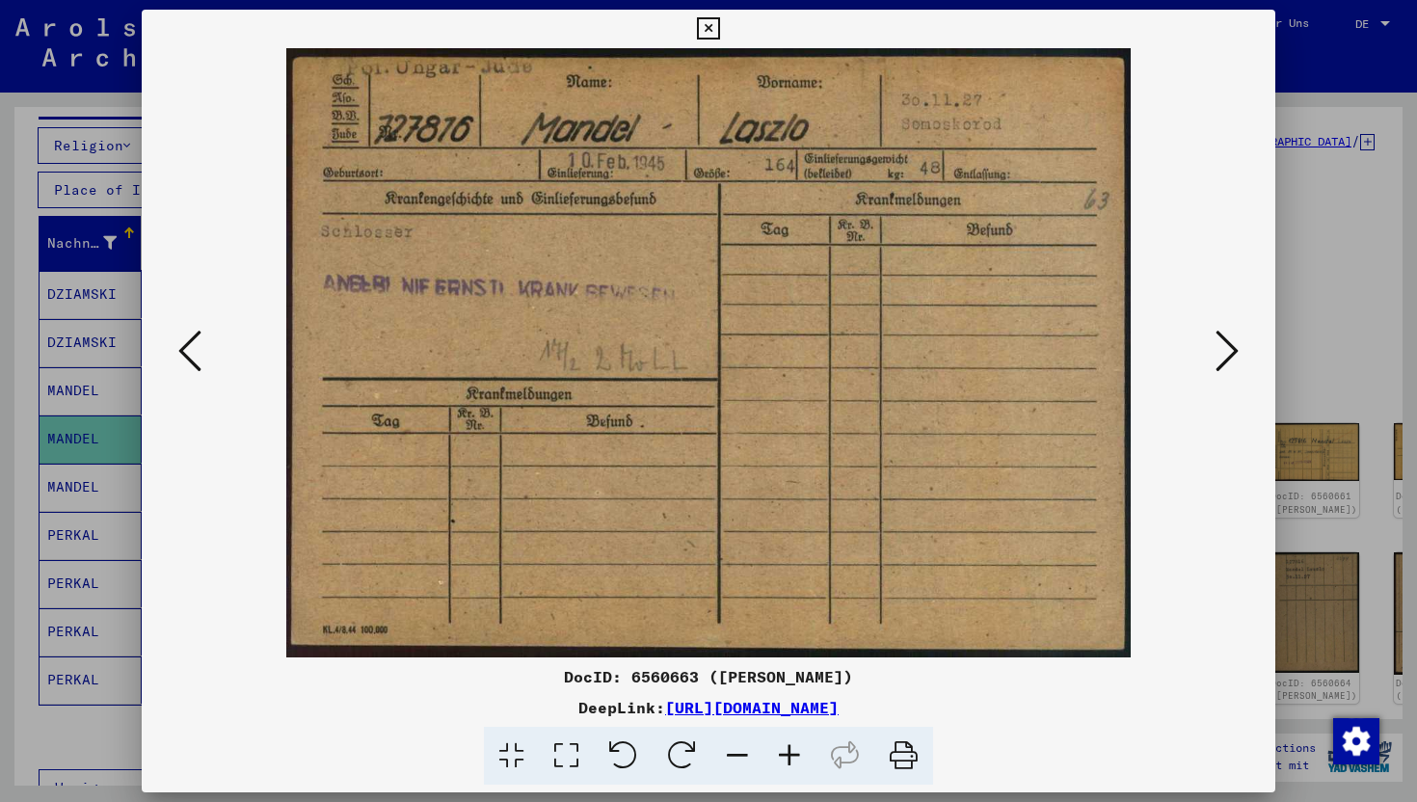
click at [1218, 352] on icon at bounding box center [1227, 351] width 23 height 46
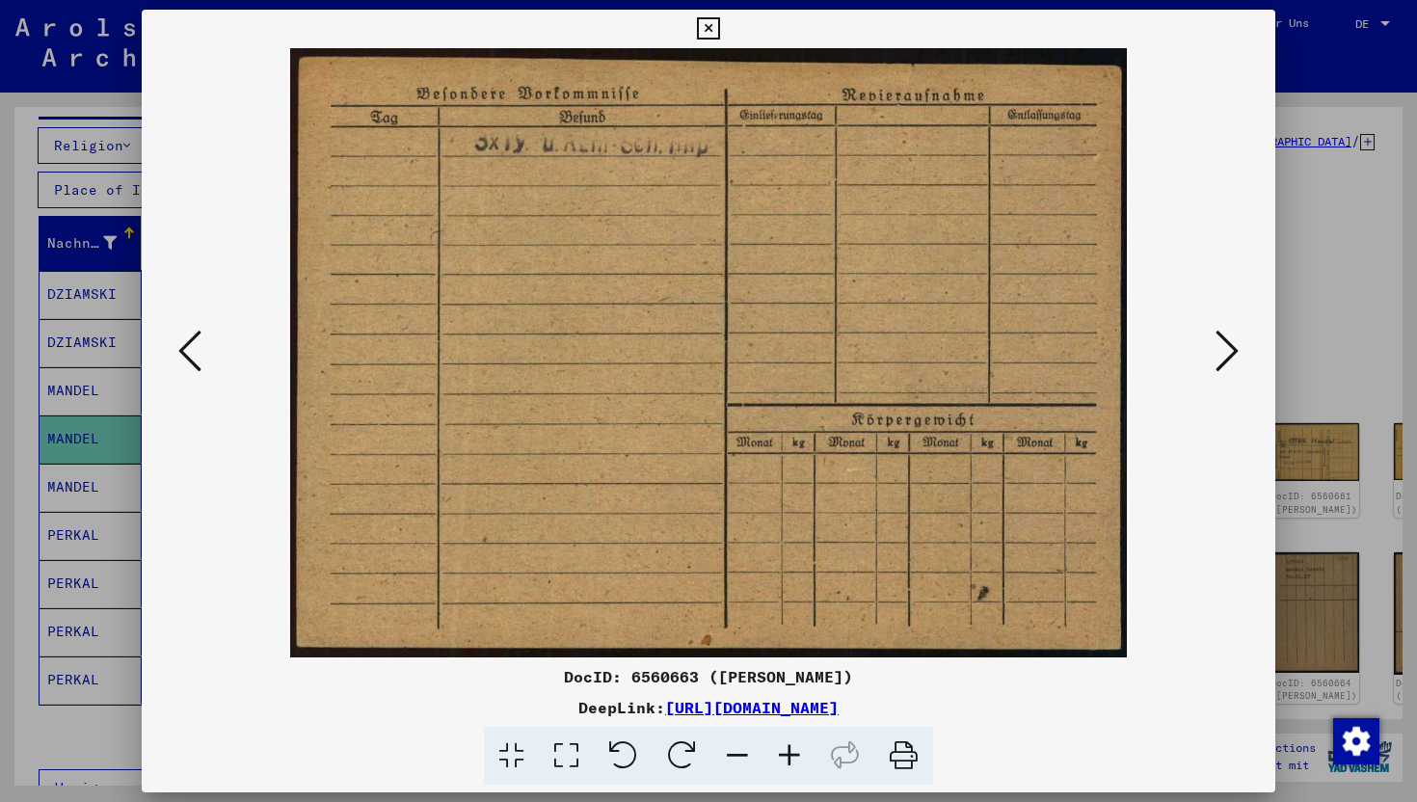
click at [1218, 352] on icon at bounding box center [1227, 351] width 23 height 46
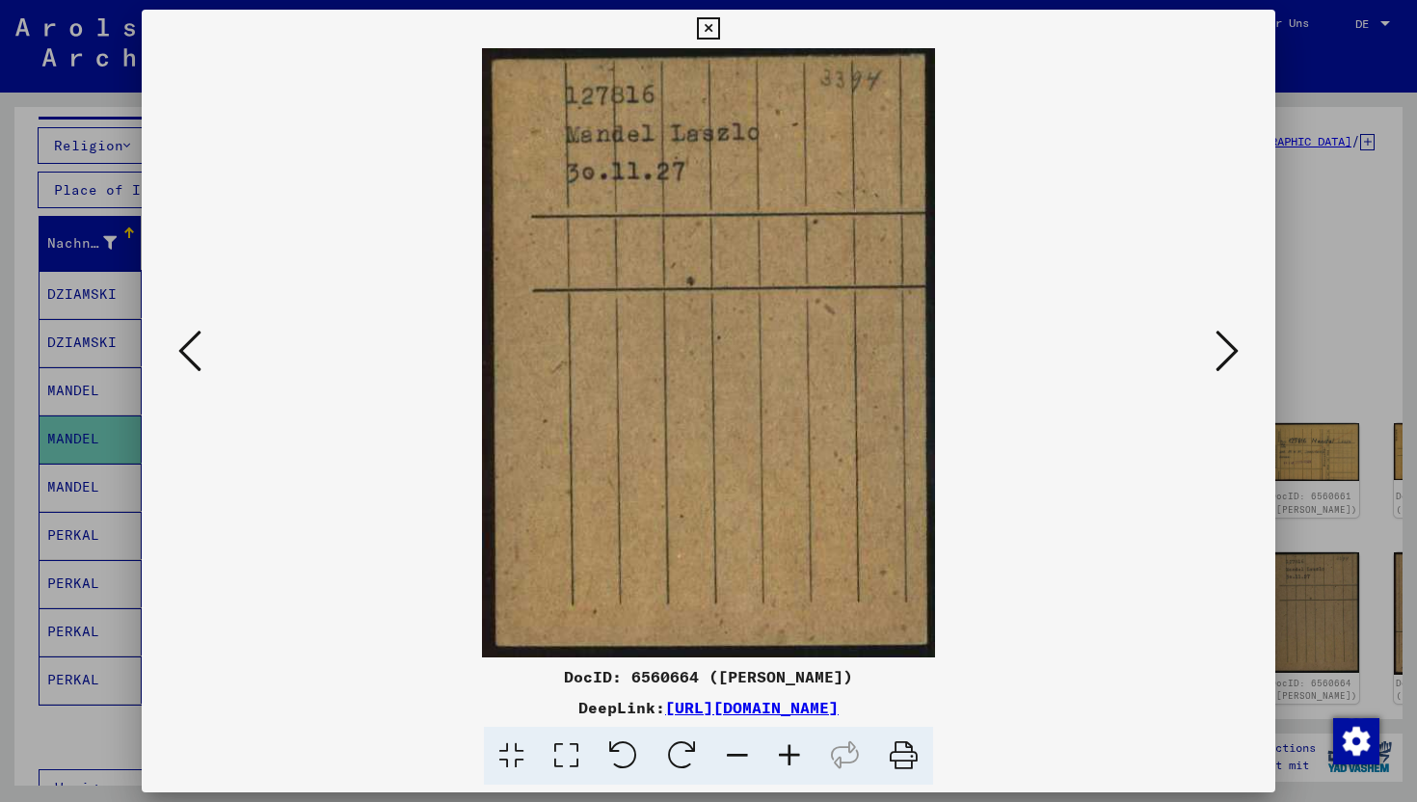
click at [1218, 352] on icon at bounding box center [1227, 351] width 23 height 46
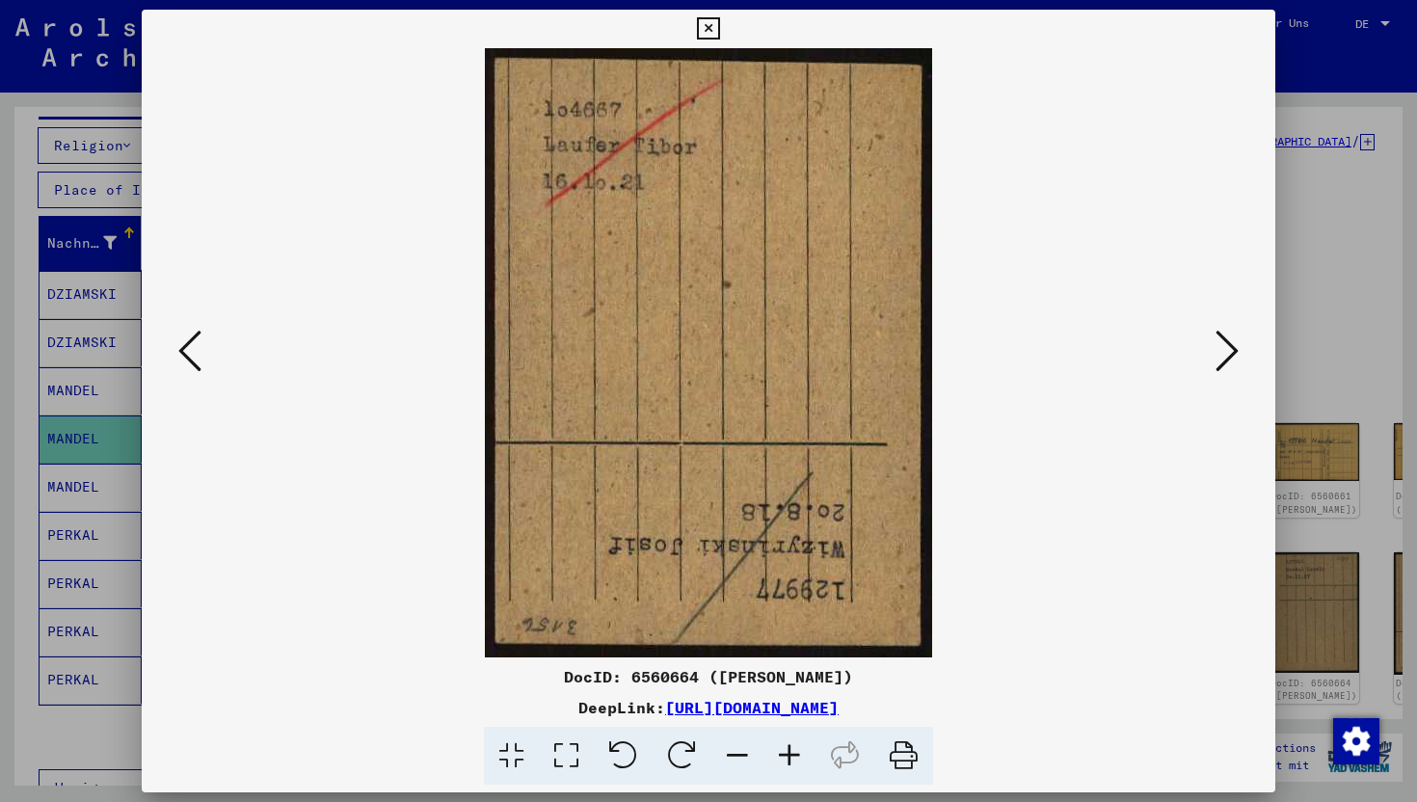
click at [1218, 352] on icon at bounding box center [1227, 351] width 23 height 46
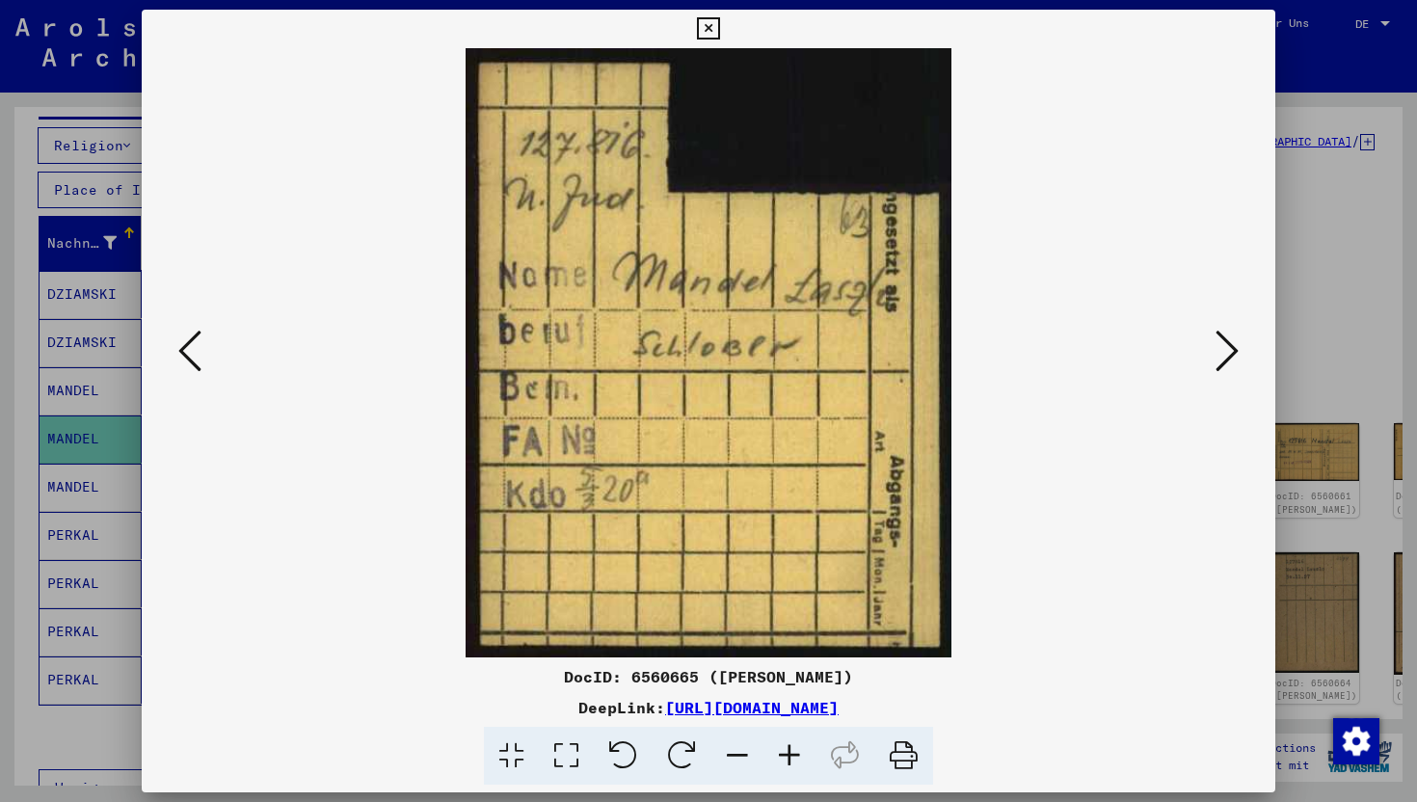
click at [1217, 317] on div at bounding box center [709, 352] width 1134 height 609
click at [1217, 359] on icon at bounding box center [1227, 351] width 23 height 46
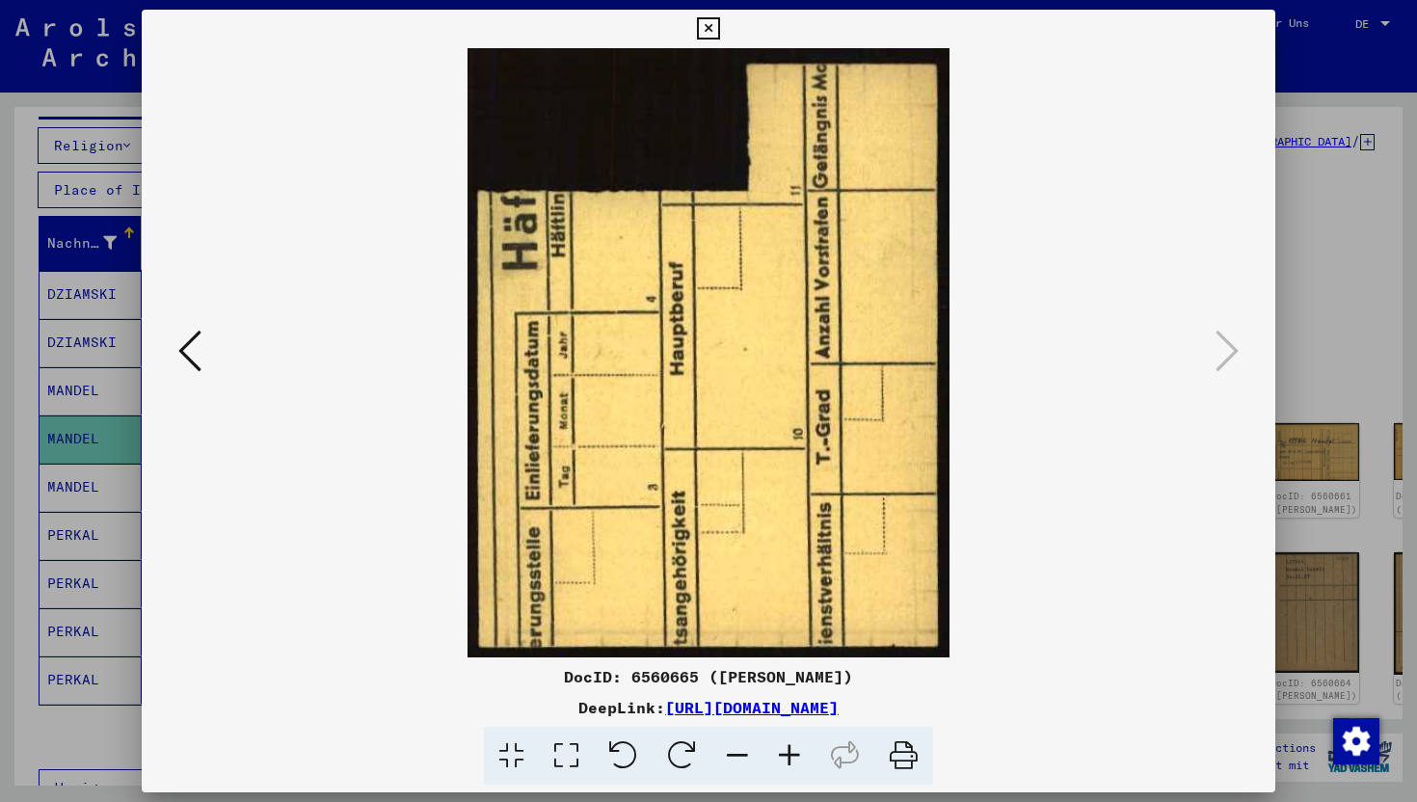
click at [1297, 220] on div at bounding box center [708, 401] width 1417 height 802
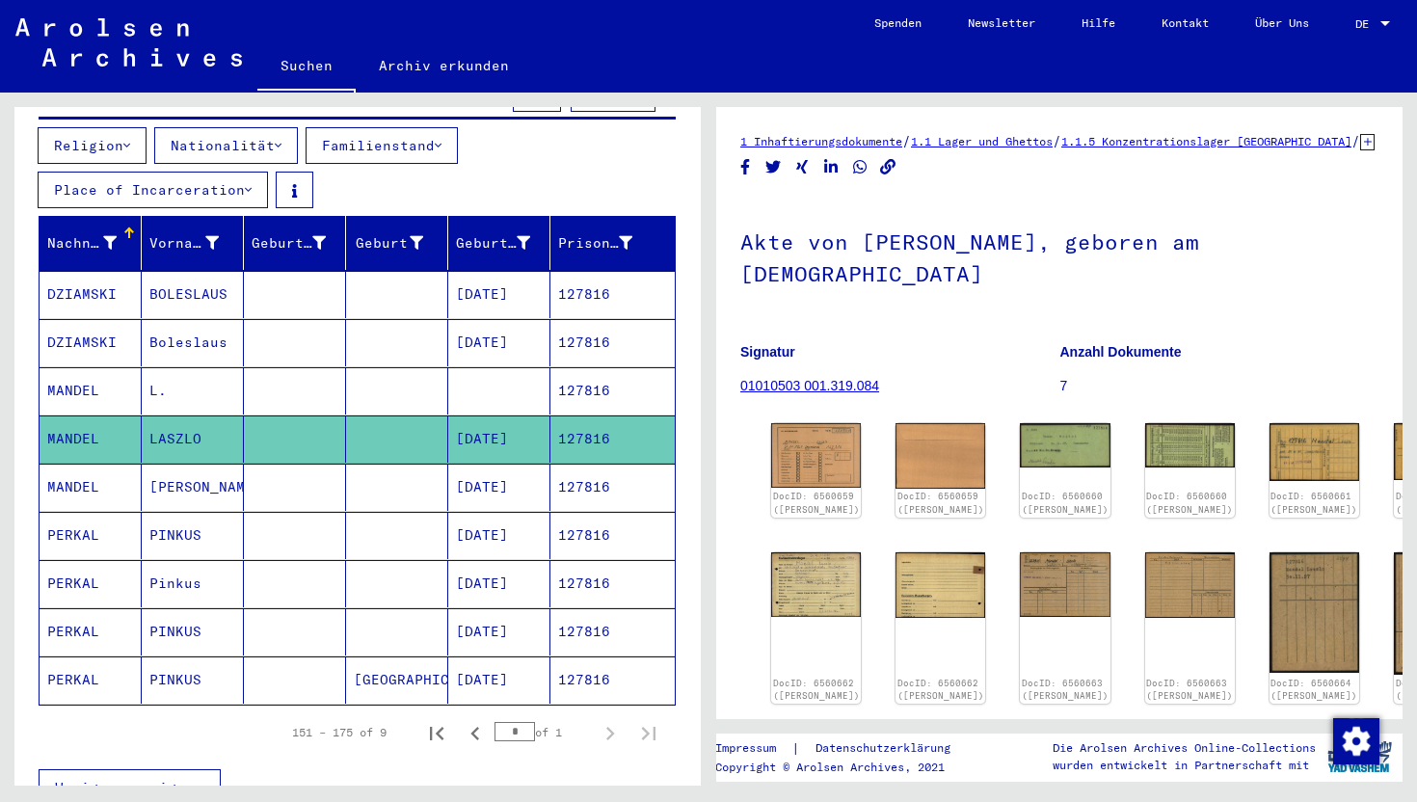
click at [644, 464] on mat-cell "127816" at bounding box center [612, 487] width 124 height 47
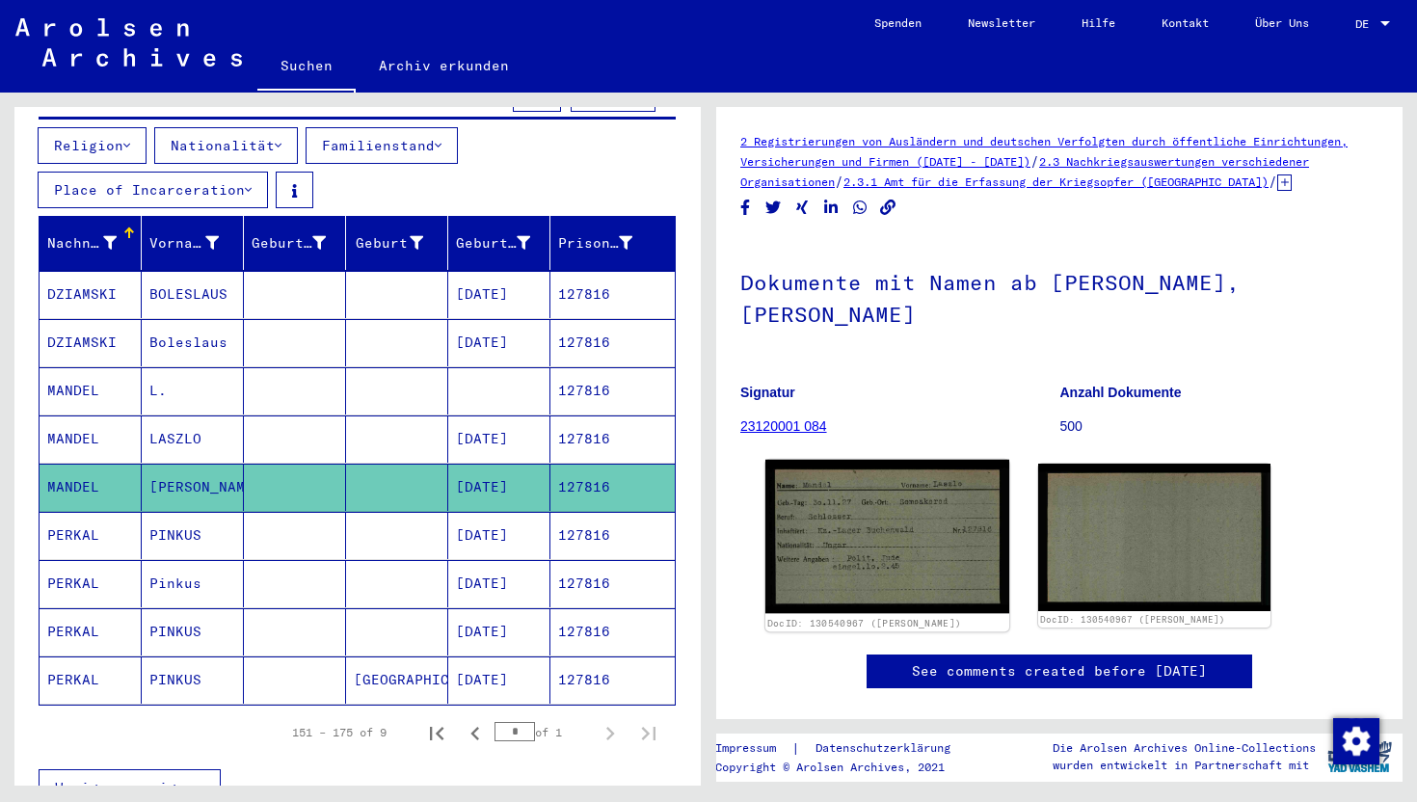
click at [894, 489] on img at bounding box center [887, 537] width 244 height 154
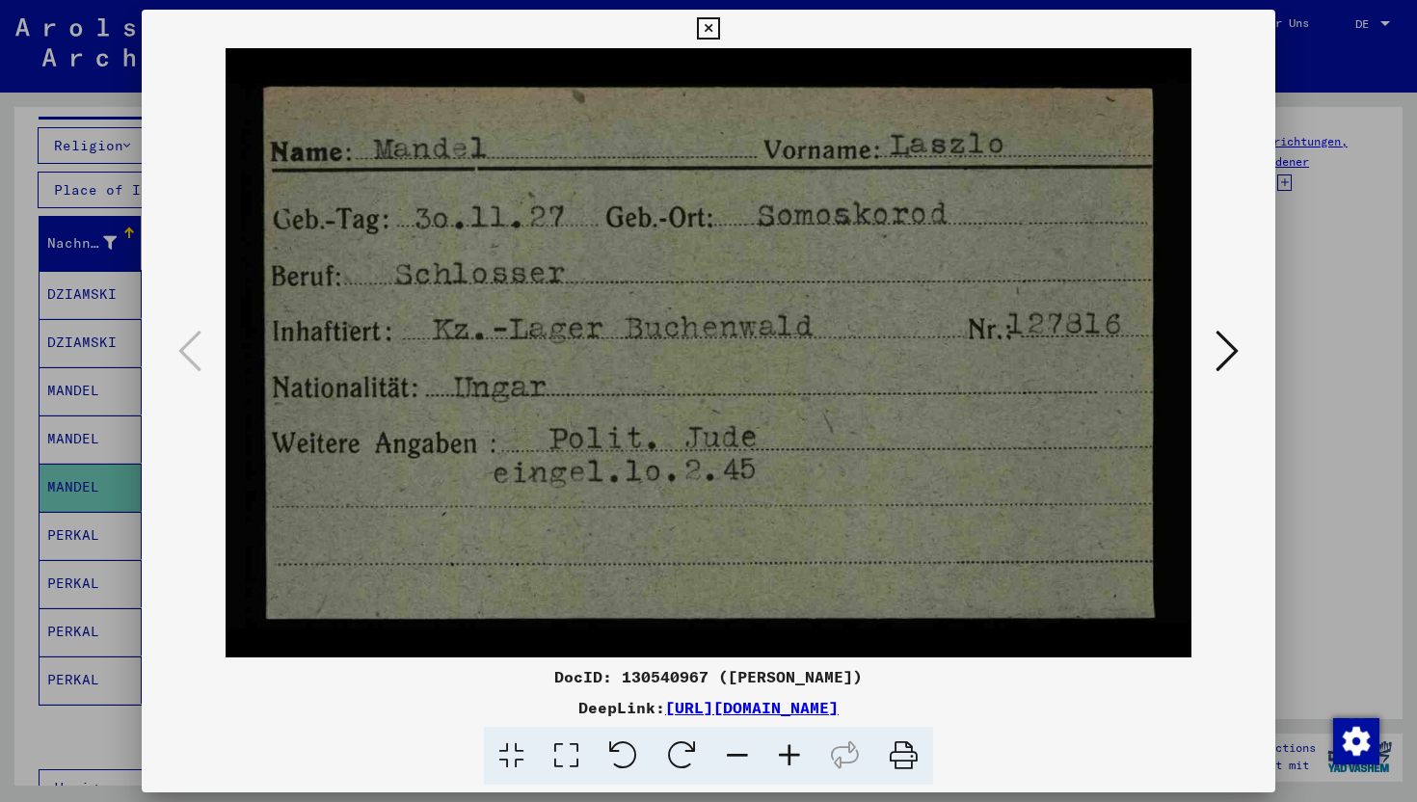
click at [1408, 451] on div at bounding box center [708, 401] width 1417 height 802
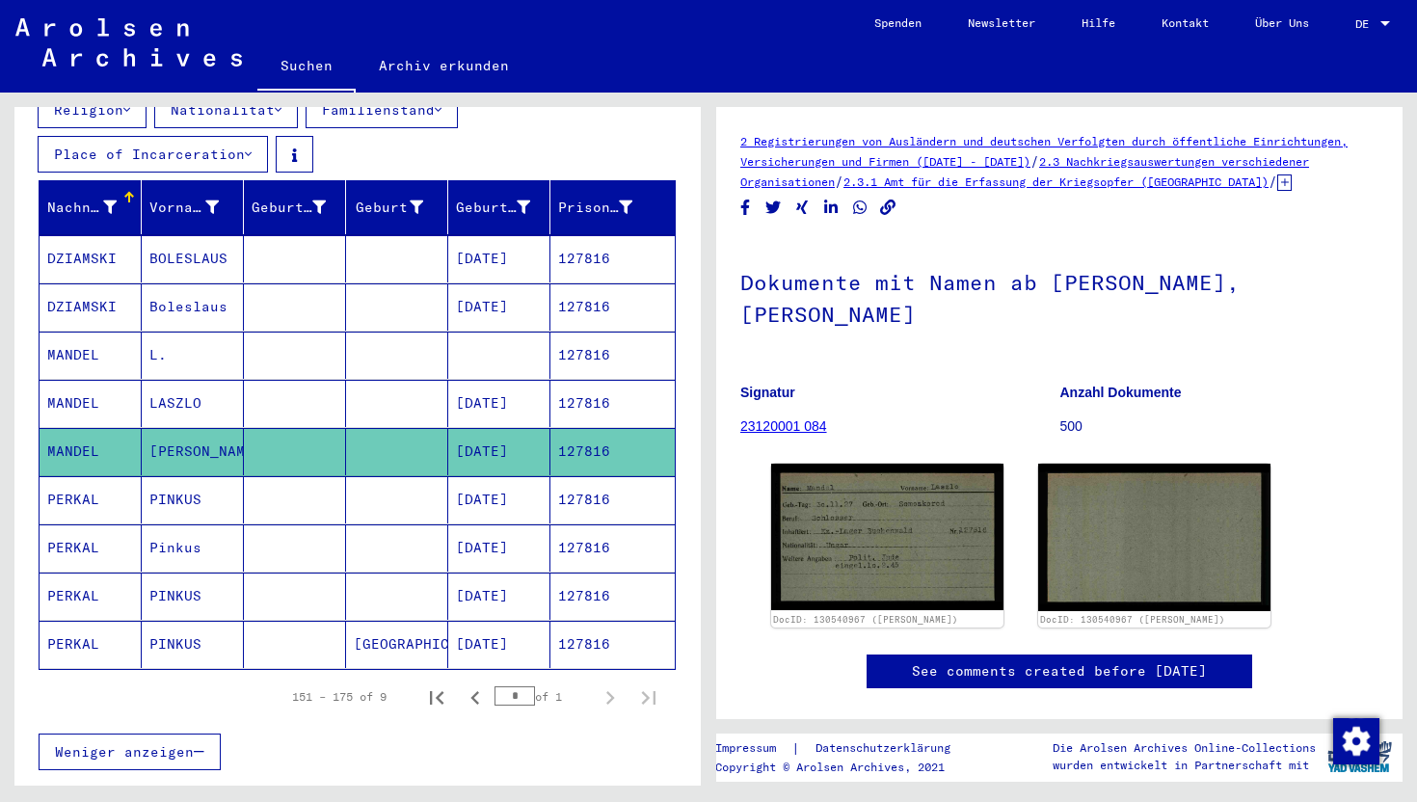
scroll to position [233, 0]
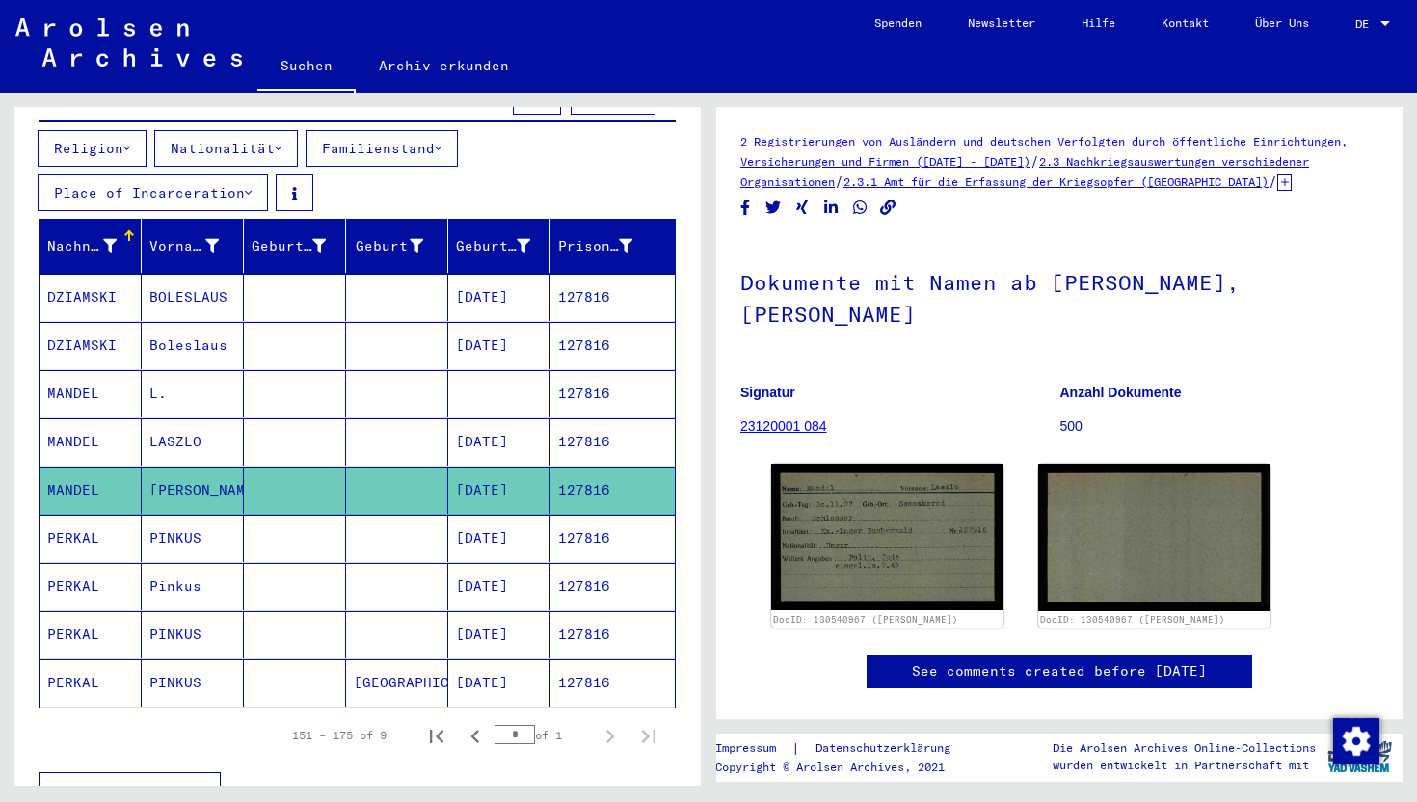
click at [487, 370] on mat-cell at bounding box center [499, 393] width 102 height 47
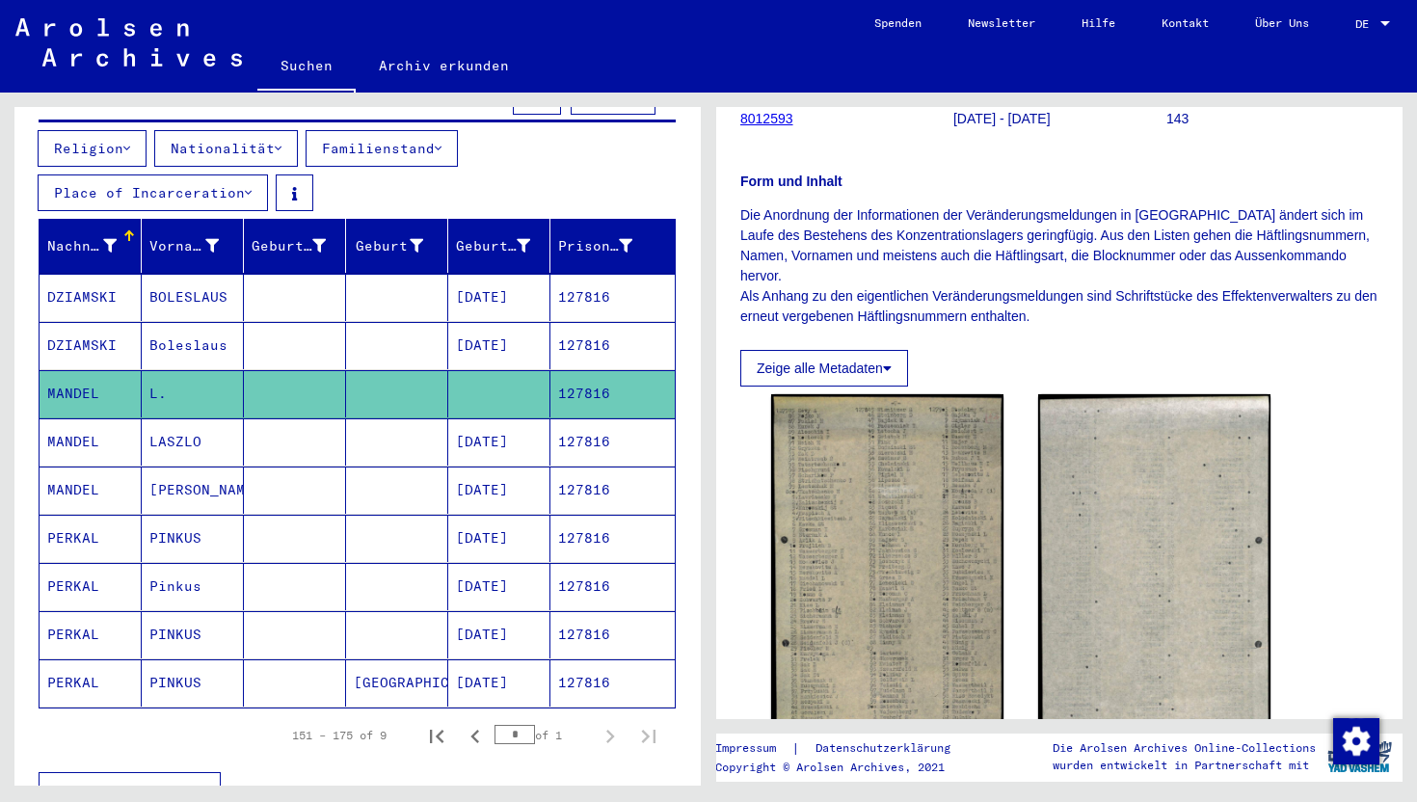
scroll to position [267, 0]
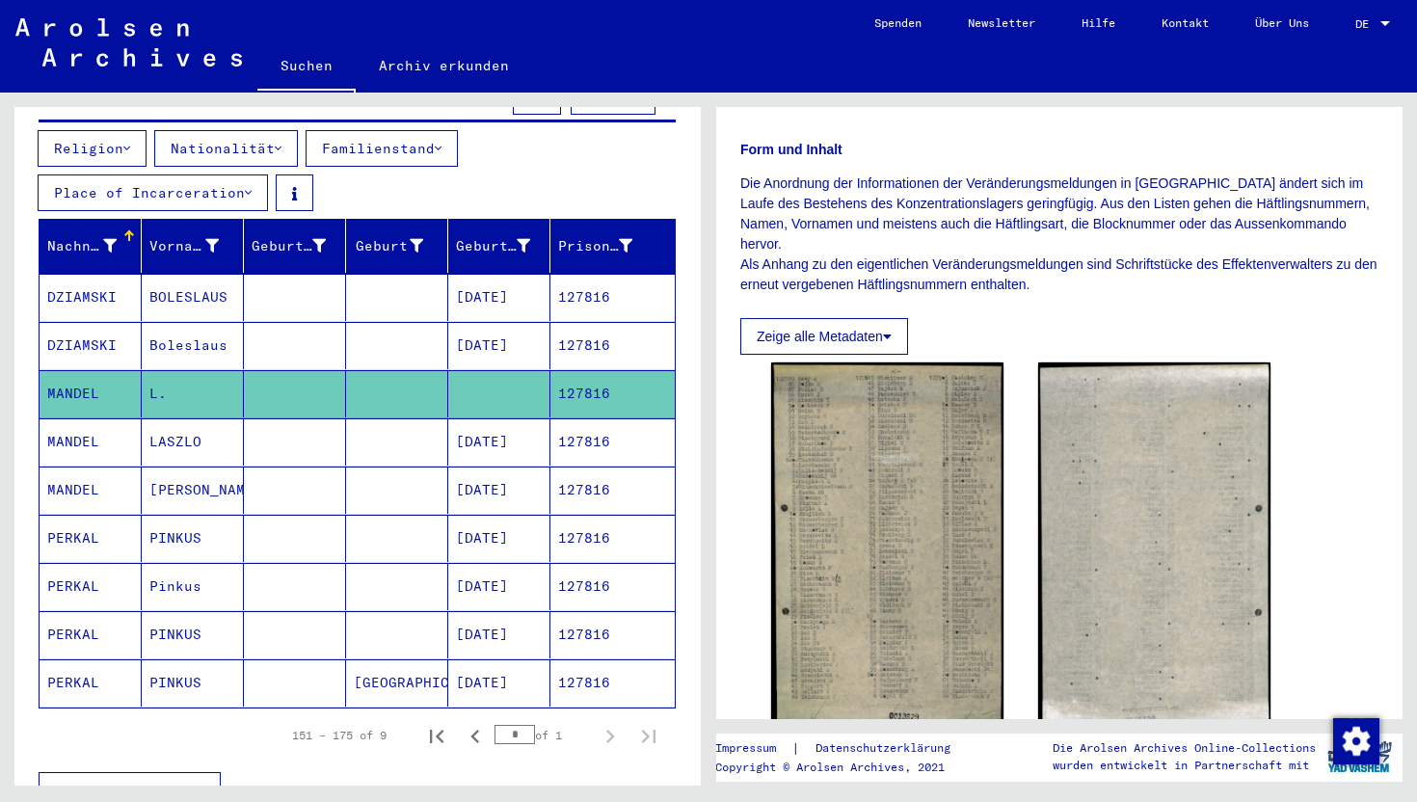
click at [499, 418] on mat-cell "[DATE]" at bounding box center [499, 441] width 102 height 47
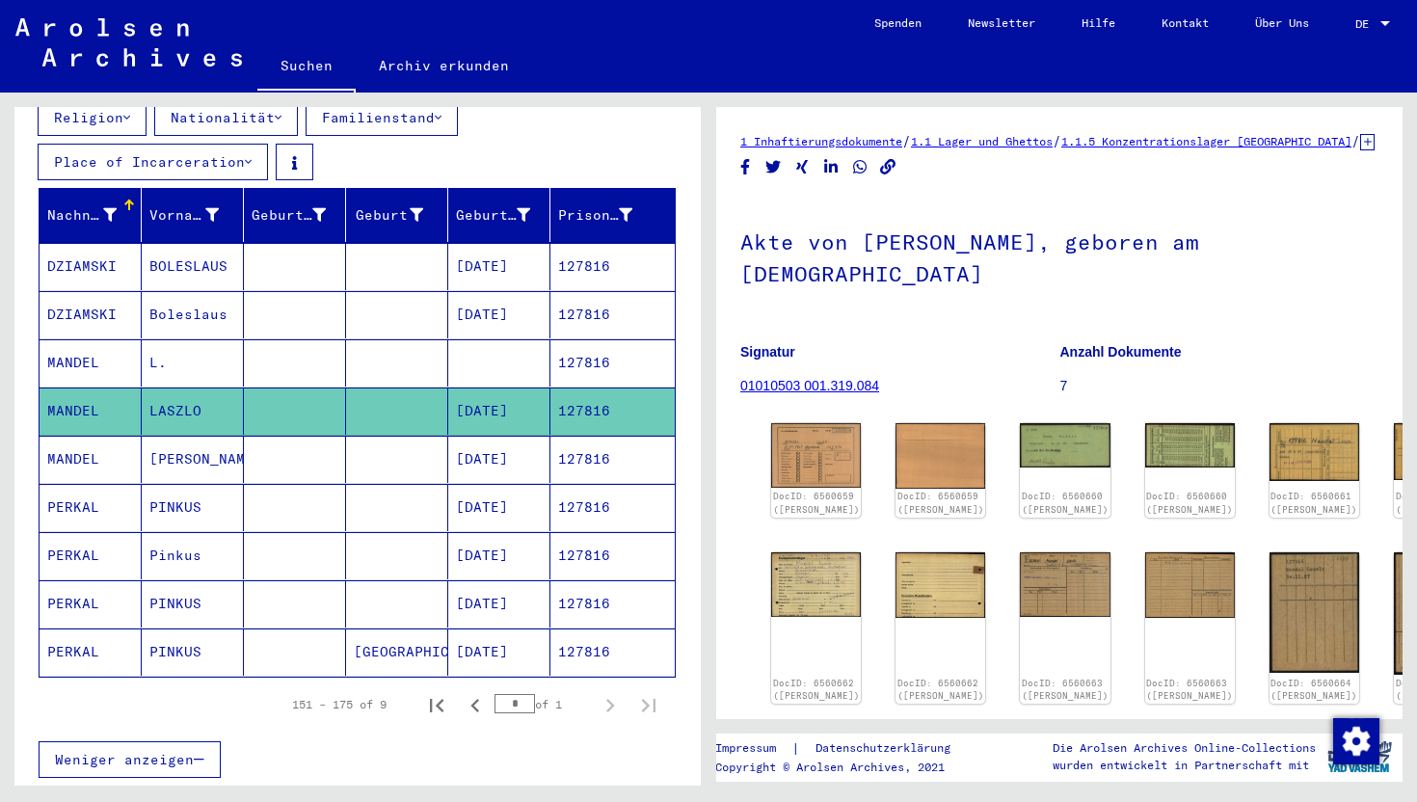
scroll to position [266, 0]
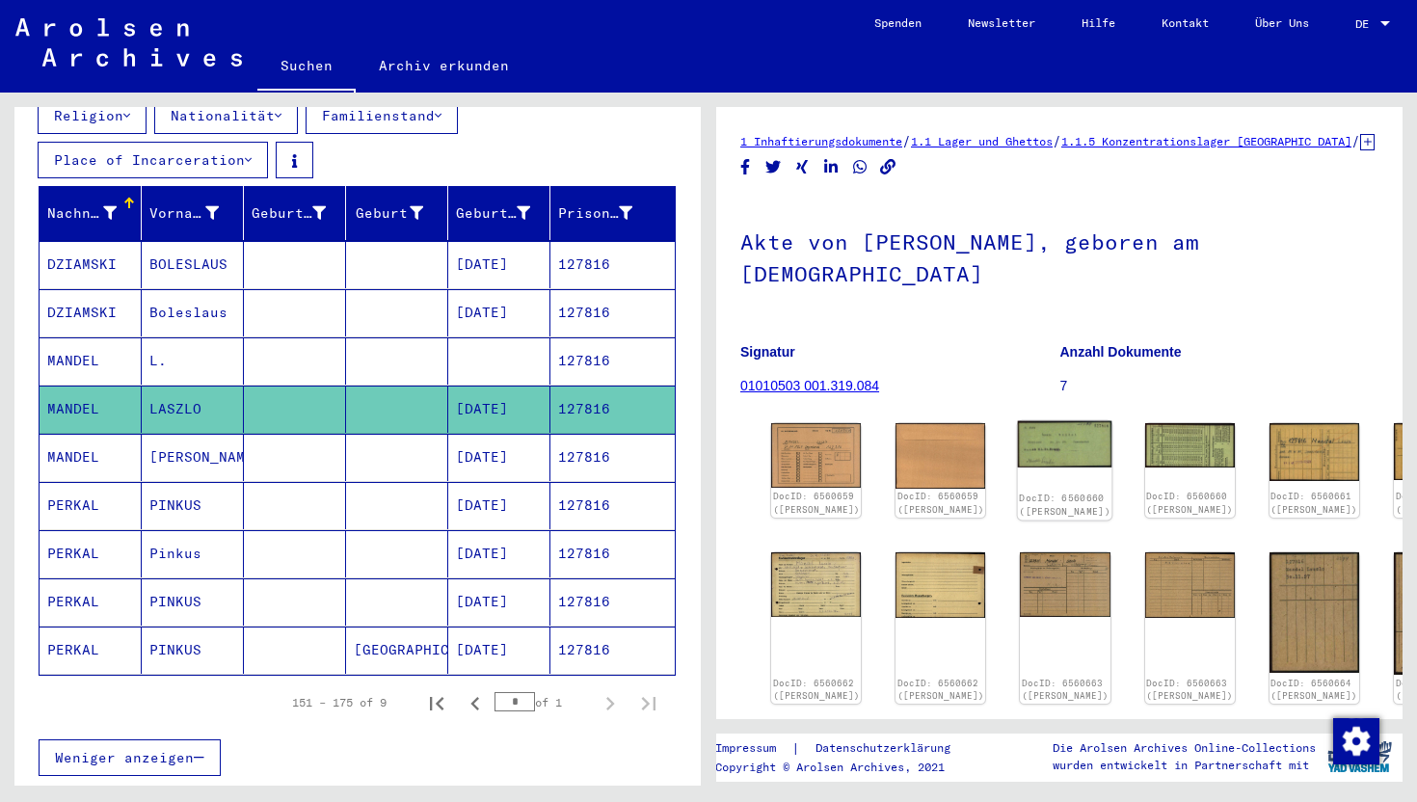
click at [1018, 427] on img at bounding box center [1065, 444] width 94 height 46
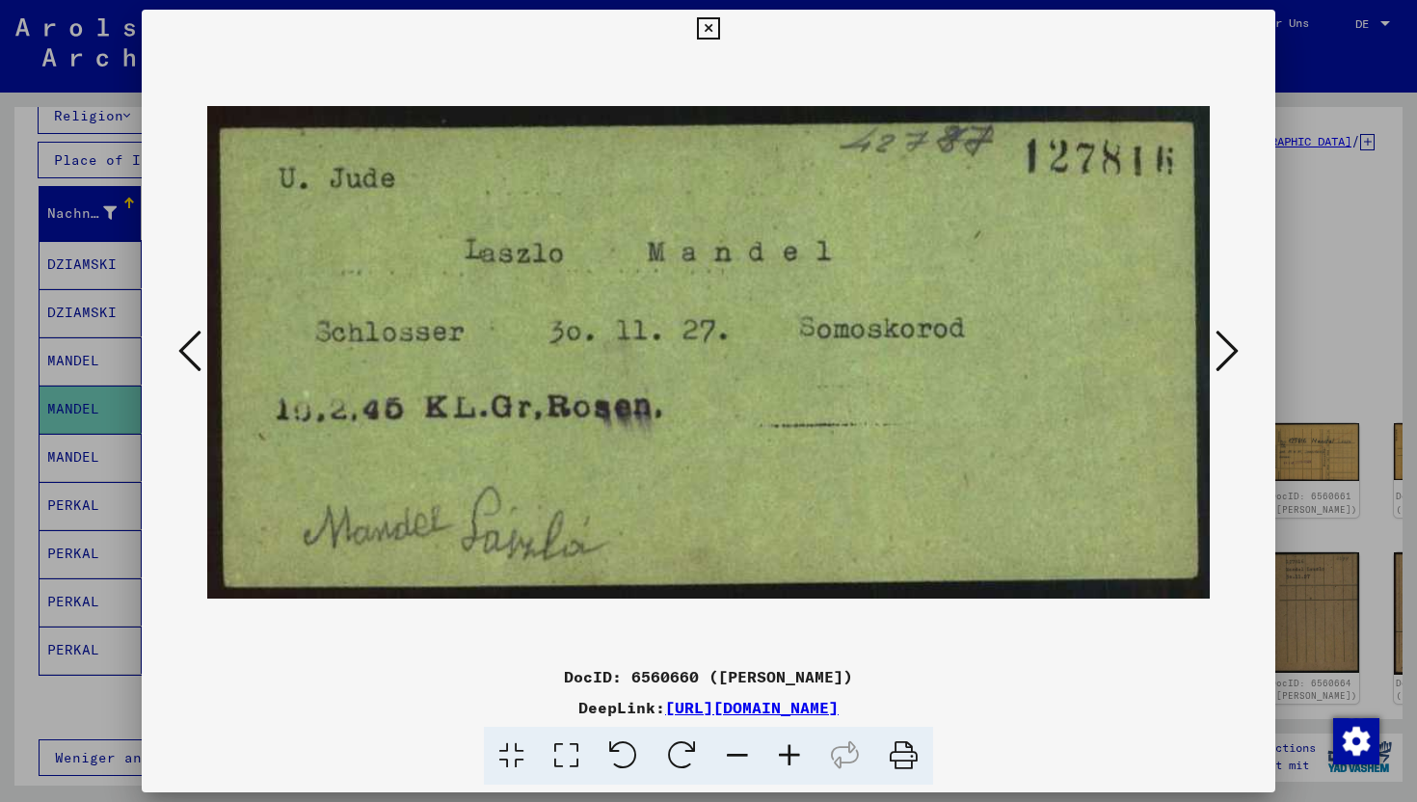
click at [1346, 221] on div at bounding box center [708, 401] width 1417 height 802
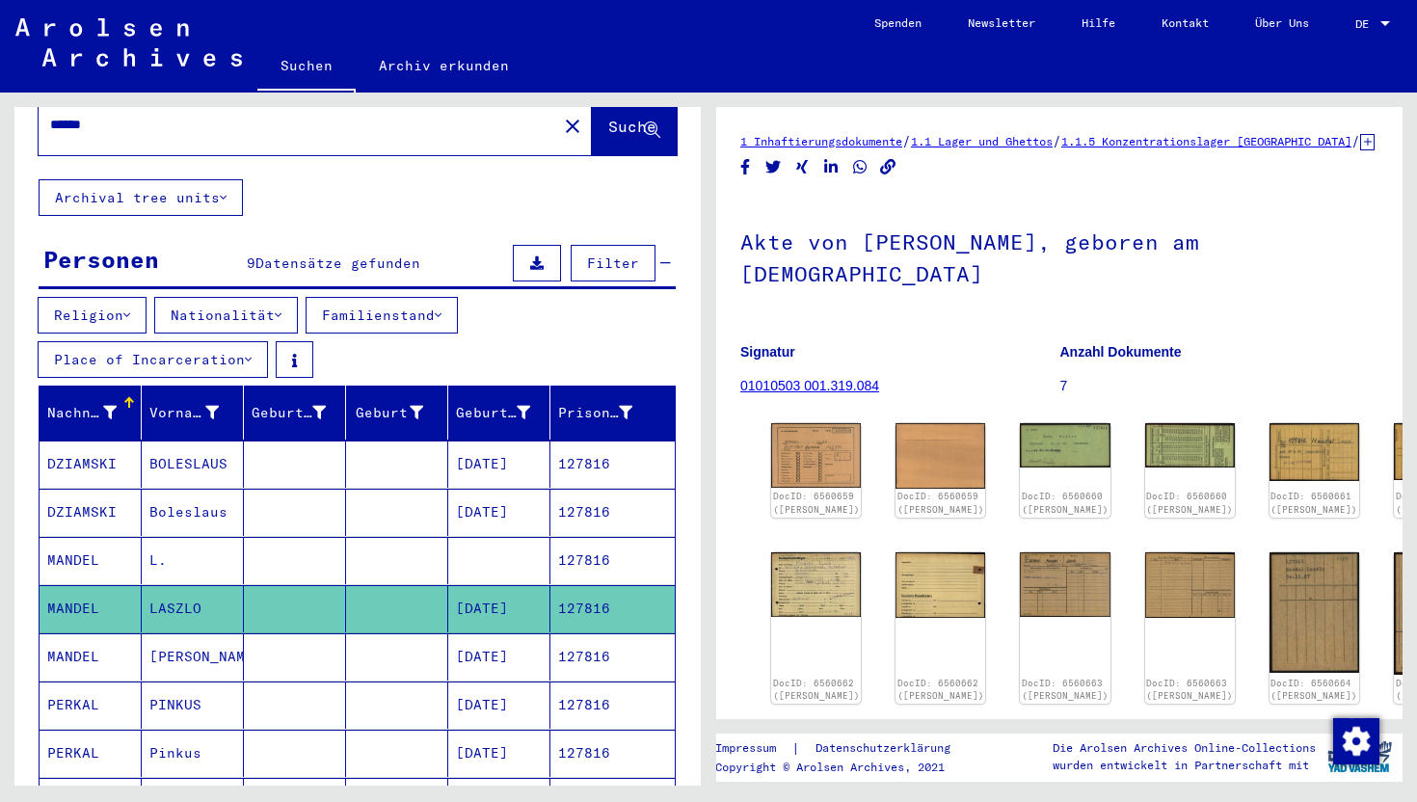
scroll to position [0, 0]
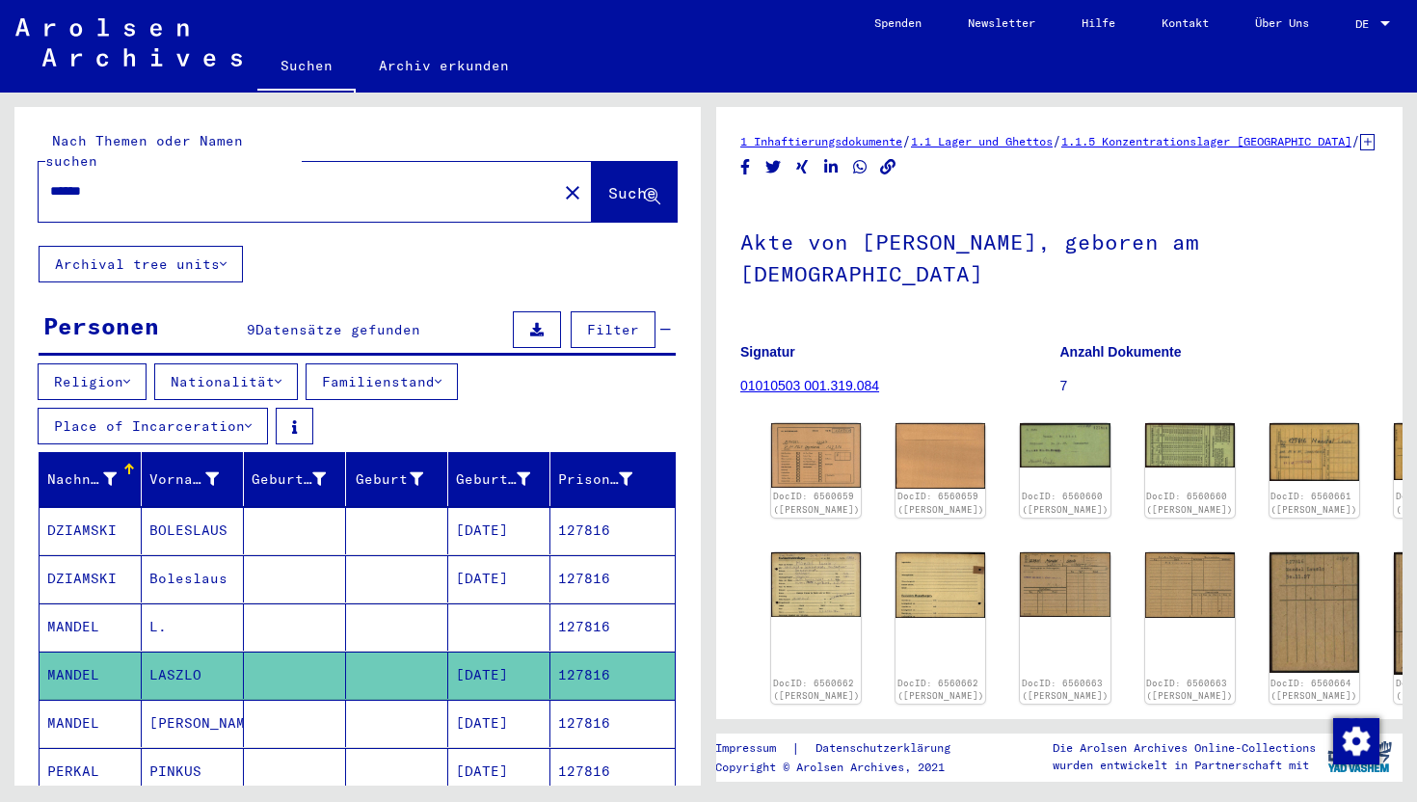
click at [349, 170] on div "******" at bounding box center [292, 191] width 507 height 43
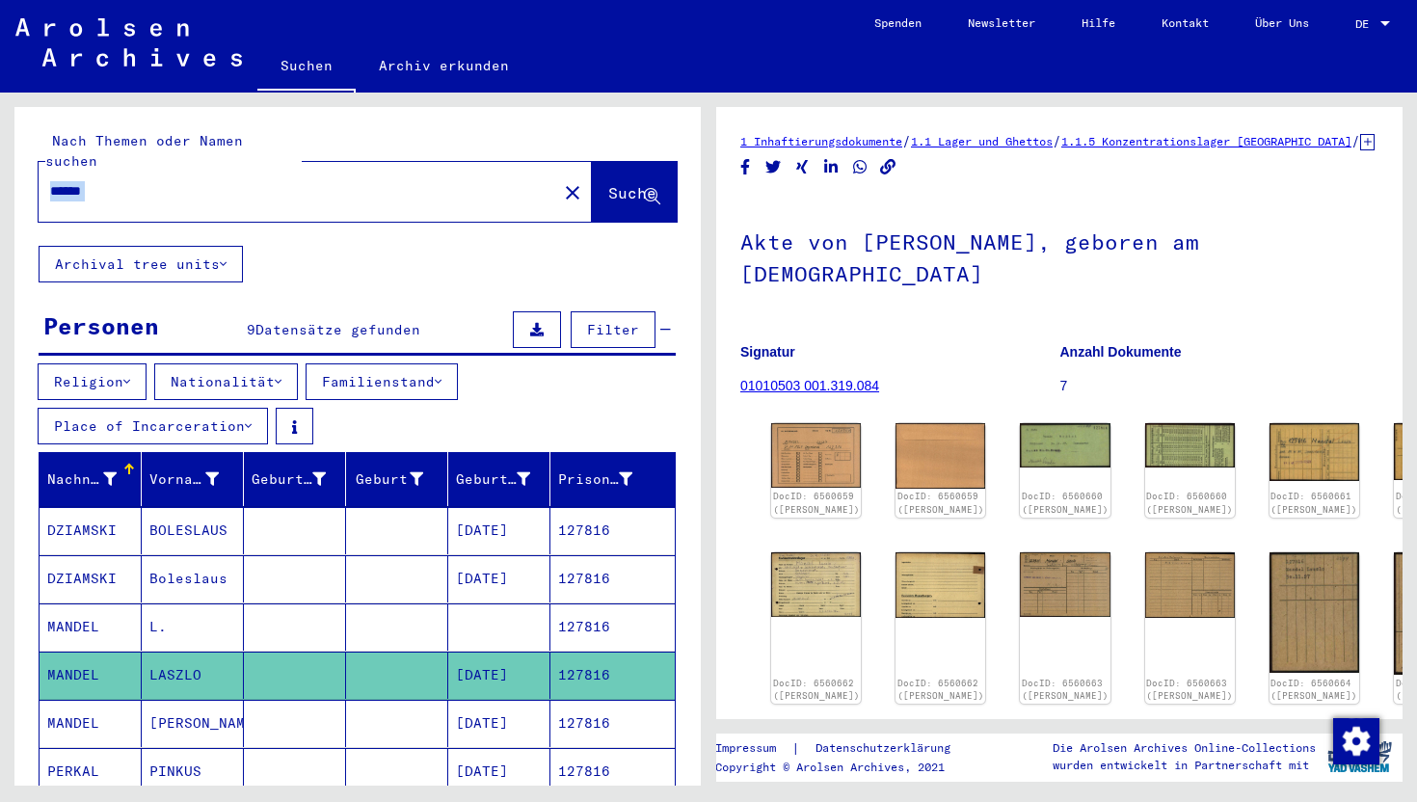
click at [349, 170] on div "******" at bounding box center [292, 191] width 507 height 43
click at [522, 165] on div "****** close" at bounding box center [315, 192] width 553 height 60
click at [561, 181] on mat-icon "close" at bounding box center [572, 192] width 23 height 23
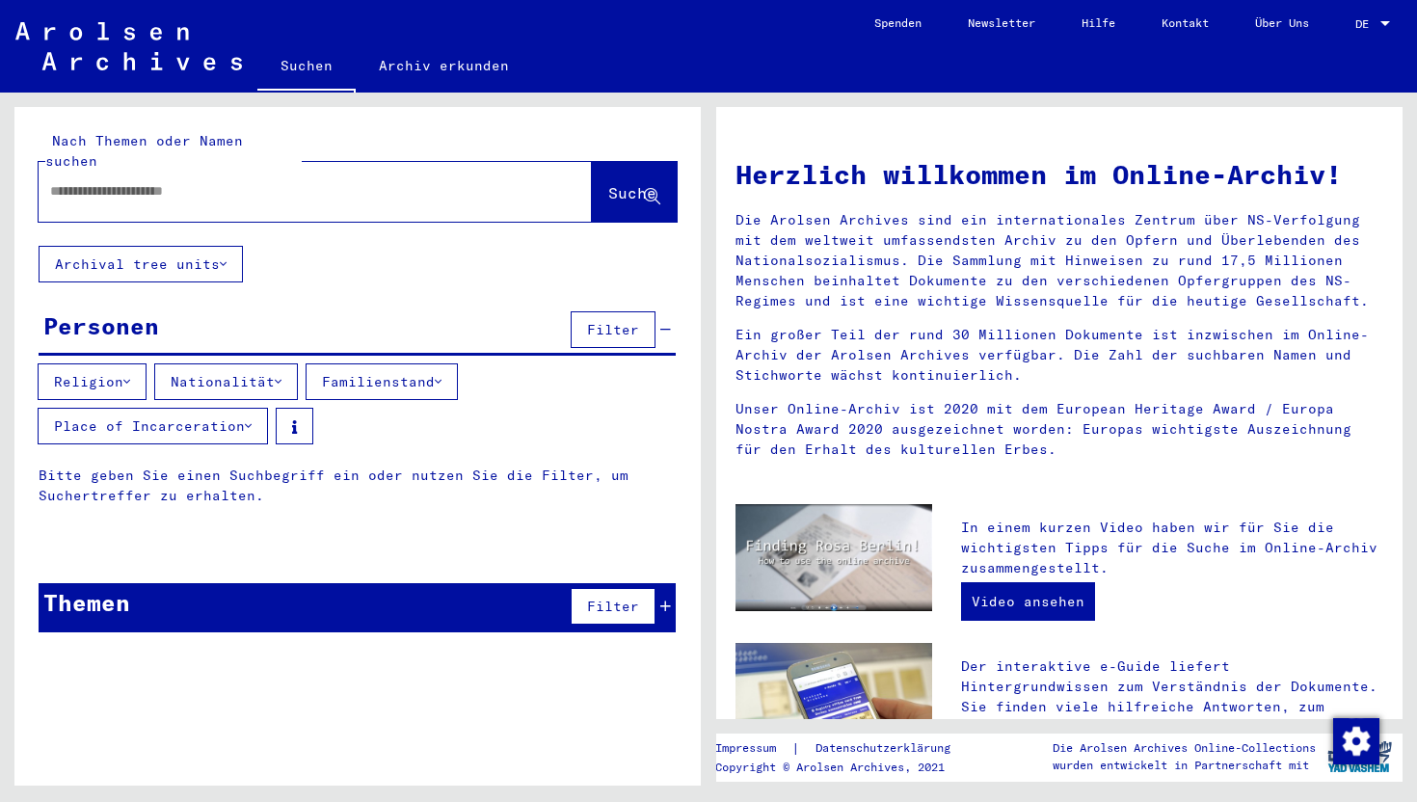
click at [182, 181] on input "text" at bounding box center [292, 191] width 484 height 20
type input "*****"
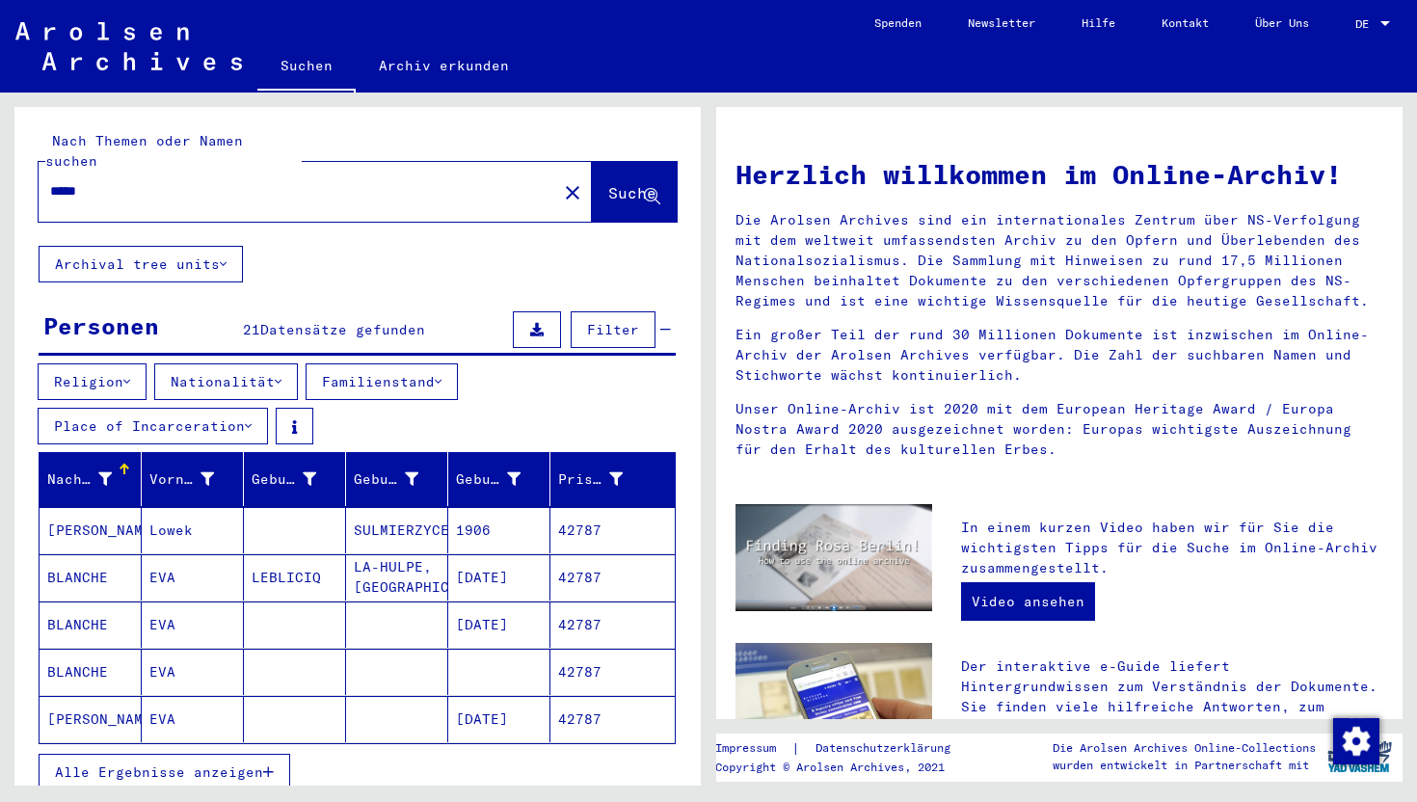
click at [135, 763] on span "Alle Ergebnisse anzeigen" at bounding box center [159, 771] width 208 height 17
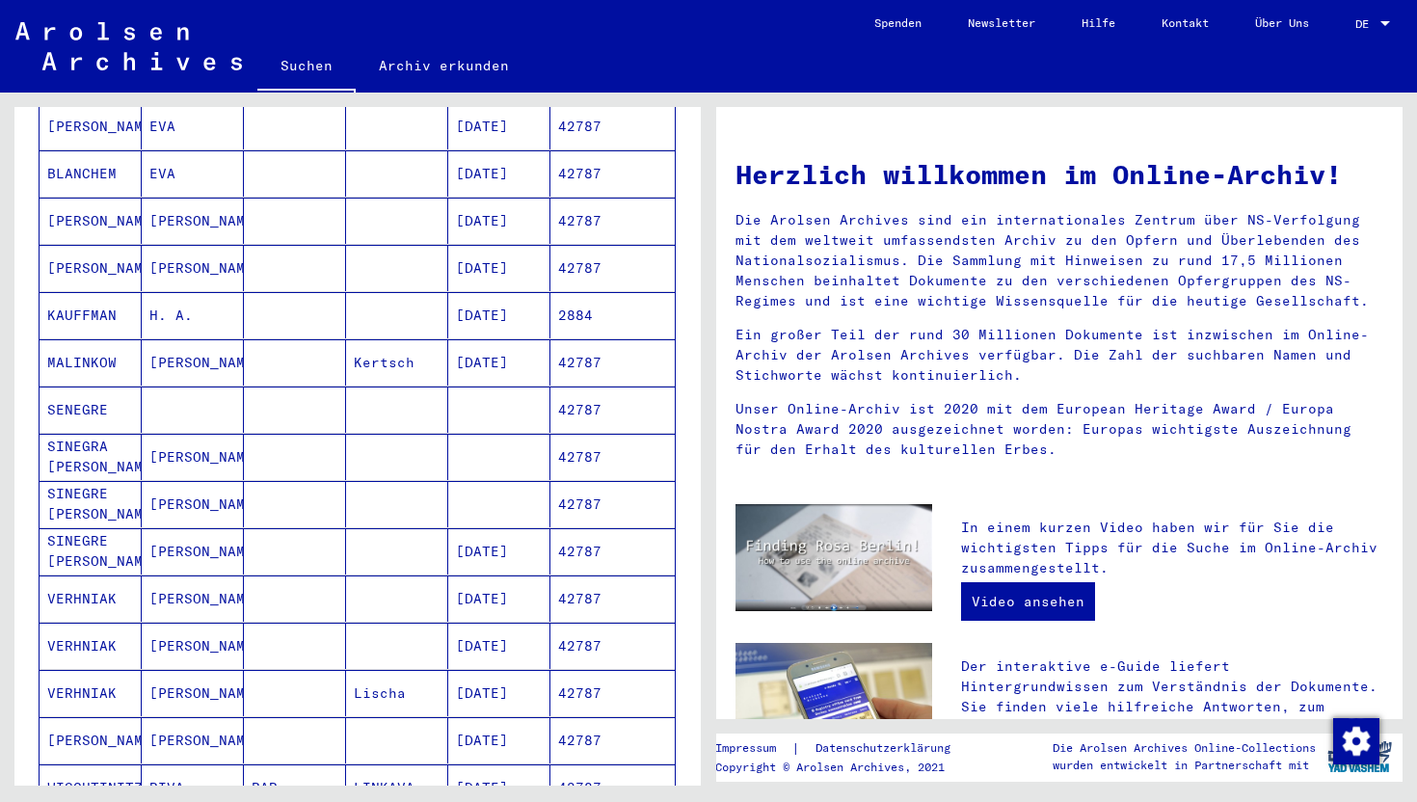
scroll to position [976, 0]
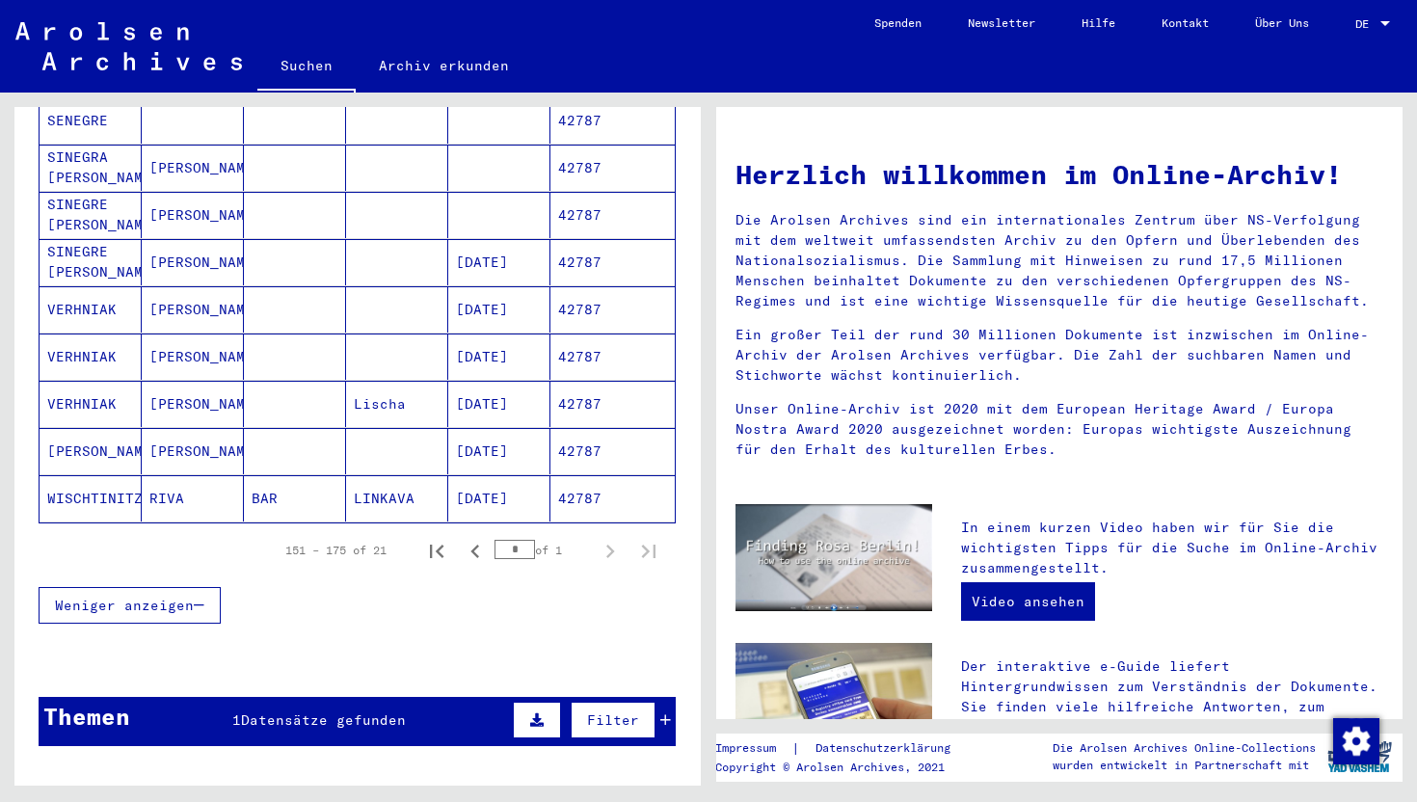
click at [382, 711] on span "Datensätze gefunden" at bounding box center [323, 719] width 165 height 17
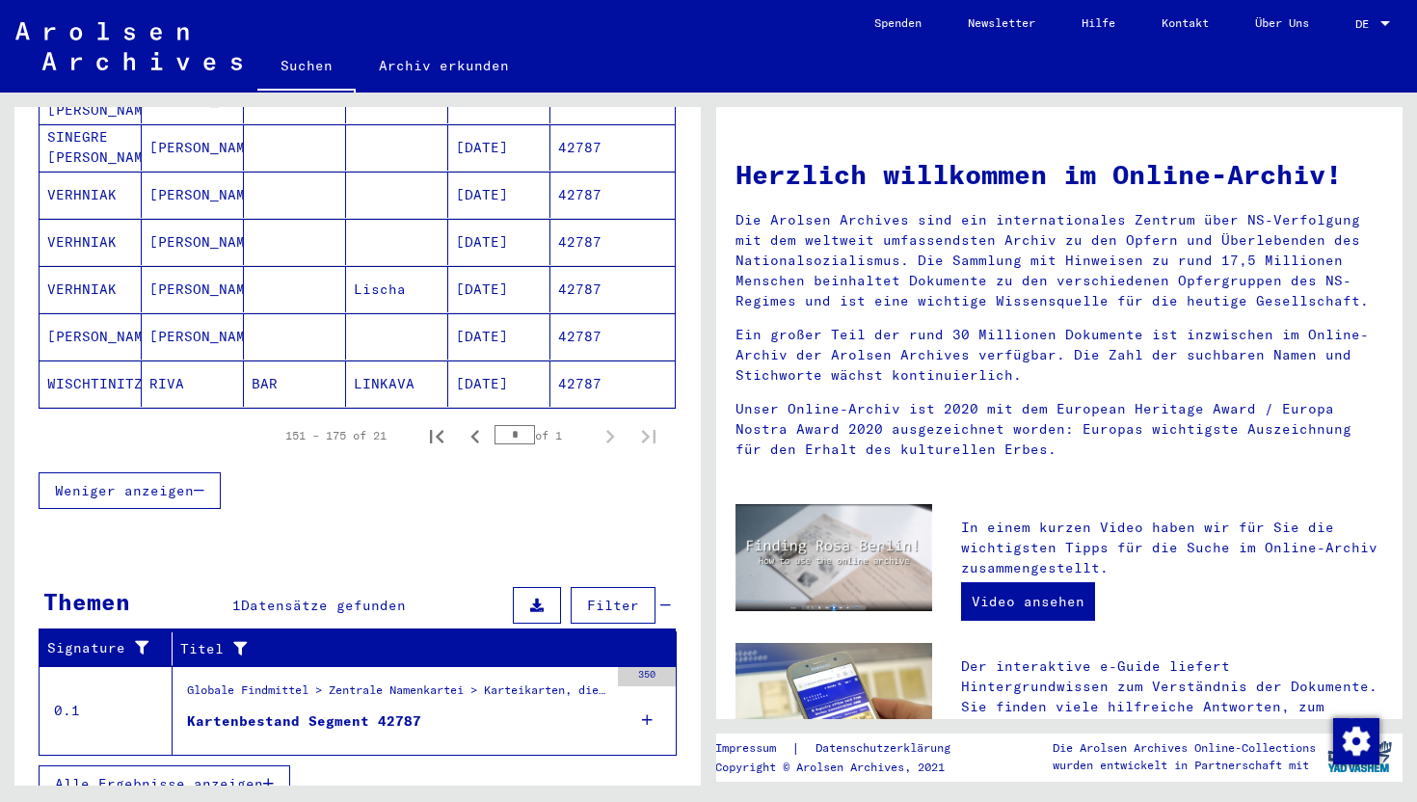
scroll to position [1086, 0]
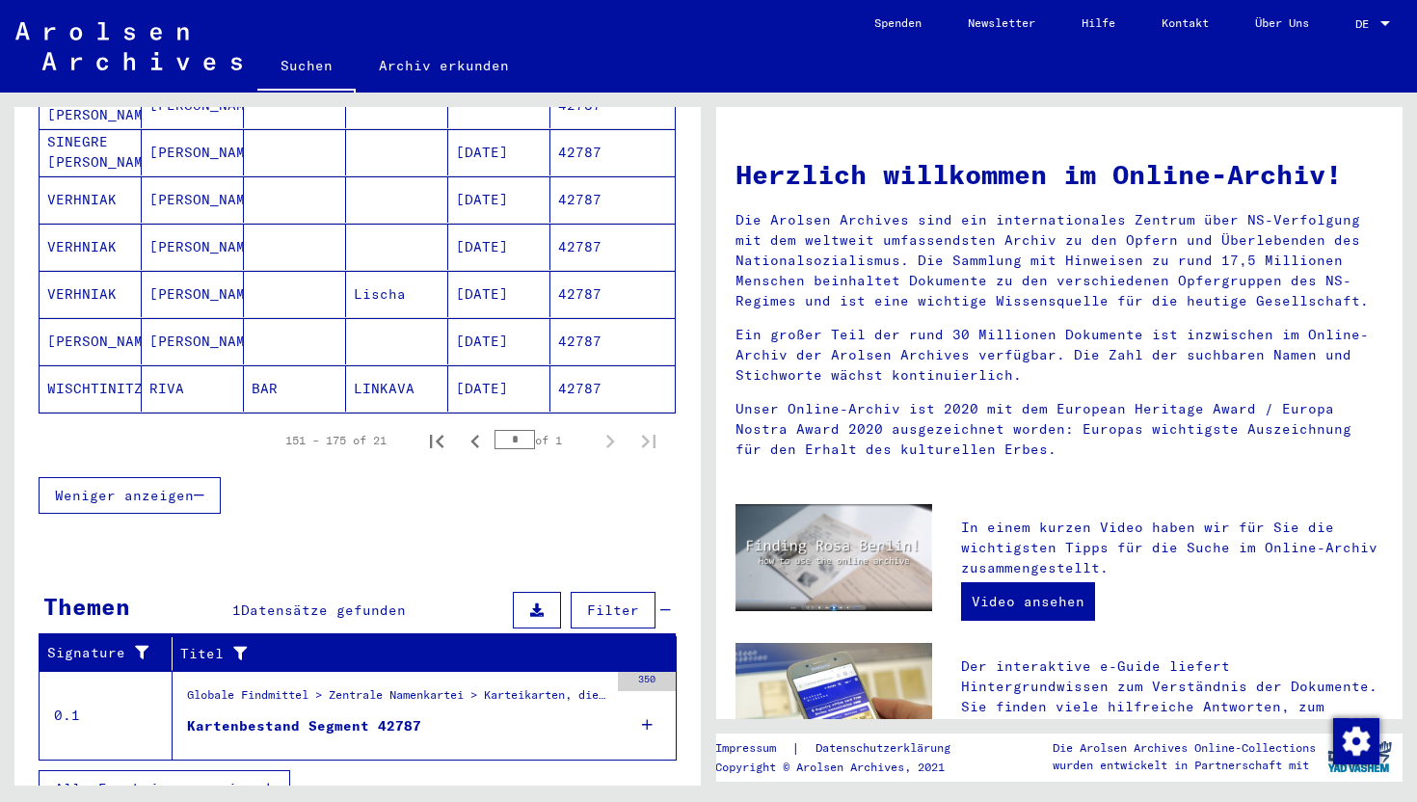
click at [449, 719] on figure "Kartenbestand Segment 42787" at bounding box center [397, 730] width 421 height 29
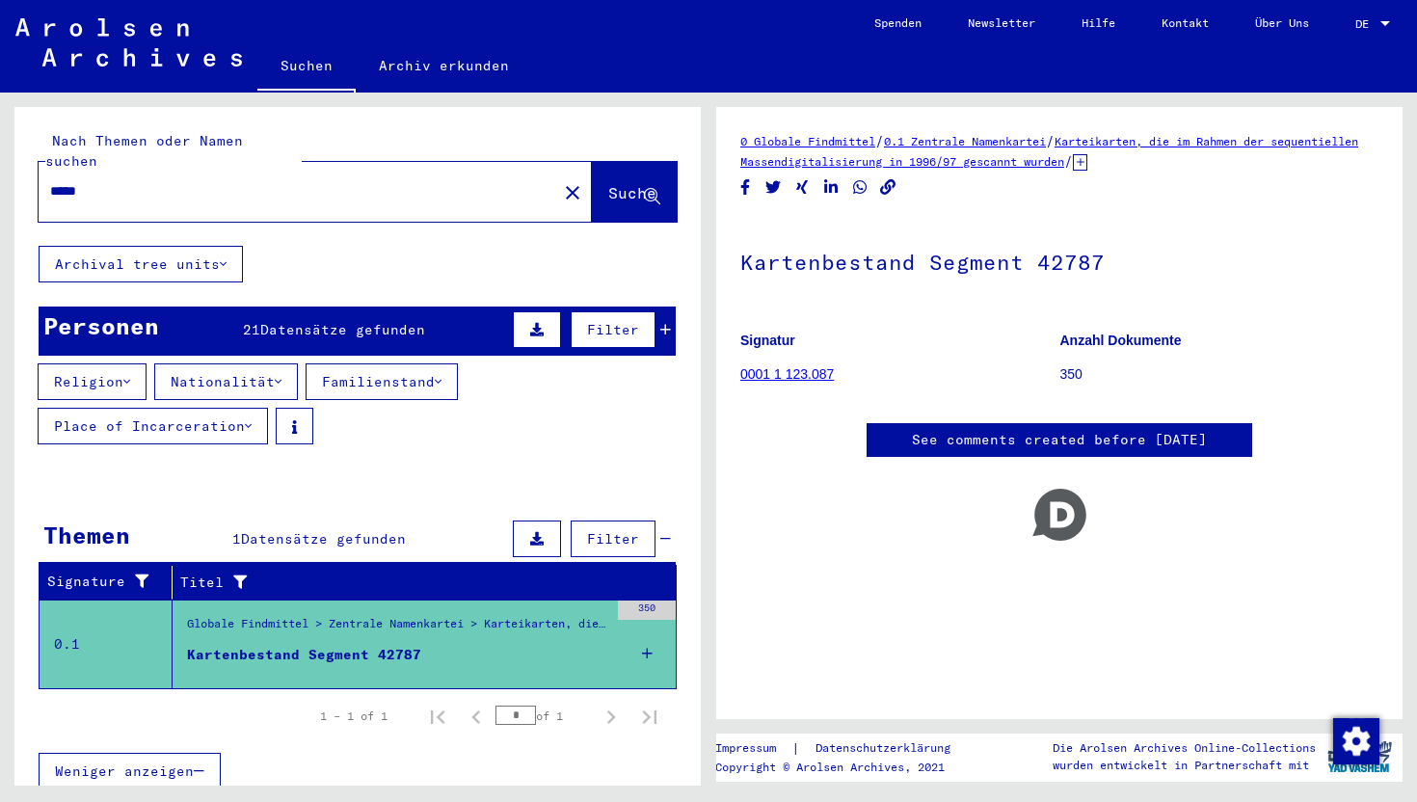
click at [383, 321] on span "Datensätze gefunden" at bounding box center [342, 329] width 165 height 17
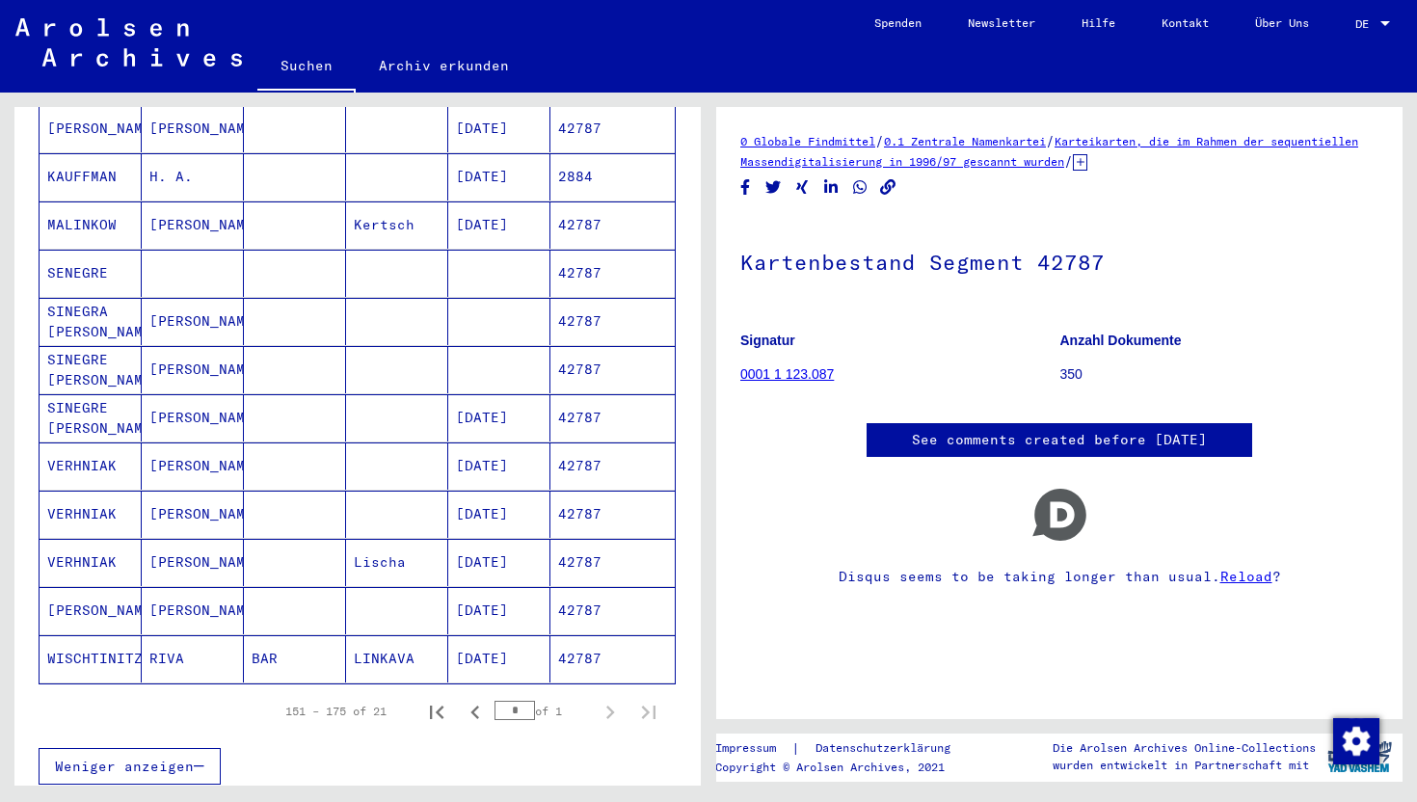
scroll to position [910, 0]
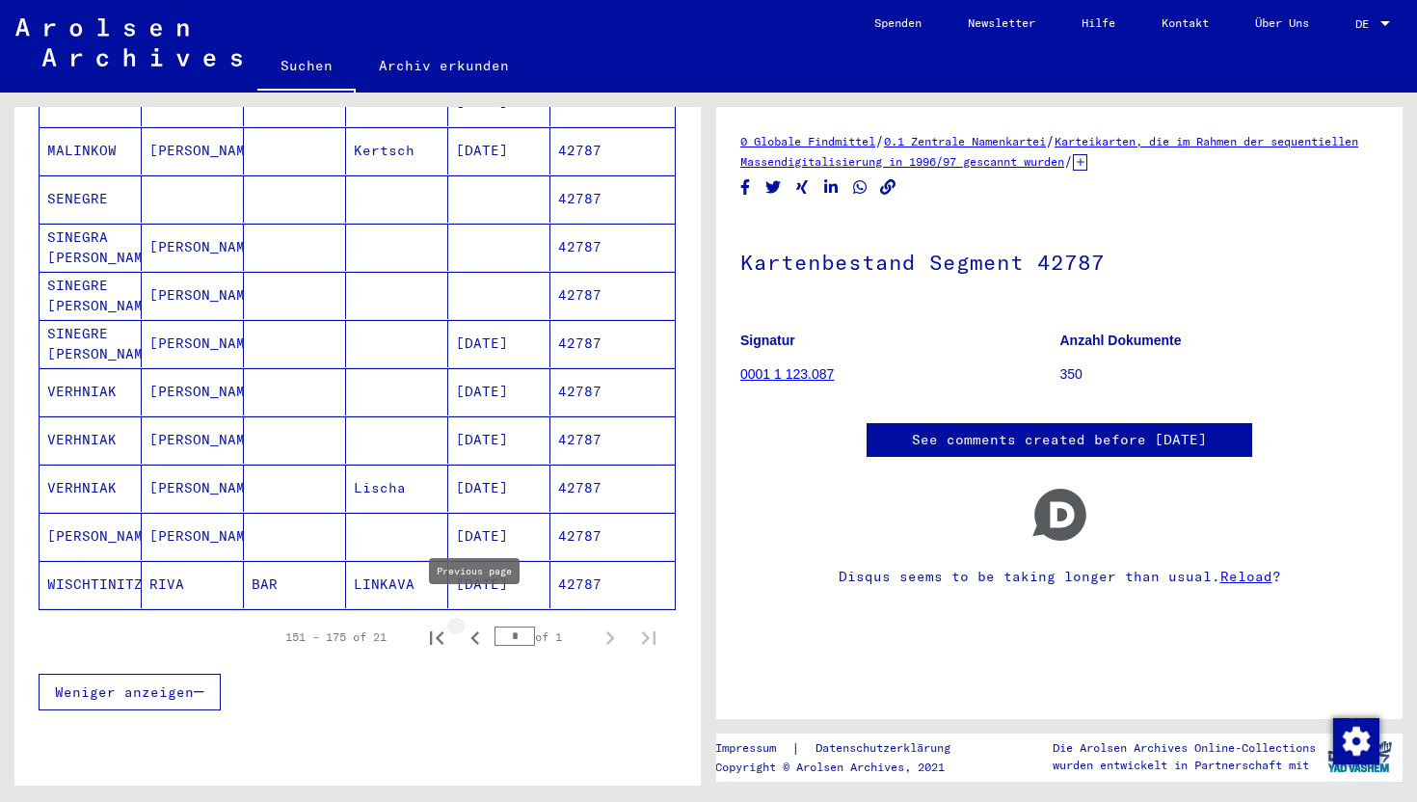
click at [481, 625] on icon "Previous page" at bounding box center [475, 638] width 27 height 27
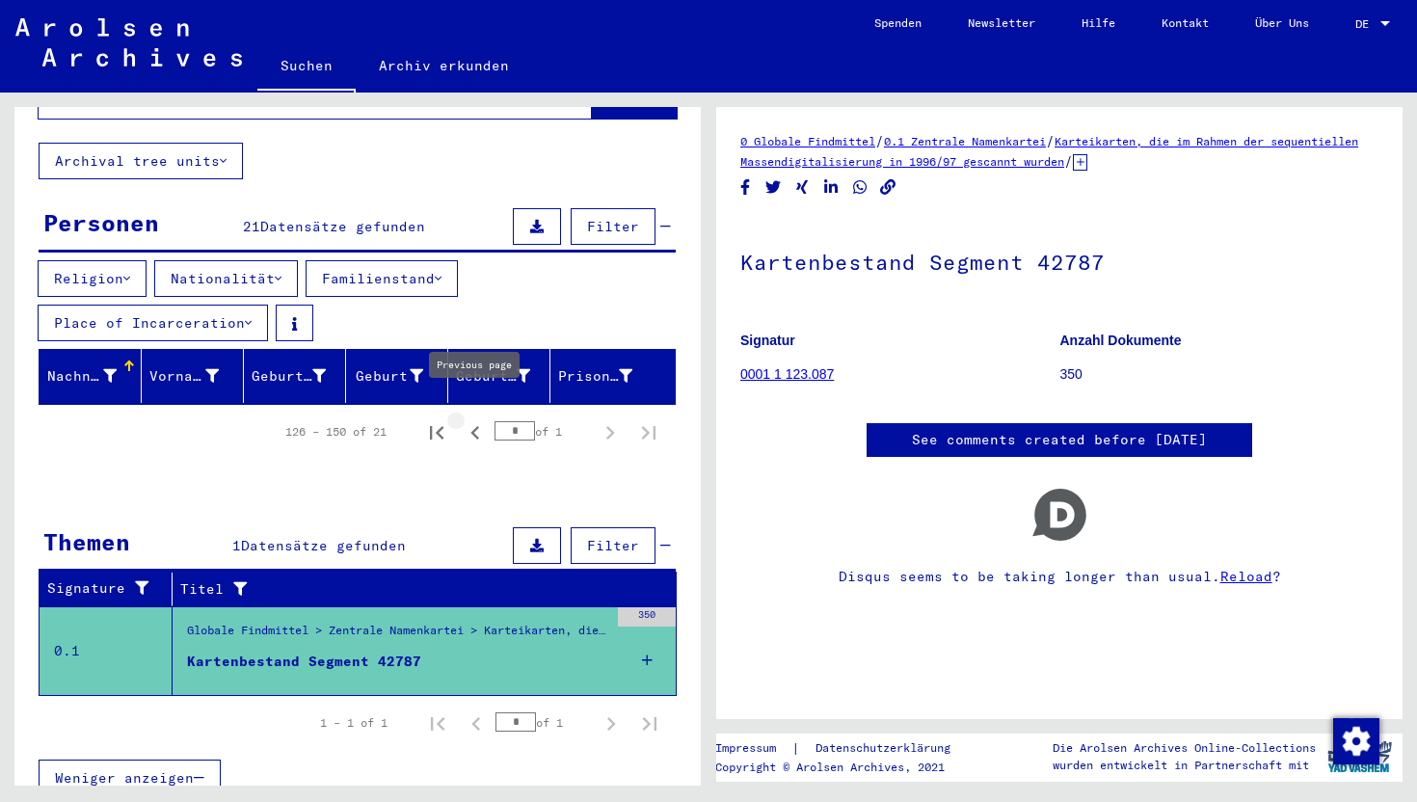
click at [469, 419] on icon "Previous page" at bounding box center [475, 432] width 27 height 27
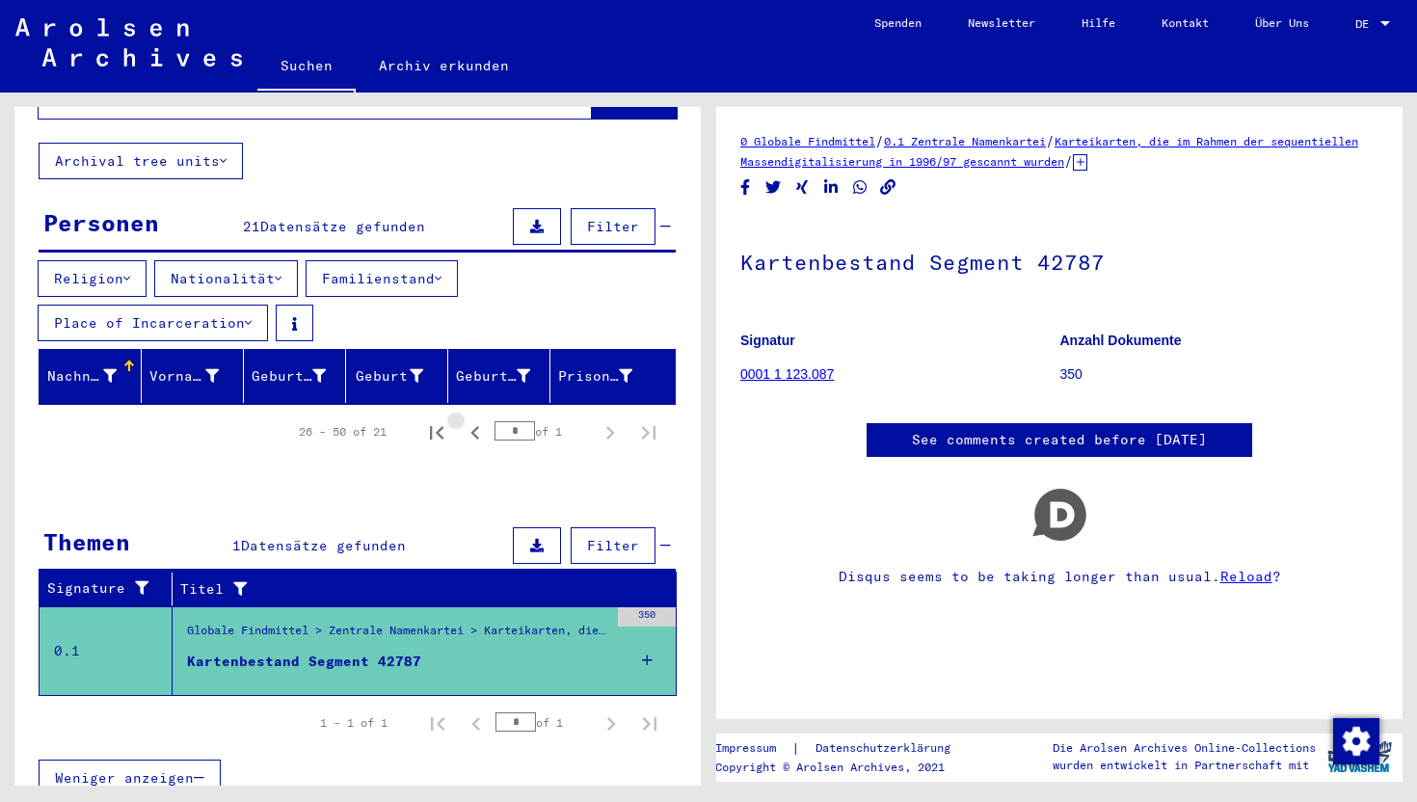
type input "*"
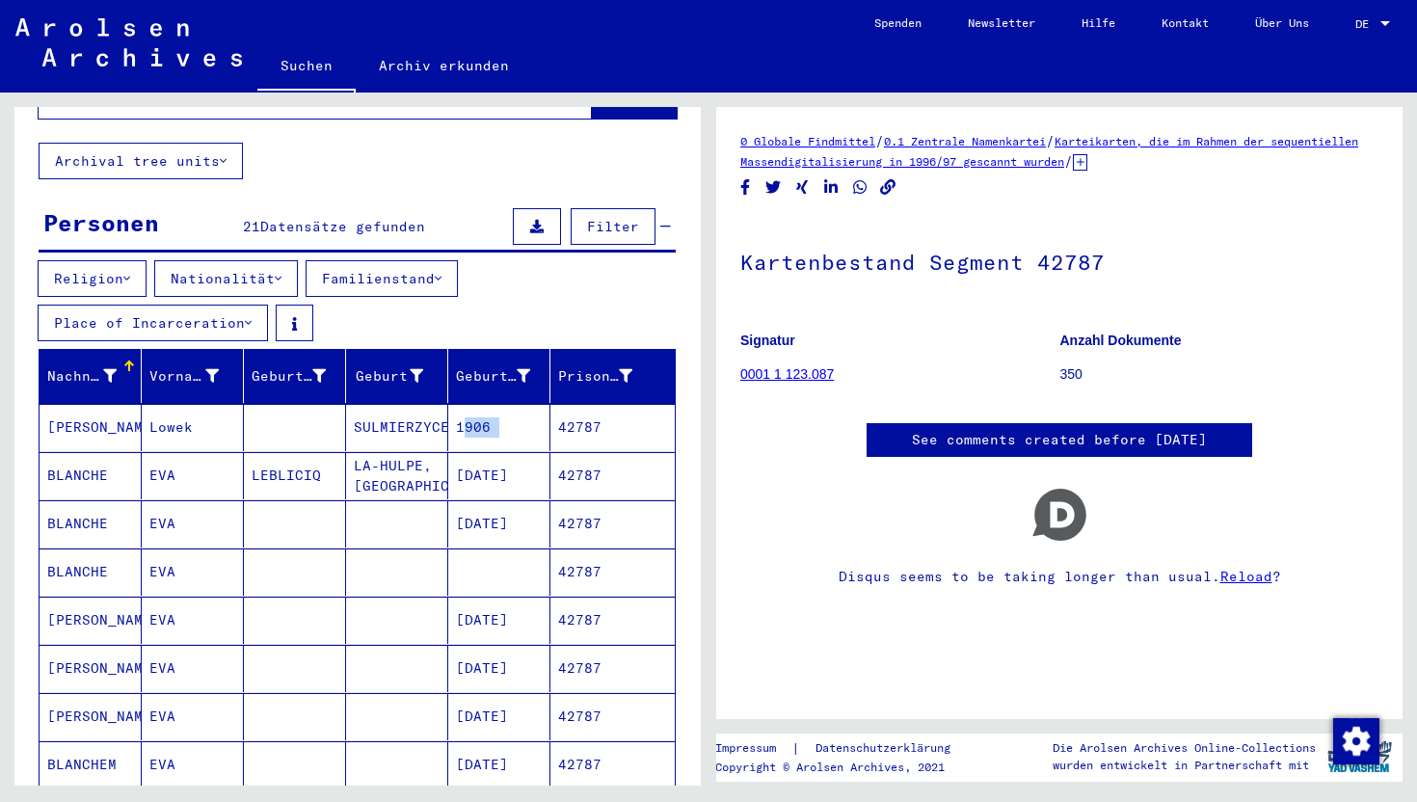
click at [469, 405] on mat-cell "1906" at bounding box center [499, 427] width 102 height 47
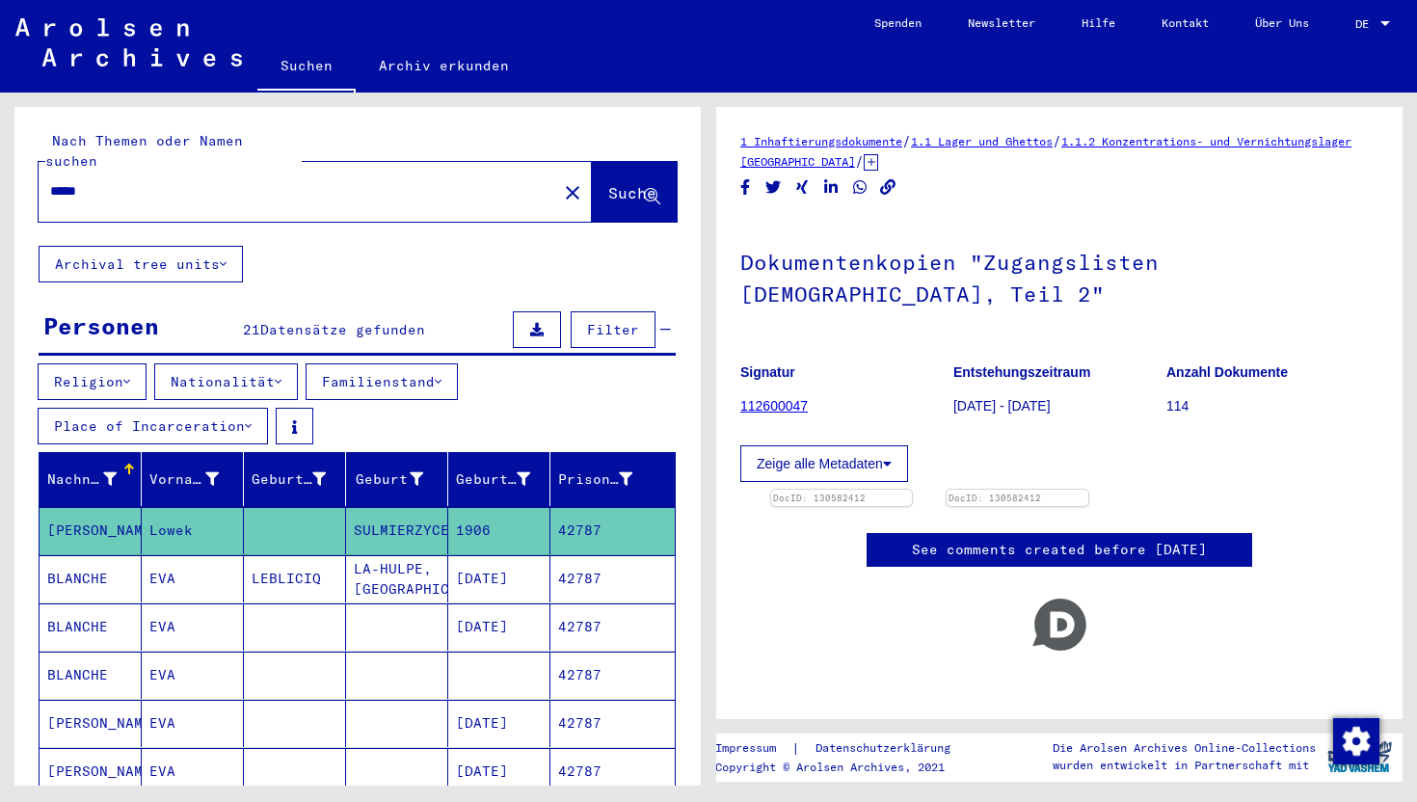
click at [383, 190] on div "*****" at bounding box center [292, 191] width 507 height 43
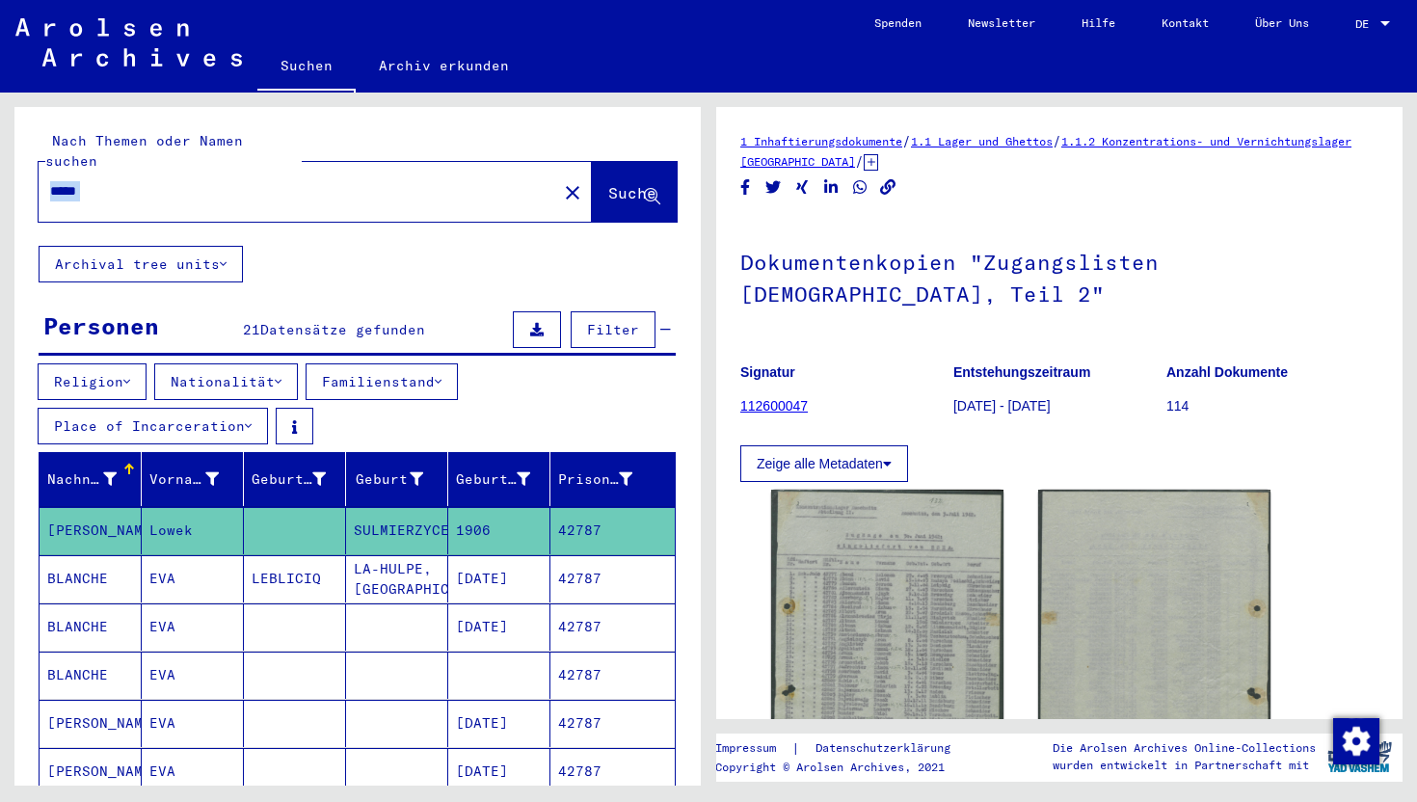
click at [383, 190] on div "*****" at bounding box center [292, 191] width 507 height 43
click at [236, 181] on input "*****" at bounding box center [297, 191] width 495 height 20
paste input "text"
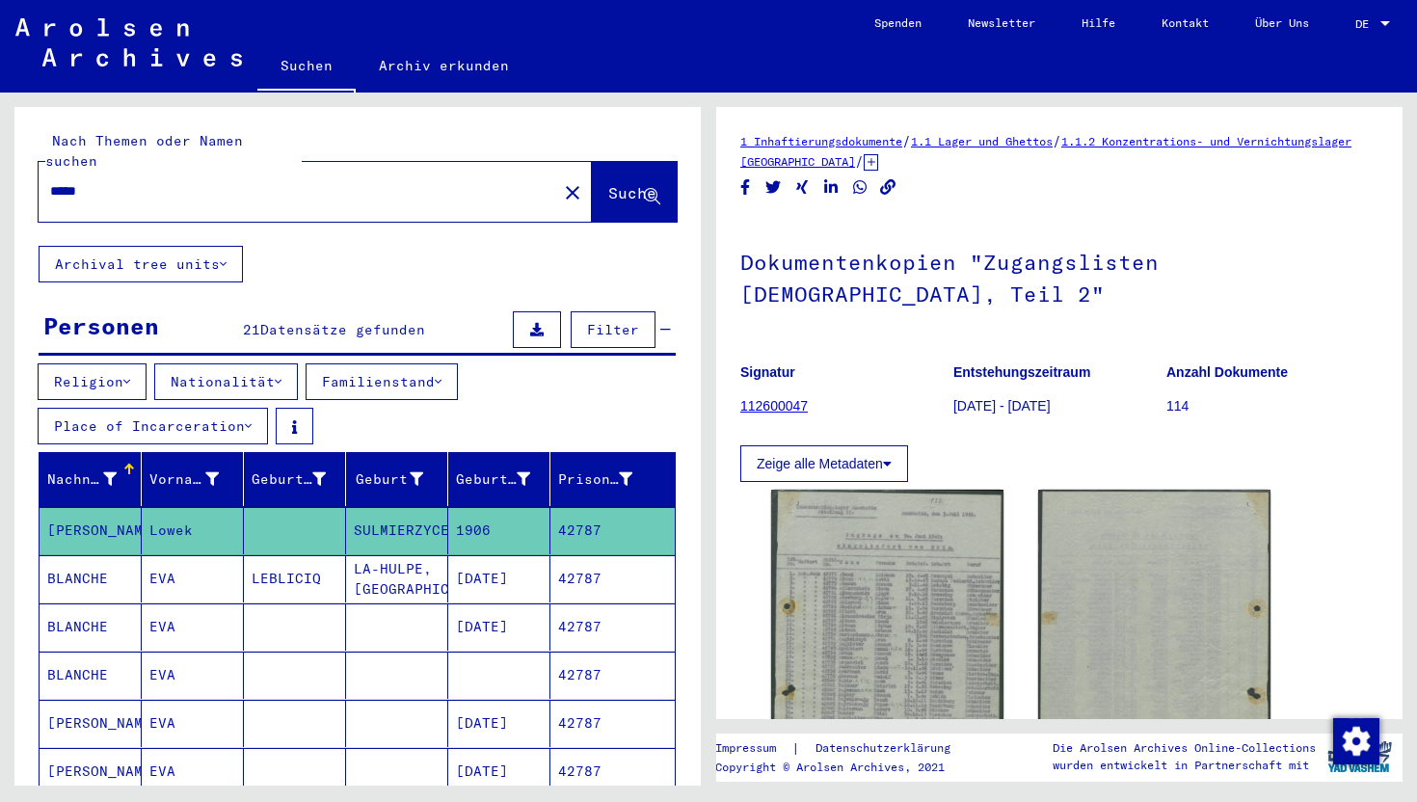
type input "*****"
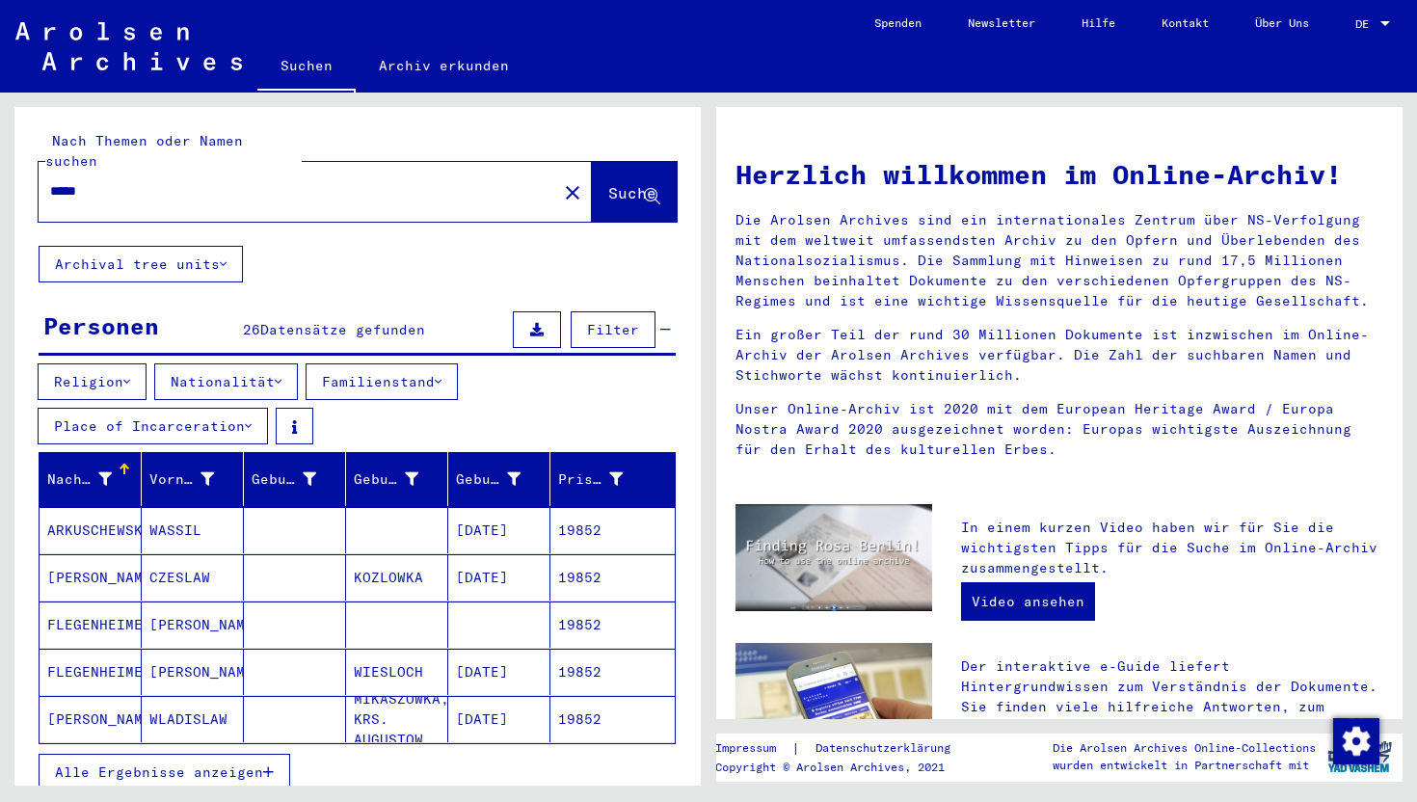
click at [189, 763] on button "Alle Ergebnisse anzeigen" at bounding box center [165, 772] width 252 height 37
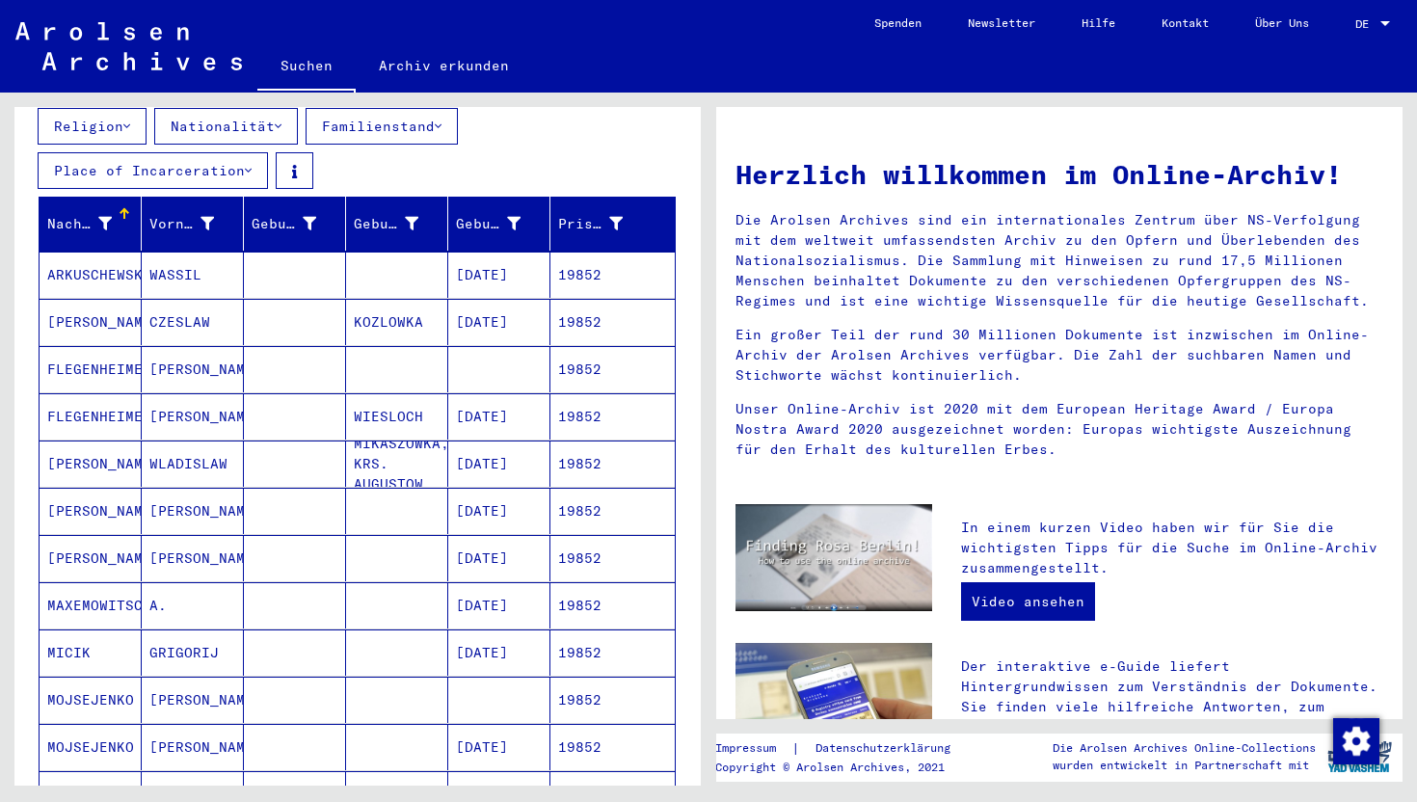
scroll to position [260, 0]
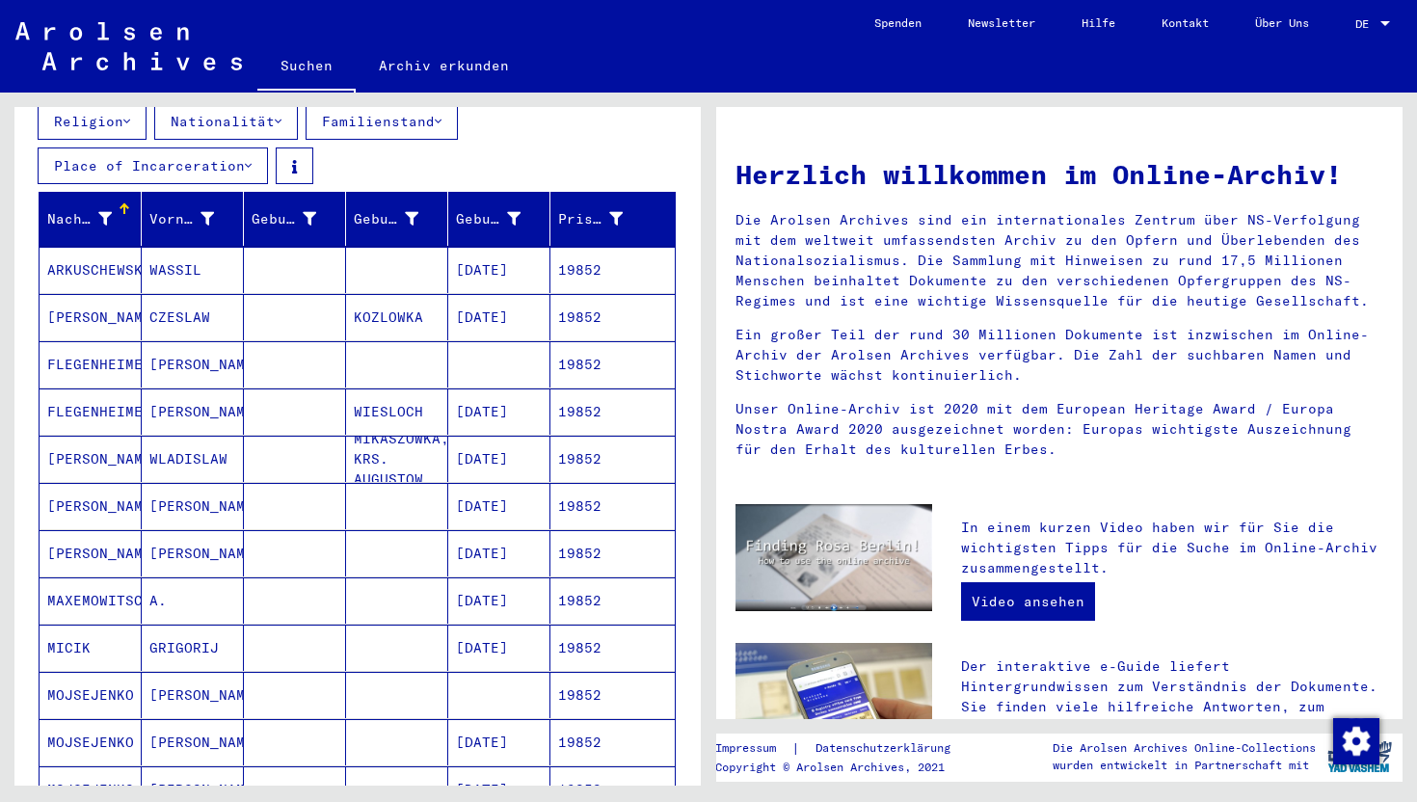
click at [310, 675] on mat-cell at bounding box center [295, 695] width 102 height 46
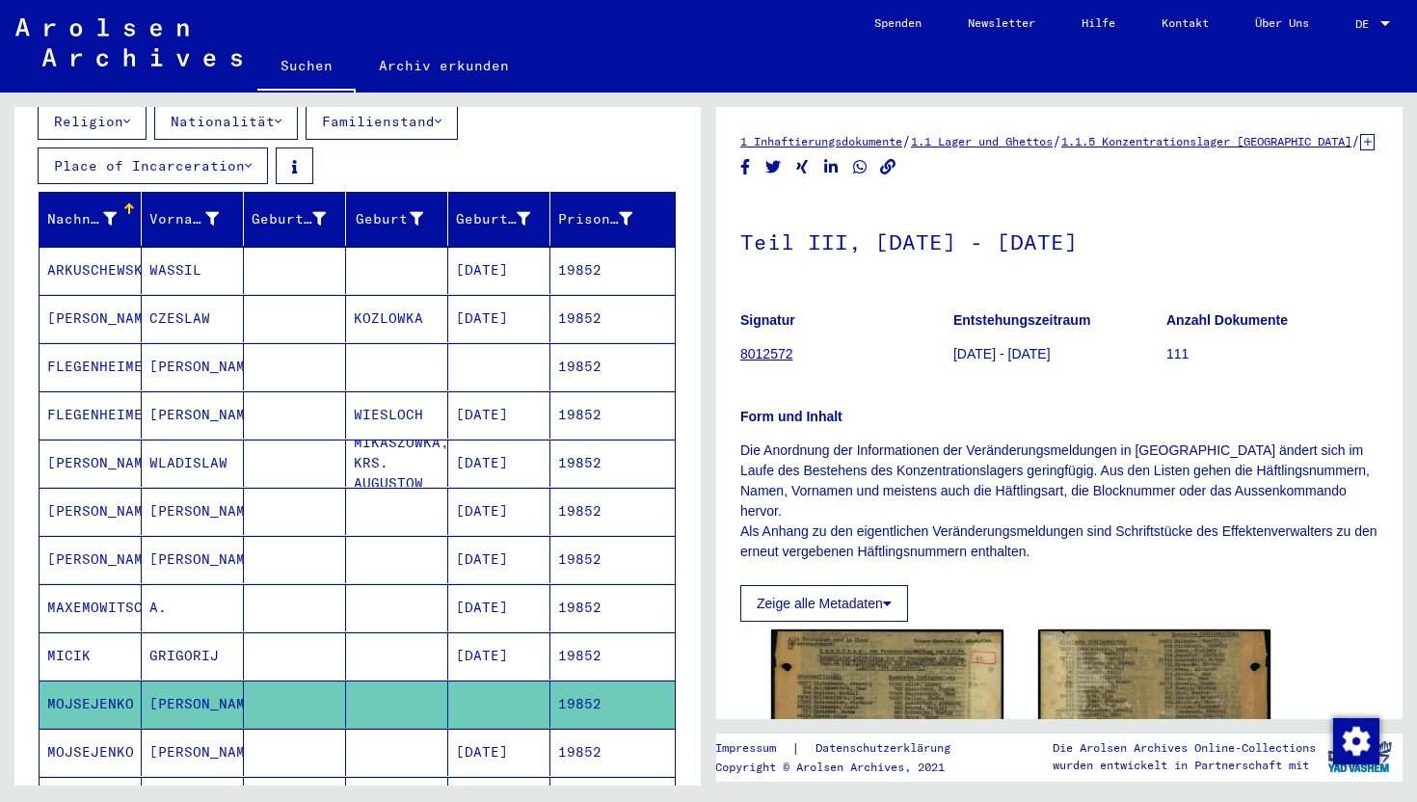
scroll to position [322, 0]
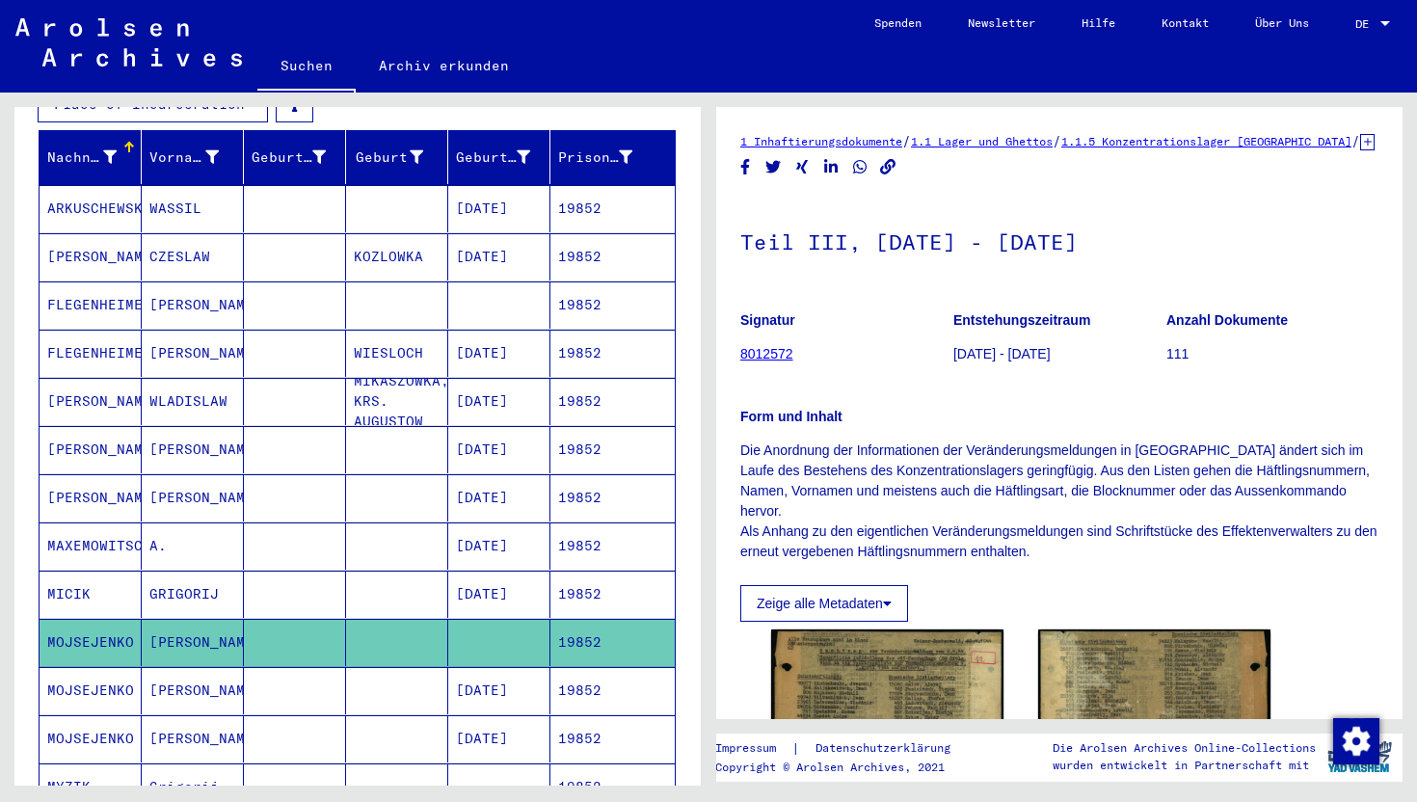
click at [224, 683] on mat-cell "[PERSON_NAME]" at bounding box center [193, 690] width 102 height 47
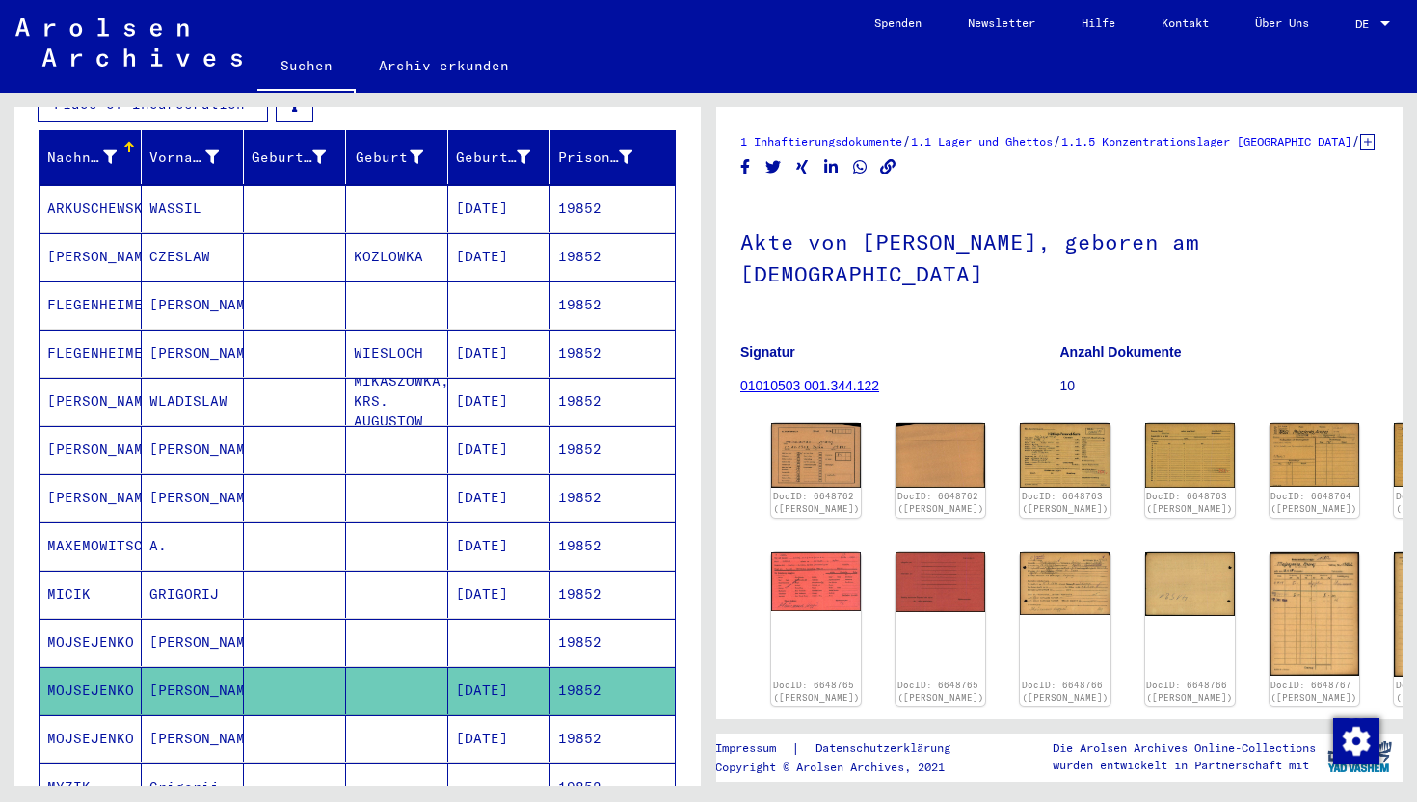
click at [285, 729] on mat-cell at bounding box center [295, 738] width 102 height 47
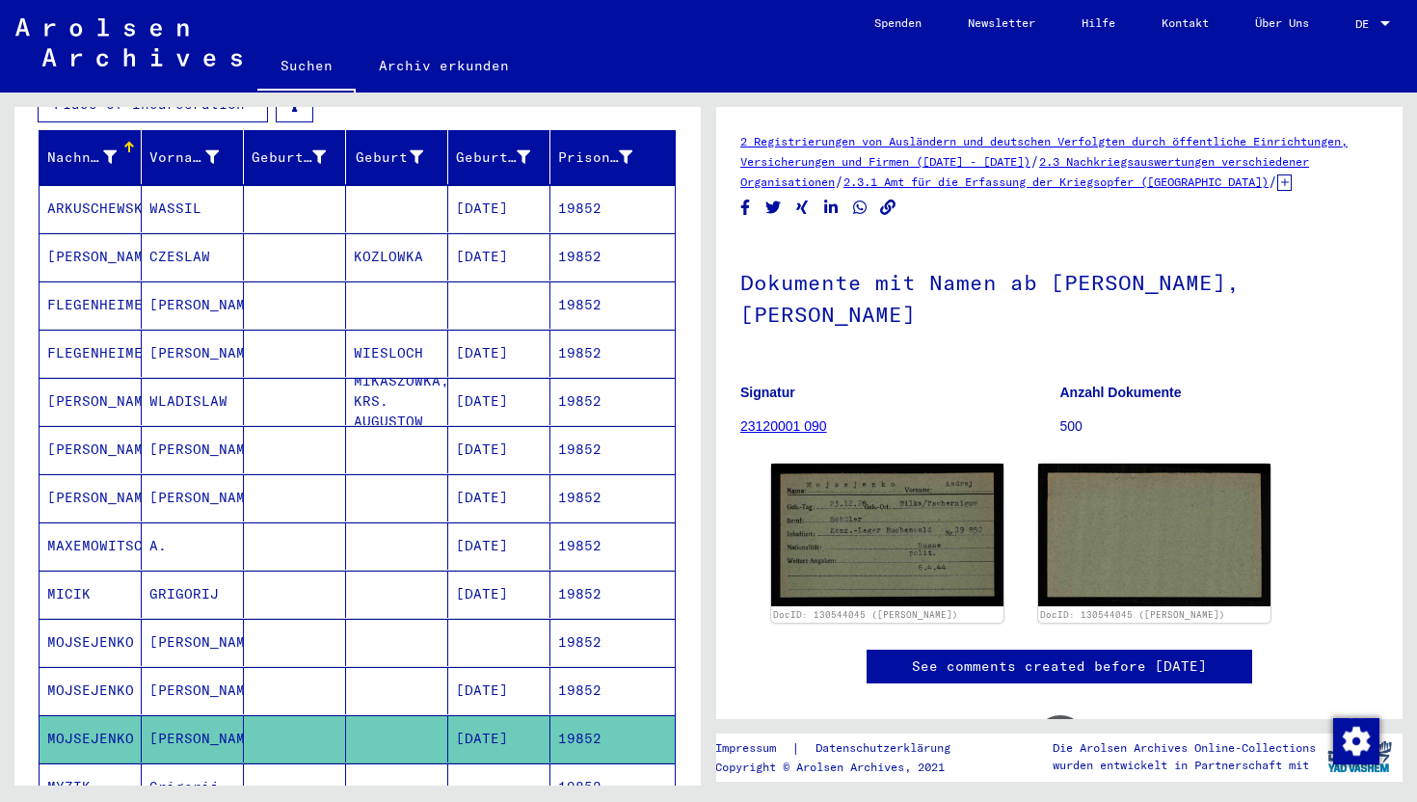
click at [295, 674] on mat-cell at bounding box center [295, 690] width 102 height 47
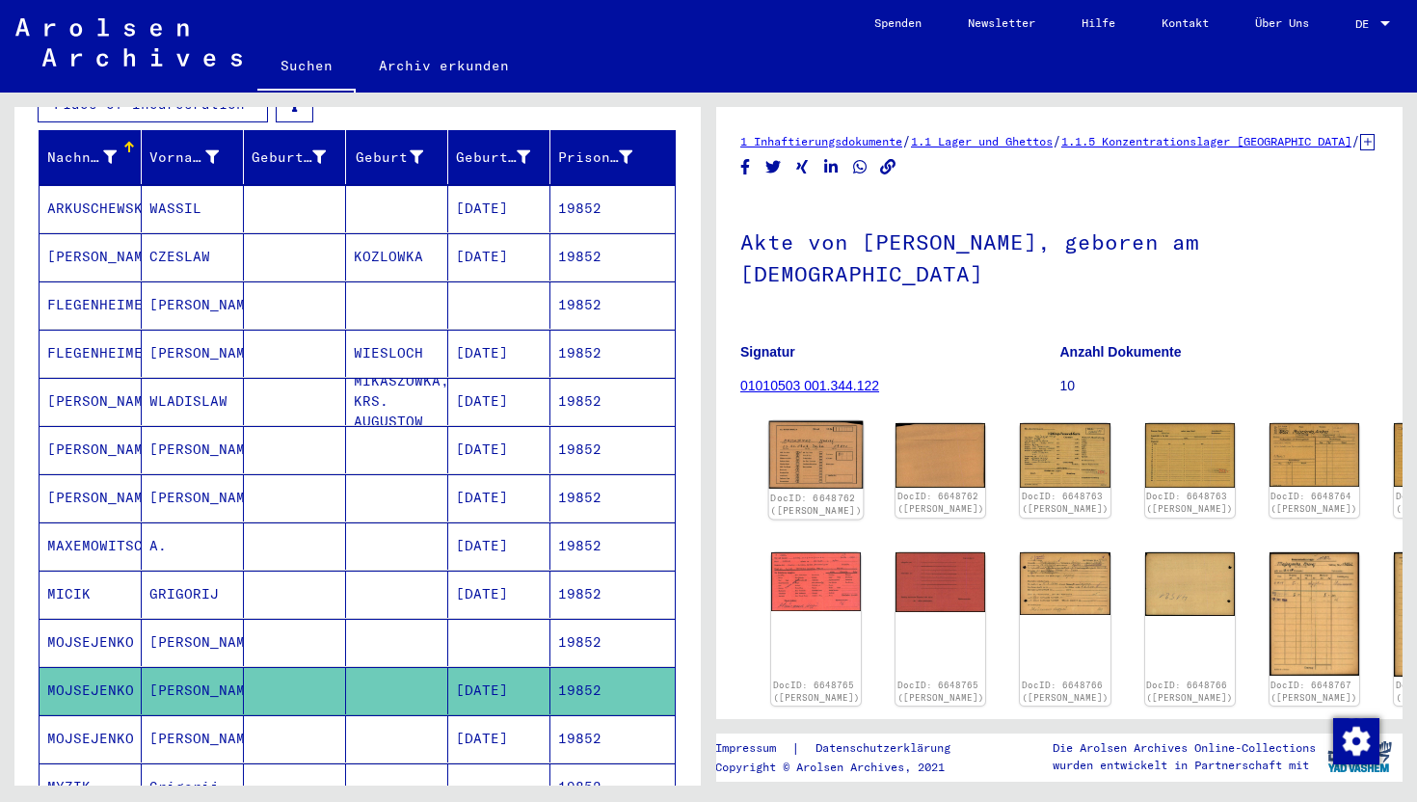
click at [828, 473] on img at bounding box center [816, 454] width 94 height 67
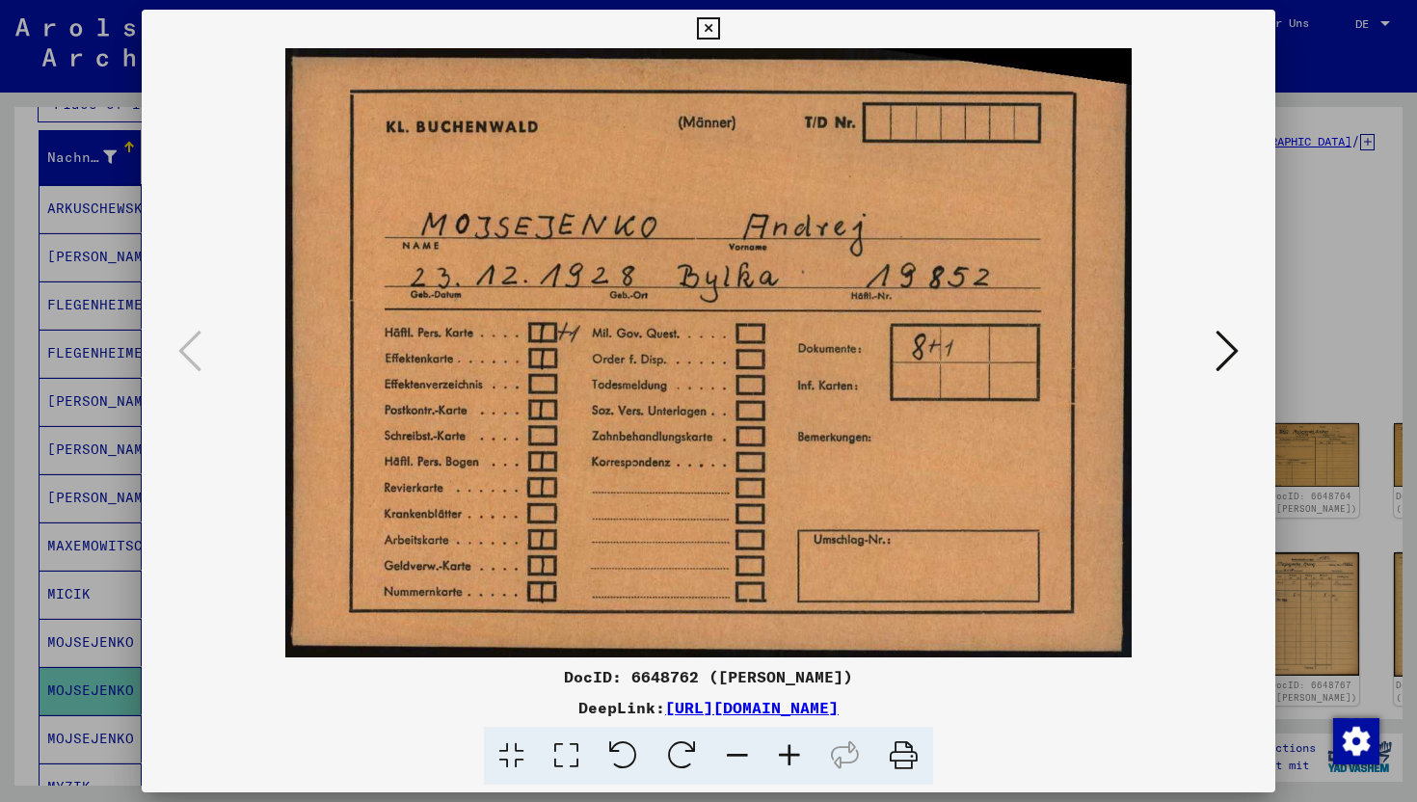
click at [1210, 345] on button at bounding box center [1227, 352] width 35 height 55
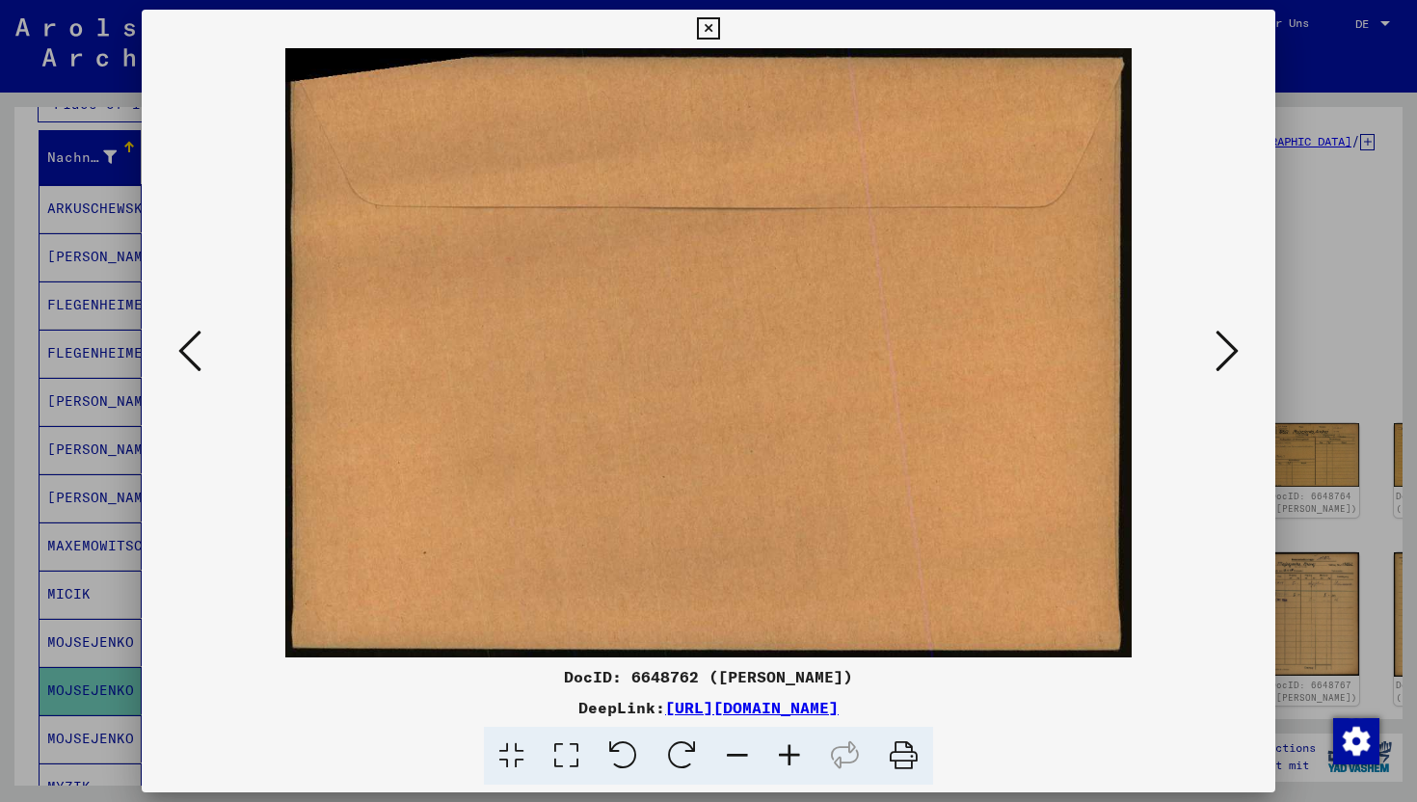
click at [1210, 345] on button at bounding box center [1227, 352] width 35 height 55
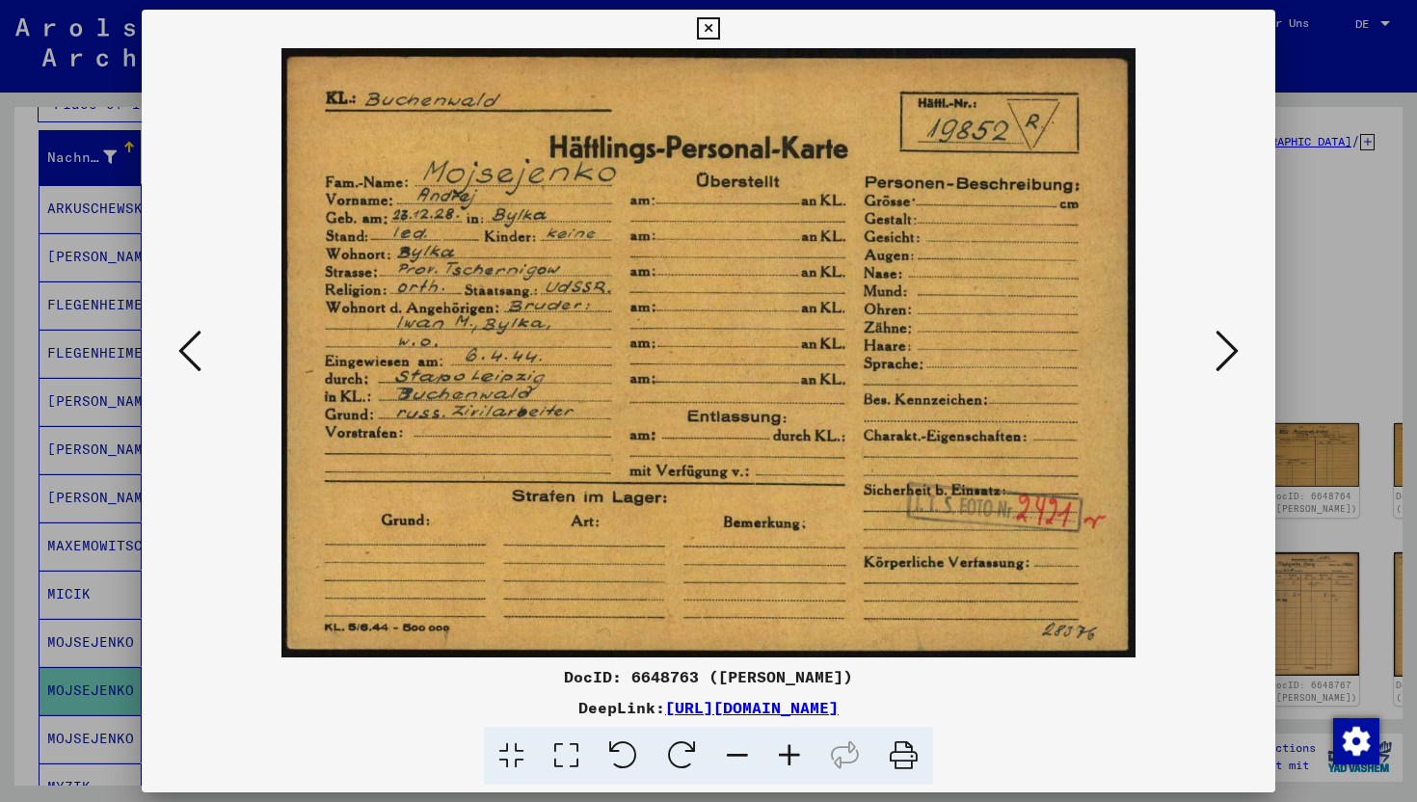
click at [1208, 349] on img at bounding box center [708, 352] width 1003 height 609
click at [1233, 353] on icon at bounding box center [1227, 351] width 23 height 46
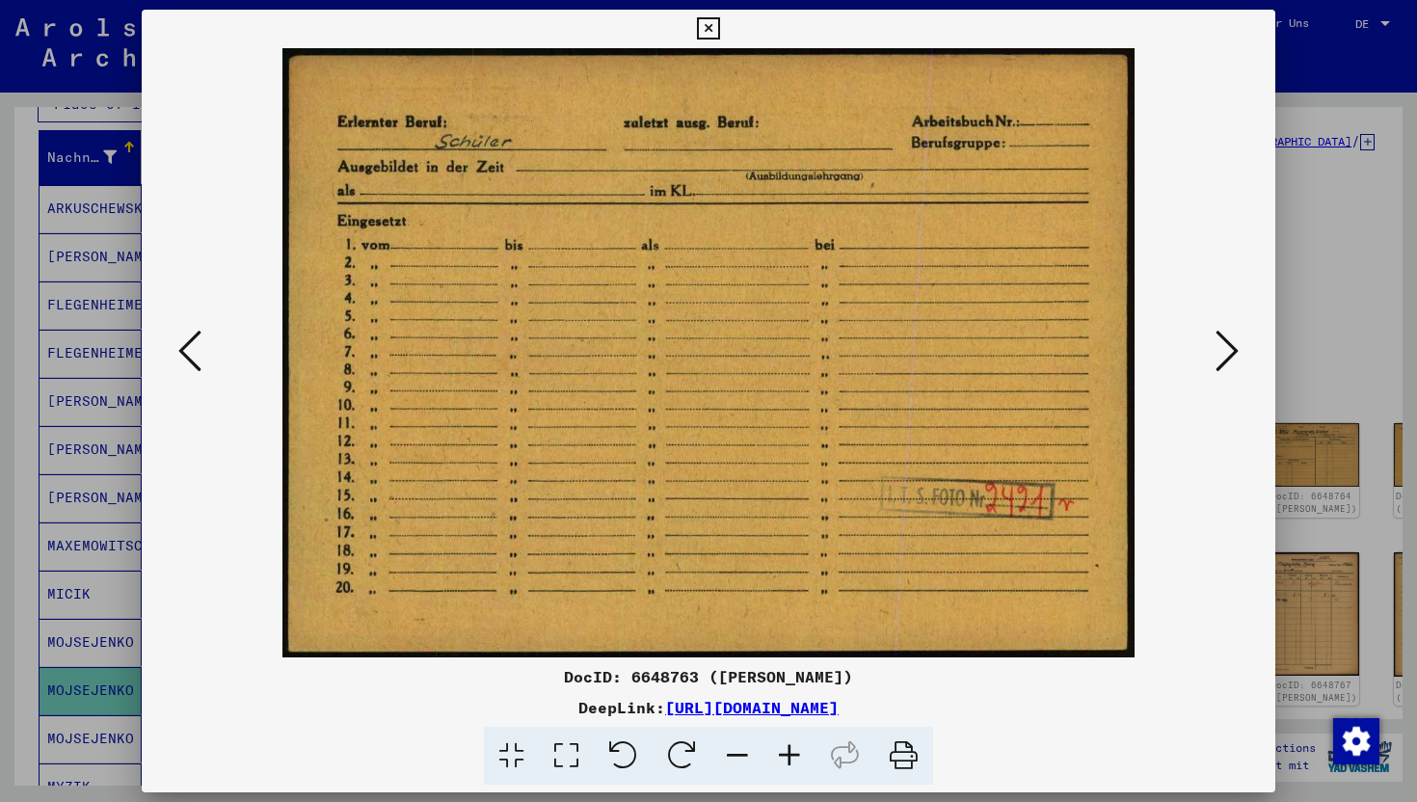
click at [1225, 358] on icon at bounding box center [1227, 351] width 23 height 46
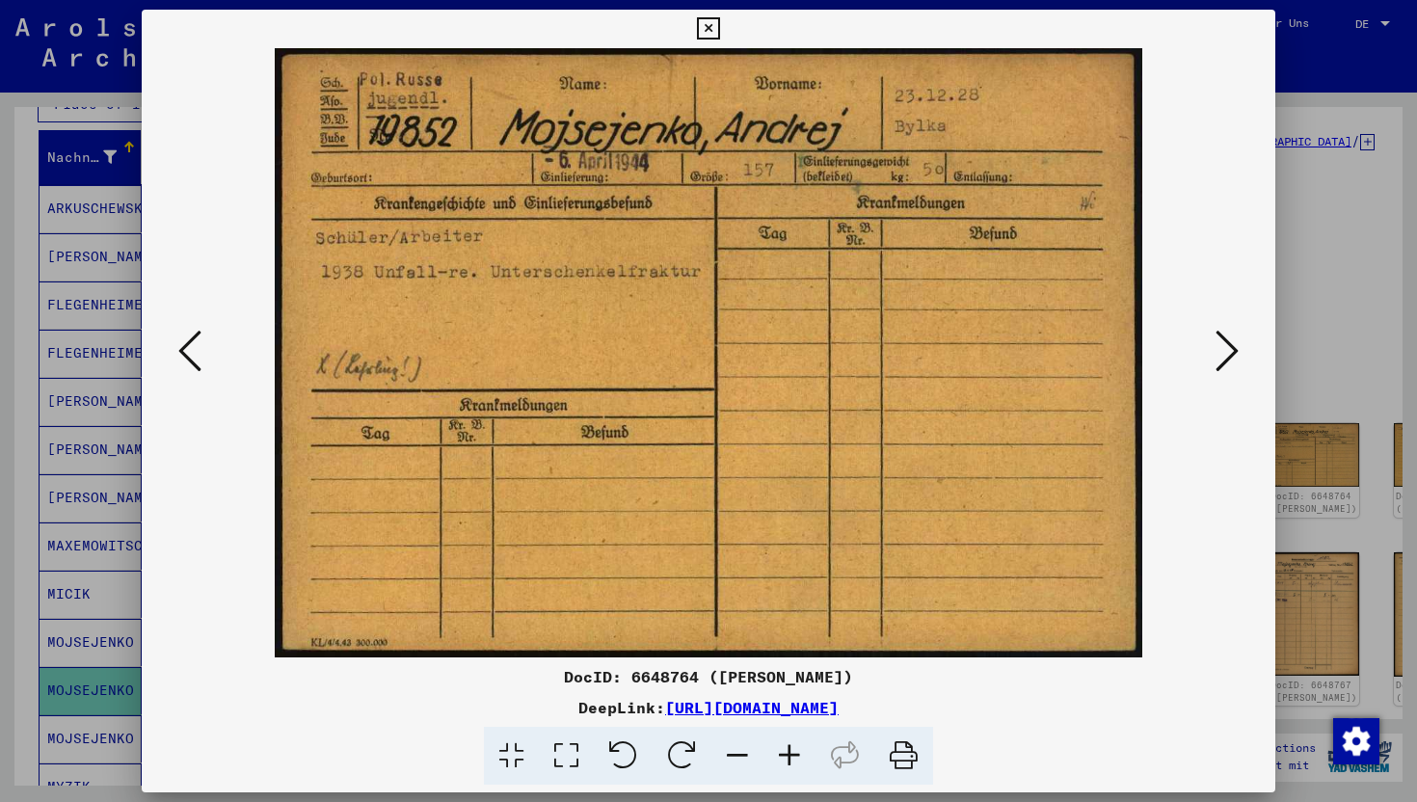
click at [171, 345] on div at bounding box center [709, 352] width 1134 height 609
click at [205, 342] on button at bounding box center [190, 352] width 35 height 55
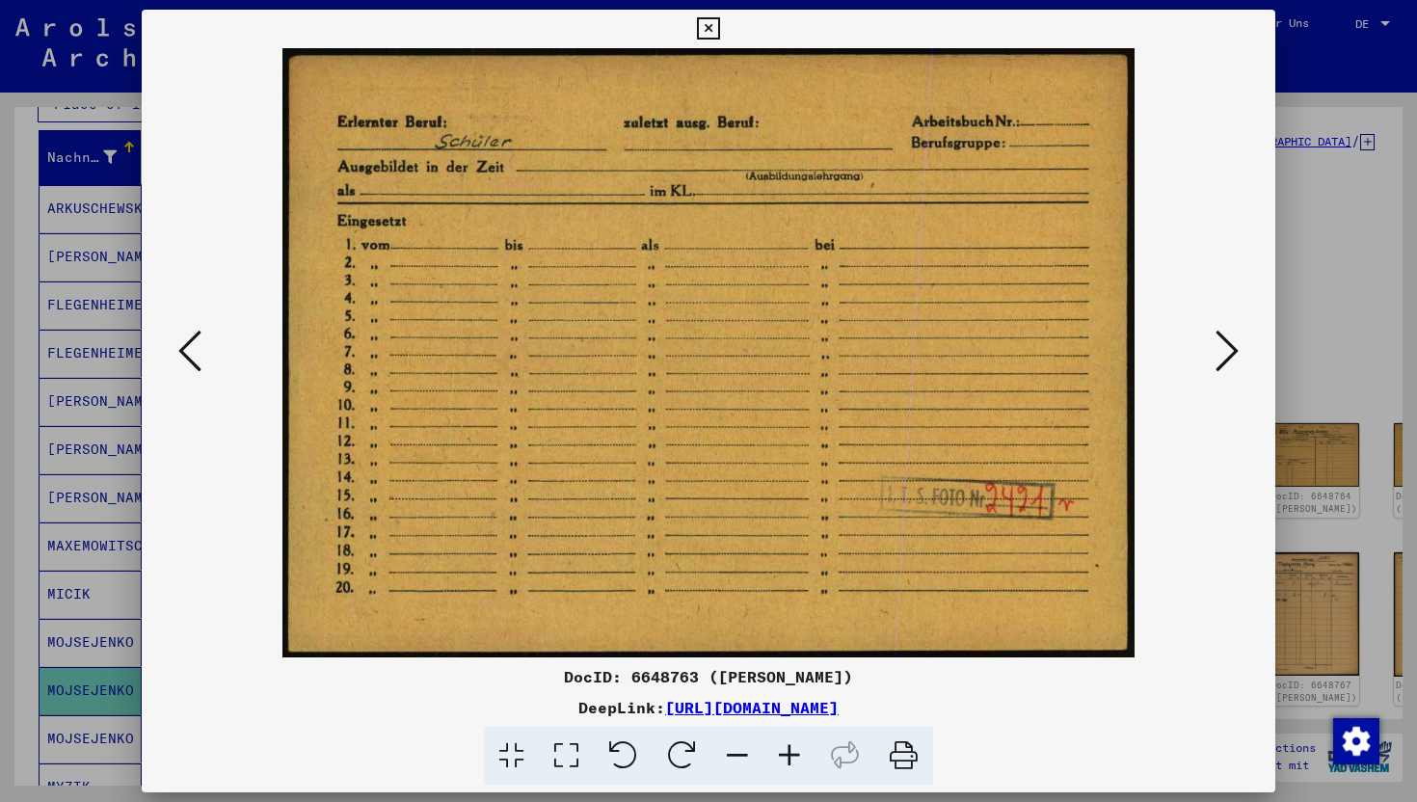
click at [205, 348] on button at bounding box center [190, 352] width 35 height 55
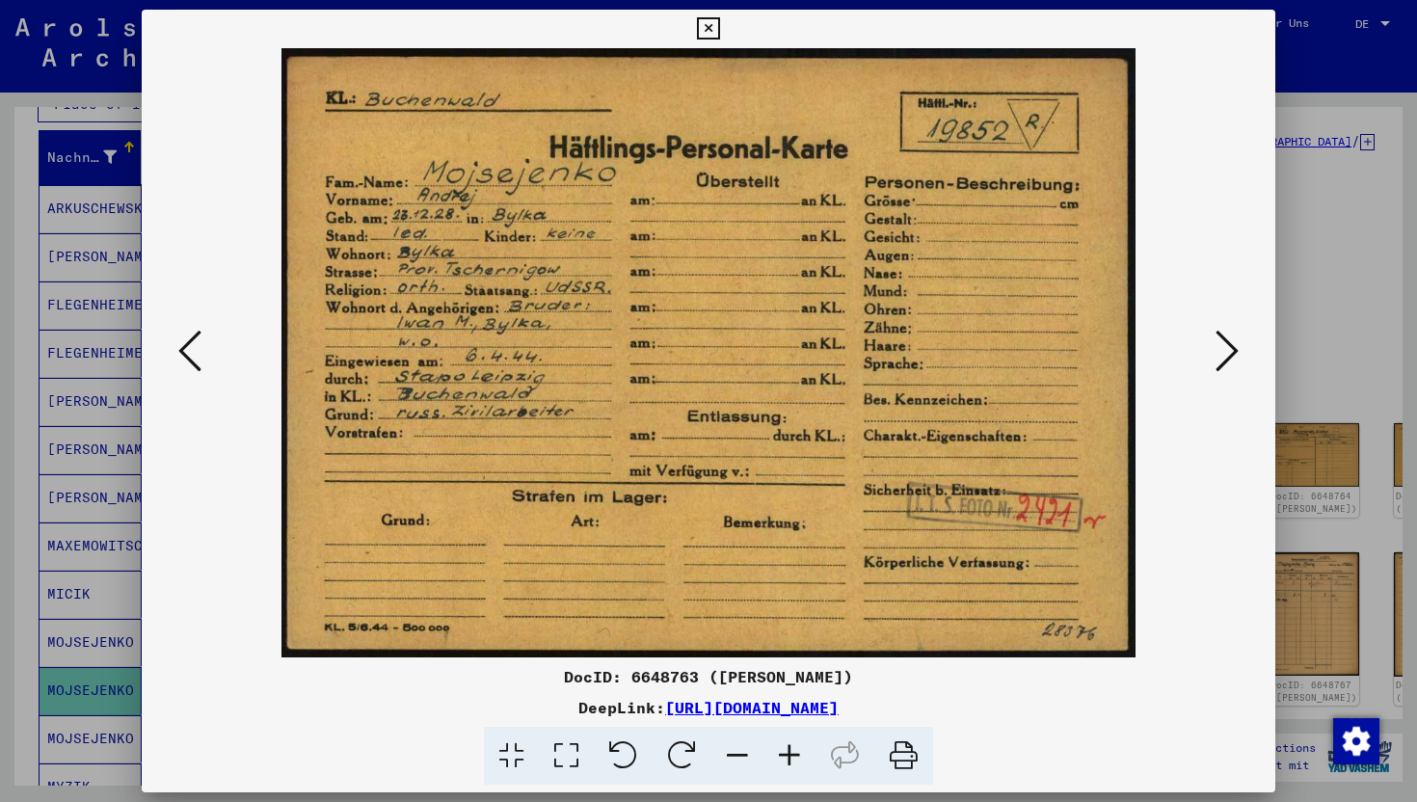
click at [1228, 340] on icon at bounding box center [1227, 351] width 23 height 46
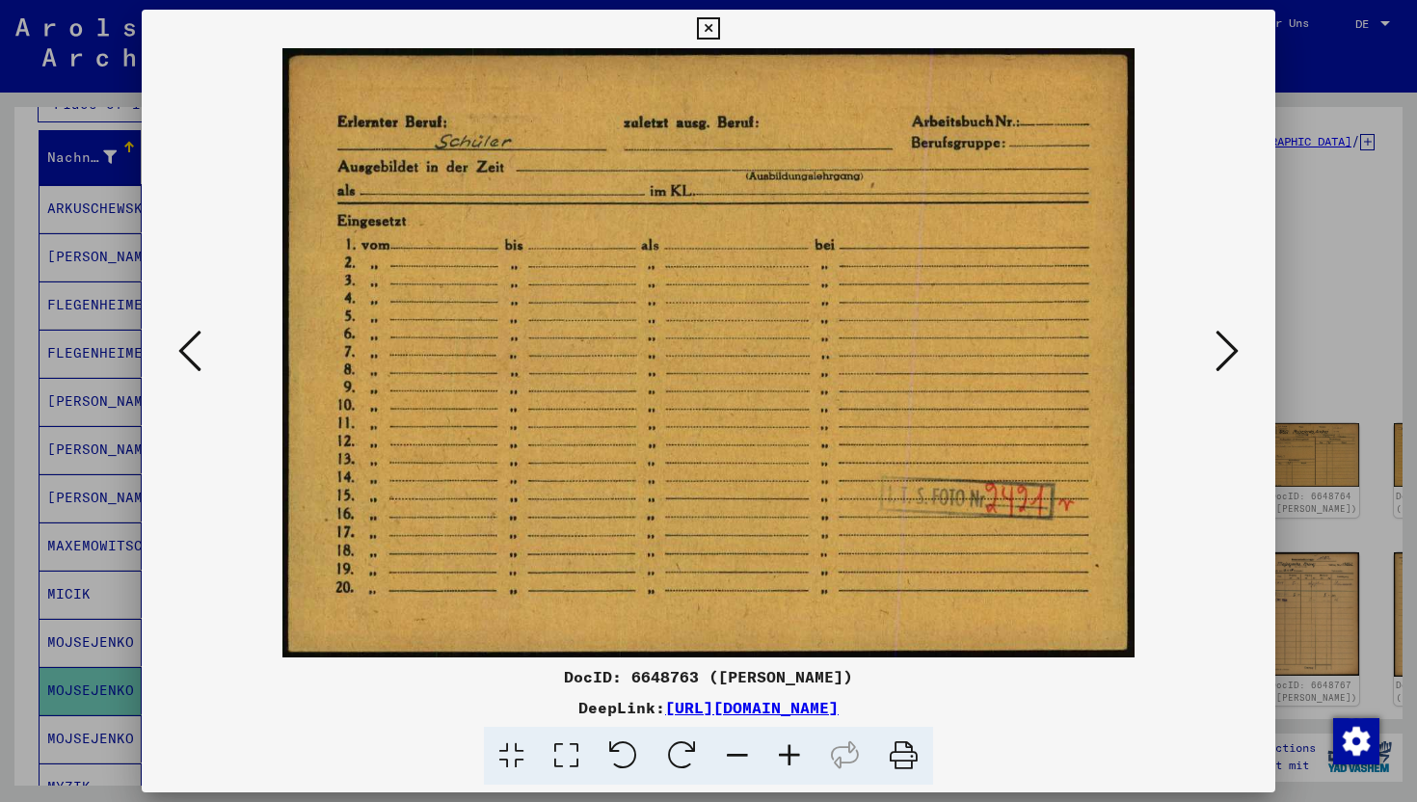
click at [1228, 340] on icon at bounding box center [1227, 351] width 23 height 46
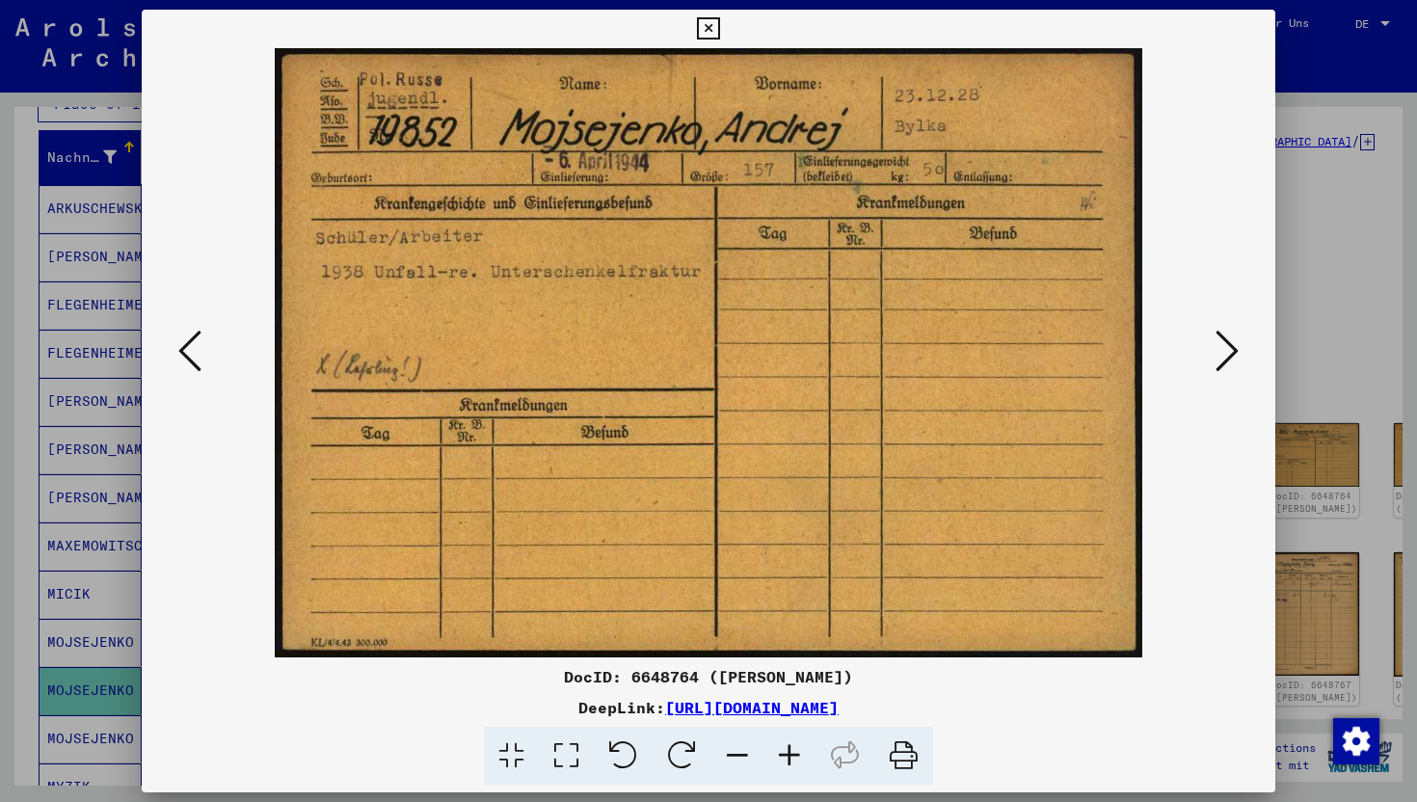
click at [1229, 337] on icon at bounding box center [1227, 351] width 23 height 46
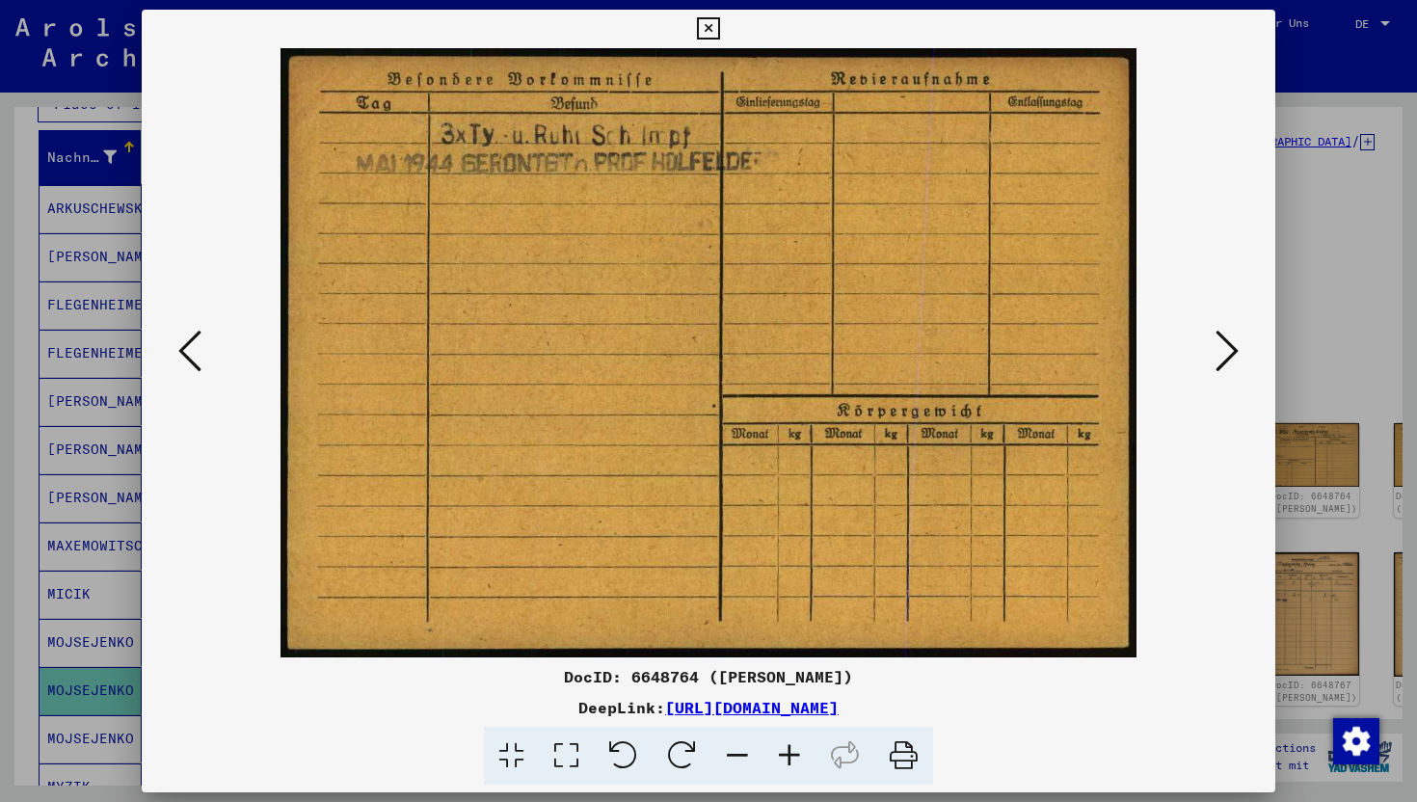
click at [1227, 357] on icon at bounding box center [1227, 351] width 23 height 46
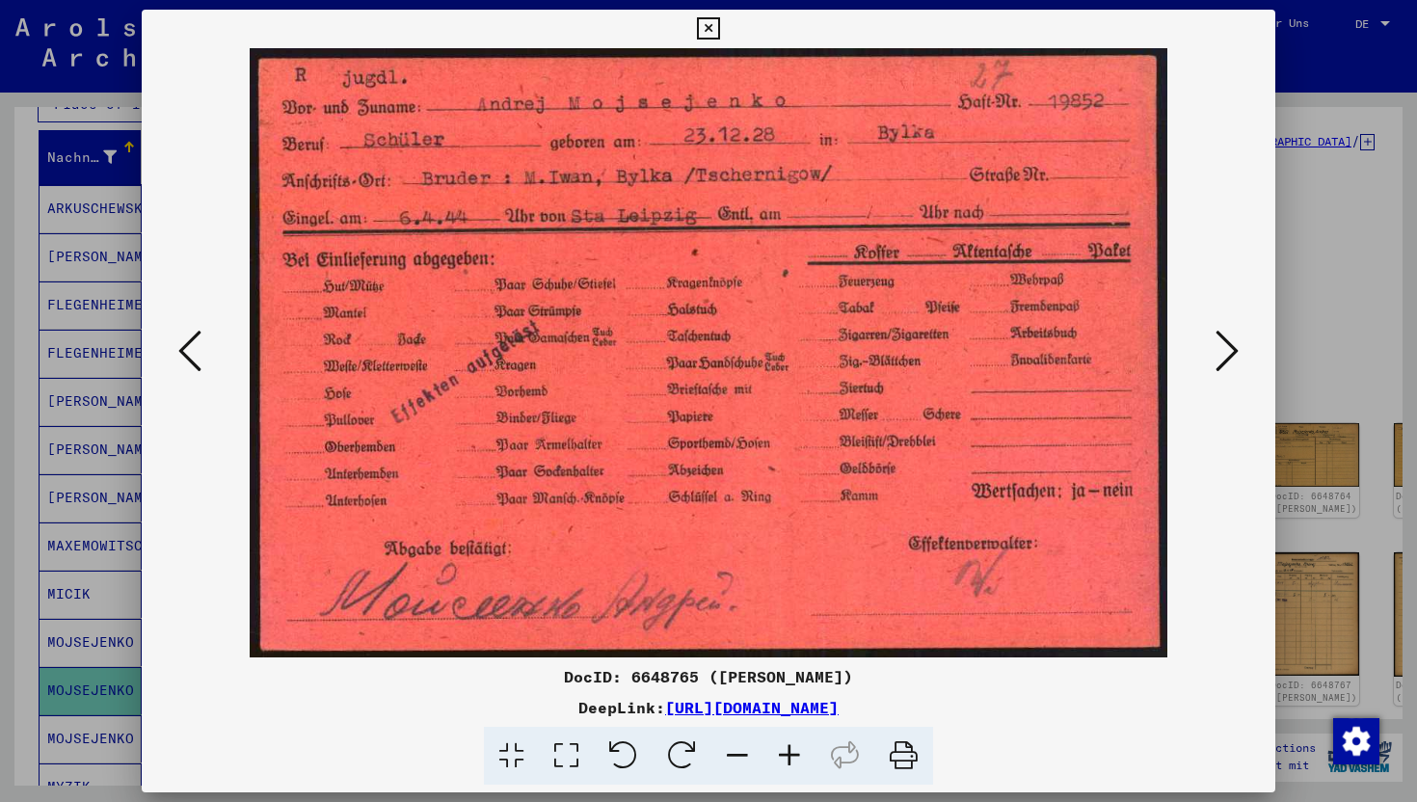
click at [1229, 353] on icon at bounding box center [1227, 351] width 23 height 46
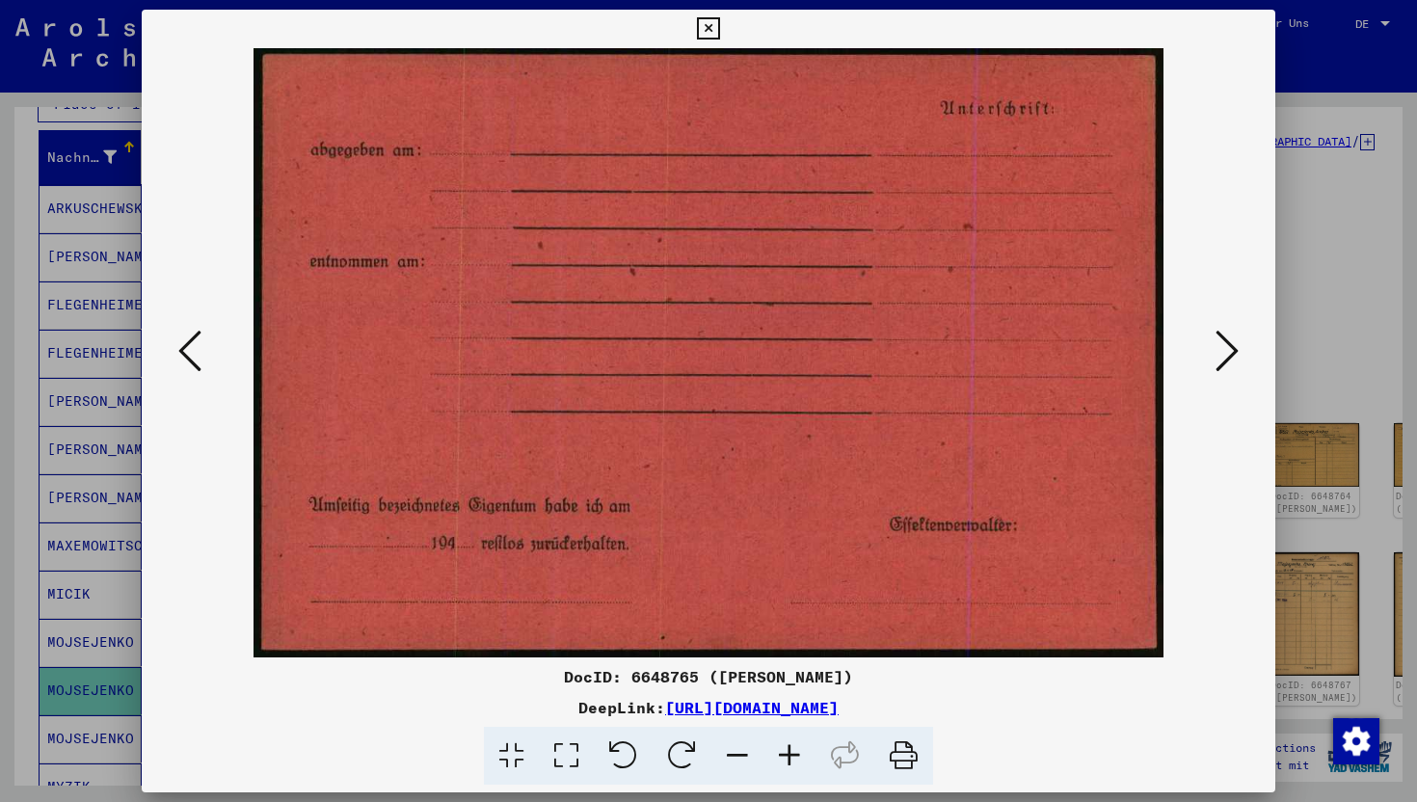
click at [1229, 353] on icon at bounding box center [1227, 351] width 23 height 46
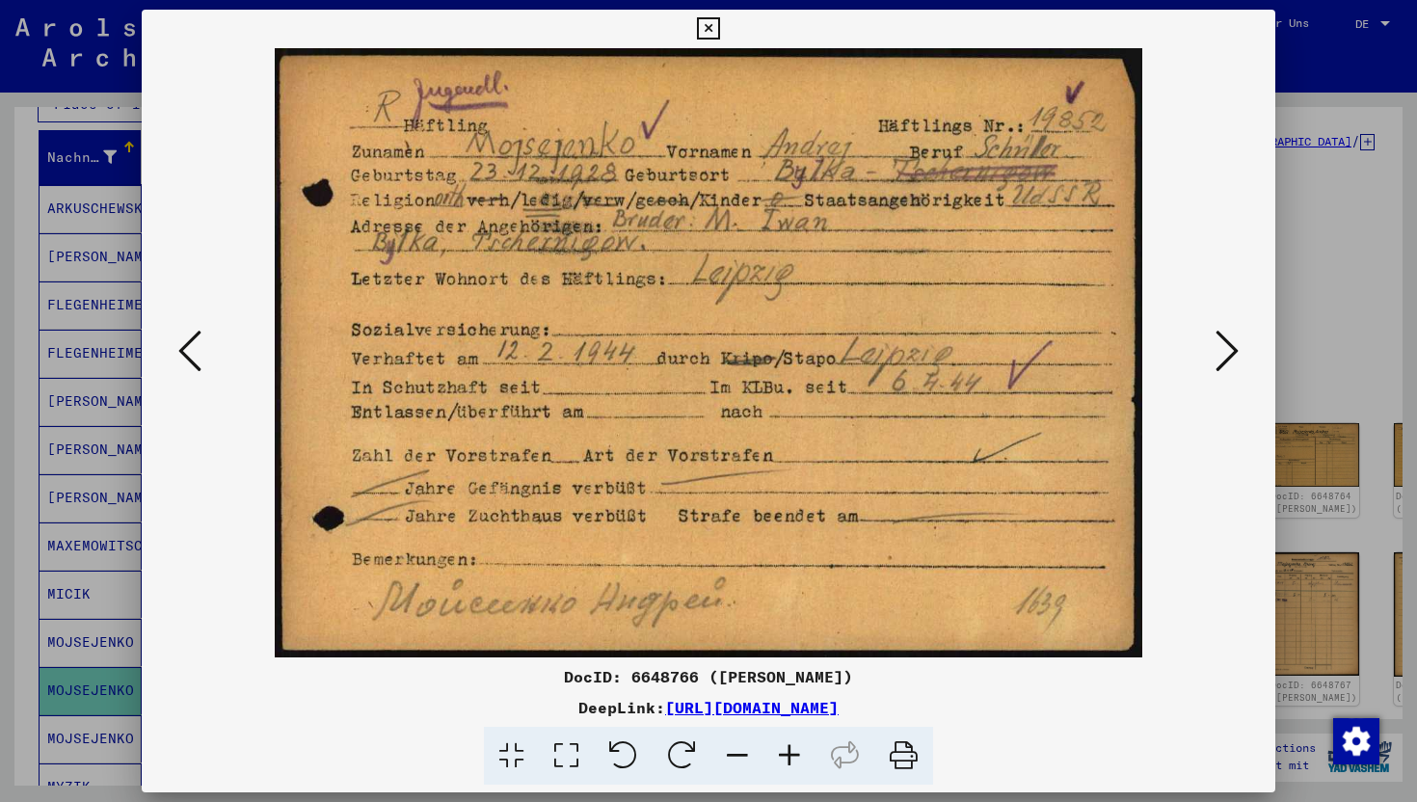
click at [1233, 358] on icon at bounding box center [1227, 351] width 23 height 46
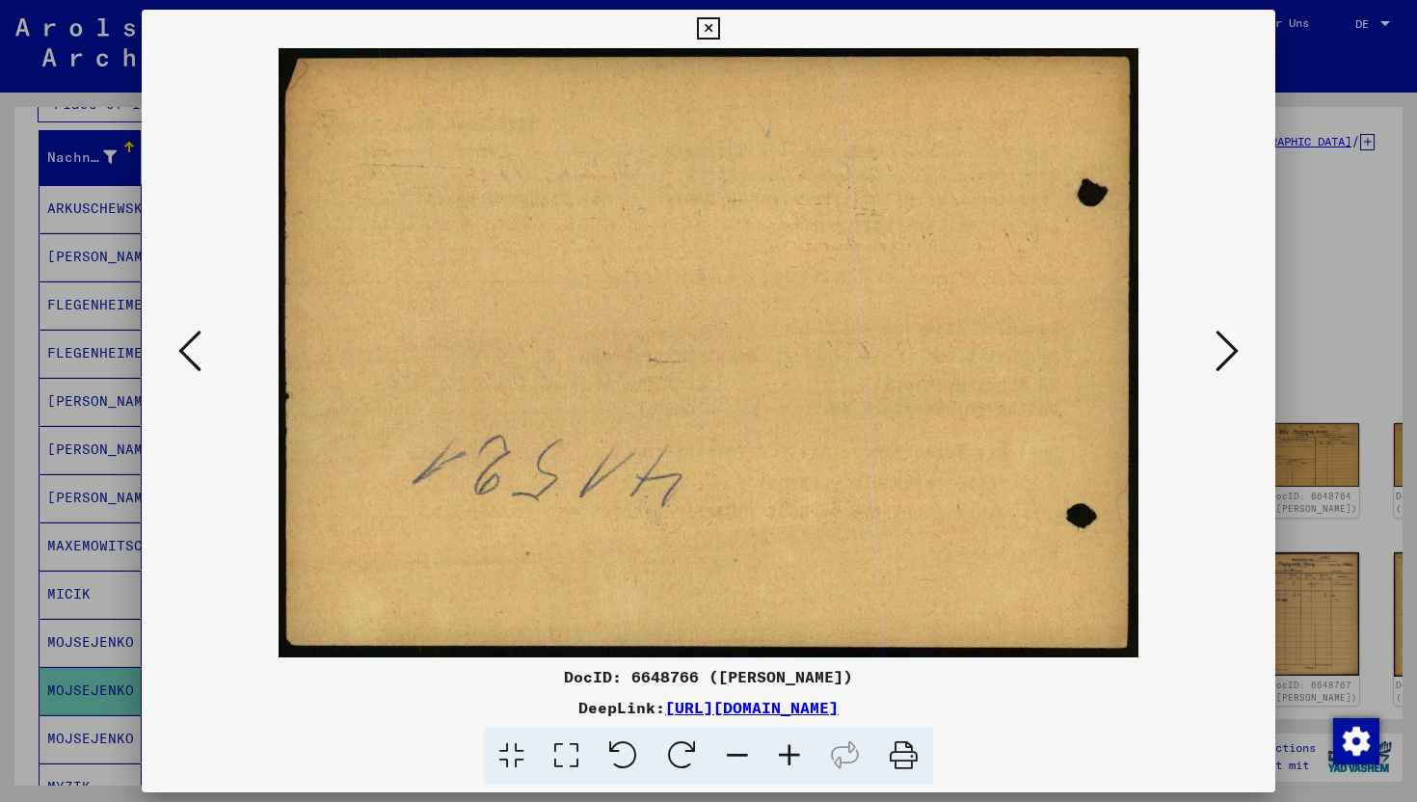
click at [1235, 358] on icon at bounding box center [1227, 351] width 23 height 46
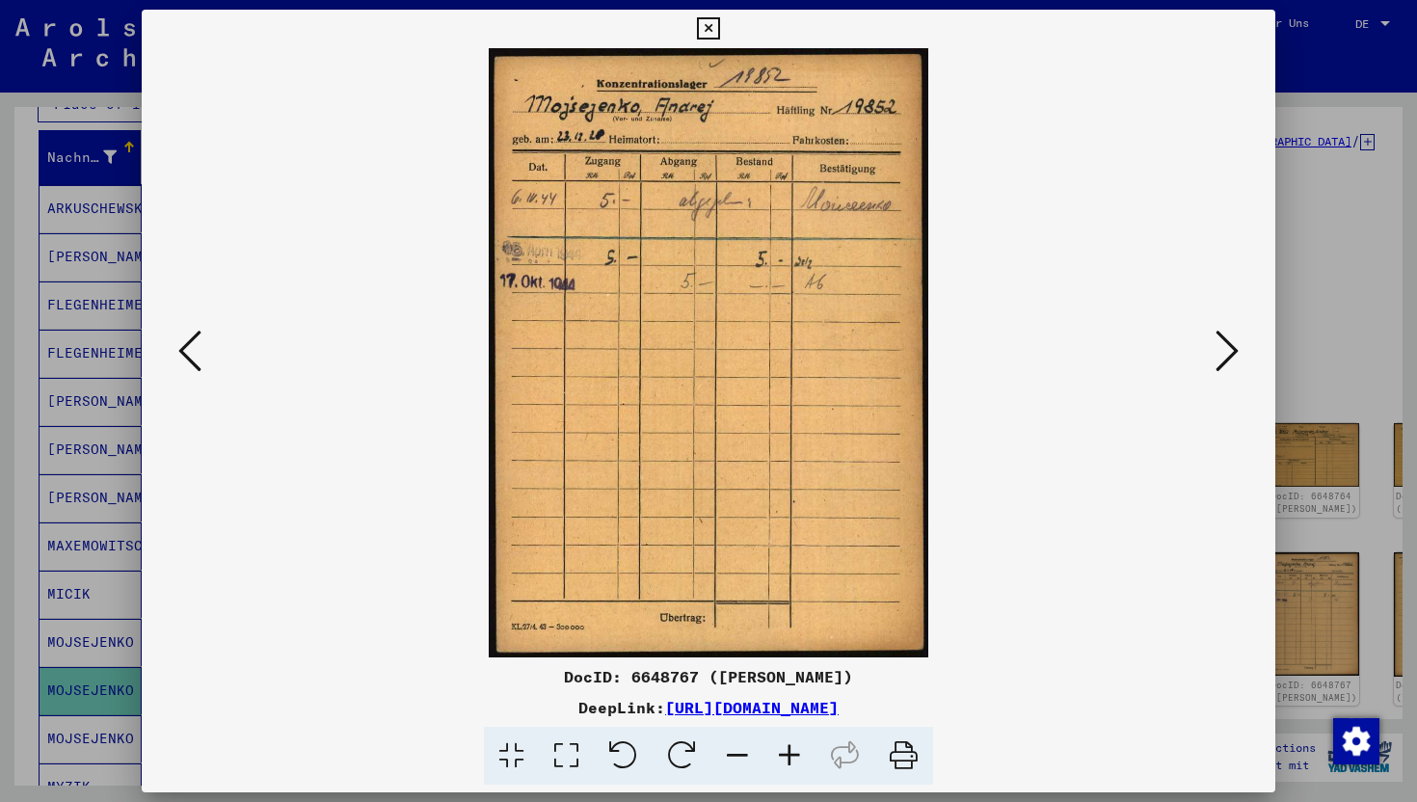
click at [1227, 352] on icon at bounding box center [1227, 351] width 23 height 46
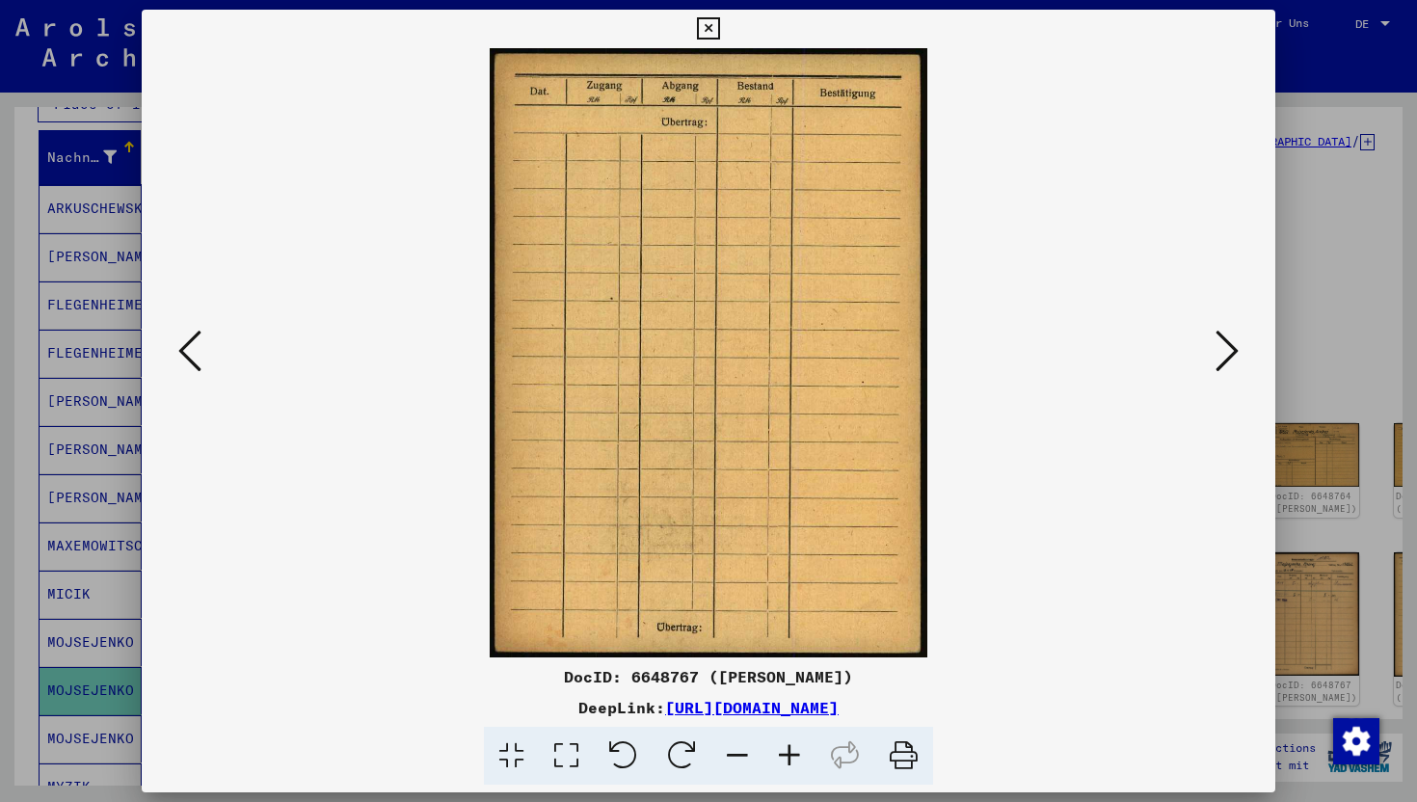
click at [1226, 352] on icon at bounding box center [1227, 351] width 23 height 46
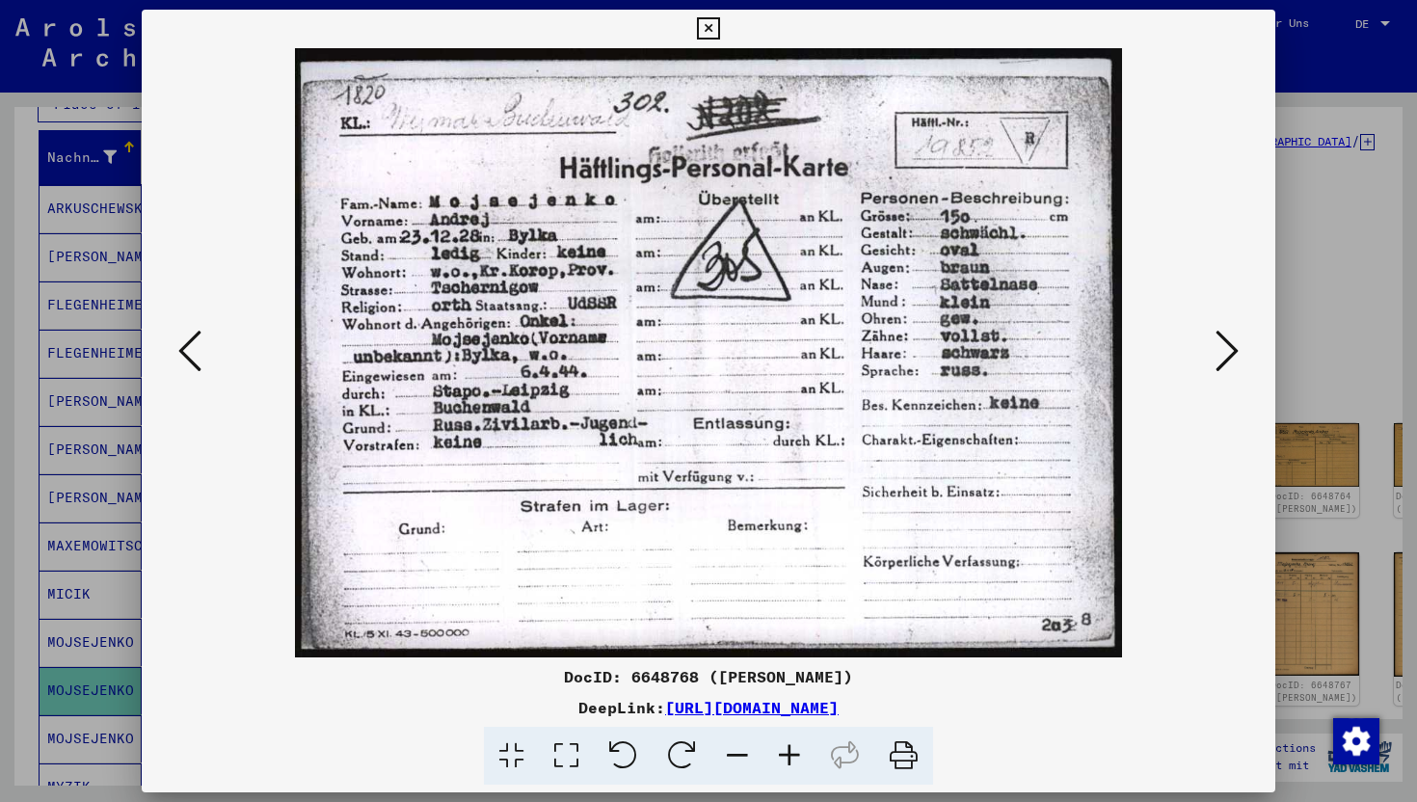
click at [1230, 351] on icon at bounding box center [1227, 351] width 23 height 46
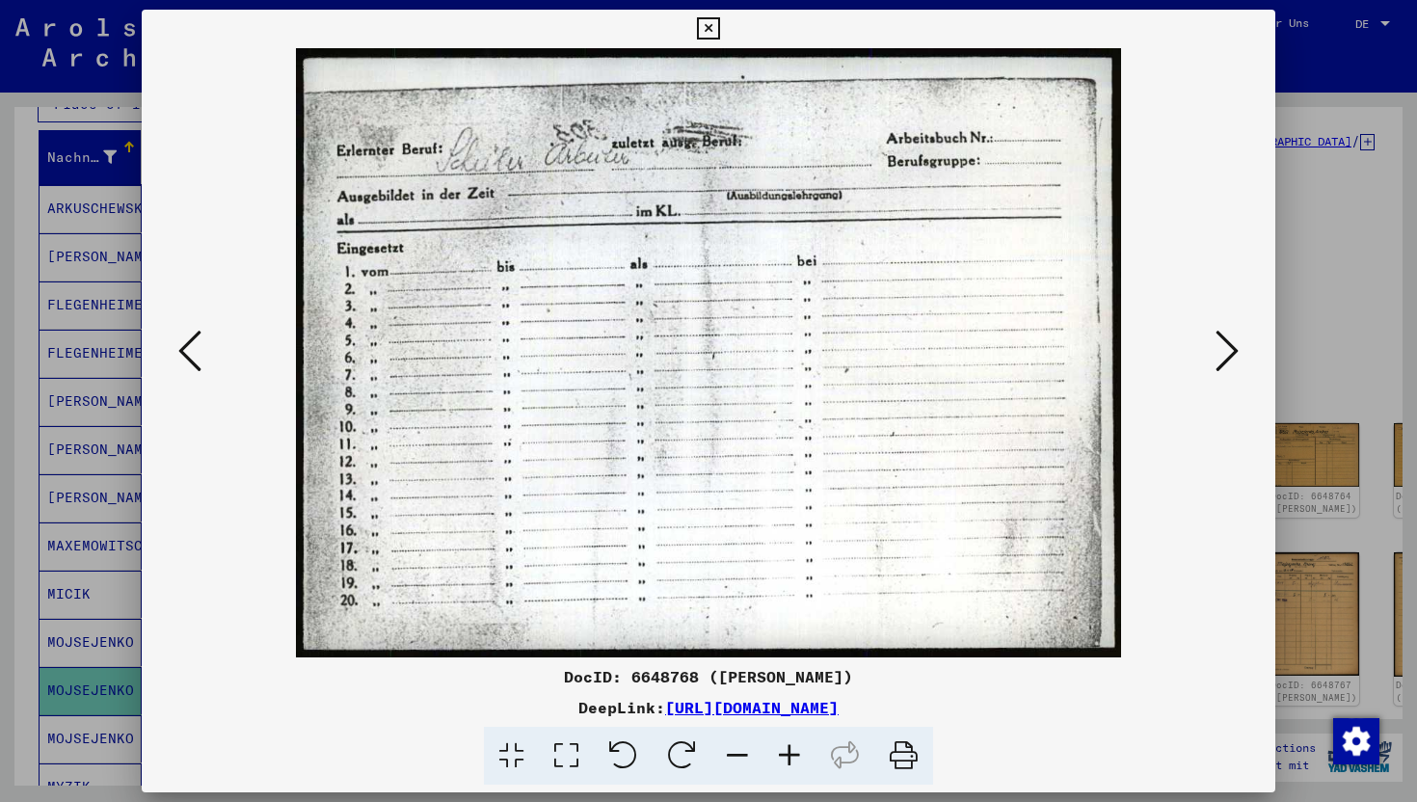
click at [1228, 347] on icon at bounding box center [1227, 351] width 23 height 46
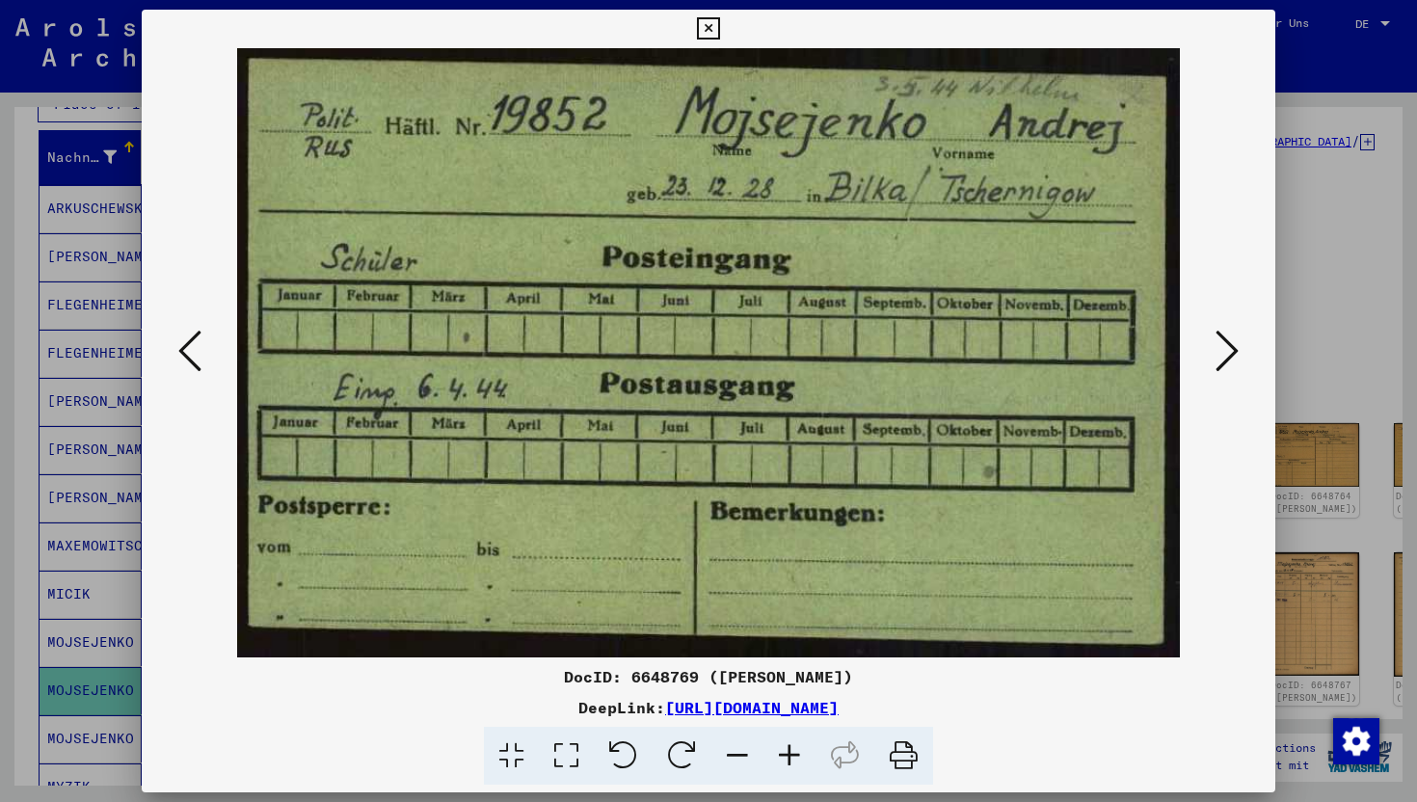
click at [1226, 347] on icon at bounding box center [1227, 351] width 23 height 46
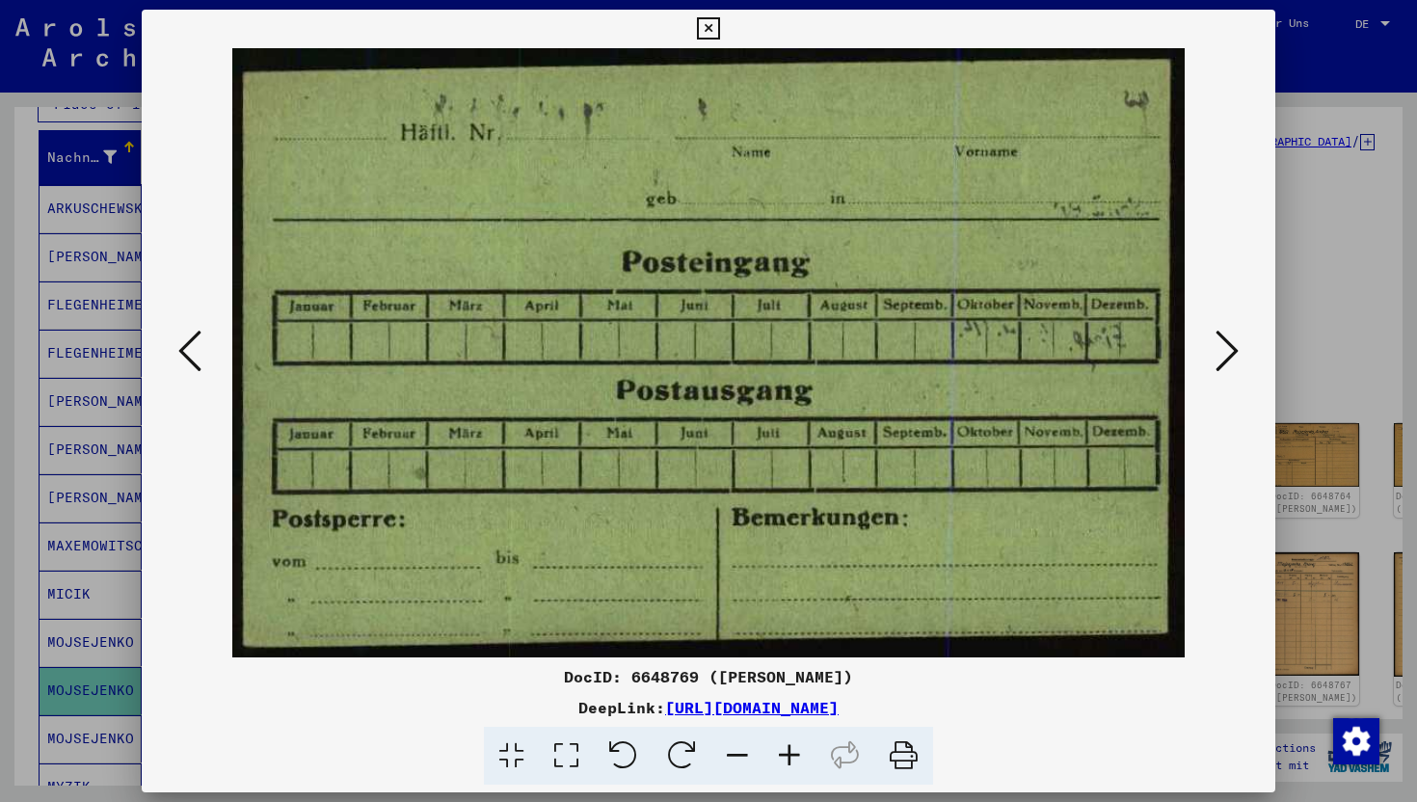
click at [1226, 347] on icon at bounding box center [1227, 351] width 23 height 46
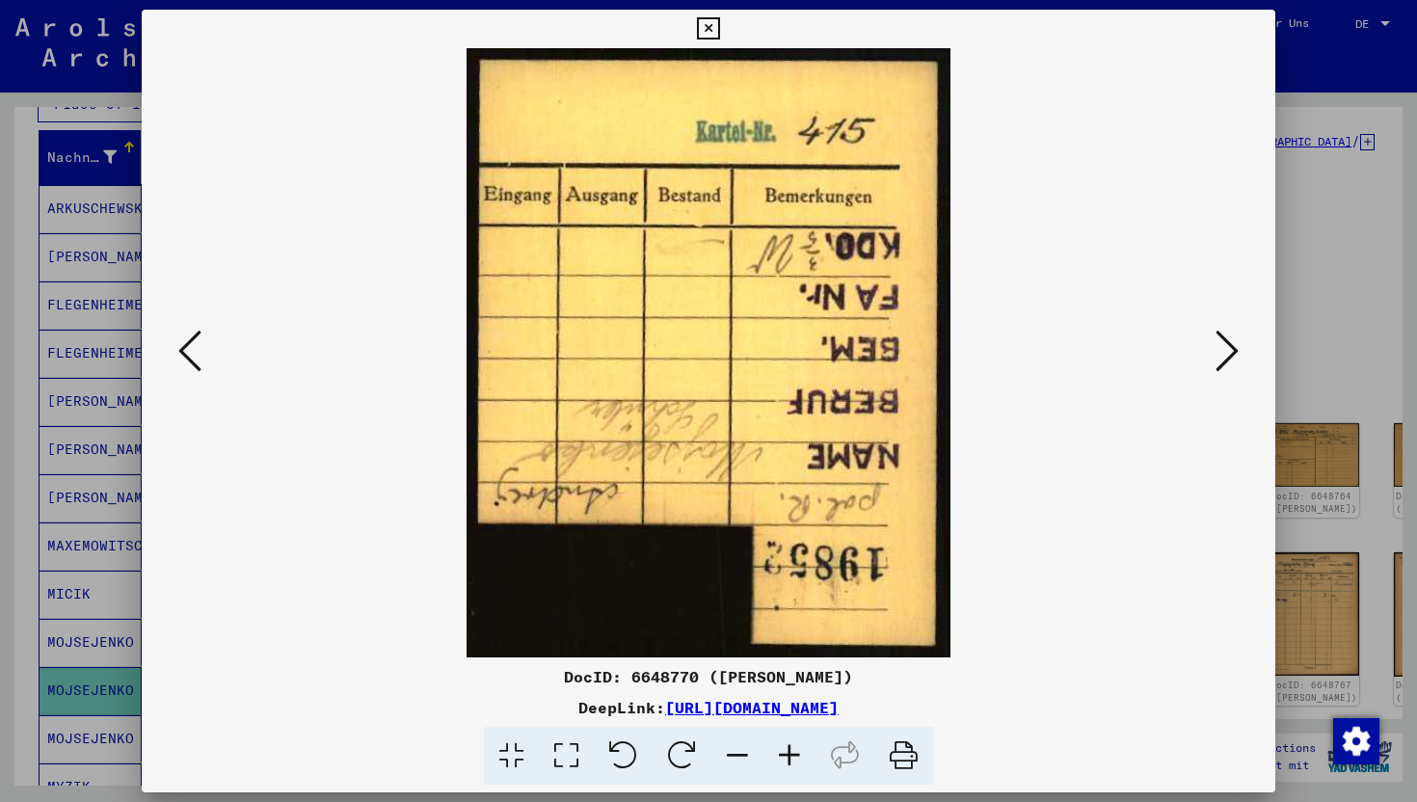
click at [1226, 347] on icon at bounding box center [1227, 351] width 23 height 46
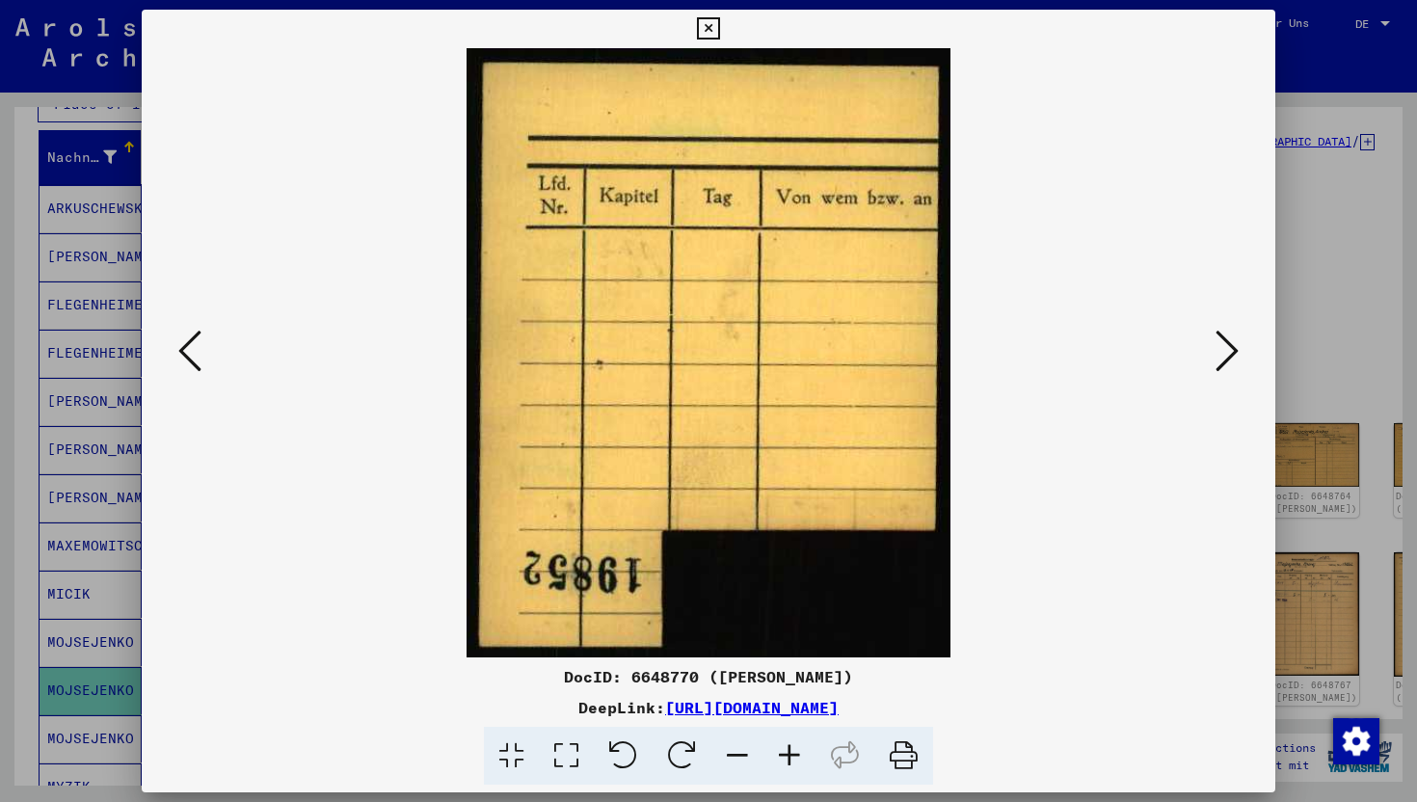
click at [1226, 347] on icon at bounding box center [1227, 351] width 23 height 46
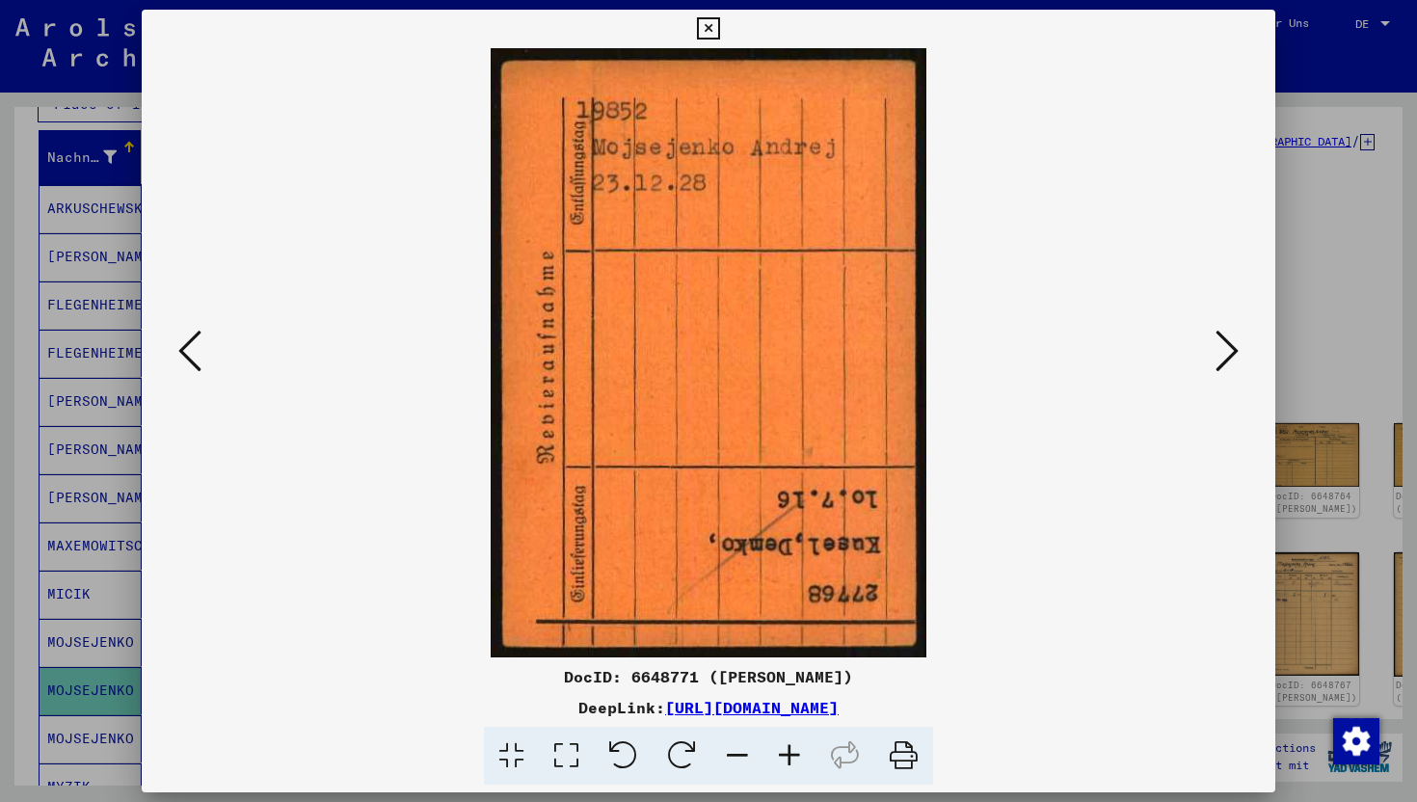
click at [1213, 371] on button at bounding box center [1227, 352] width 35 height 55
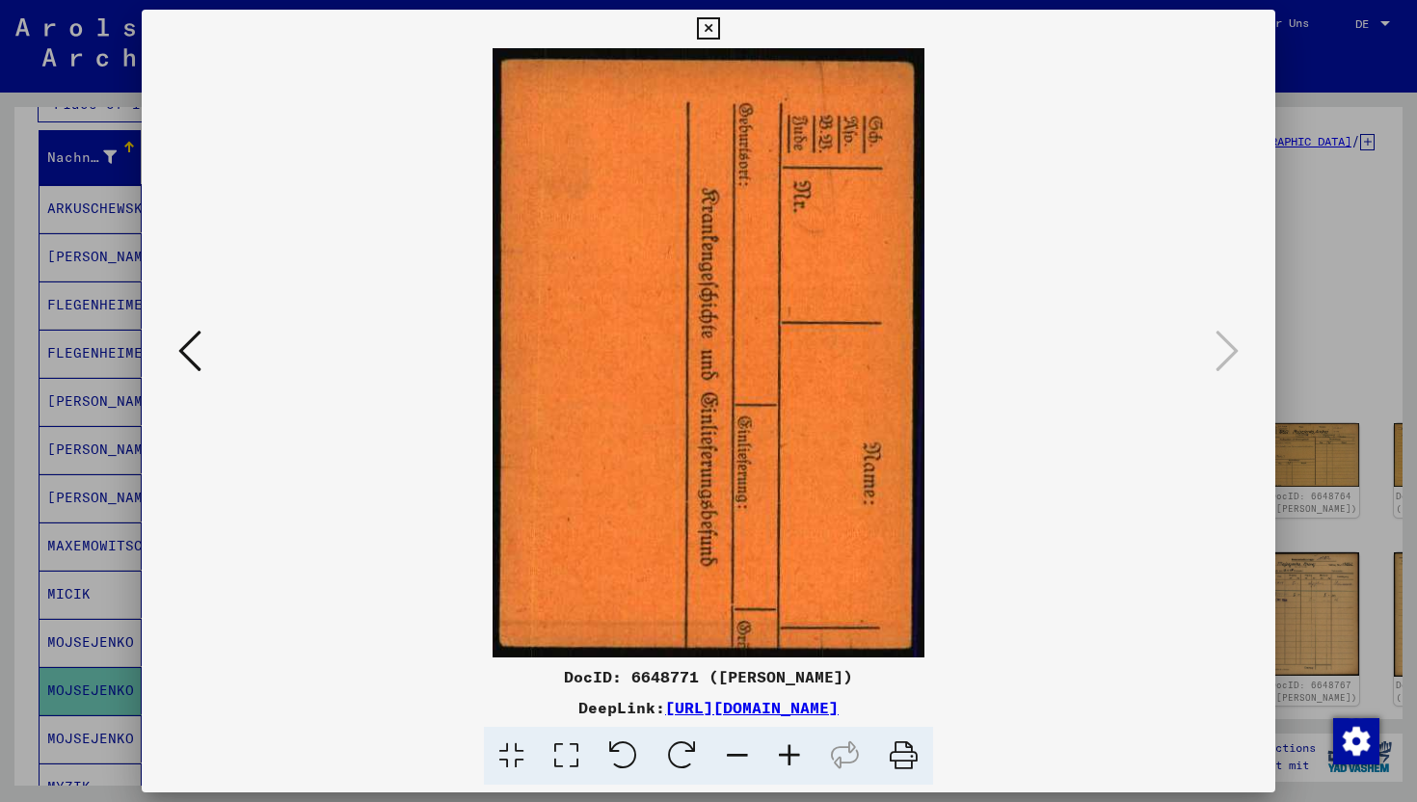
click at [1283, 289] on div at bounding box center [708, 401] width 1417 height 802
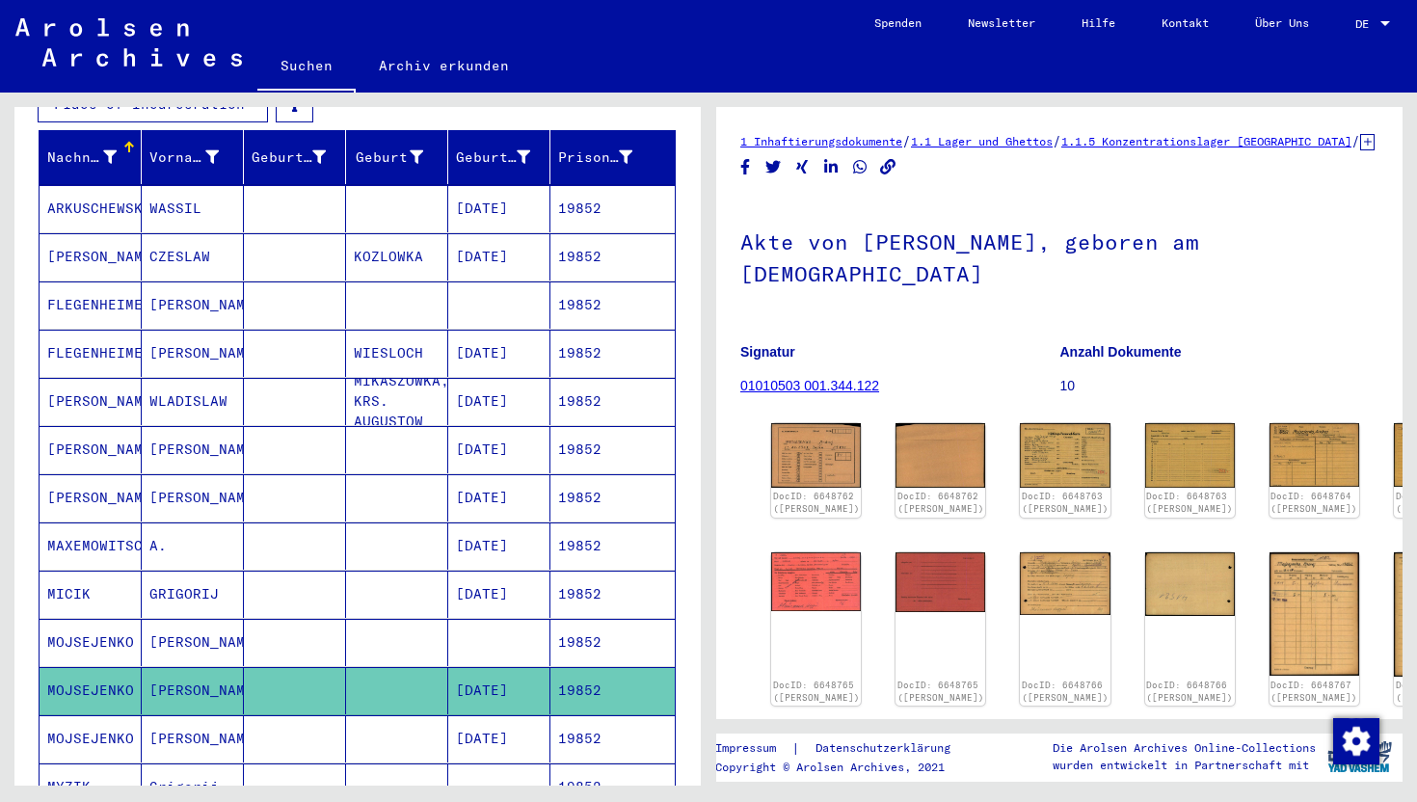
scroll to position [30, 0]
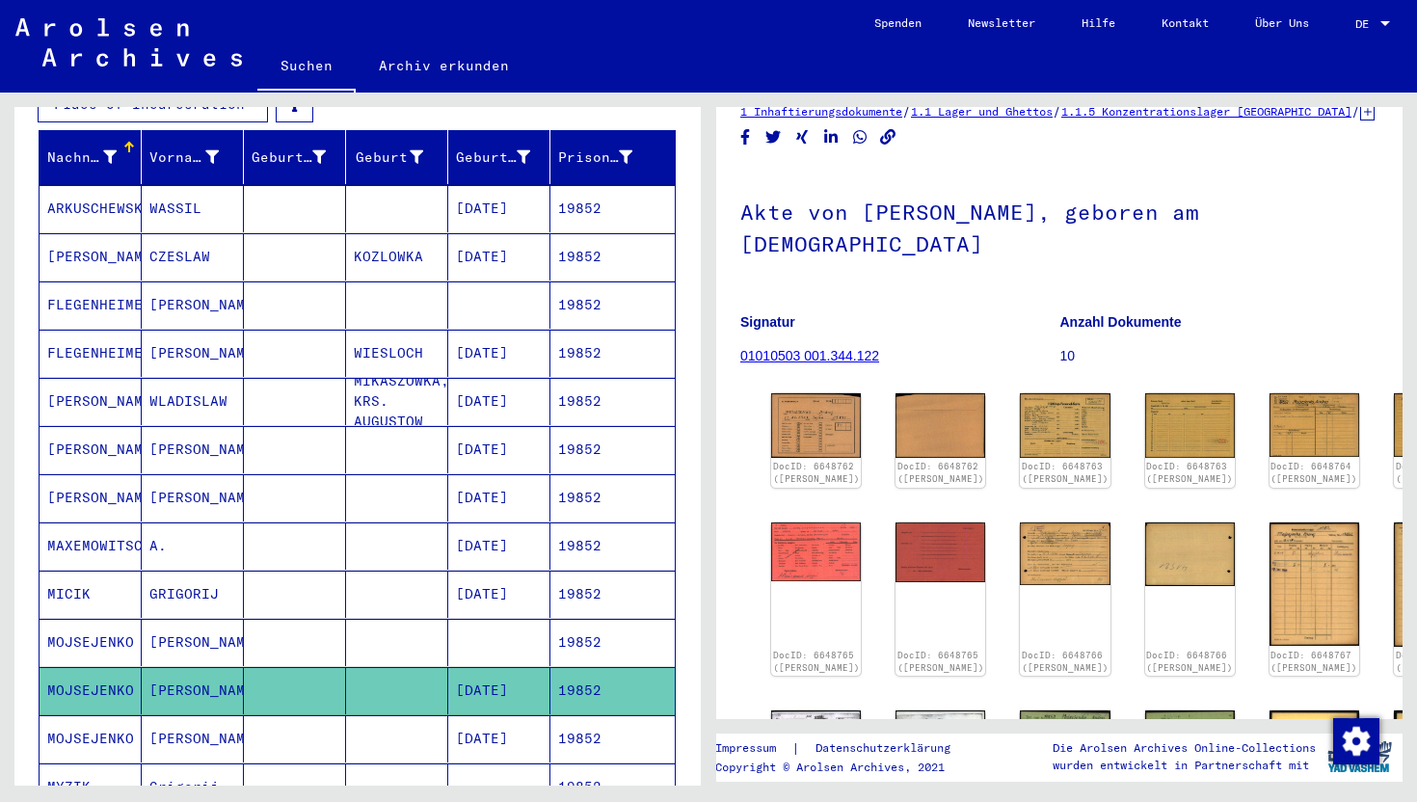
click at [395, 715] on mat-cell at bounding box center [397, 738] width 102 height 47
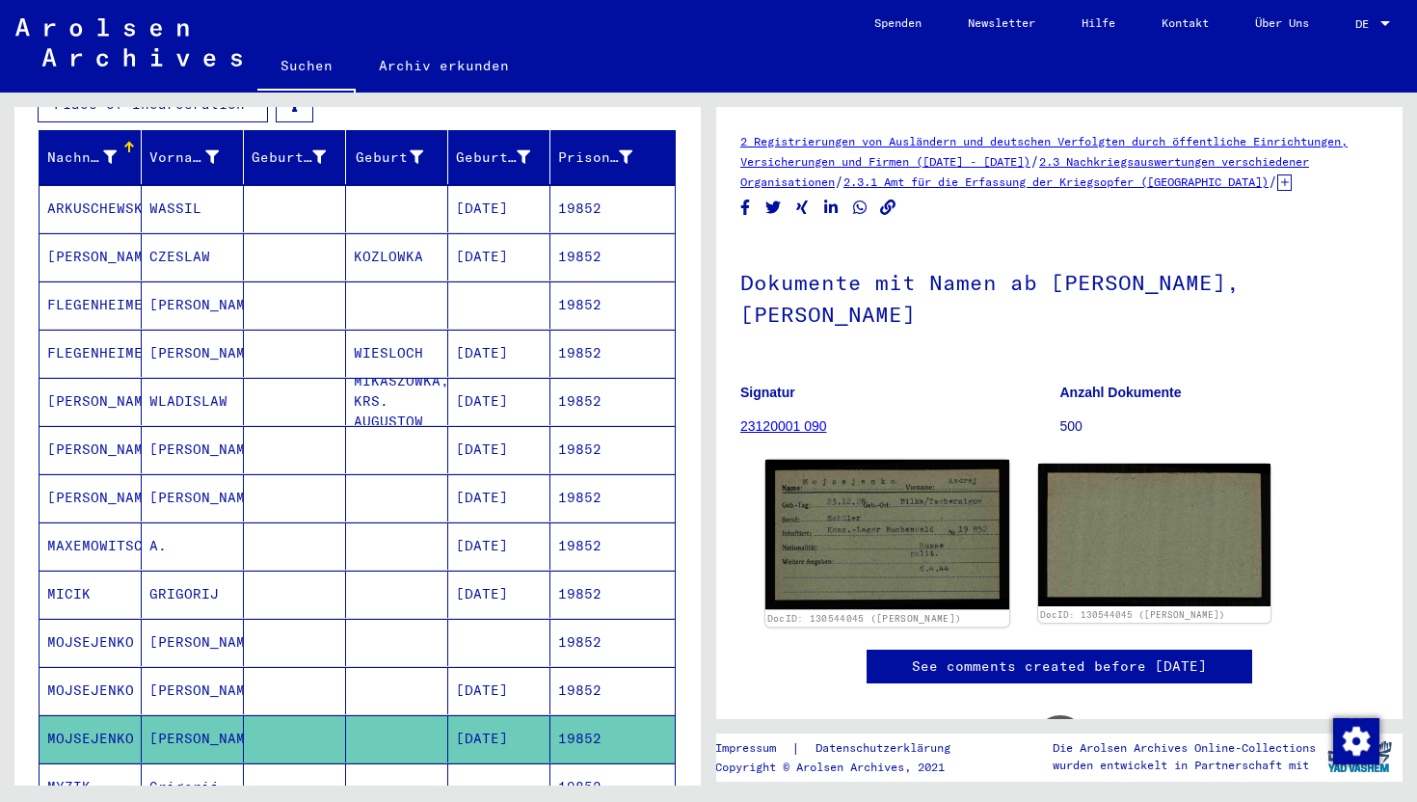
click at [872, 495] on img at bounding box center [887, 535] width 244 height 150
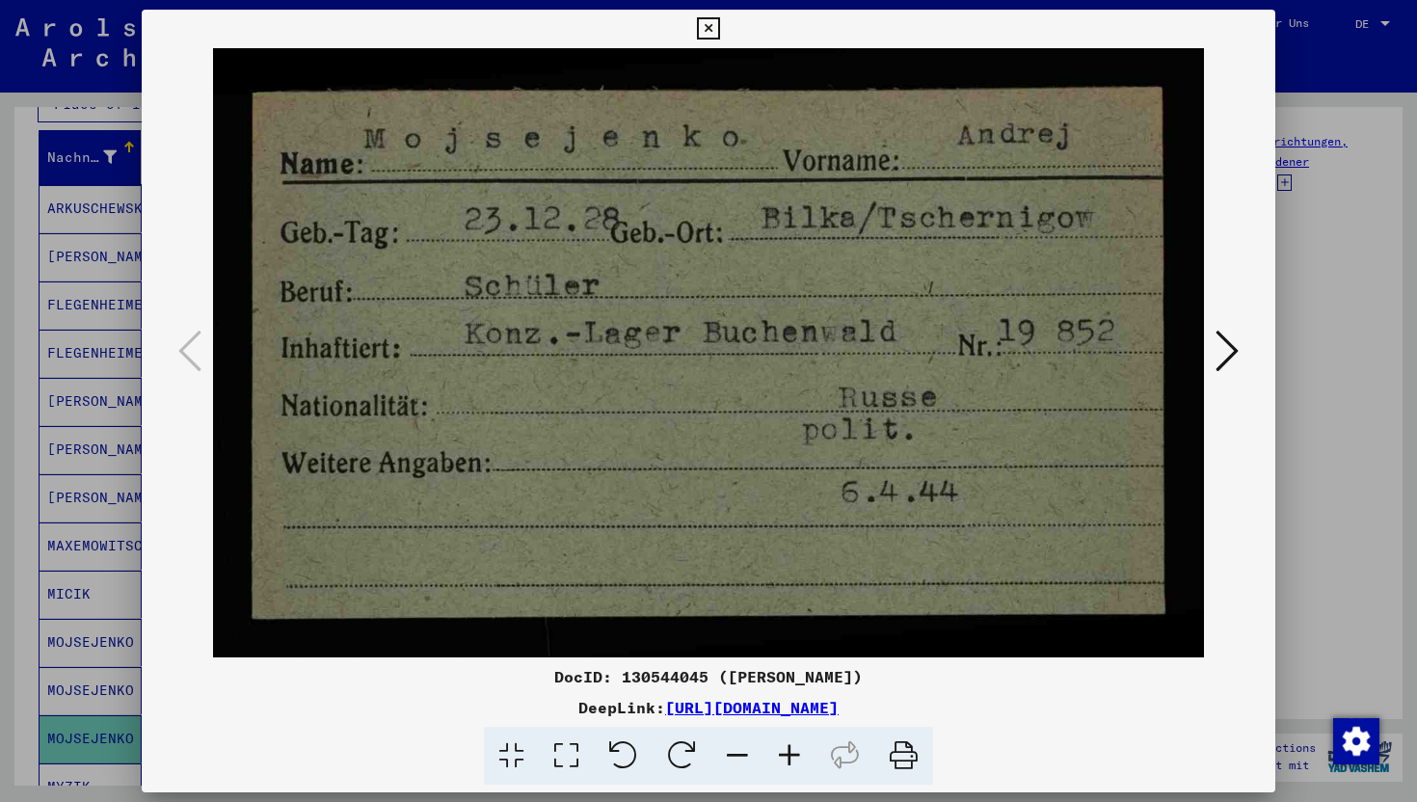
click at [1339, 477] on div at bounding box center [708, 401] width 1417 height 802
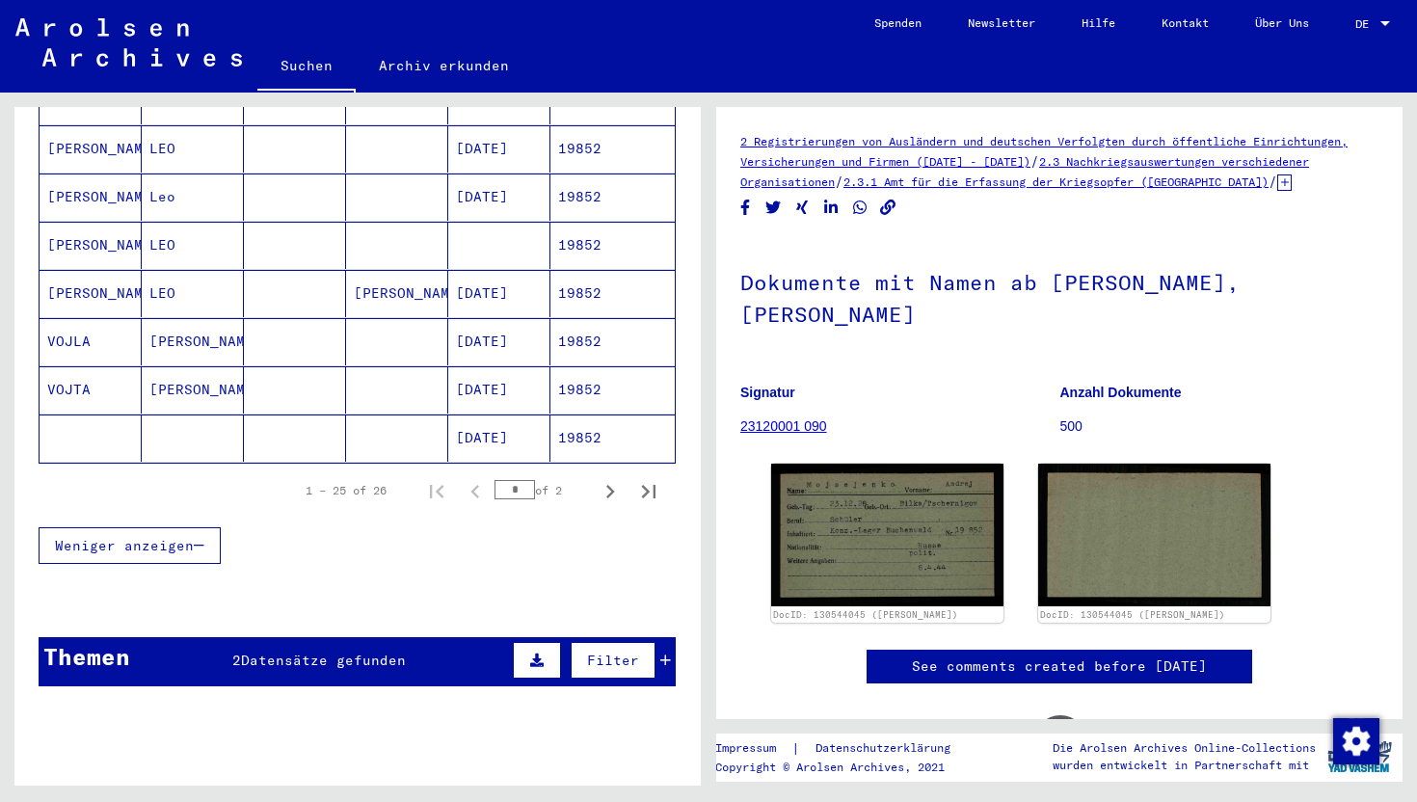
scroll to position [1383, 0]
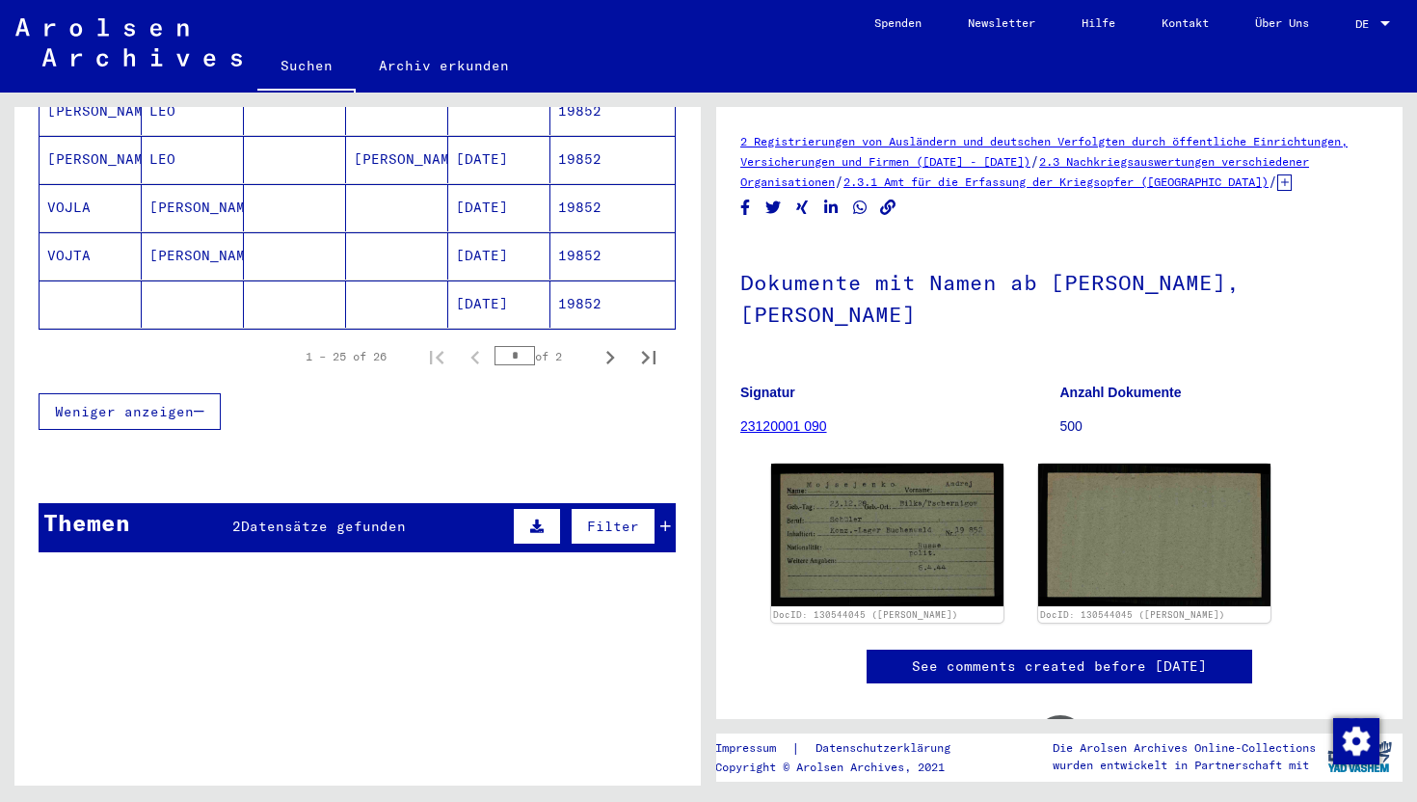
click at [307, 518] on span "Datensätze gefunden" at bounding box center [323, 526] width 165 height 17
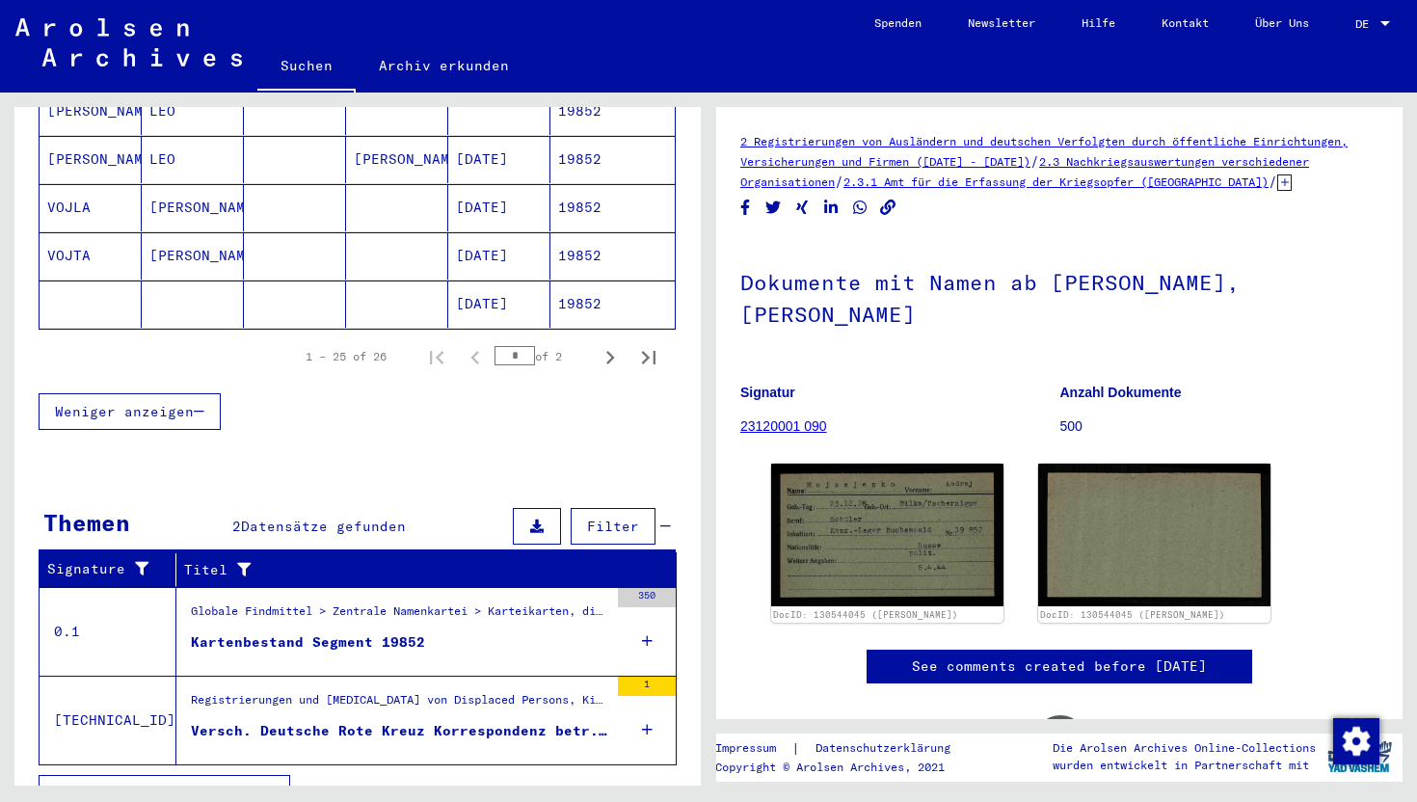
click at [519, 632] on figure "Kartenbestand Segment 19852" at bounding box center [399, 646] width 417 height 29
